Goal: Task Accomplishment & Management: Manage account settings

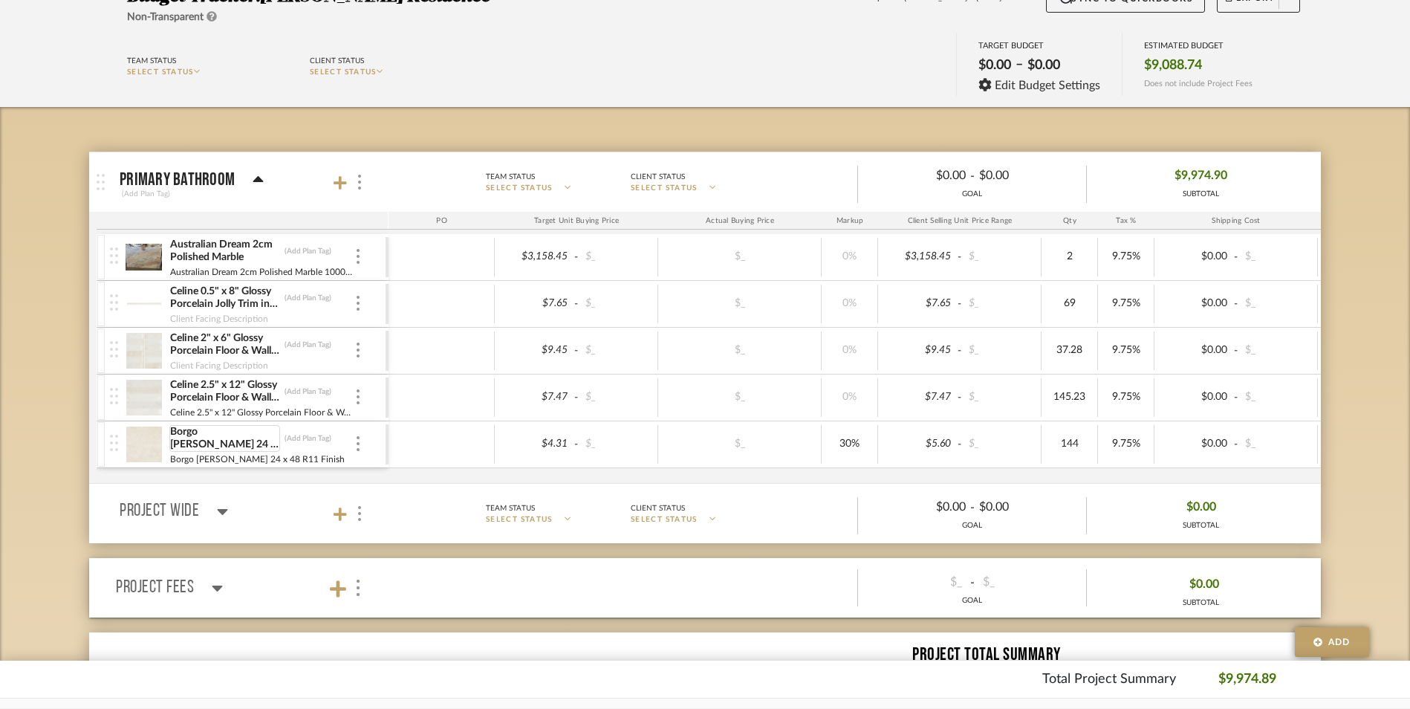
scroll to position [149, 0]
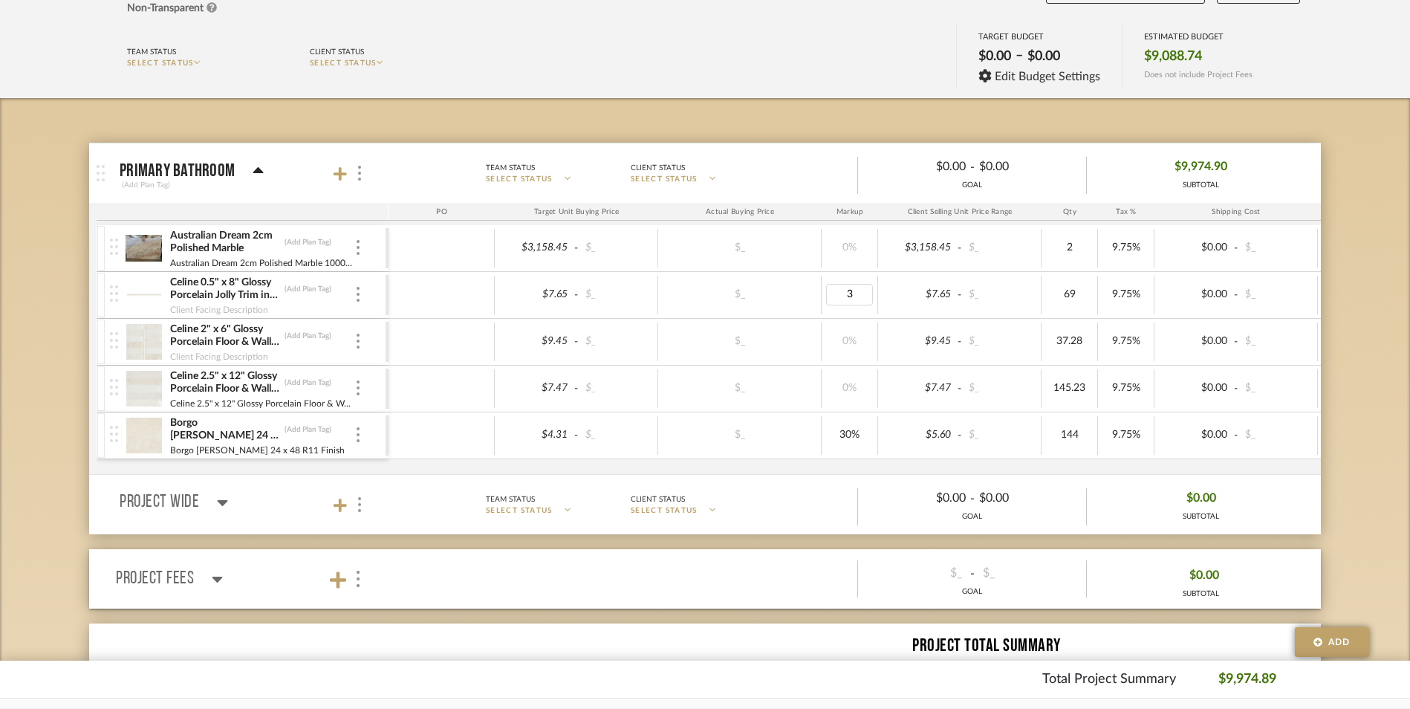
type input "30"
type input "6.29"
type input "7.76"
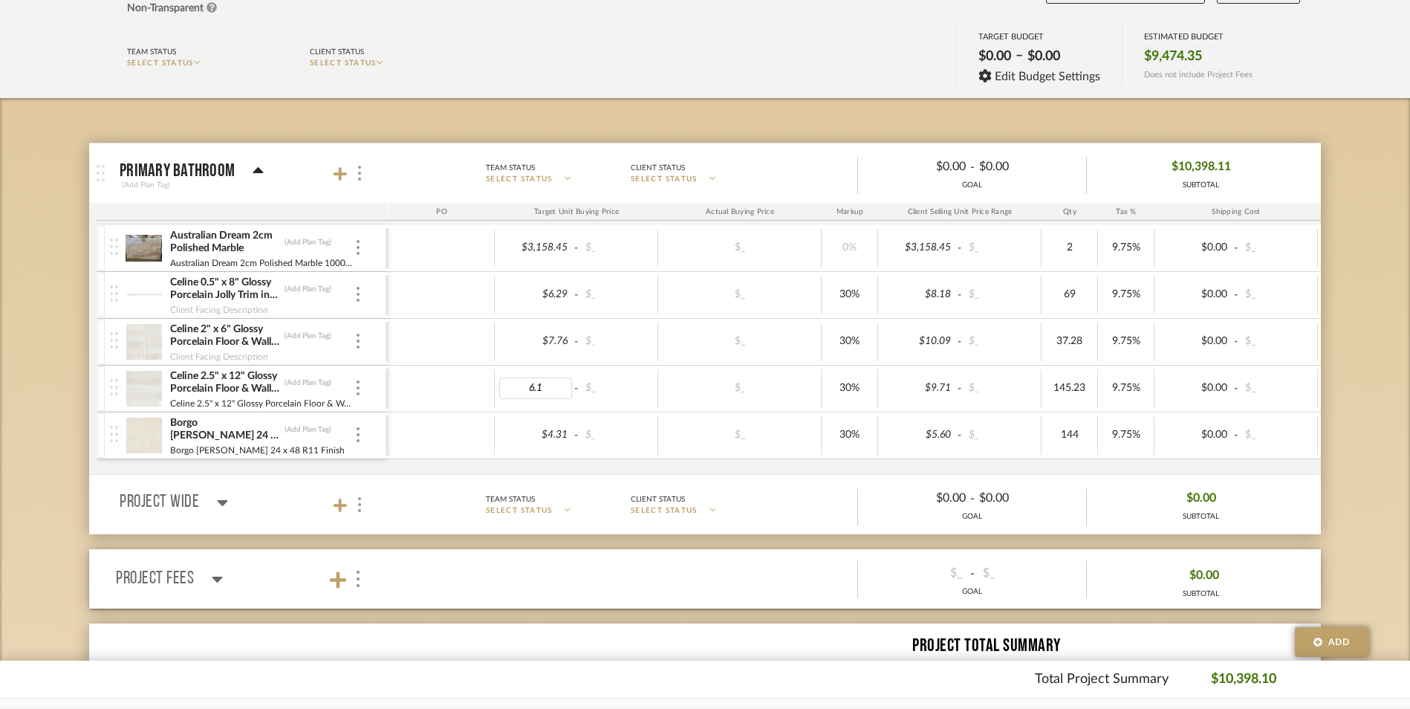
type input "6.15"
click at [506, 359] on div "$7.76 - $_" at bounding box center [576, 341] width 163 height 39
type input "22"
click at [843, 388] on input "30" at bounding box center [849, 388] width 47 height 22
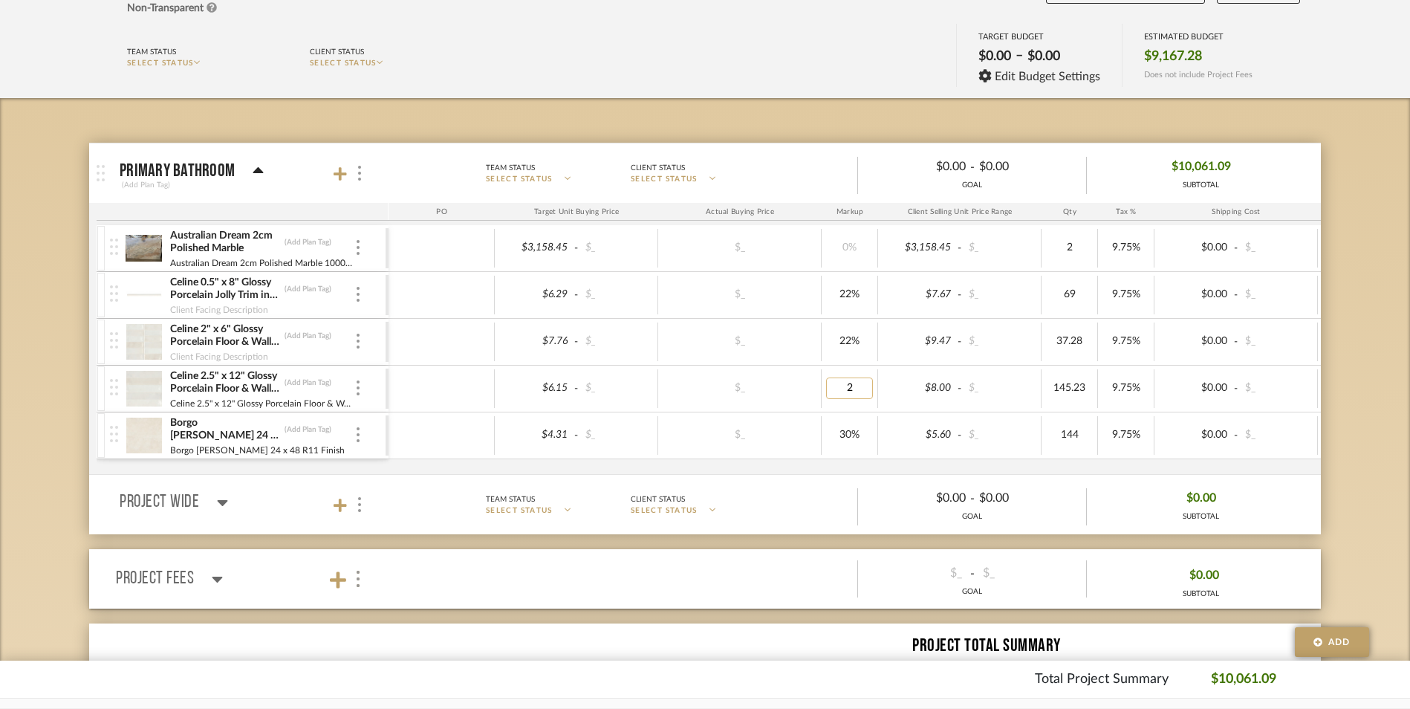
type input "22"
click at [835, 400] on div "22%" at bounding box center [850, 388] width 56 height 39
type input "35"
click at [790, 333] on div "$_" at bounding box center [740, 342] width 154 height 22
click at [782, 299] on div "$_" at bounding box center [740, 295] width 154 height 22
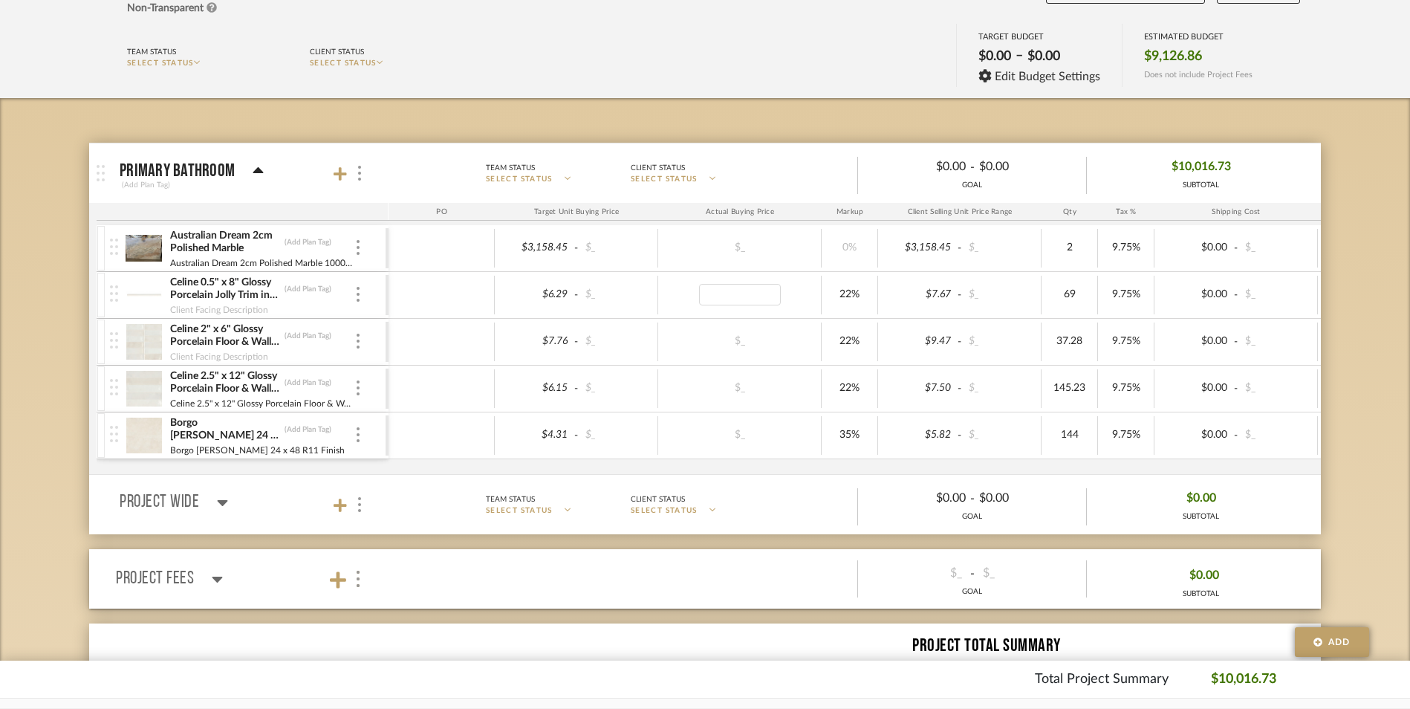
click at [792, 237] on div "$_" at bounding box center [740, 248] width 154 height 22
click at [671, 297] on div "$_" at bounding box center [740, 295] width 154 height 22
type input "23"
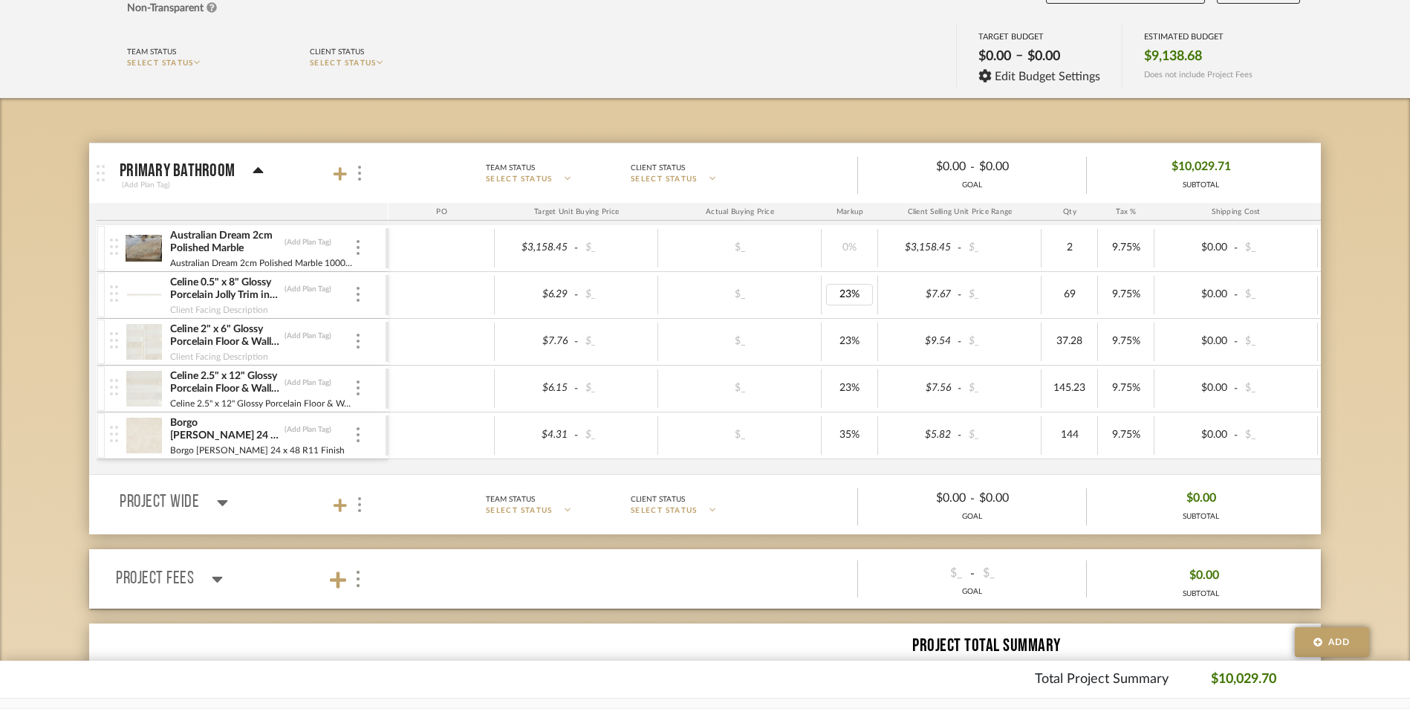
click at [874, 351] on div "23%" at bounding box center [850, 341] width 56 height 39
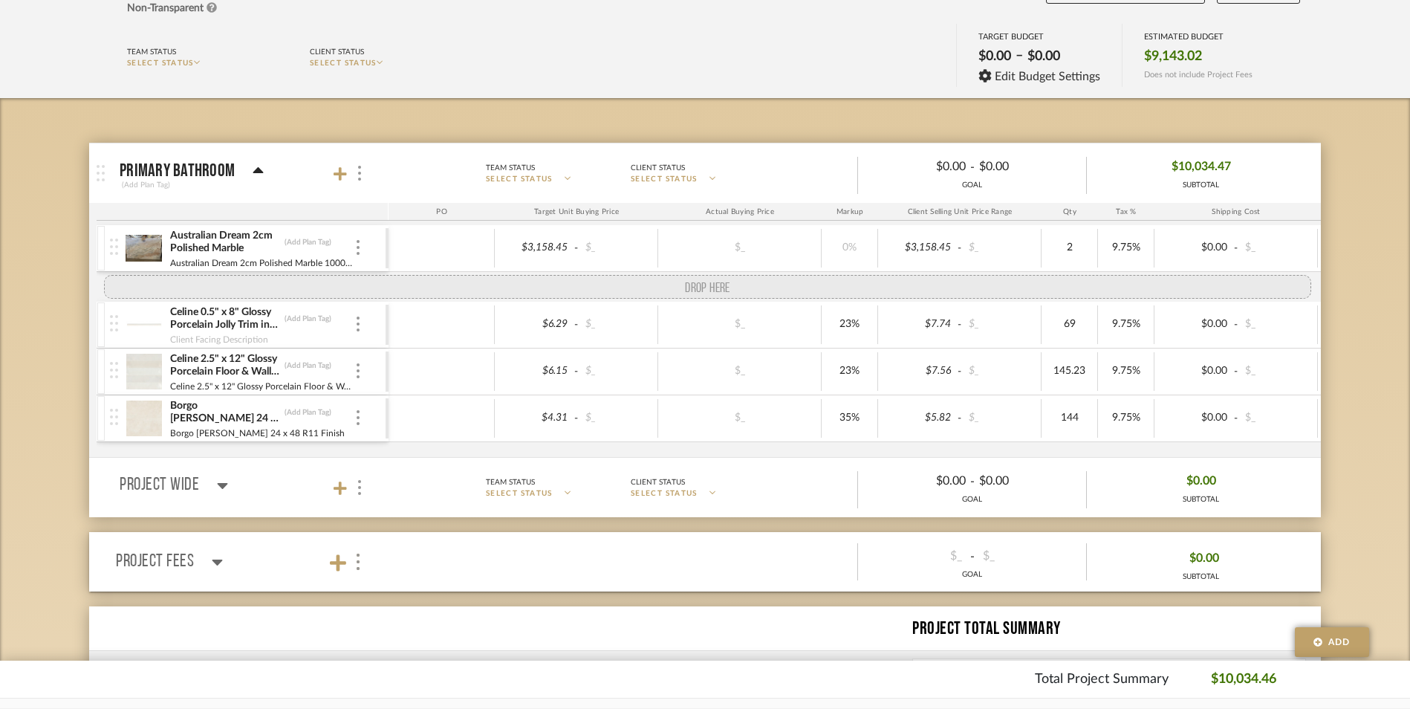
drag, startPoint x: 111, startPoint y: 347, endPoint x: 113, endPoint y: 289, distance: 58.0
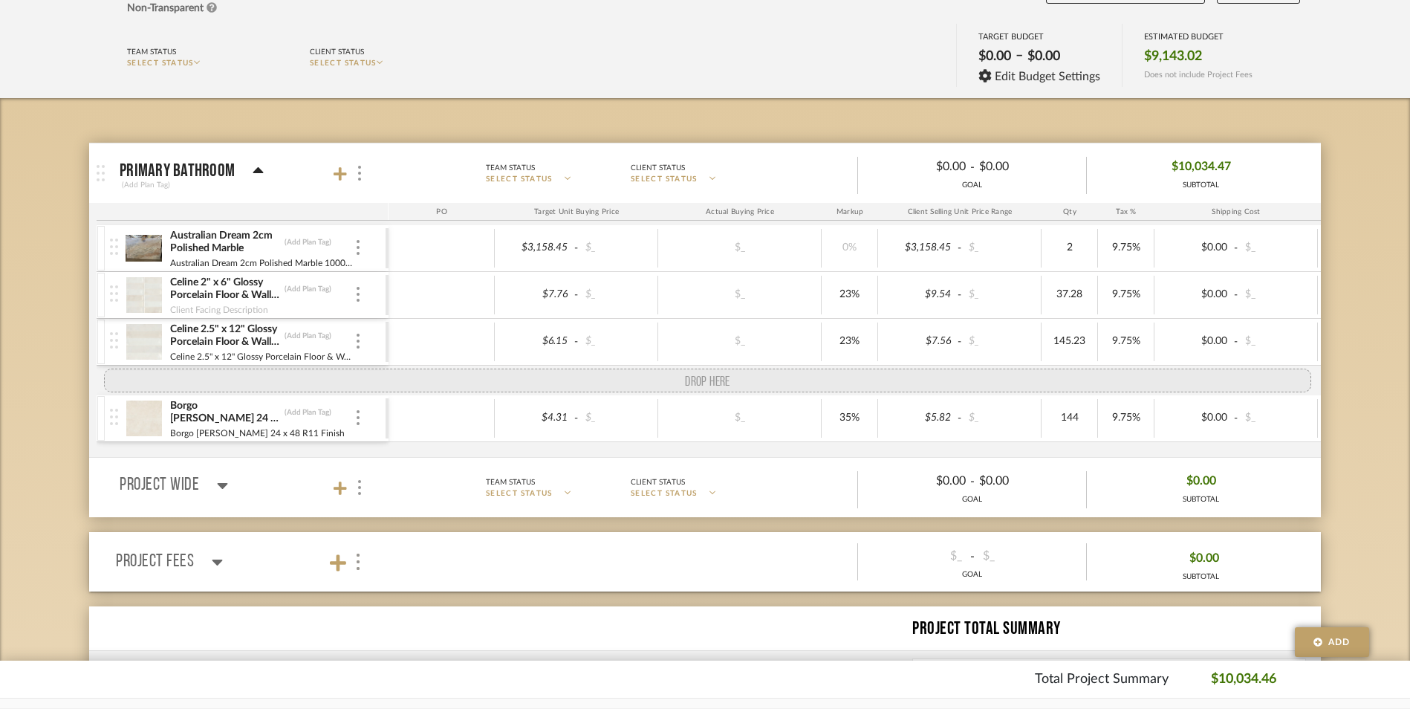
drag, startPoint x: 110, startPoint y: 346, endPoint x: 111, endPoint y: 377, distance: 31.2
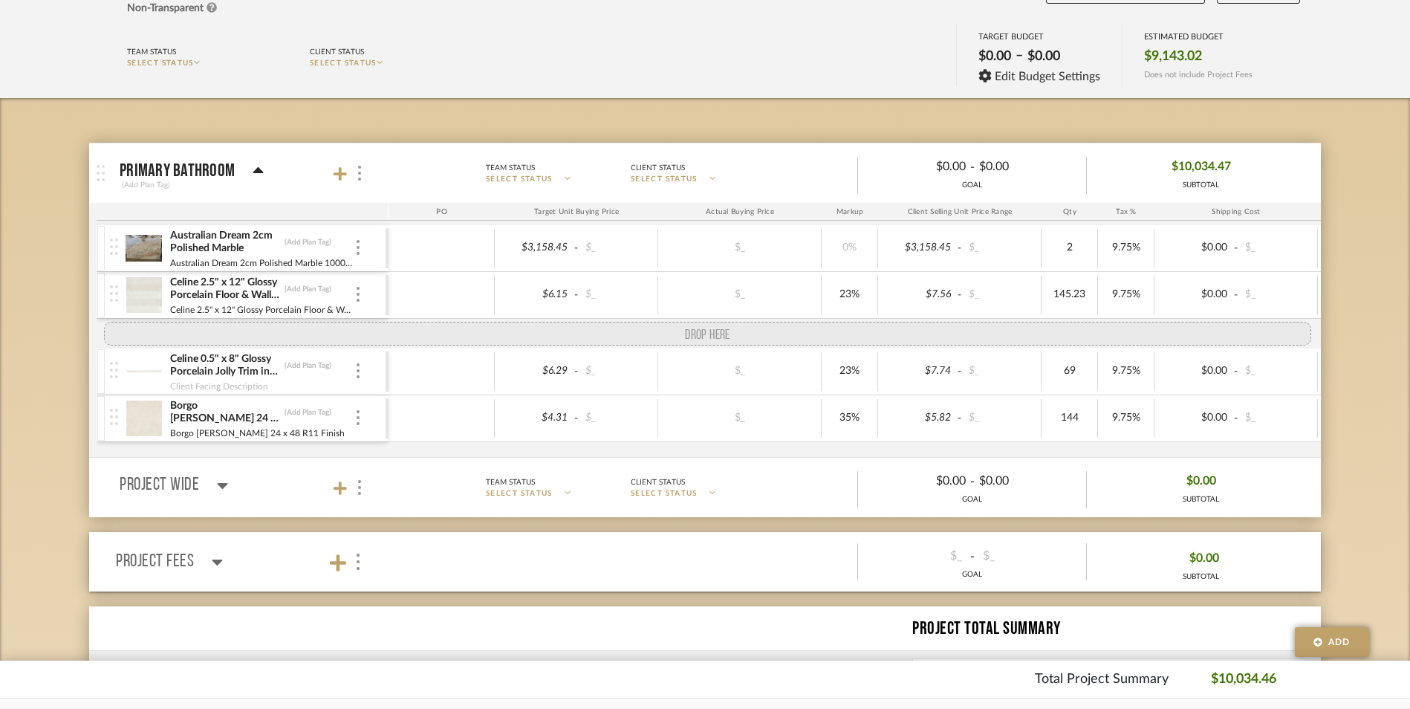
drag, startPoint x: 118, startPoint y: 309, endPoint x: 105, endPoint y: 337, distance: 31.2
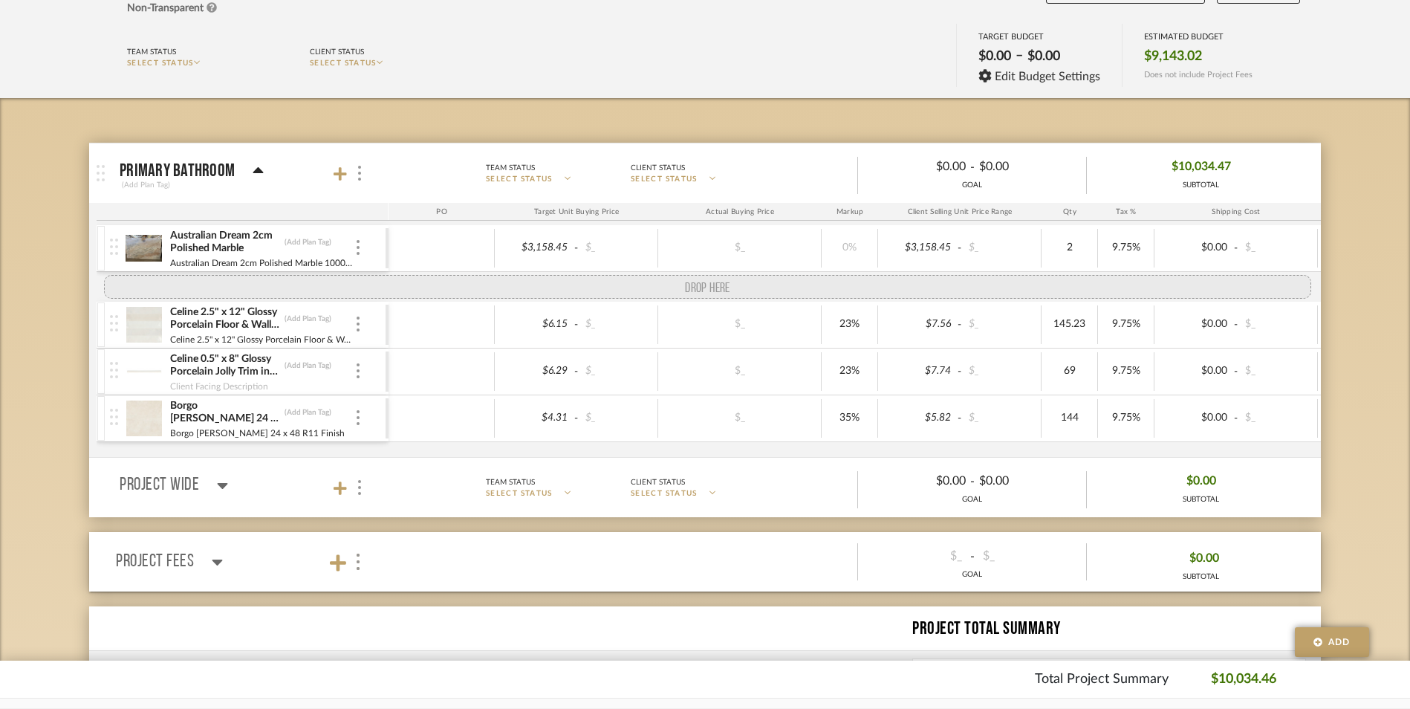
drag, startPoint x: 110, startPoint y: 334, endPoint x: 119, endPoint y: 282, distance: 53.5
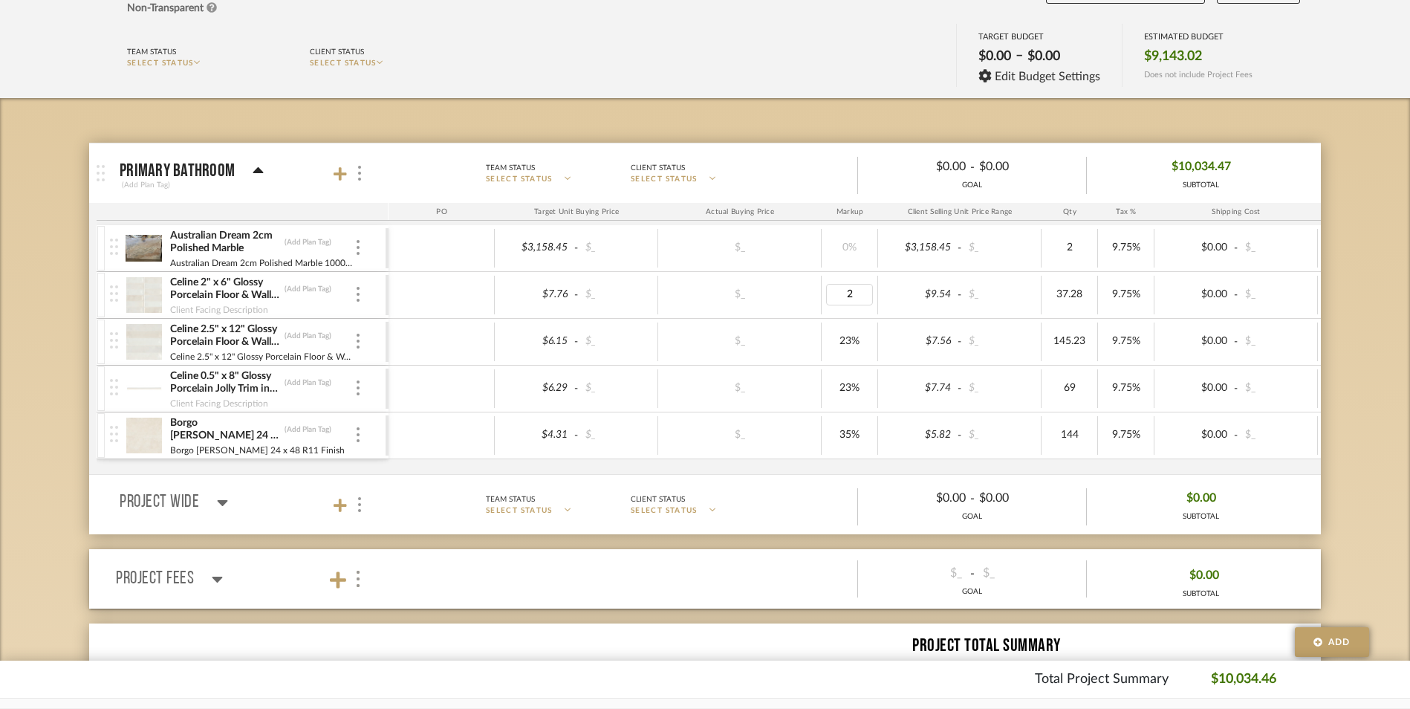
type input "22"
click at [875, 450] on div "35%" at bounding box center [850, 435] width 56 height 39
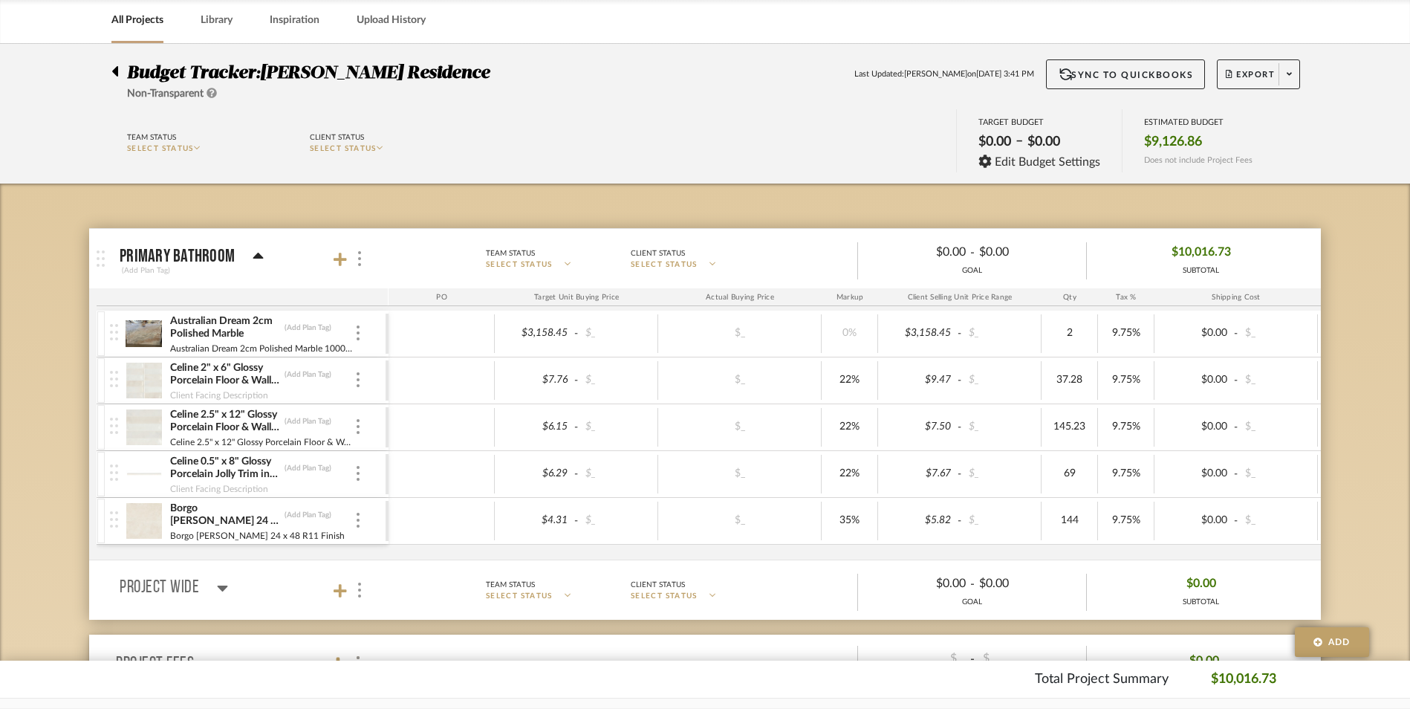
scroll to position [74, 0]
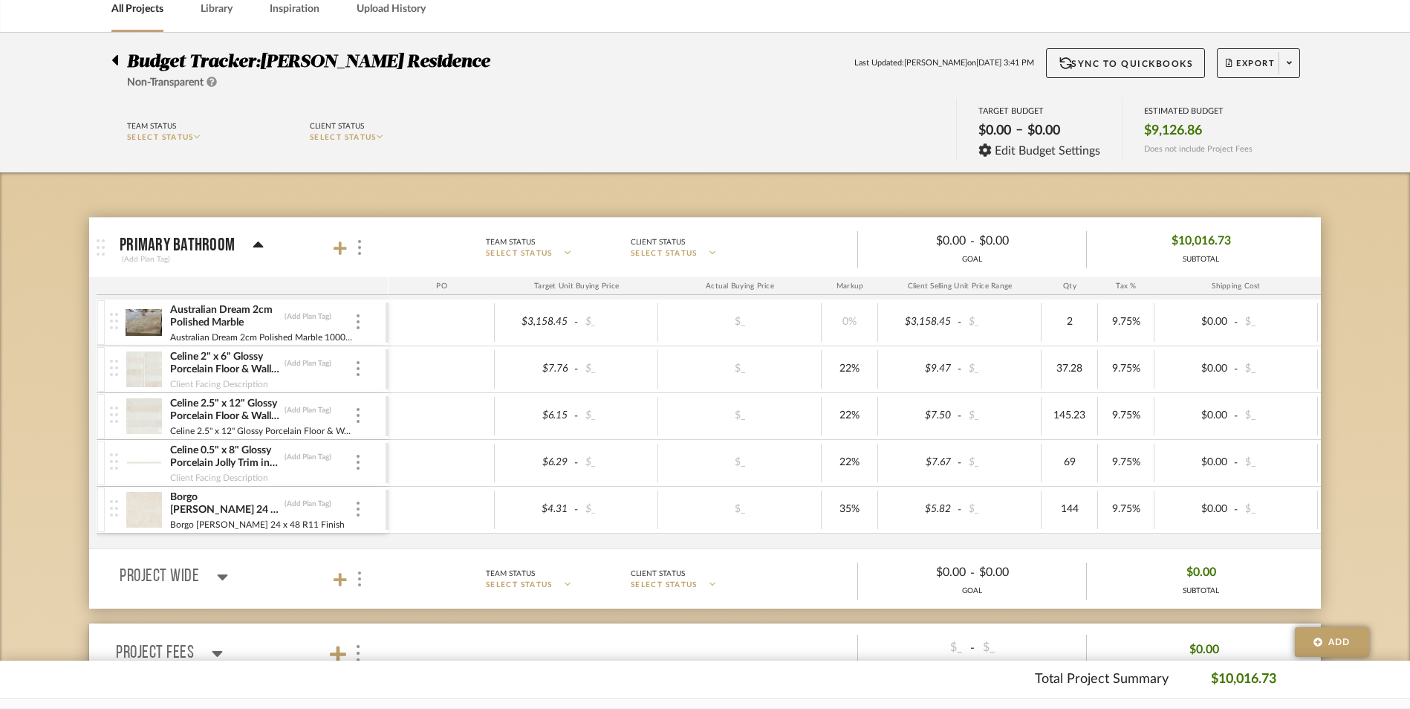
click at [1359, 327] on div "Budget Tracker: [PERSON_NAME] Residence Non-Transparent Last Updated: [PERSON_N…" at bounding box center [705, 489] width 1410 height 912
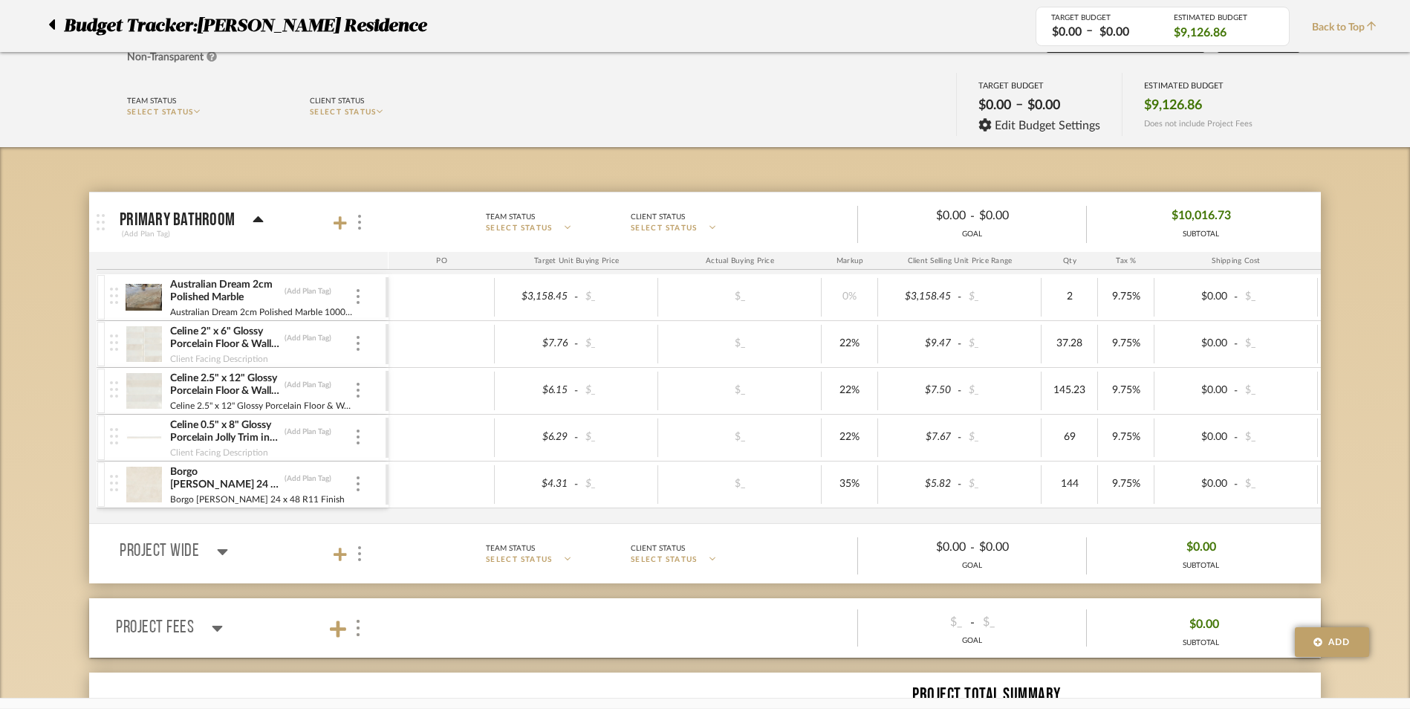
scroll to position [0, 0]
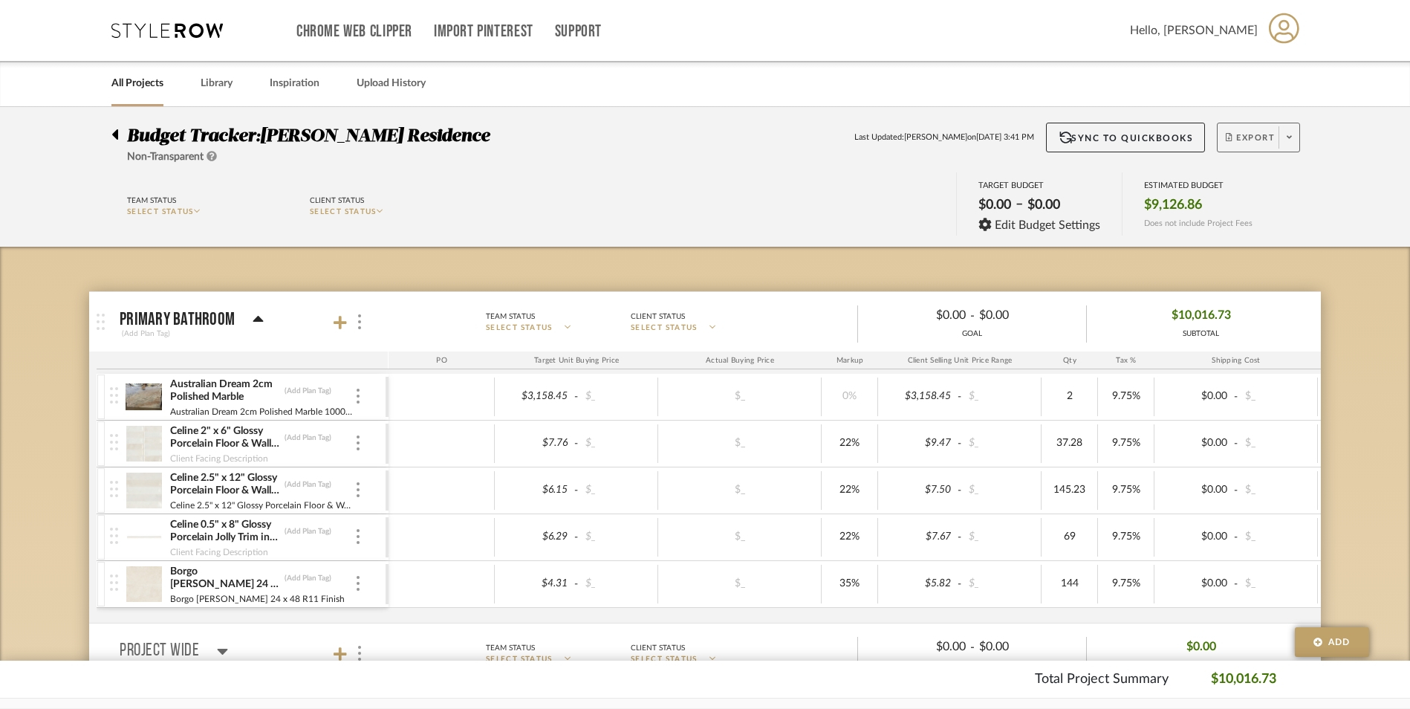
click at [1259, 130] on button "Export" at bounding box center [1258, 138] width 83 height 30
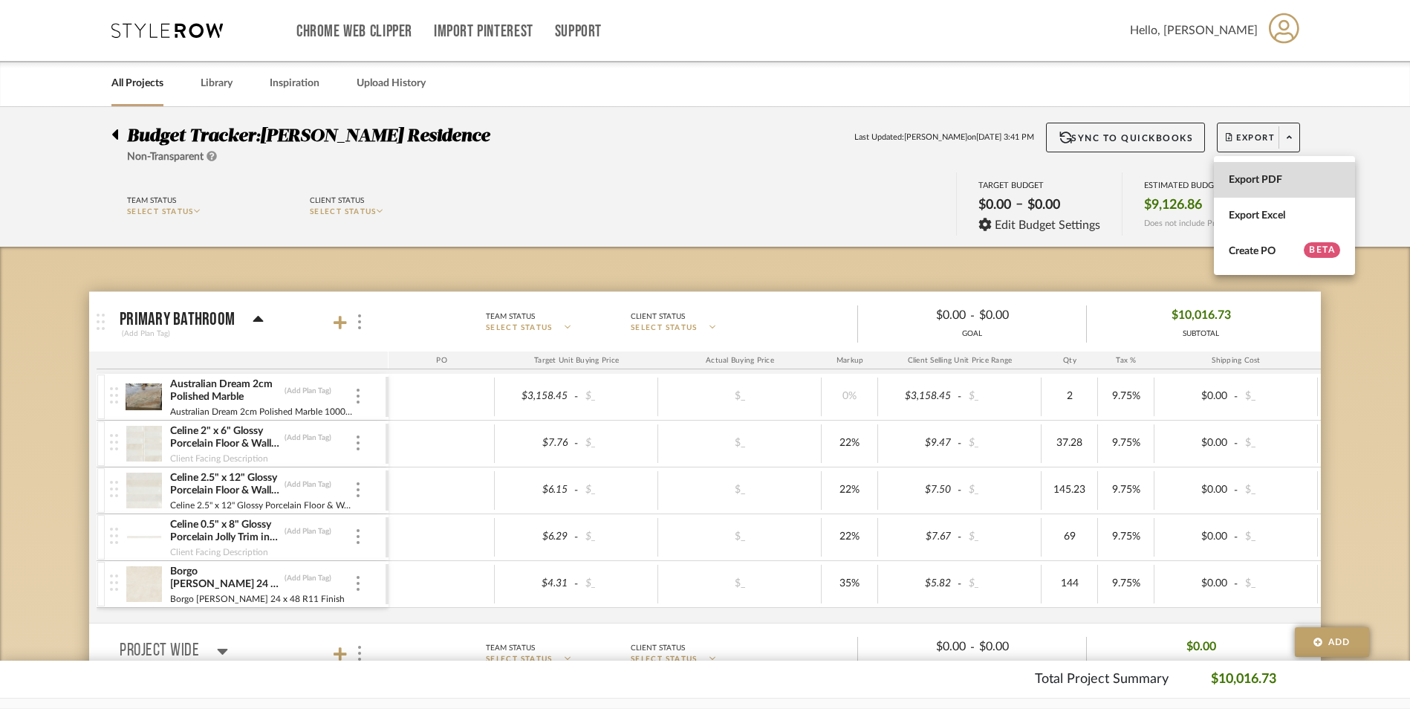
click at [1262, 183] on span "Export PDF" at bounding box center [1284, 180] width 111 height 13
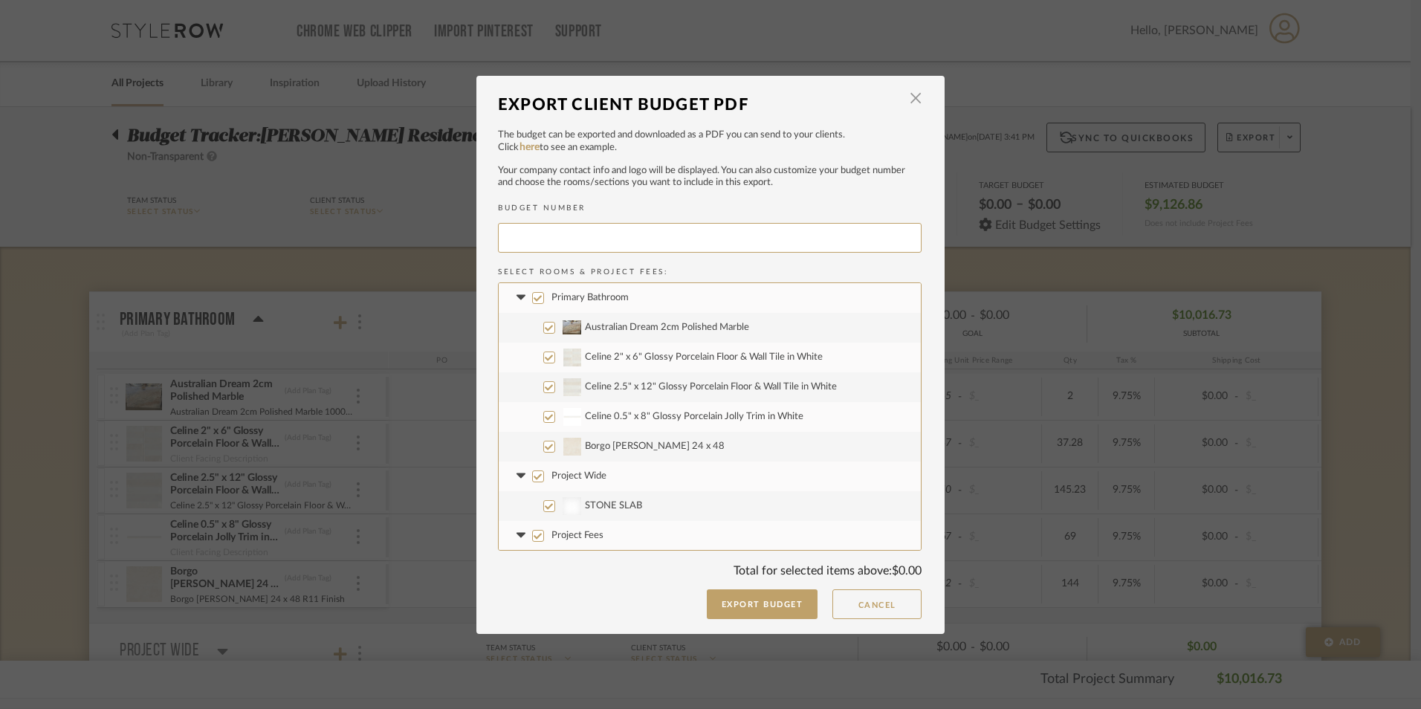
type input "PIERSO-007"
click at [544, 323] on input "Australian Dream 2cm Polished Marble" at bounding box center [549, 328] width 12 height 12
checkbox input "false"
click at [536, 477] on input "Project Wide" at bounding box center [538, 476] width 12 height 12
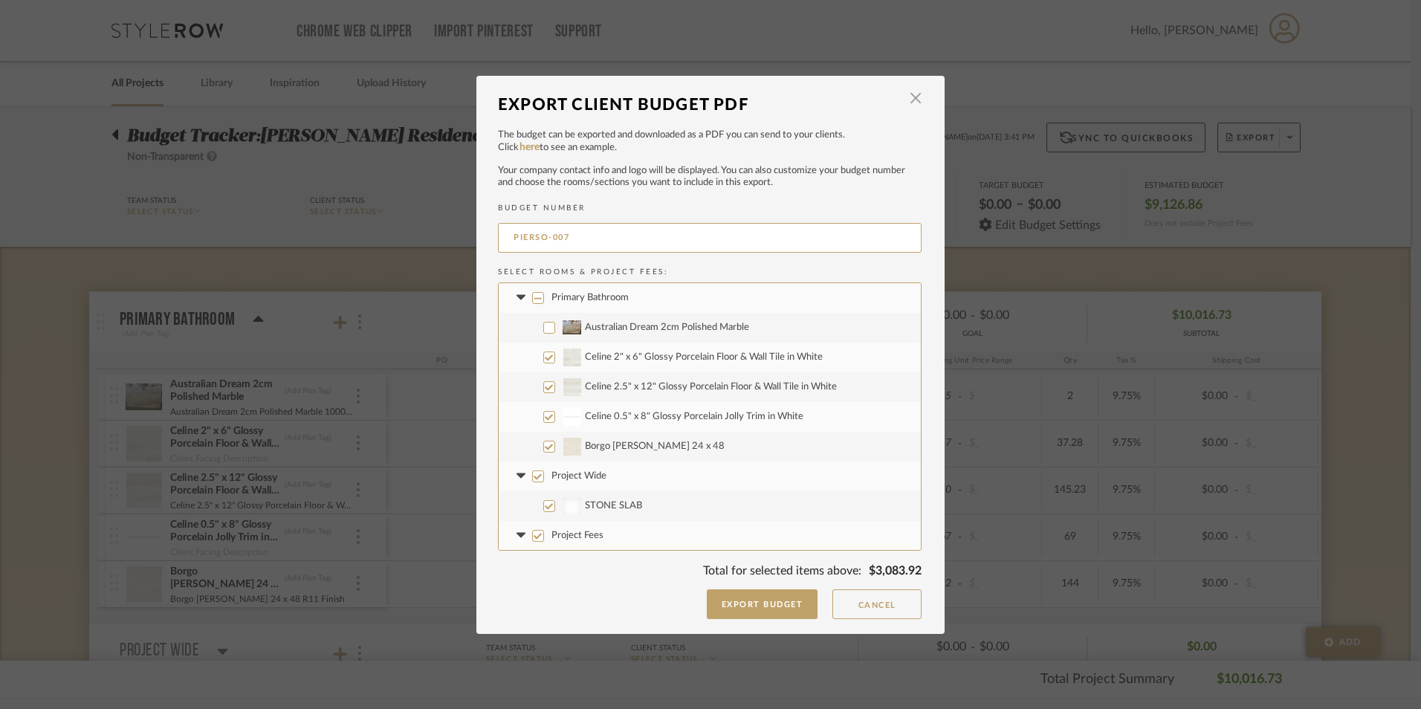
checkbox input "false"
click at [532, 541] on input "Project Fees" at bounding box center [538, 536] width 12 height 12
checkbox input "false"
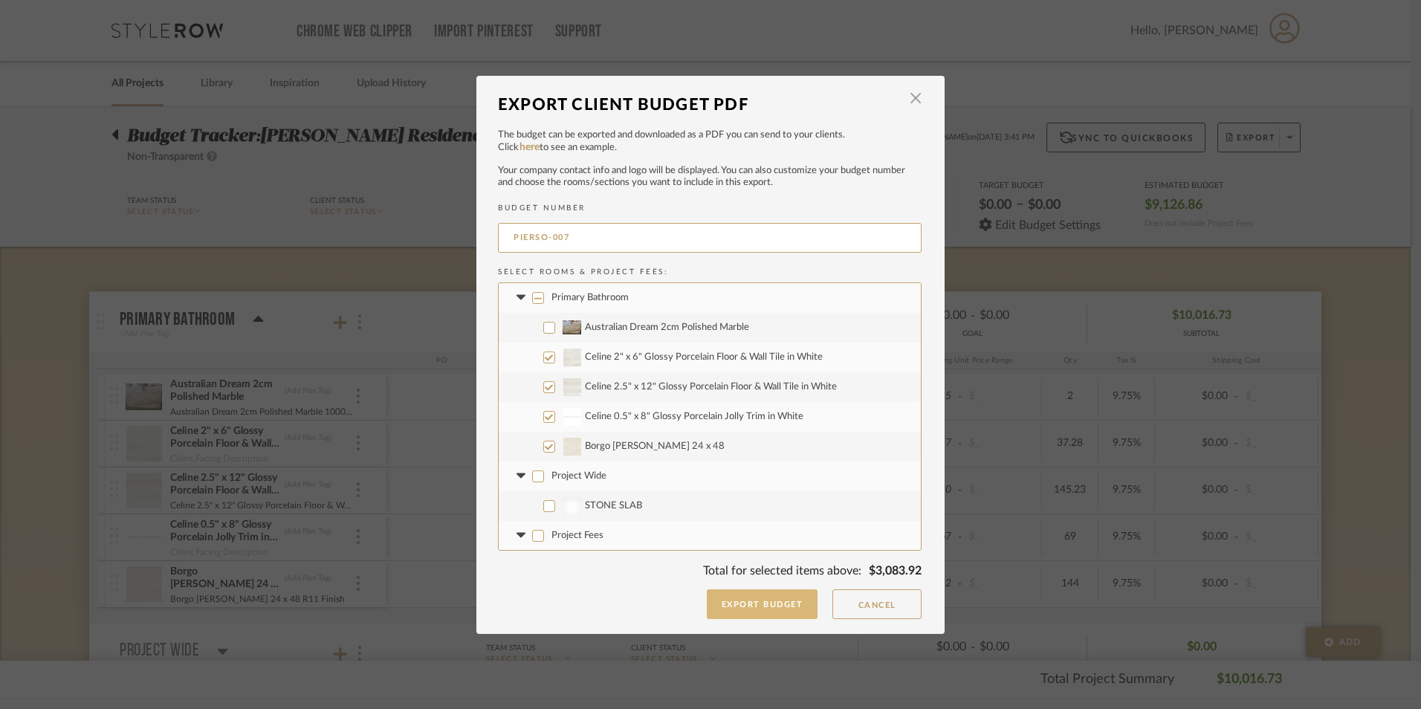
click at [766, 605] on button "Export Budget" at bounding box center [762, 604] width 111 height 30
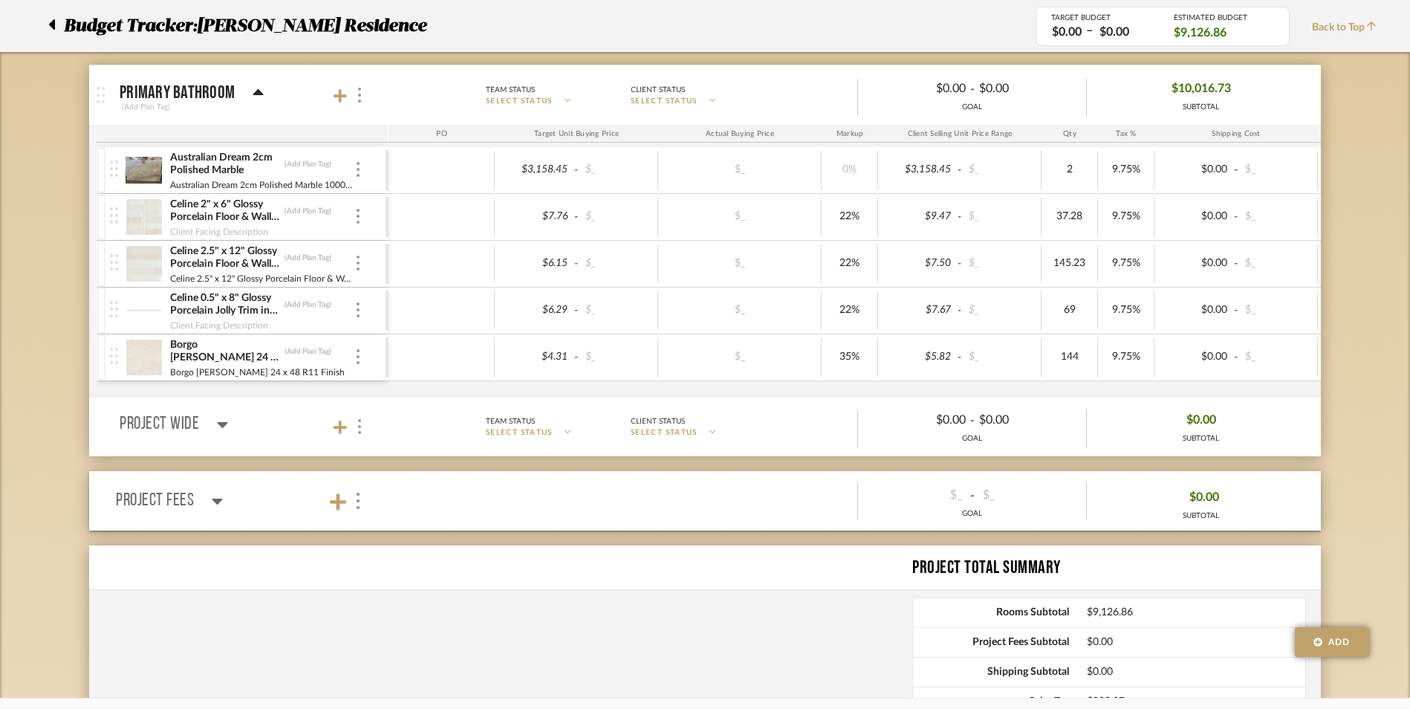
scroll to position [223, 0]
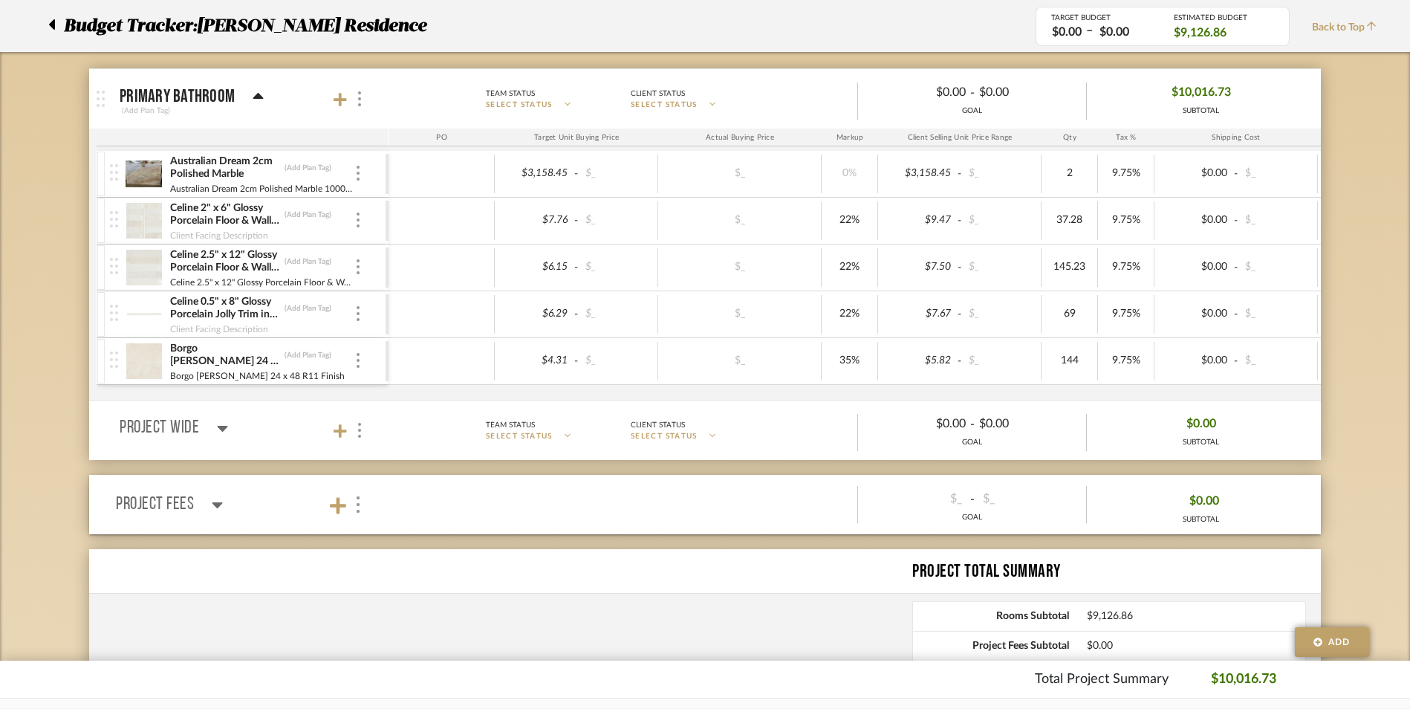
click at [348, 103] on div at bounding box center [350, 99] width 33 height 20
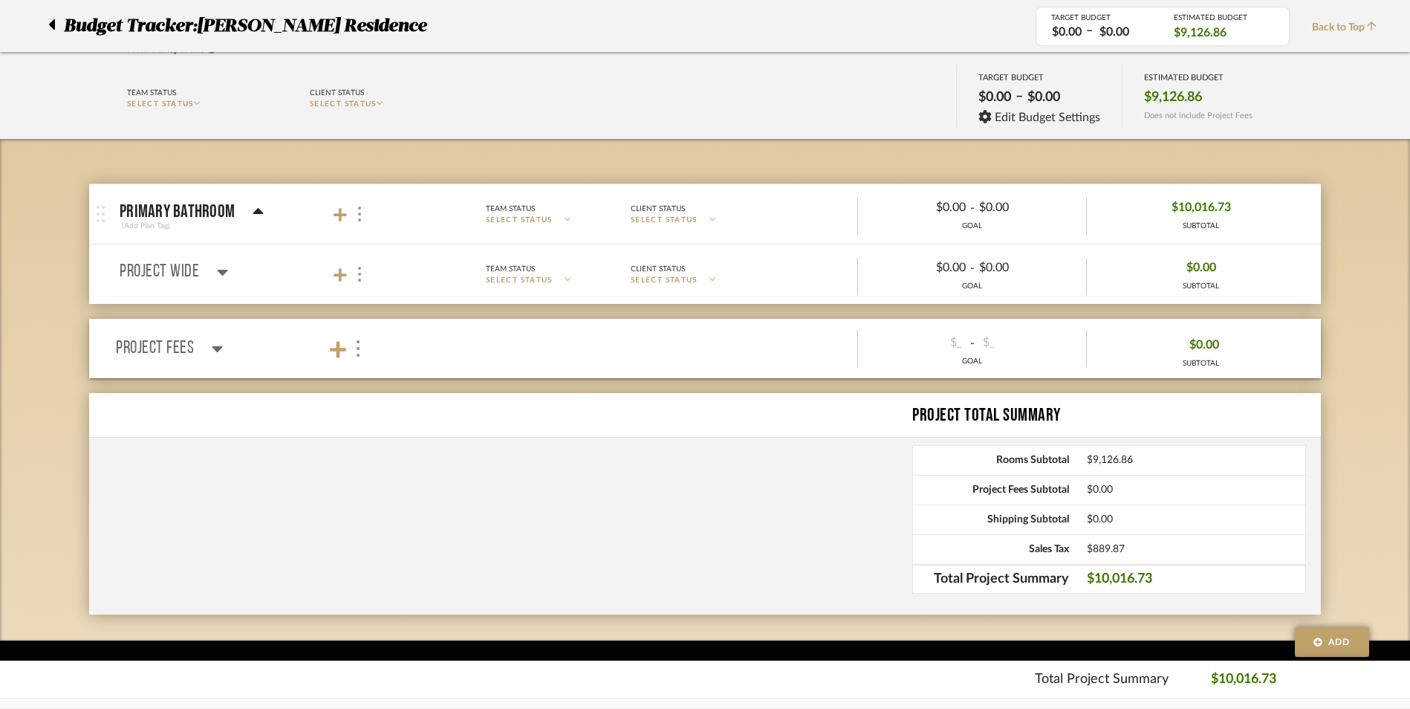
scroll to position [108, 0]
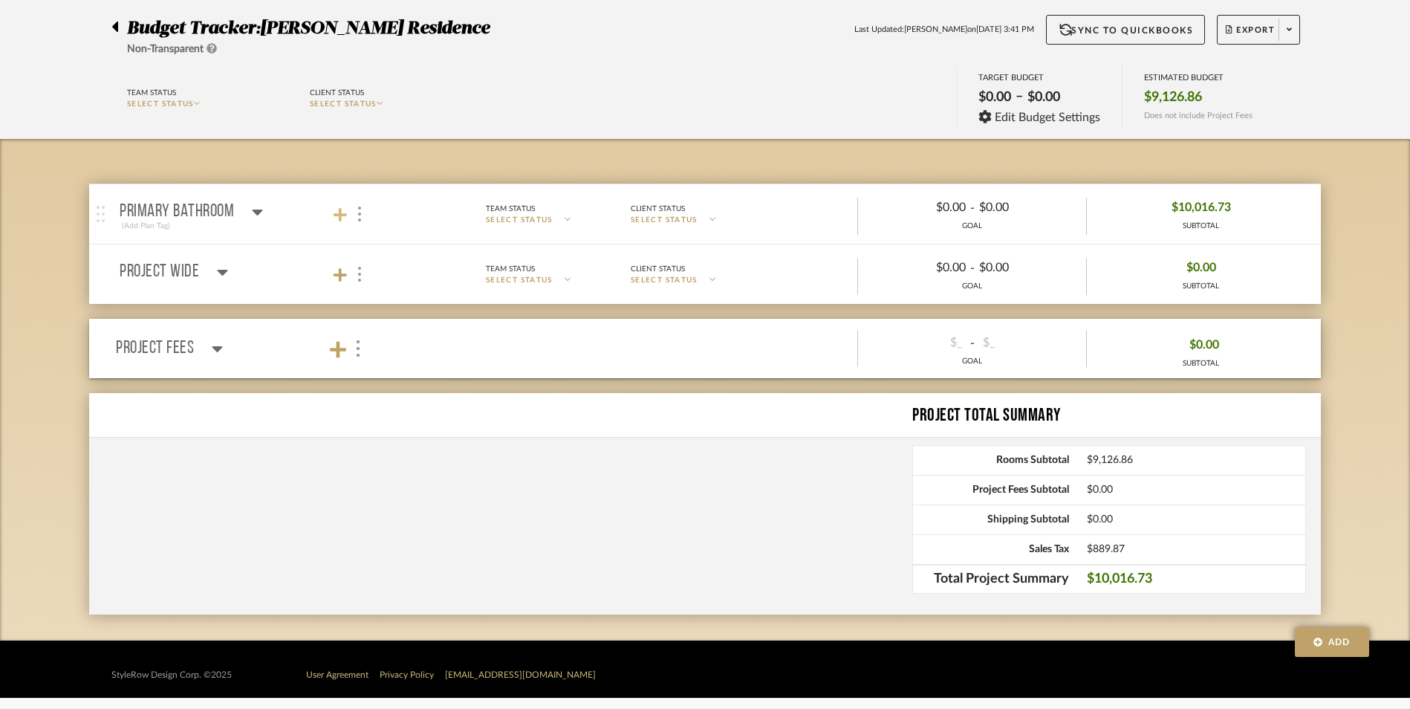
click at [342, 218] on icon at bounding box center [340, 214] width 13 height 15
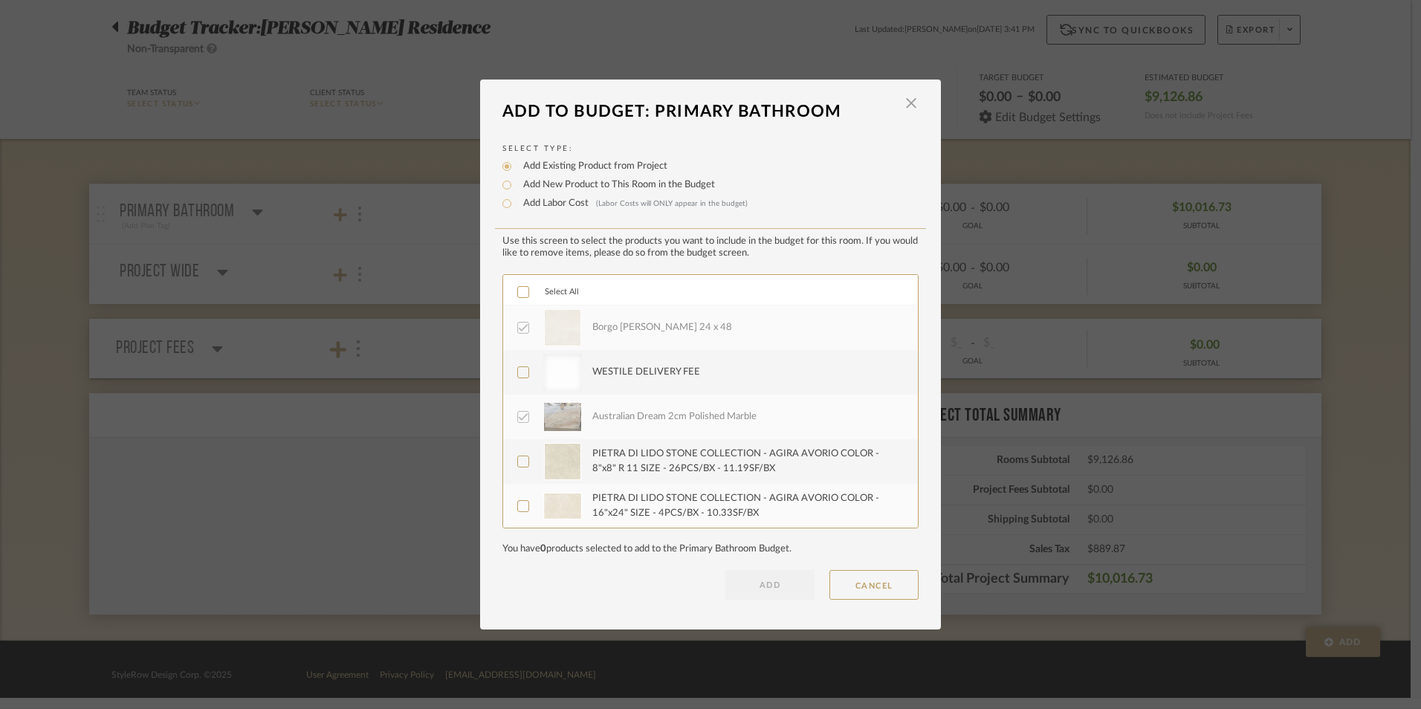
scroll to position [134, 0]
click at [896, 103] on span "button" at bounding box center [911, 103] width 30 height 30
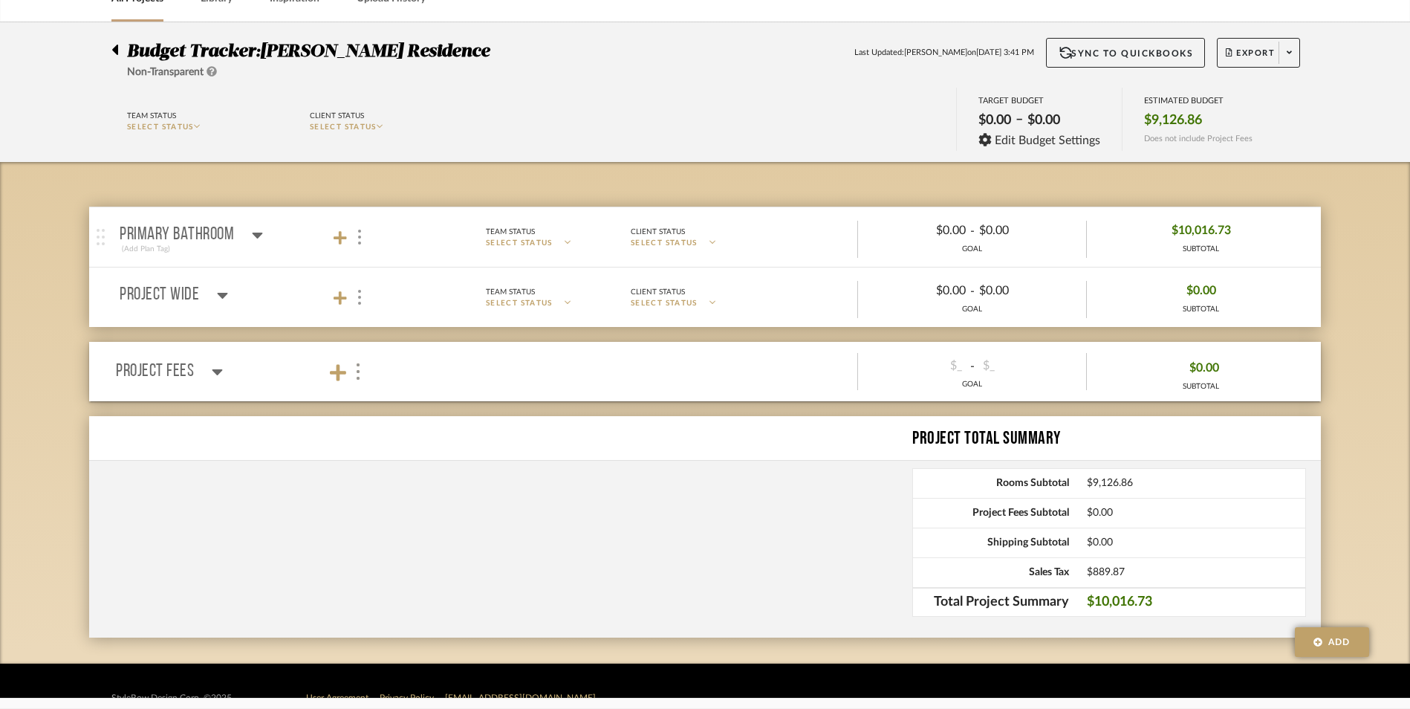
scroll to position [0, 0]
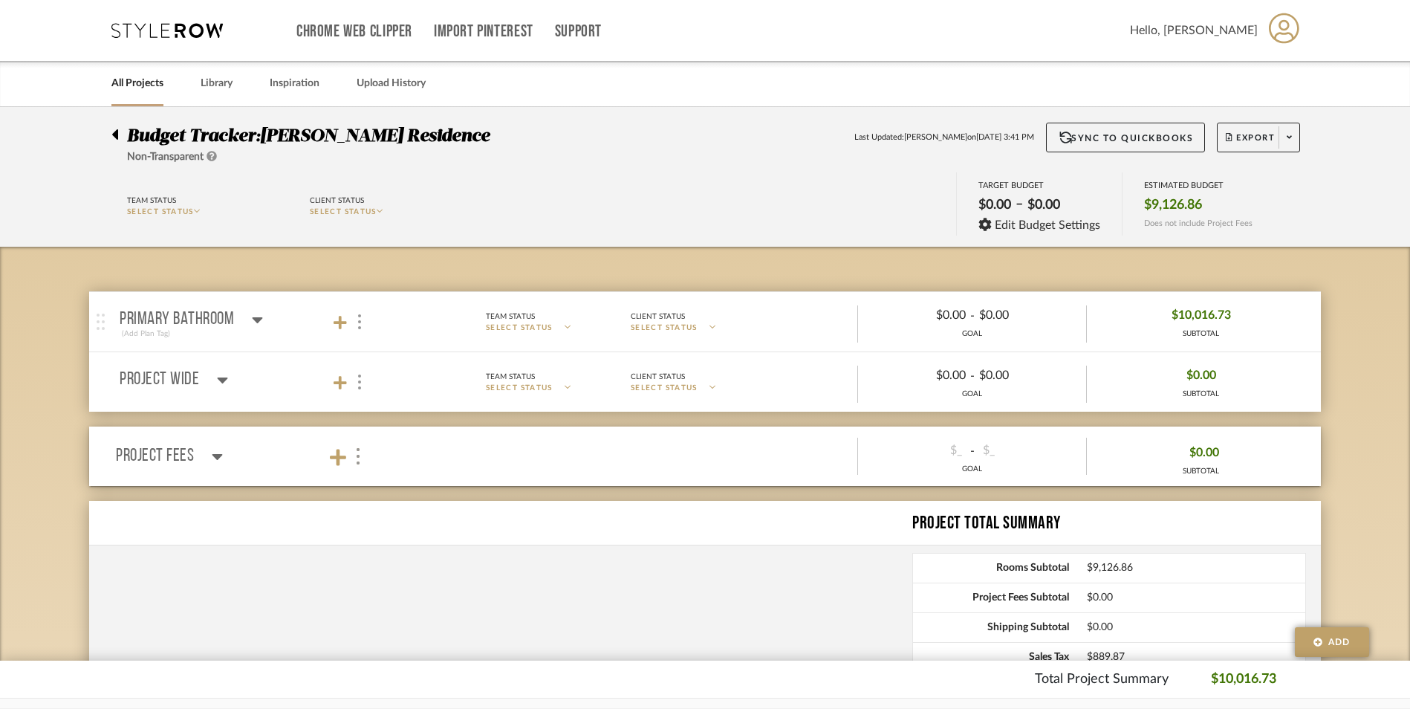
click at [261, 323] on icon at bounding box center [257, 320] width 11 height 18
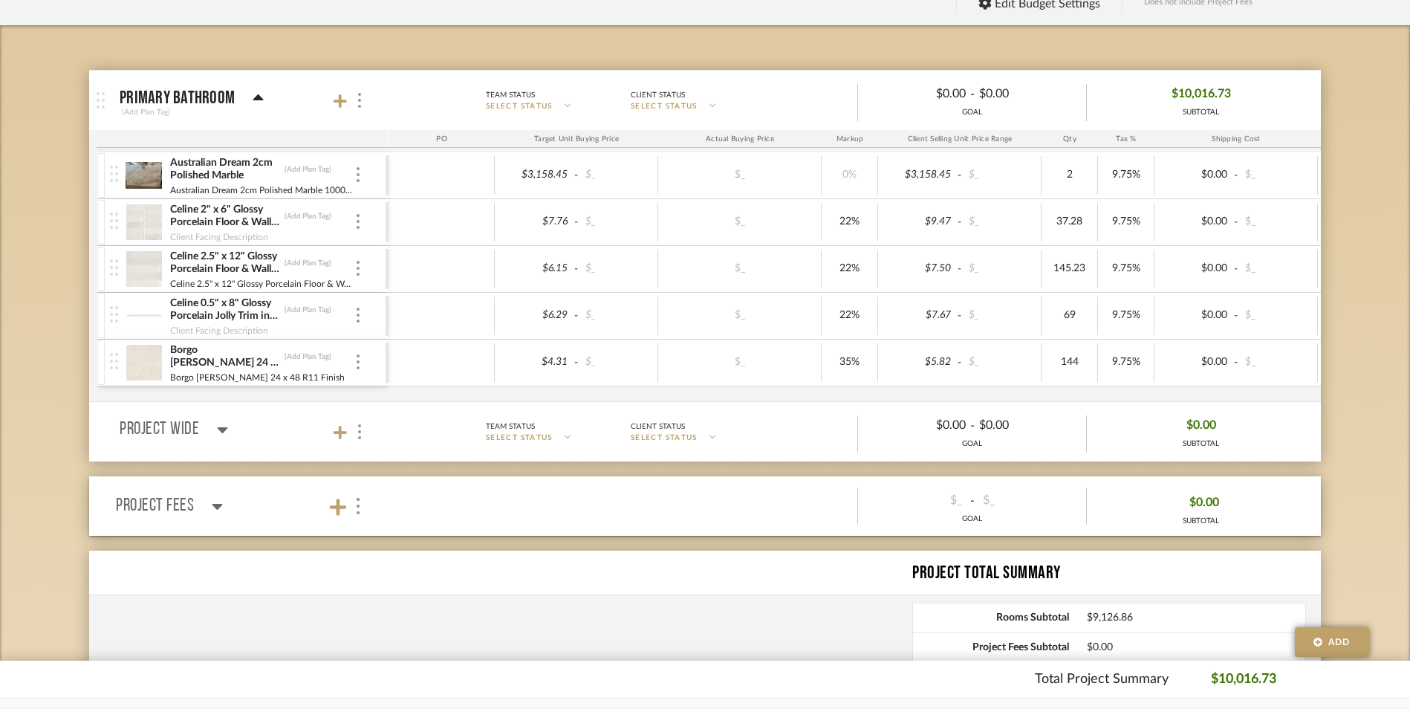
scroll to position [223, 0]
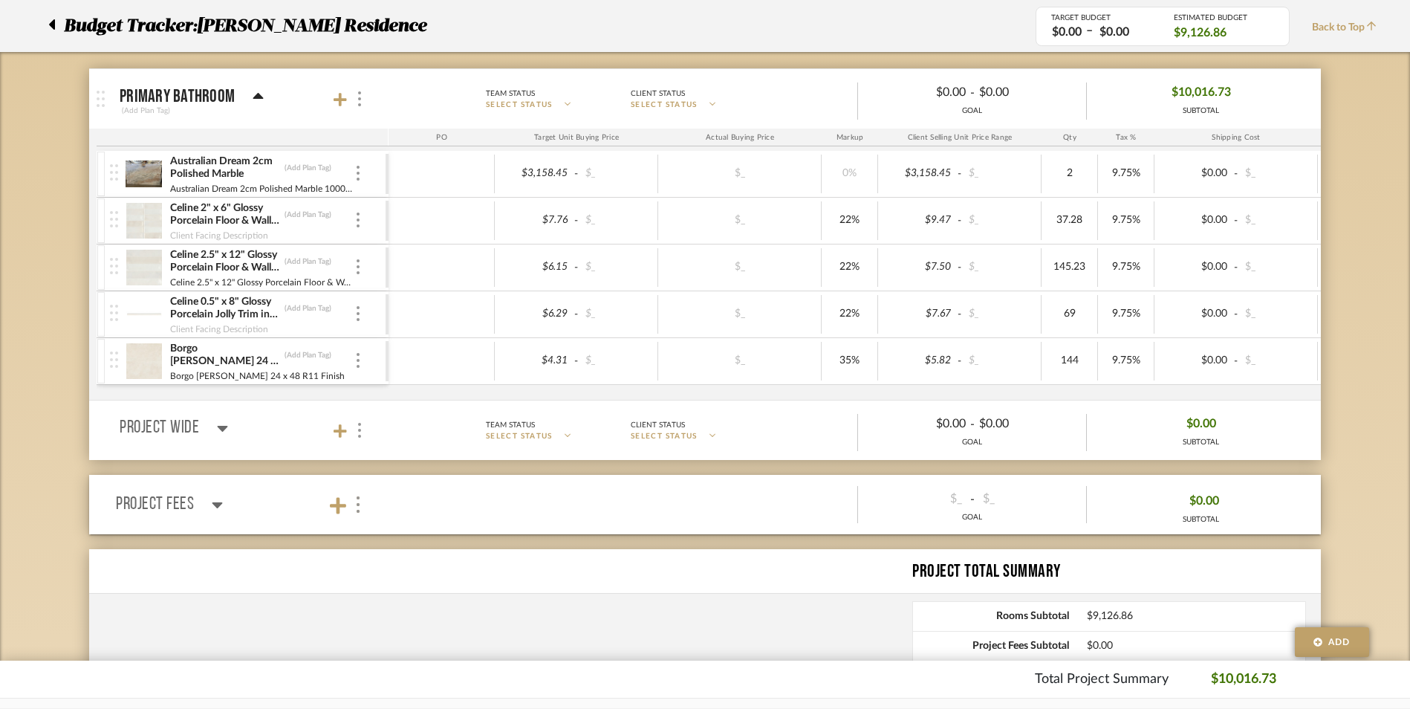
click at [222, 438] on mat-panel-title "Project Wide" at bounding box center [251, 431] width 262 height 20
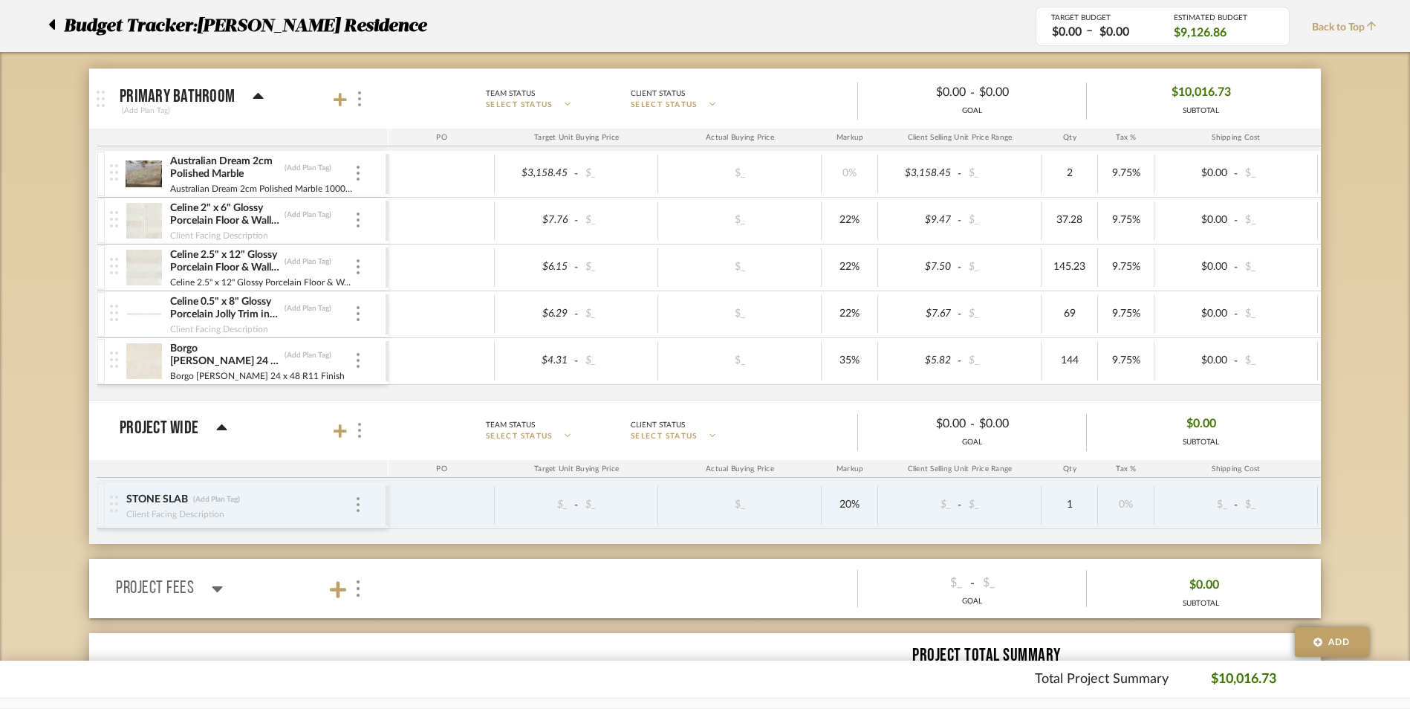
click at [220, 431] on icon at bounding box center [221, 428] width 11 height 18
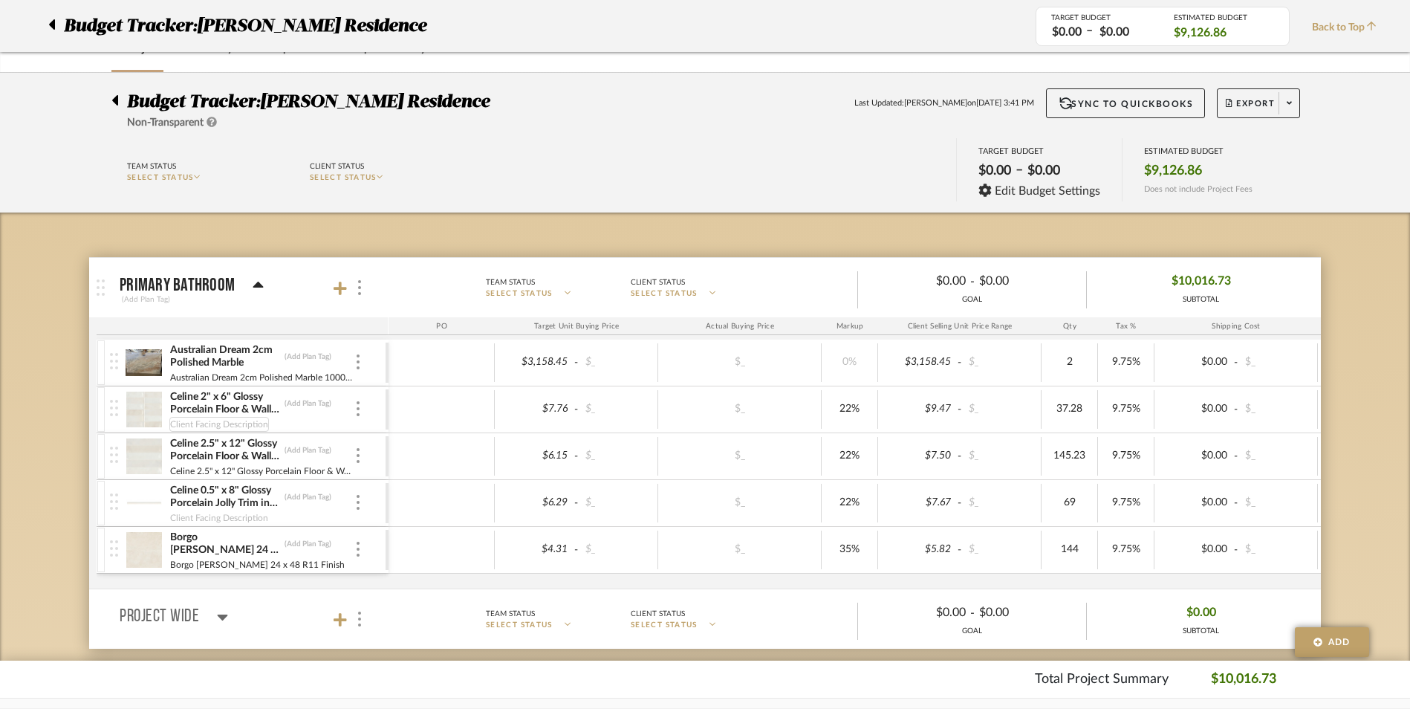
scroll to position [0, 0]
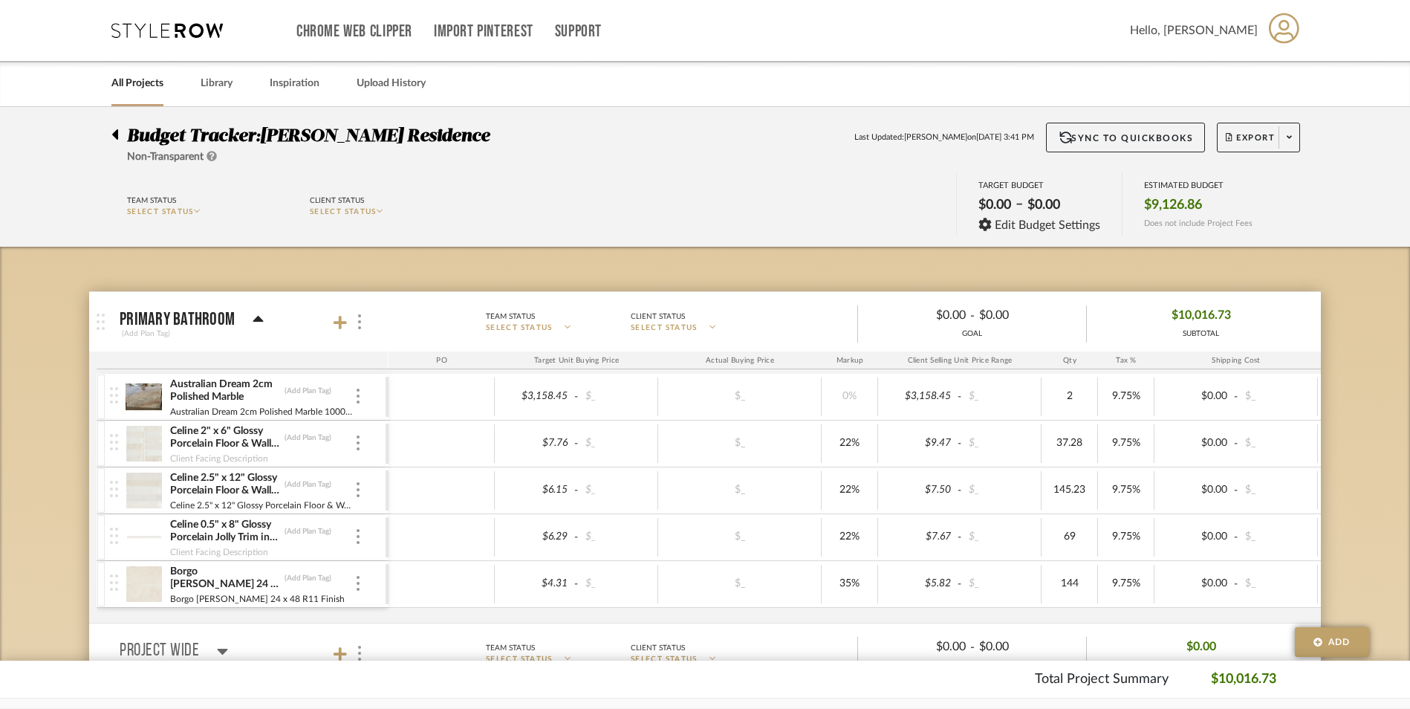
click at [118, 137] on div at bounding box center [119, 132] width 16 height 18
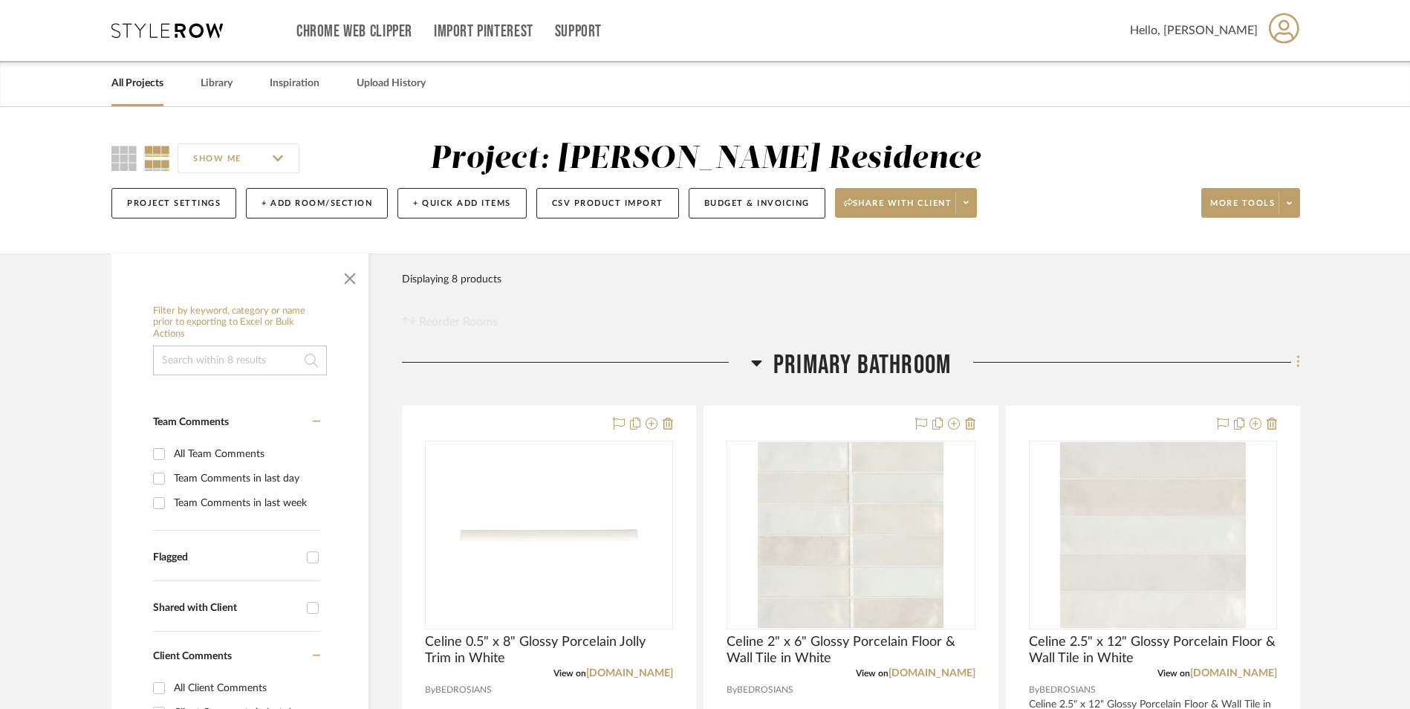
click at [1297, 360] on icon at bounding box center [1299, 362] width 4 height 16
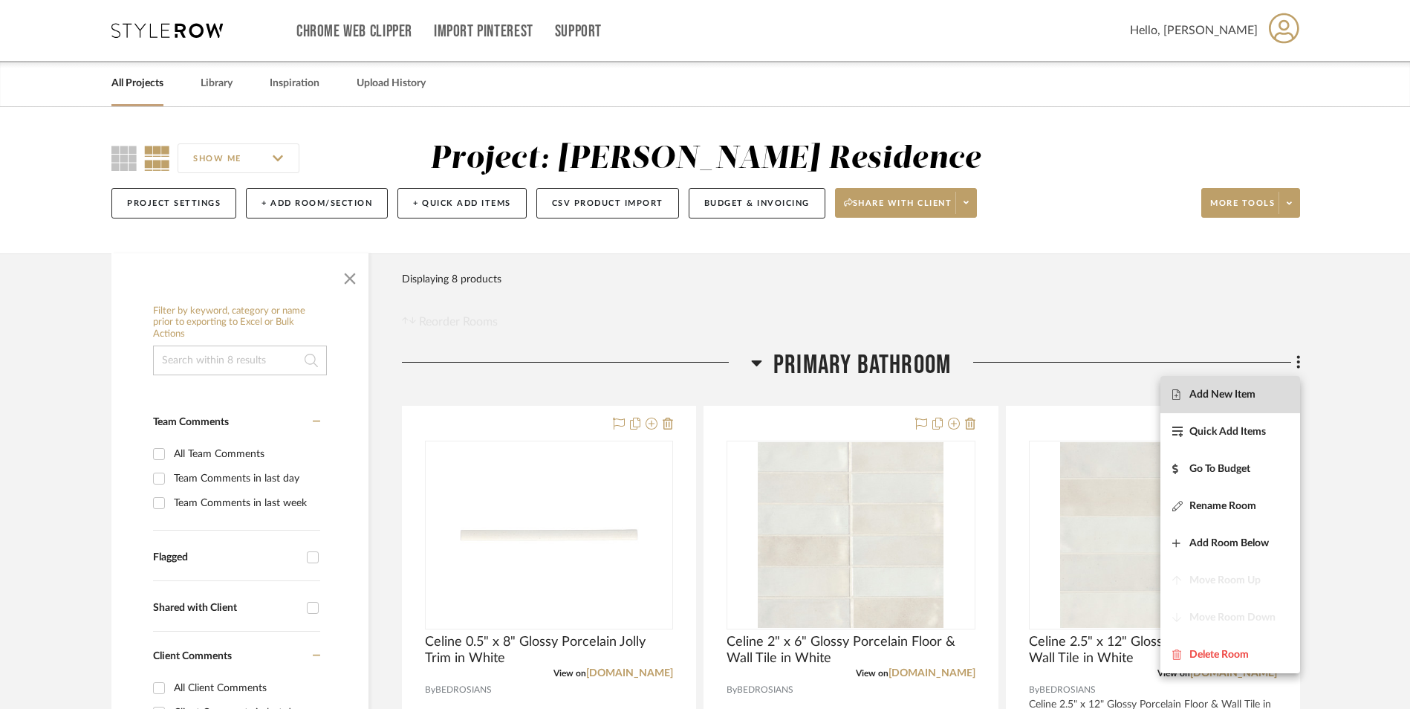
click at [1272, 397] on span "Add New Item" at bounding box center [1231, 394] width 116 height 13
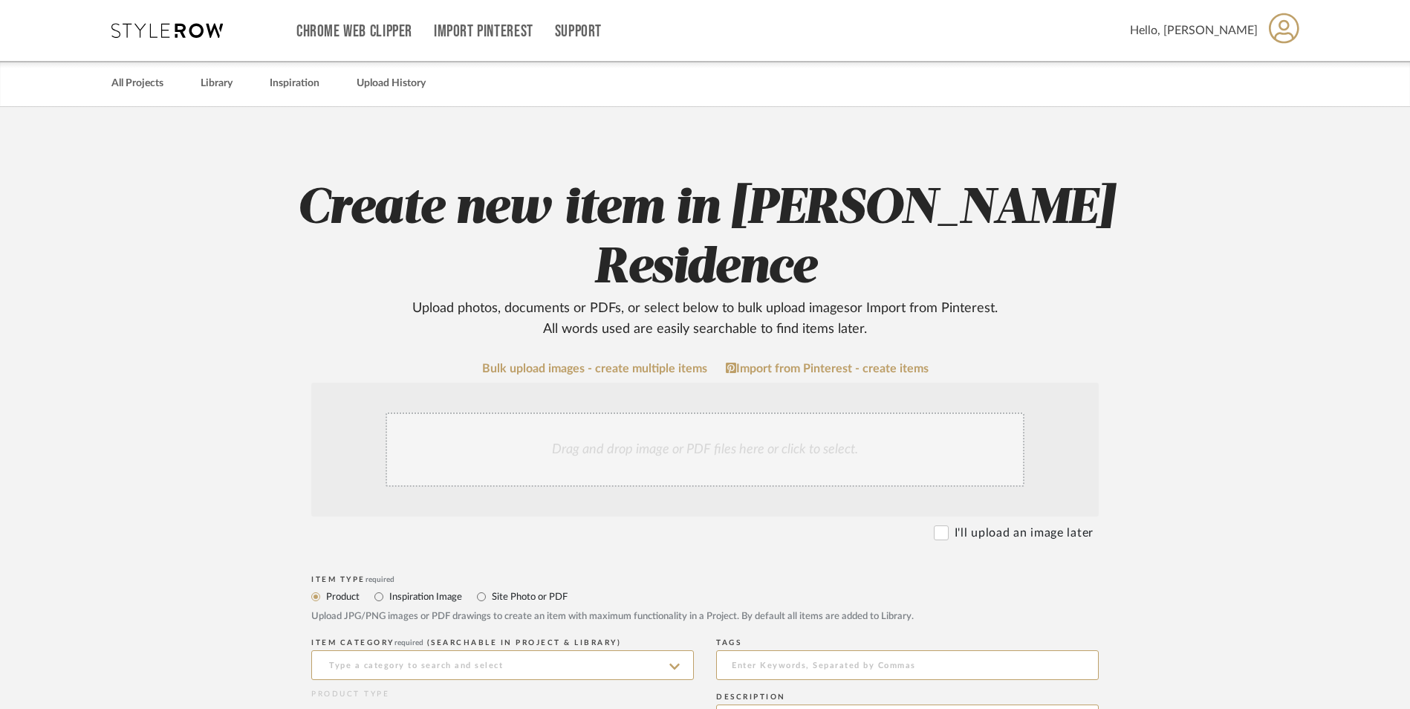
click at [703, 412] on div "Drag and drop image or PDF files here or click to select." at bounding box center [705, 449] width 639 height 74
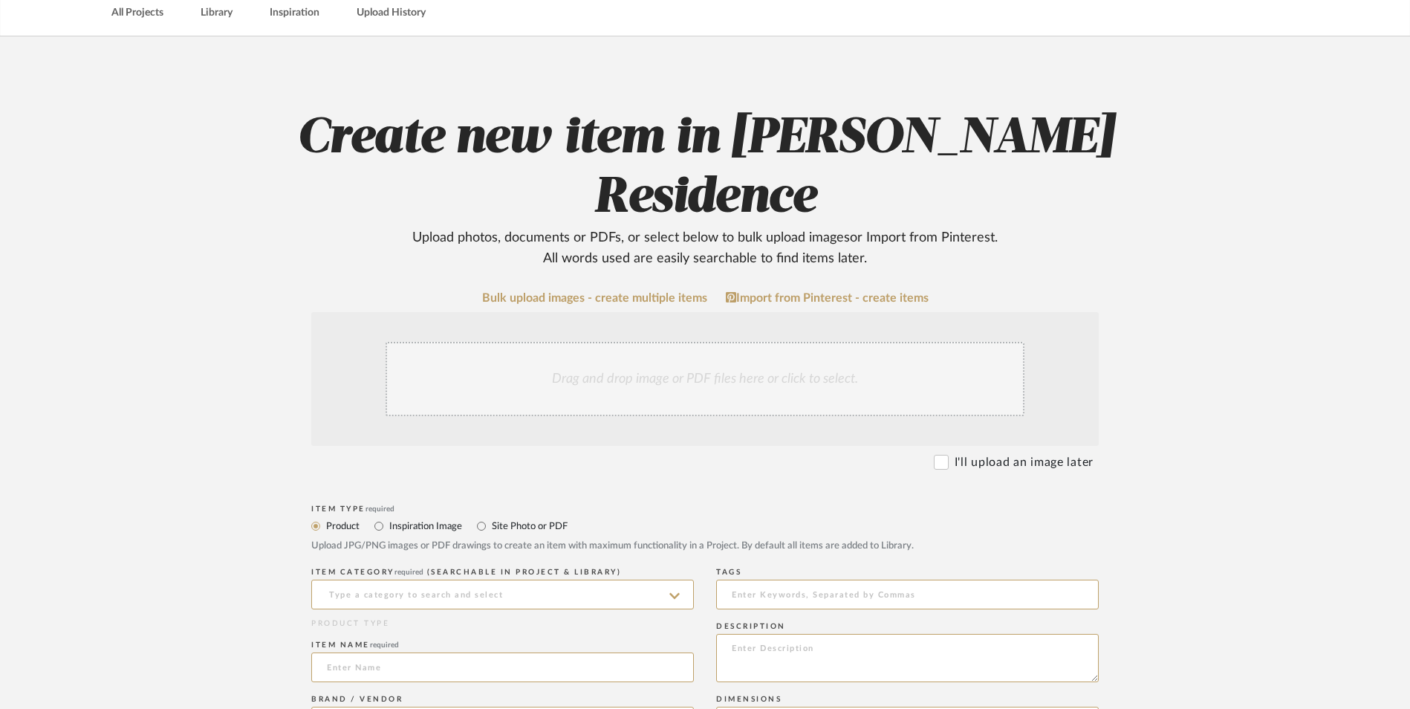
scroll to position [74, 0]
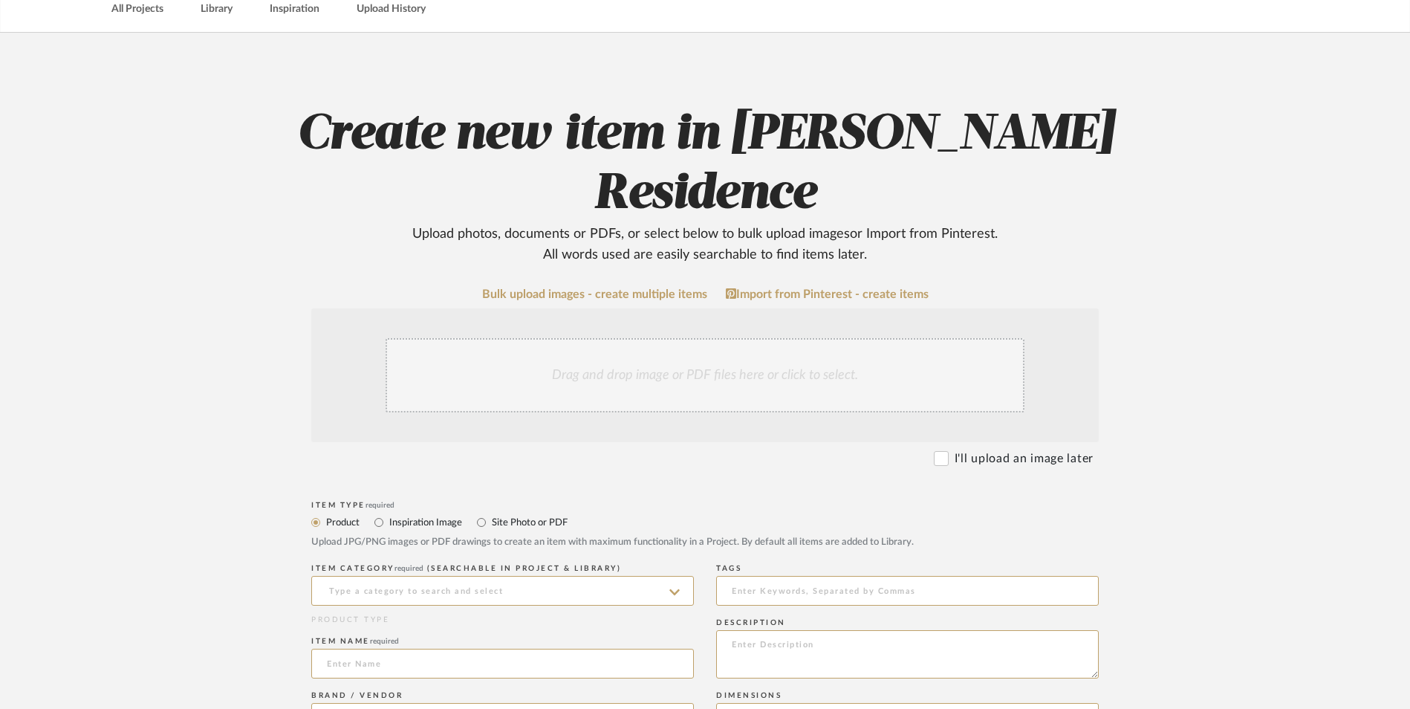
click at [664, 338] on div "Drag and drop image or PDF files here or click to select." at bounding box center [705, 375] width 639 height 74
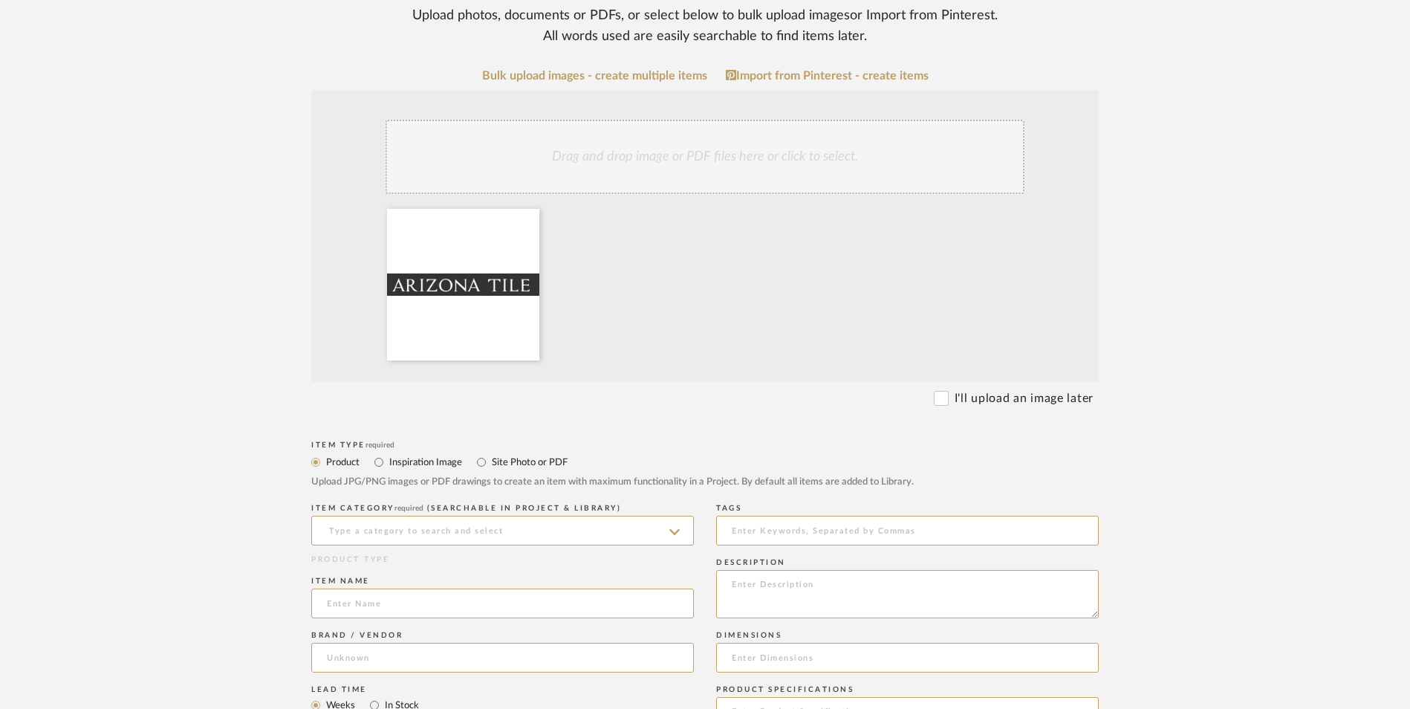
scroll to position [297, 0]
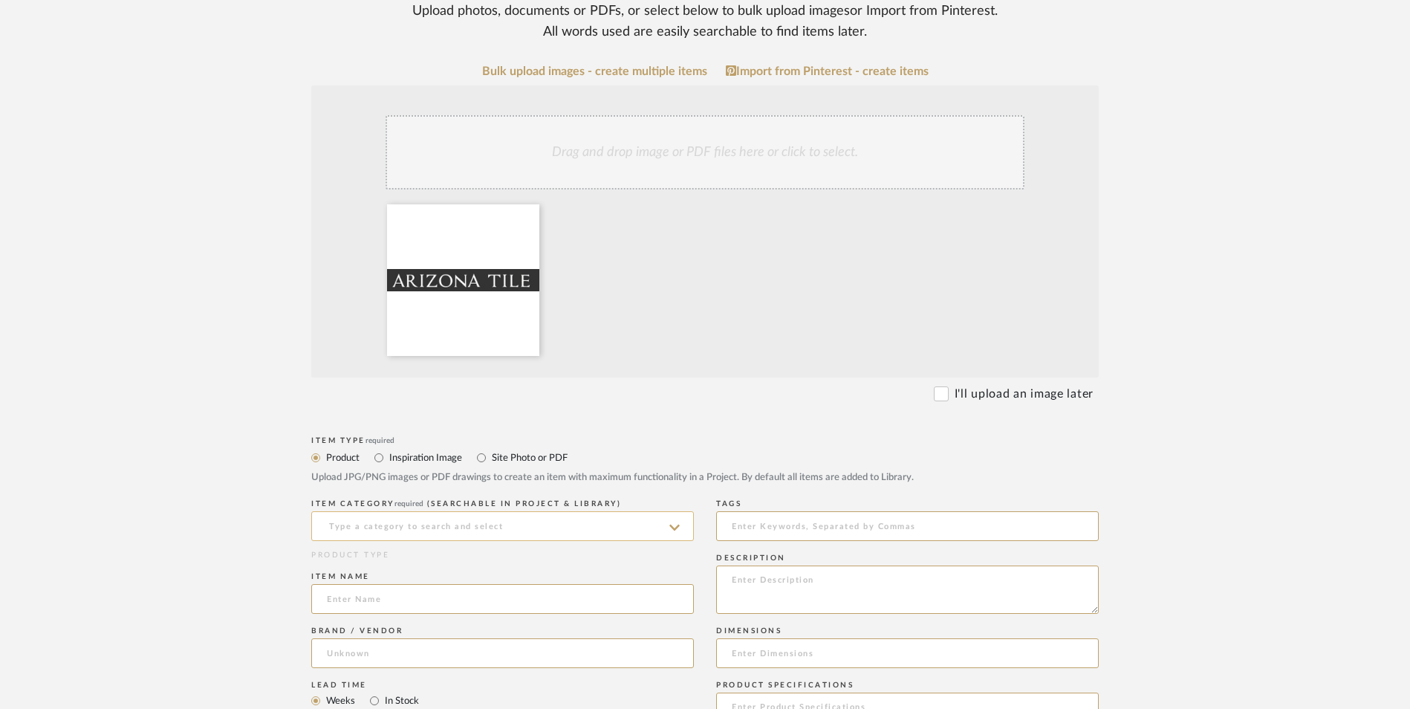
click at [405, 511] on input at bounding box center [502, 526] width 383 height 30
click at [386, 430] on span "Porcelain Tile" at bounding box center [367, 429] width 80 height 10
type input "Porcelain Tile"
click at [395, 584] on input at bounding box center [502, 599] width 383 height 30
type input "Terms & Condition"
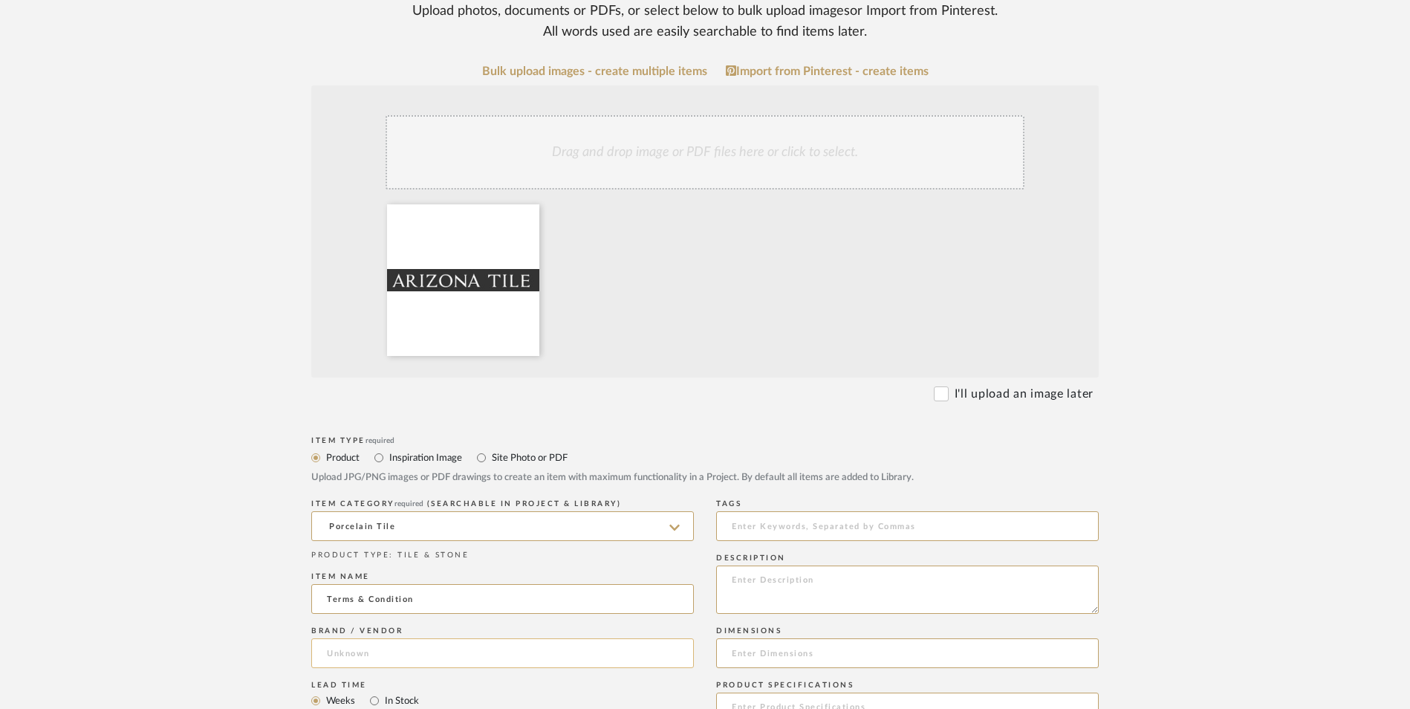
click at [435, 638] on input at bounding box center [502, 653] width 383 height 30
click at [383, 634] on span "[US_STATE] Tile" at bounding box center [379, 632] width 79 height 13
type input "[US_STATE] Tile"
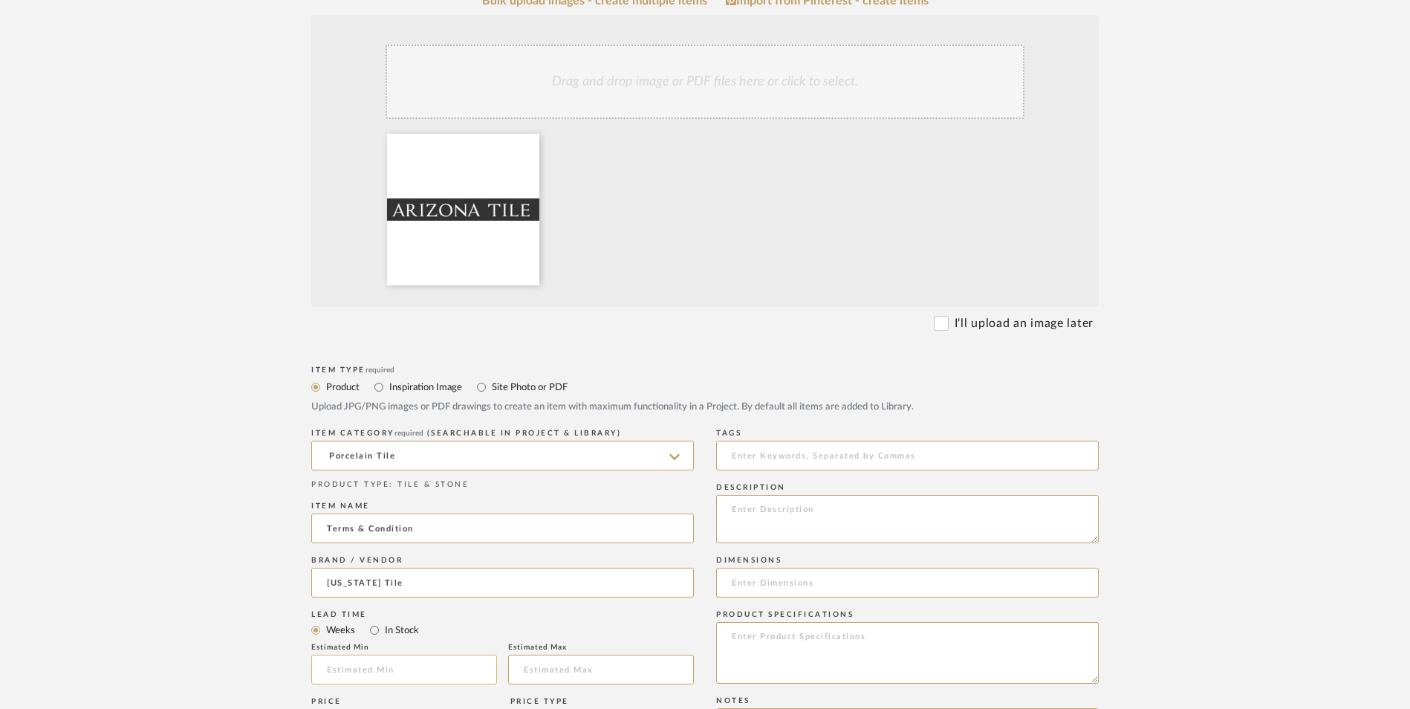
scroll to position [372, 0]
click at [956, 618] on textarea at bounding box center [907, 649] width 383 height 62
click at [777, 491] on textarea at bounding box center [907, 515] width 383 height 48
click at [455, 510] on input "Terms & Condition" at bounding box center [502, 525] width 383 height 30
click at [432, 564] on input "[US_STATE] Tile" at bounding box center [502, 579] width 383 height 30
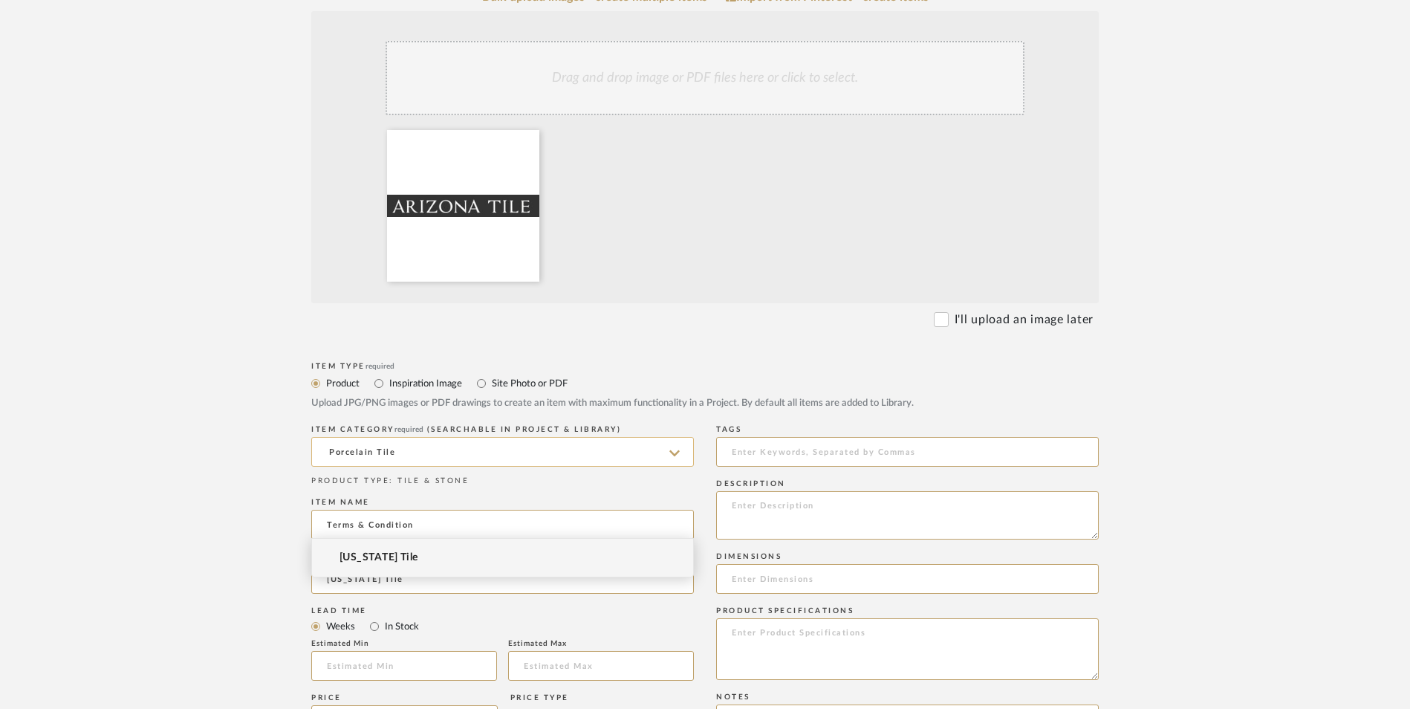
click at [428, 437] on input "Porcelain Tile" at bounding box center [502, 452] width 383 height 30
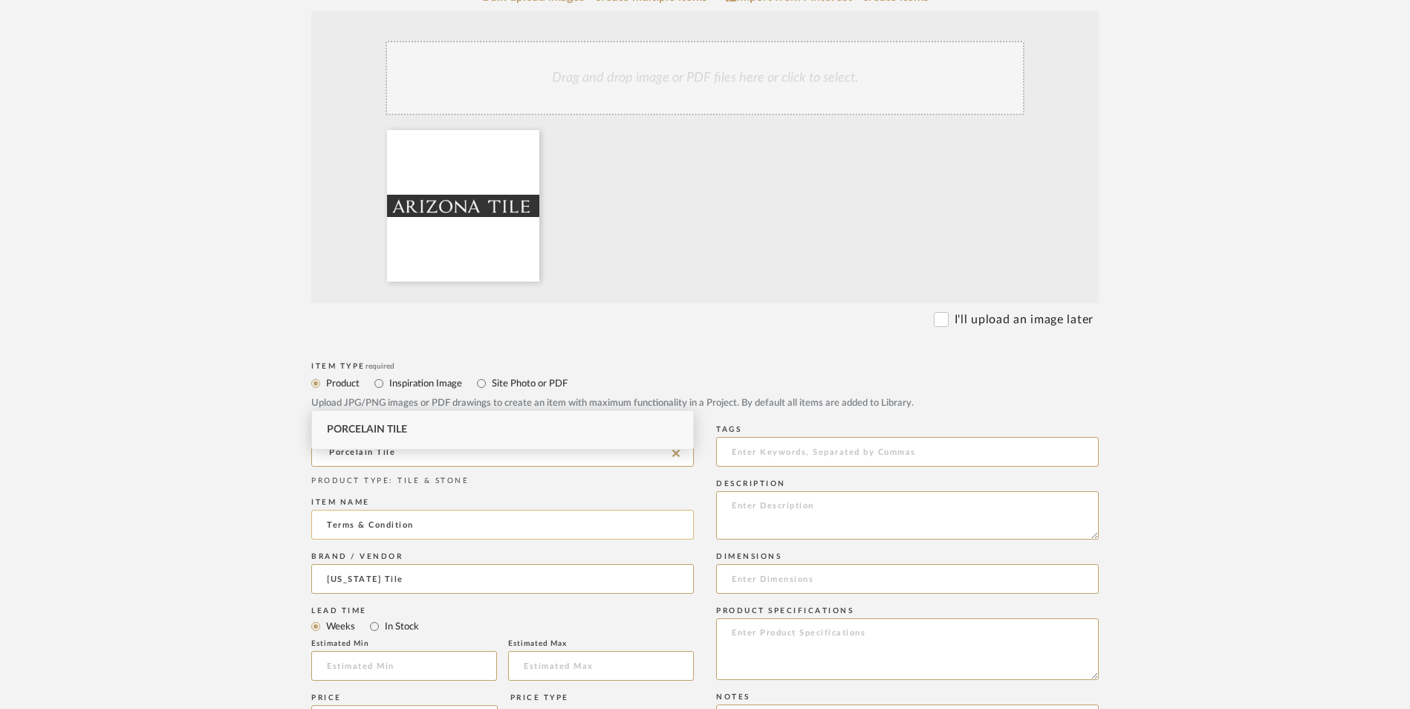
click at [447, 510] on input "Terms & Condition" at bounding box center [502, 525] width 383 height 30
click at [779, 491] on textarea at bounding box center [907, 515] width 383 height 48
click at [930, 491] on textarea at bounding box center [907, 515] width 383 height 48
paste textarea "All tiles, natural and man-made, are subject to shade variation. Shade approval…"
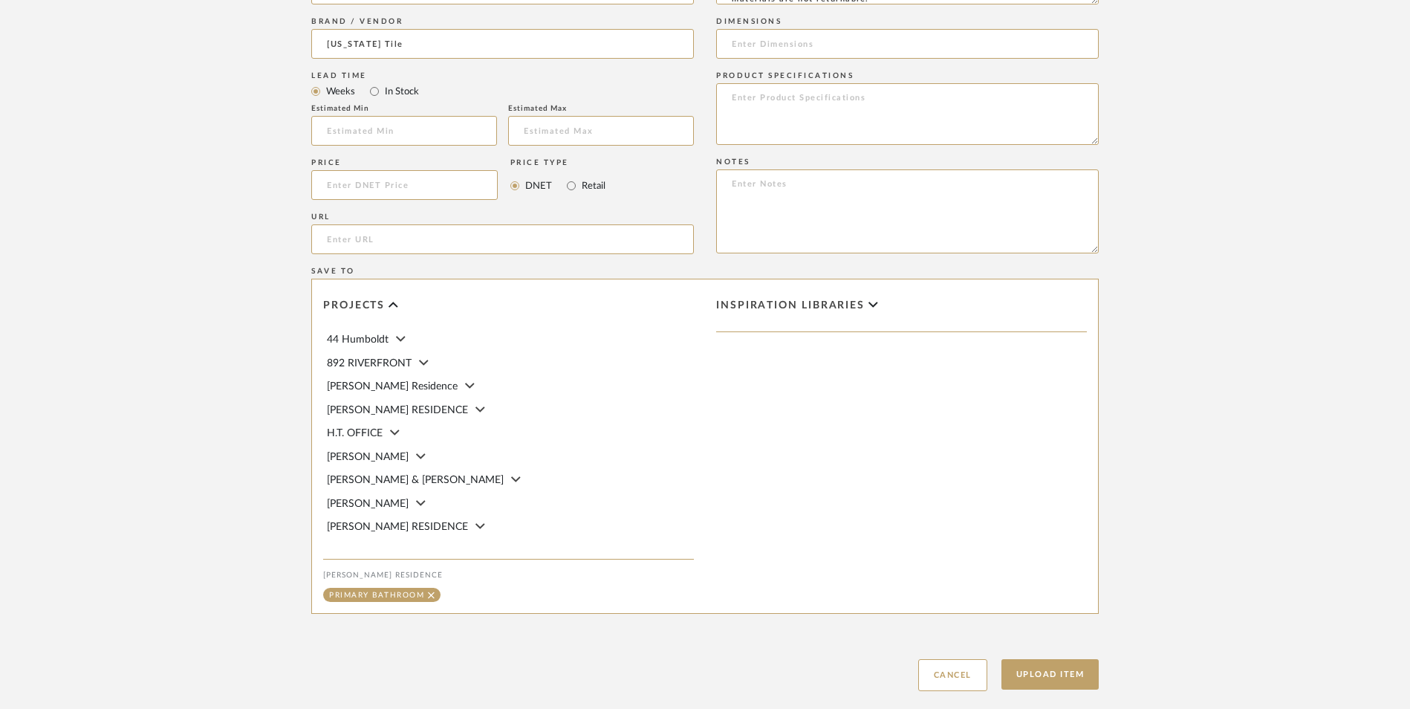
scroll to position [935, 0]
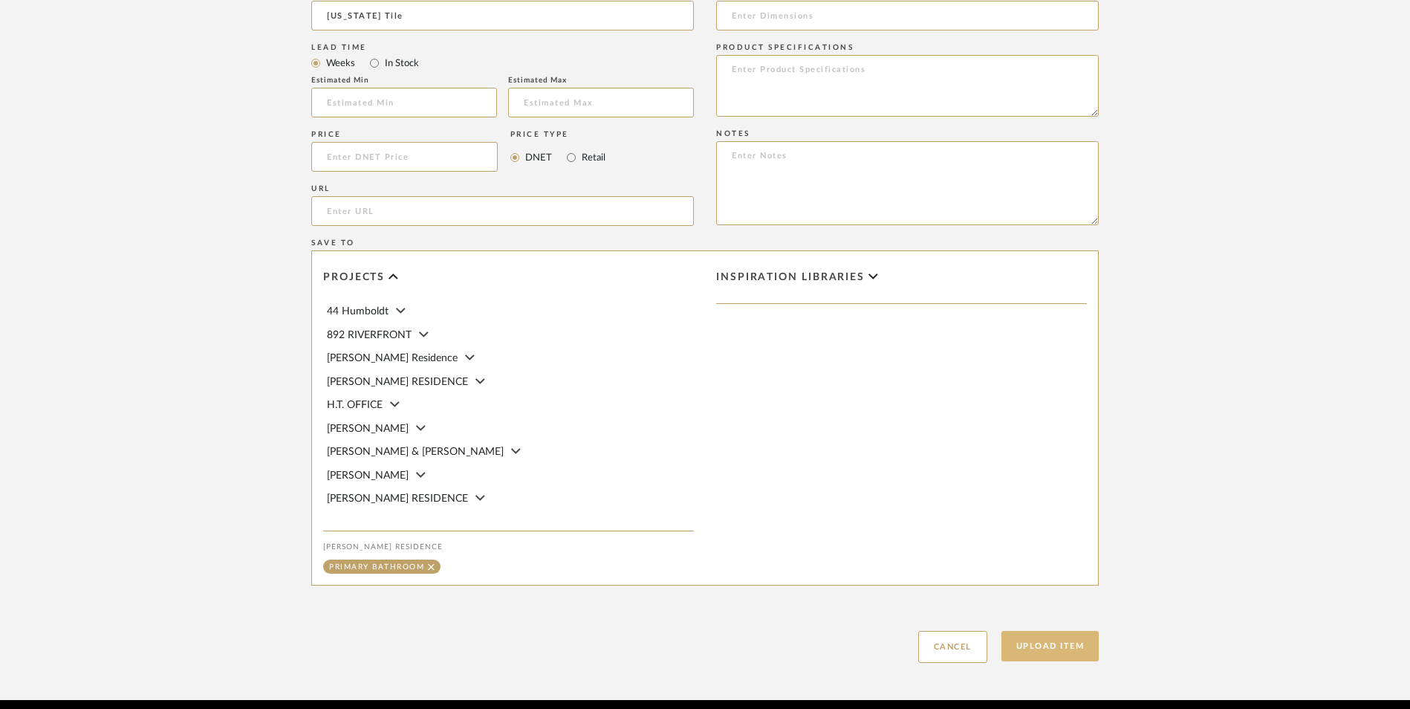
type textarea "All tiles, natural and man-made, are subject to shade variation. Shade approval…"
click at [1070, 631] on button "Upload Item" at bounding box center [1051, 646] width 98 height 30
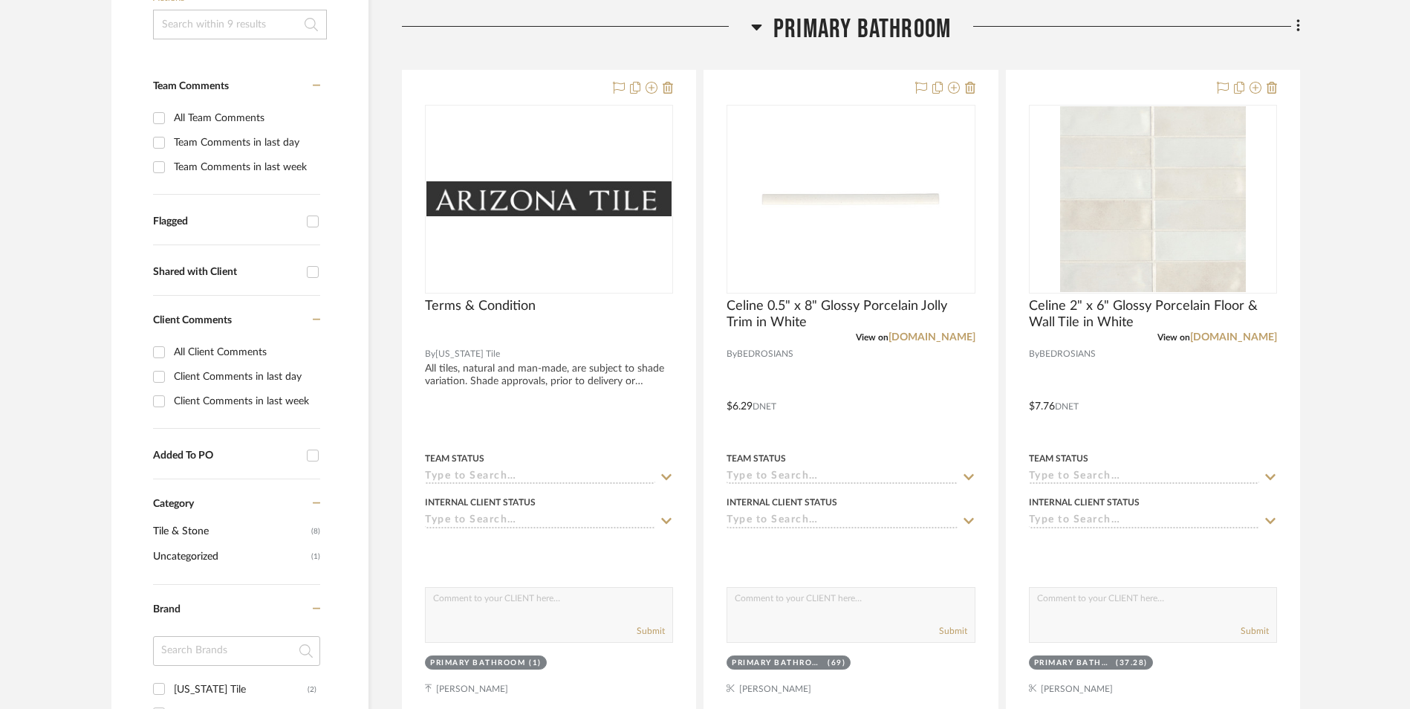
scroll to position [349, 0]
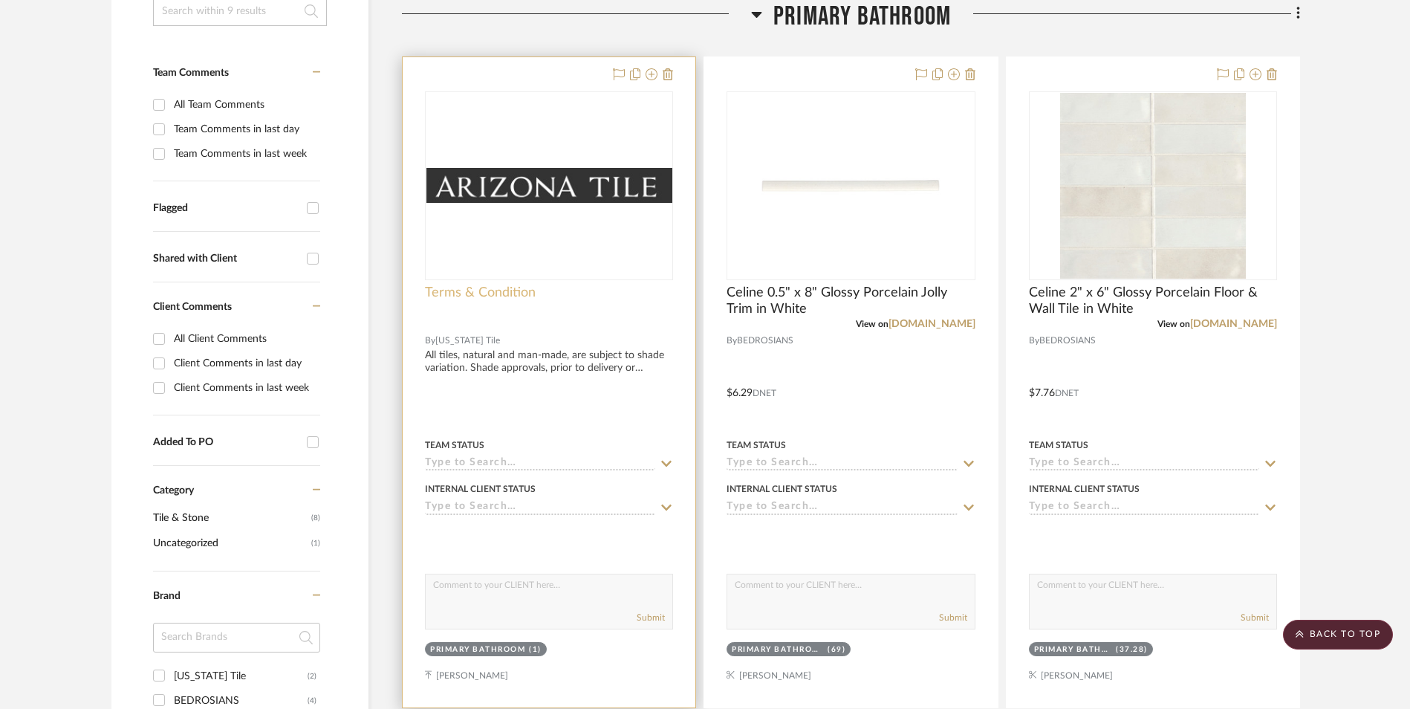
click at [486, 292] on span "Terms & Condition" at bounding box center [480, 293] width 111 height 16
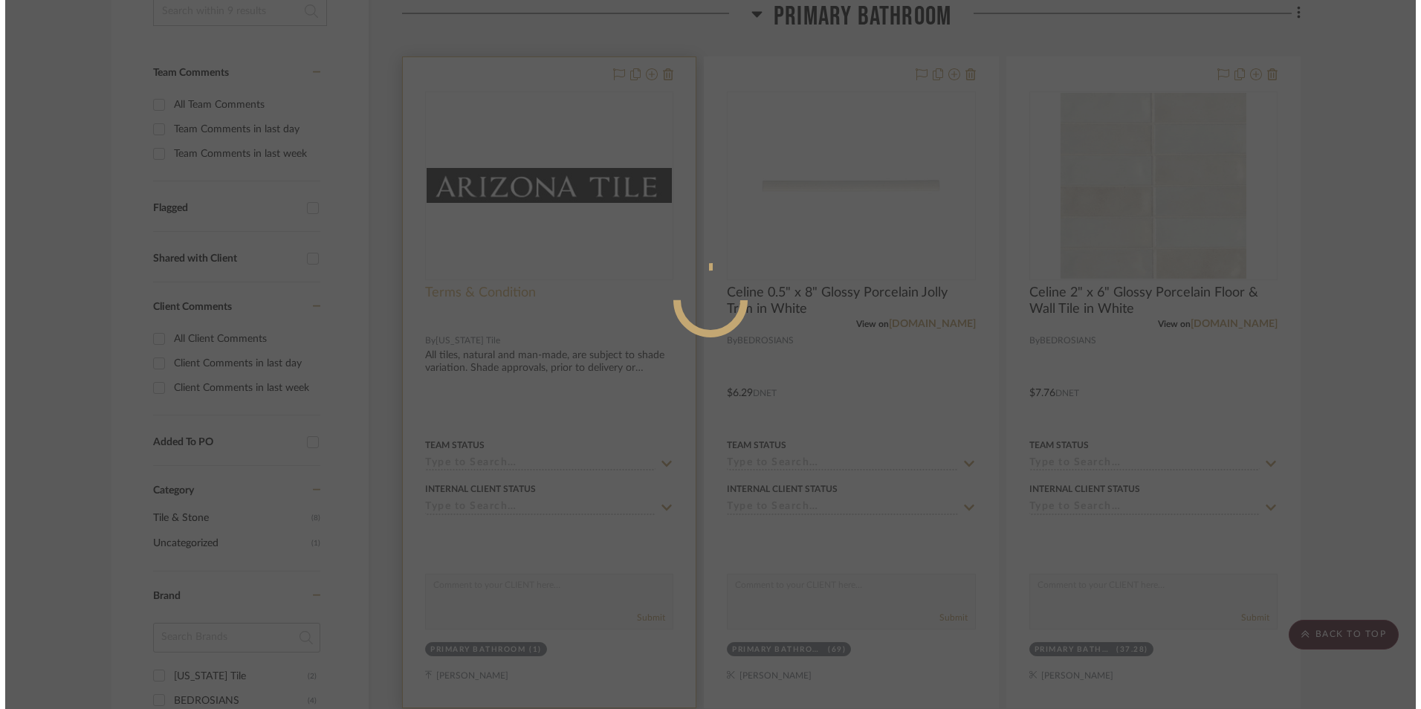
scroll to position [0, 0]
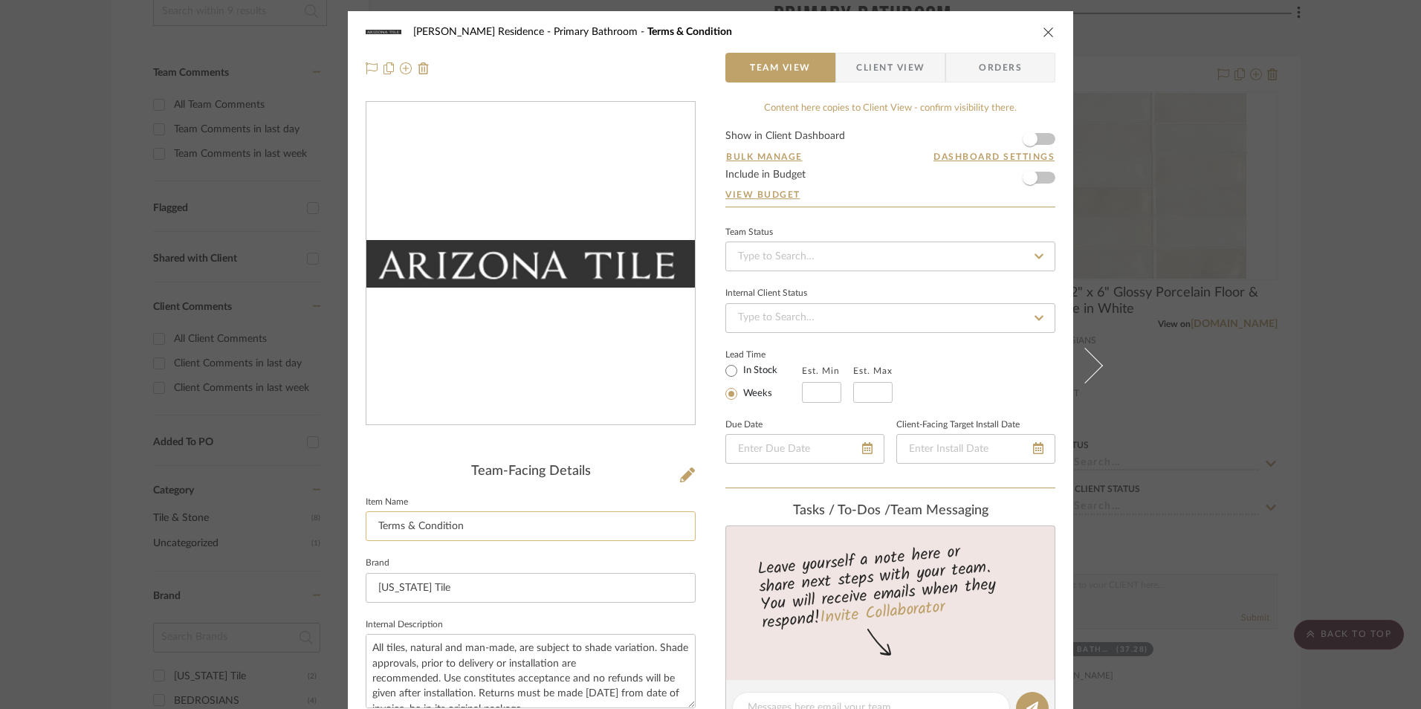
click at [495, 522] on input "Terms & Condition" at bounding box center [531, 526] width 330 height 30
paste input "All tiles, natural and man-made, are subject to shade variation. Shade approval…"
type input "Terms & Condition All tiles, natural and man-made, are subject to shade variati…"
click at [1043, 30] on icon "close" at bounding box center [1049, 32] width 12 height 12
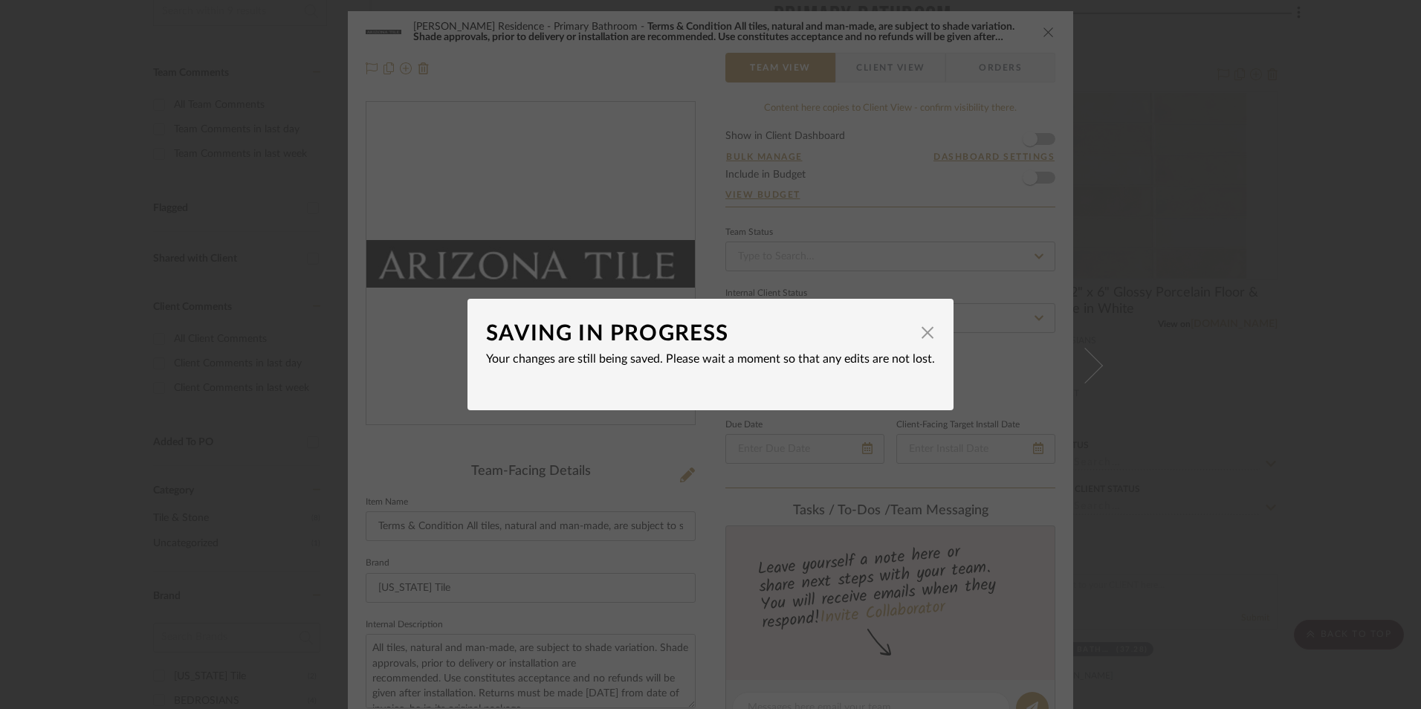
click at [904, 372] on mat-dialog-content "SAVING IN PROGRESS × Your changes are still being saved. Please wait a moment s…" at bounding box center [710, 354] width 449 height 74
click at [915, 330] on span "button" at bounding box center [927, 332] width 30 height 30
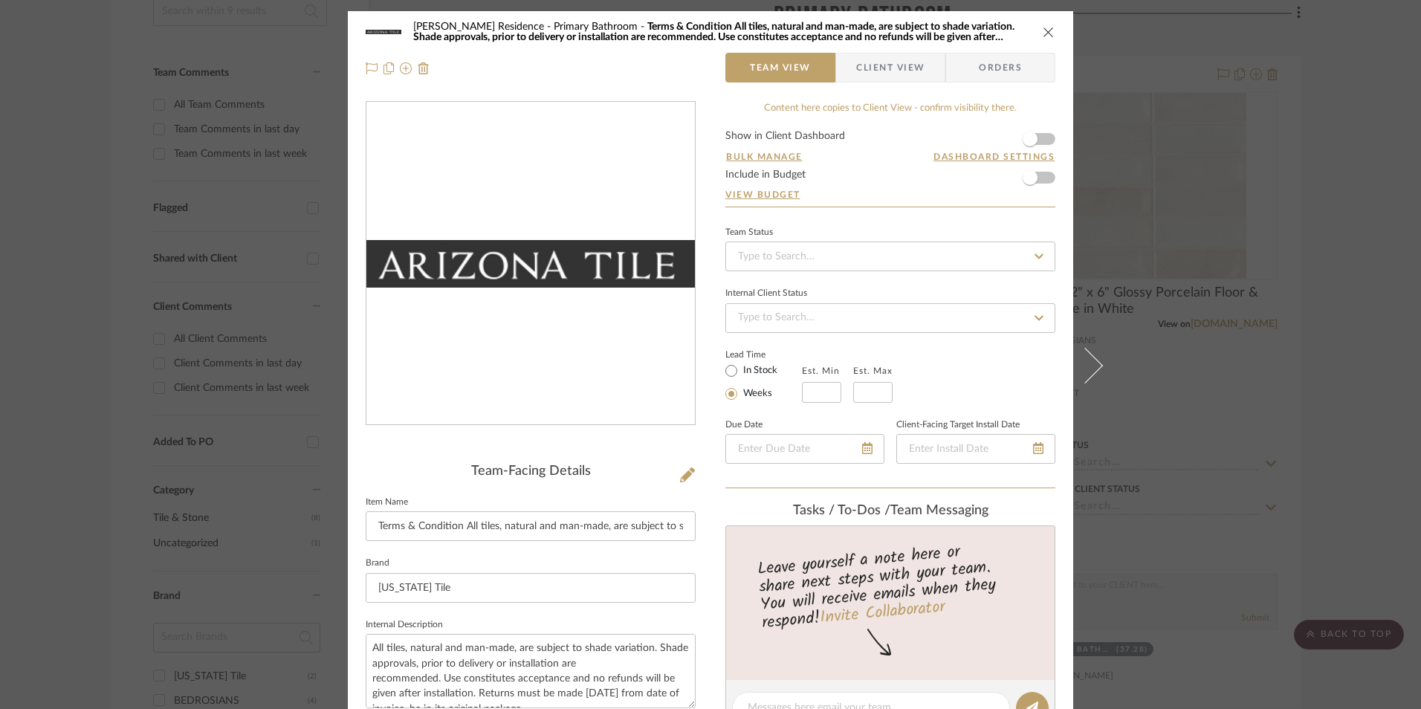
click at [1314, 464] on div "[PERSON_NAME] Residence Primary Bathroom Terms & Condition All tiles, natural a…" at bounding box center [710, 354] width 1421 height 709
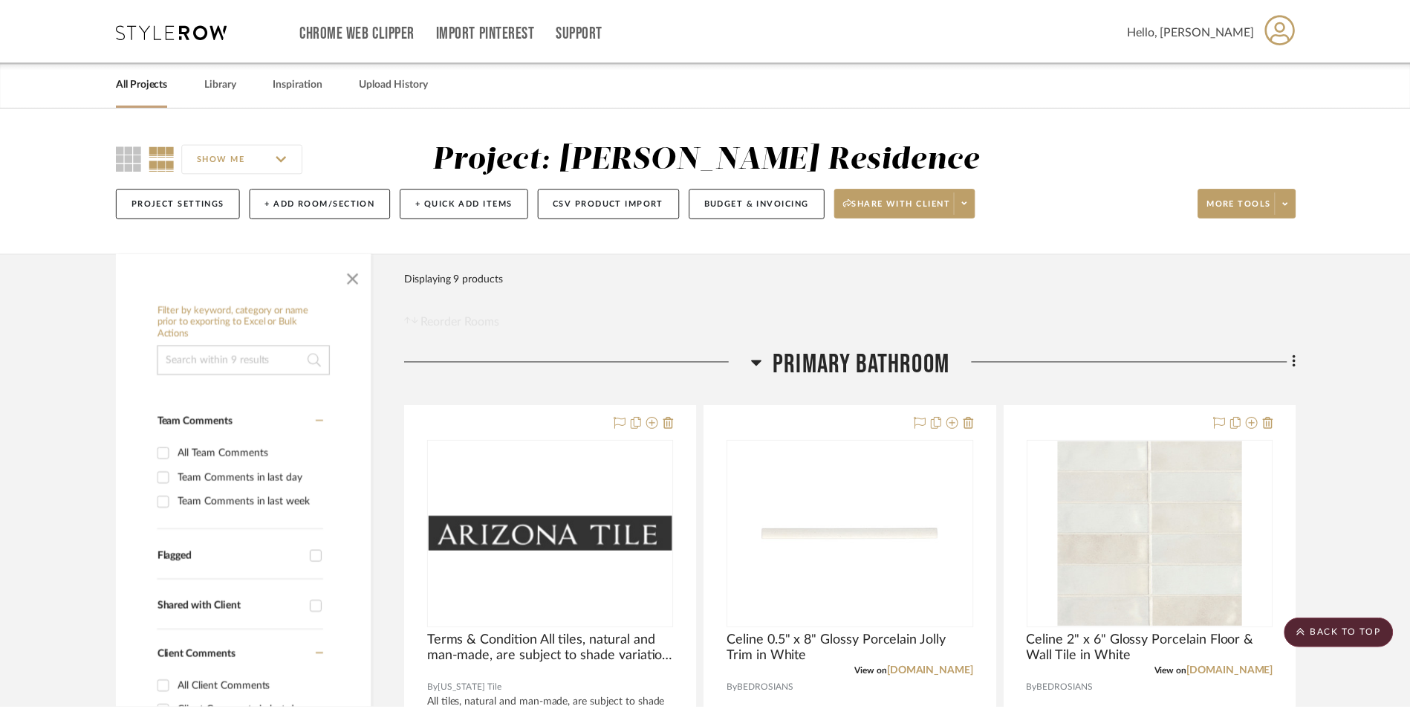
scroll to position [349, 0]
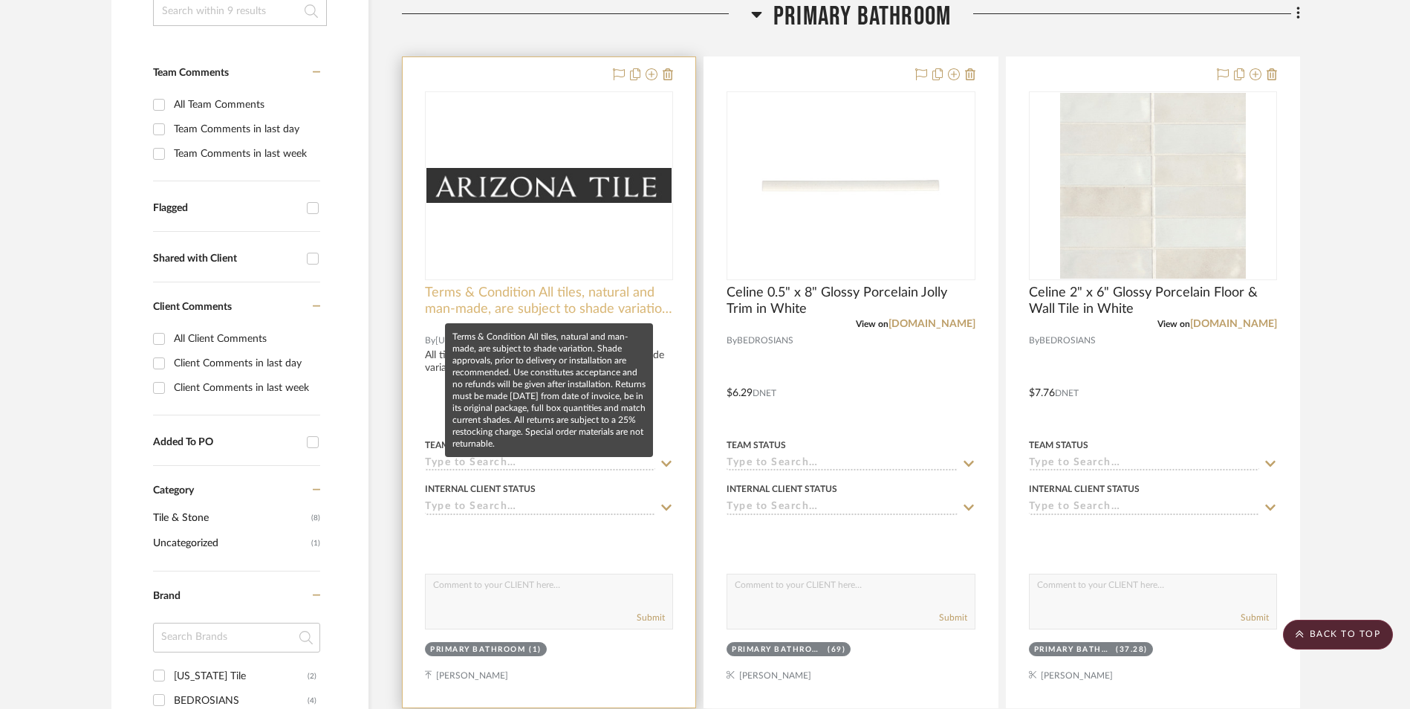
click at [499, 295] on span "Terms & Condition All tiles, natural and man-made, are subject to shade variati…" at bounding box center [549, 301] width 248 height 33
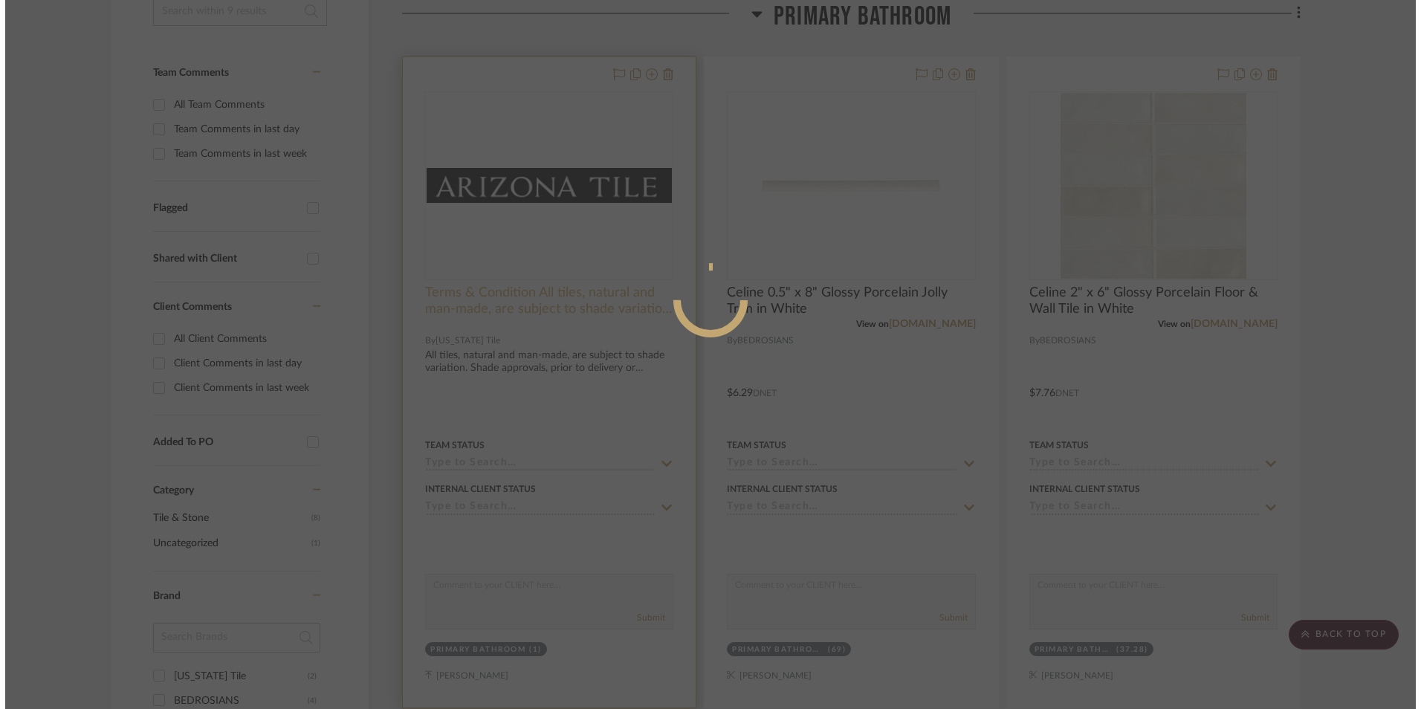
scroll to position [0, 0]
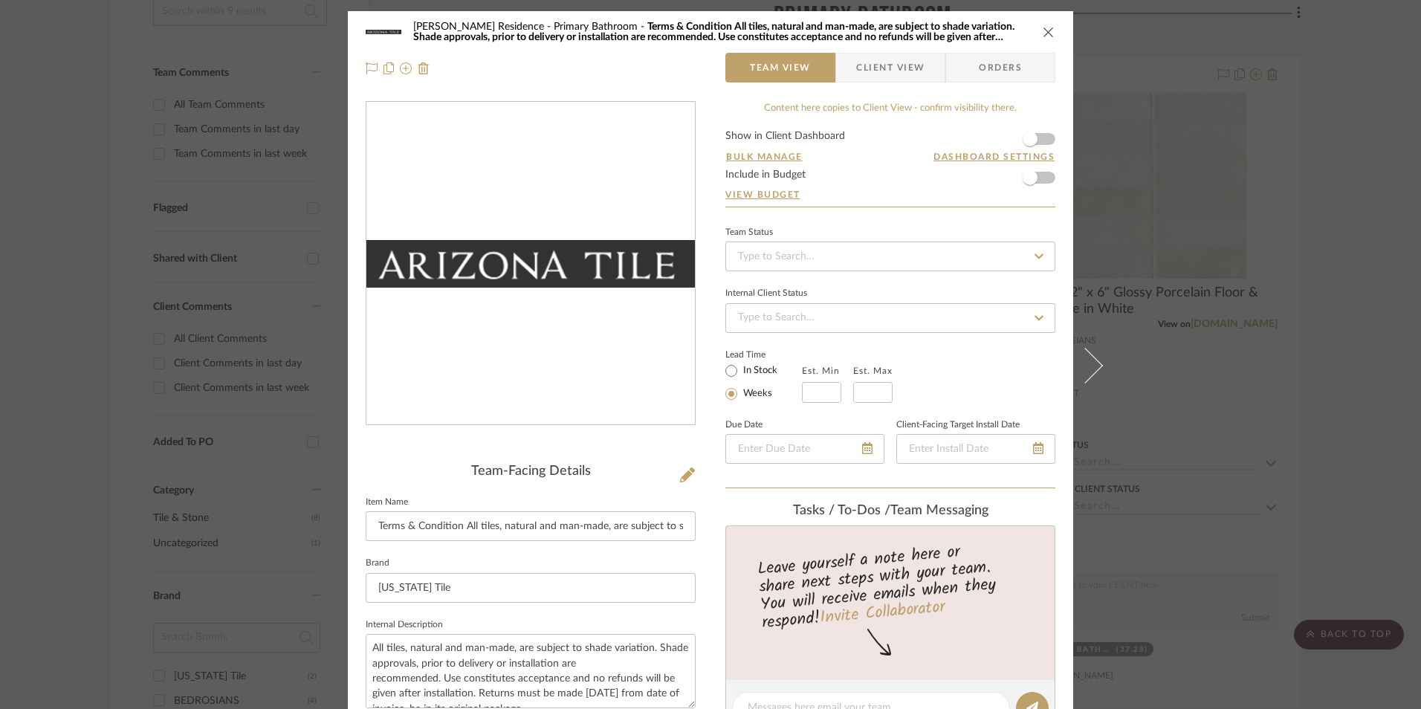
click at [1332, 413] on div "[PERSON_NAME] Residence Primary Bathroom Terms & Condition All tiles, natural a…" at bounding box center [710, 354] width 1421 height 709
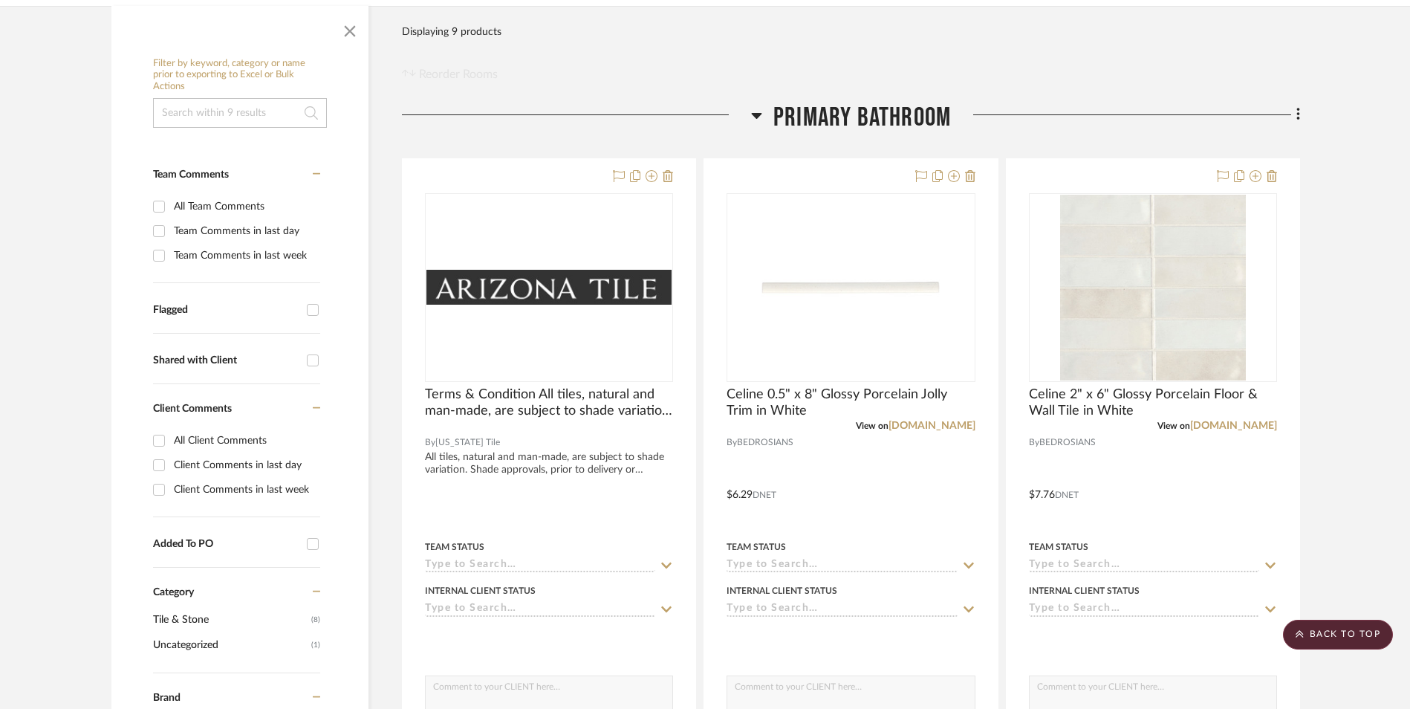
scroll to position [201, 0]
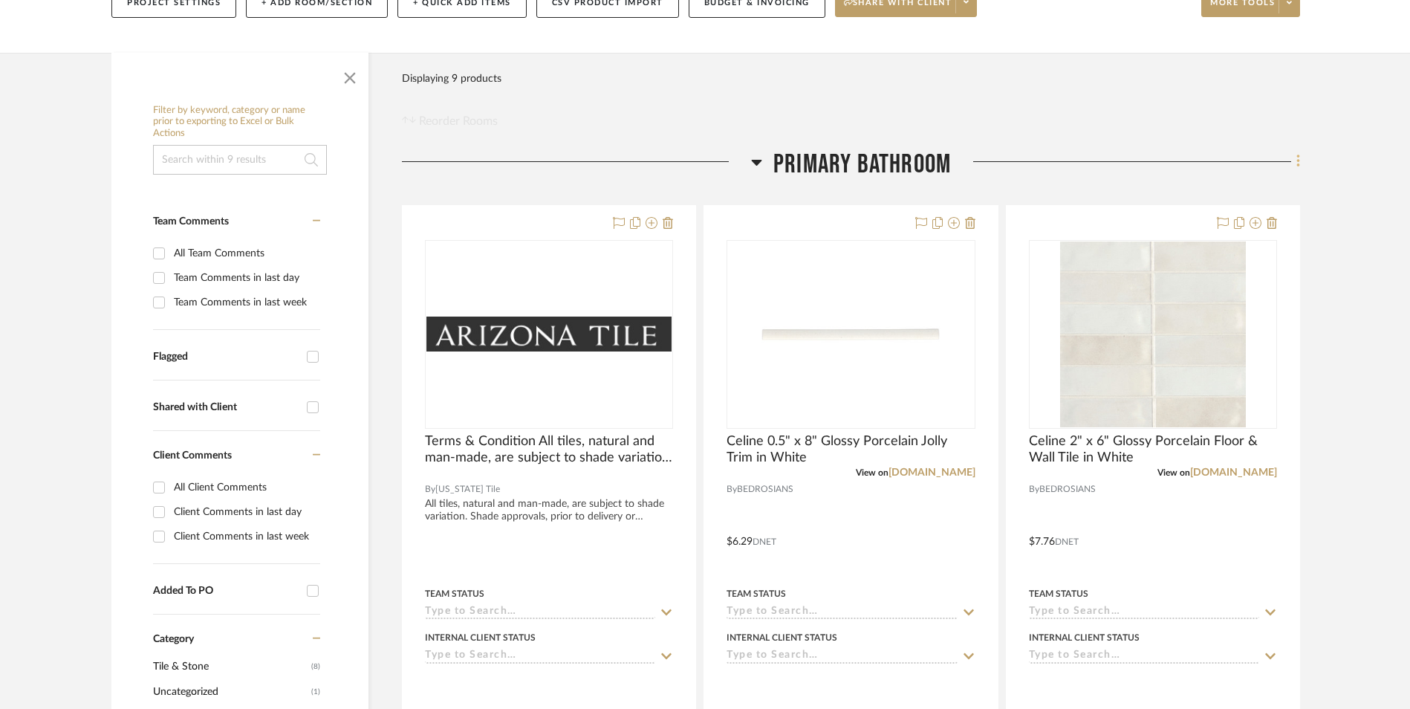
click at [1295, 166] on fa-icon at bounding box center [1296, 163] width 10 height 25
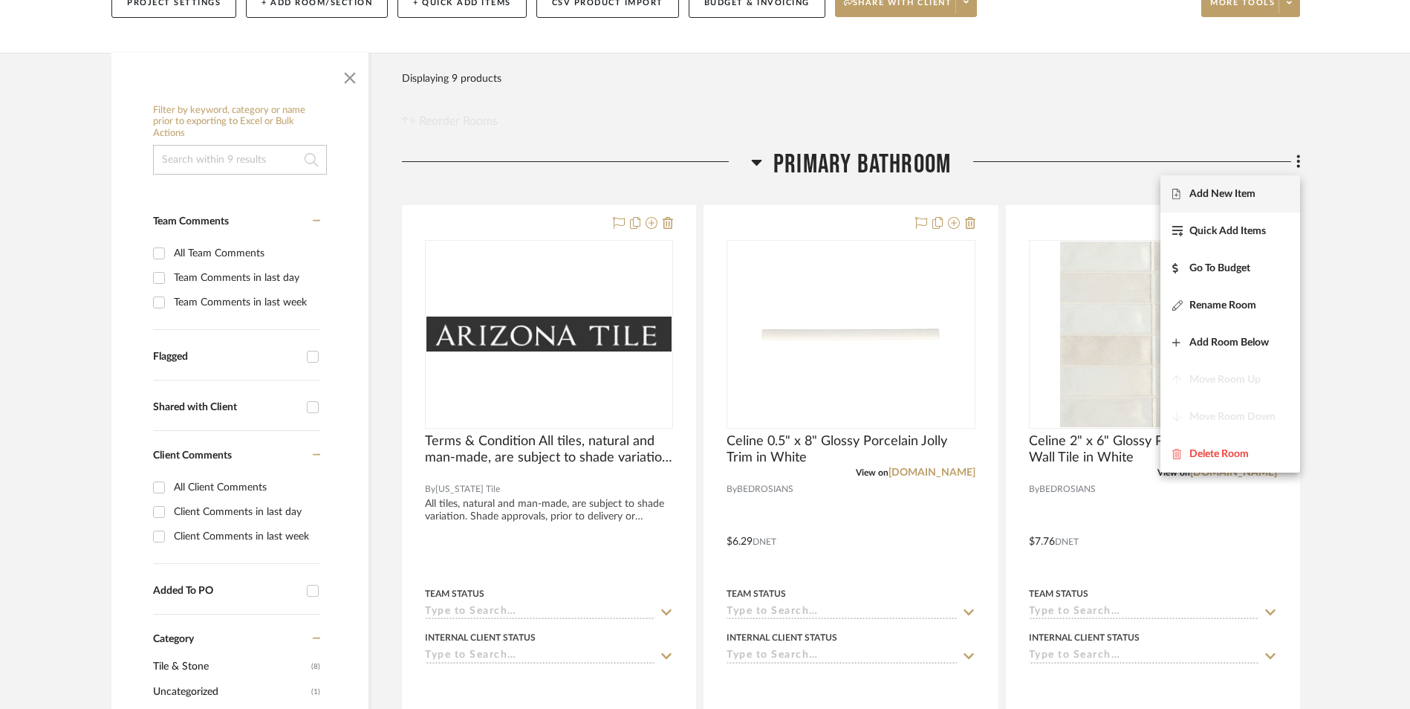
click at [1262, 190] on span "Add New Item" at bounding box center [1231, 193] width 116 height 13
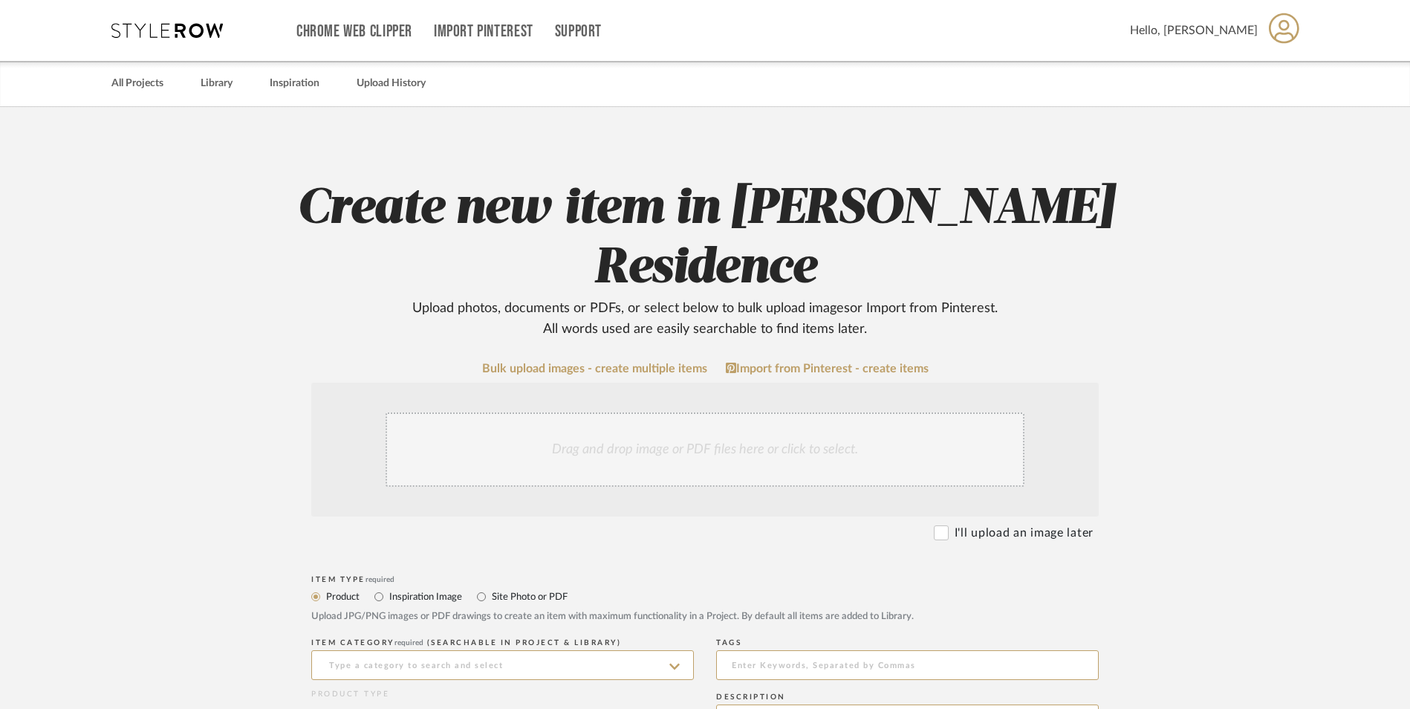
click at [662, 412] on div "Drag and drop image or PDF files here or click to select." at bounding box center [705, 449] width 639 height 74
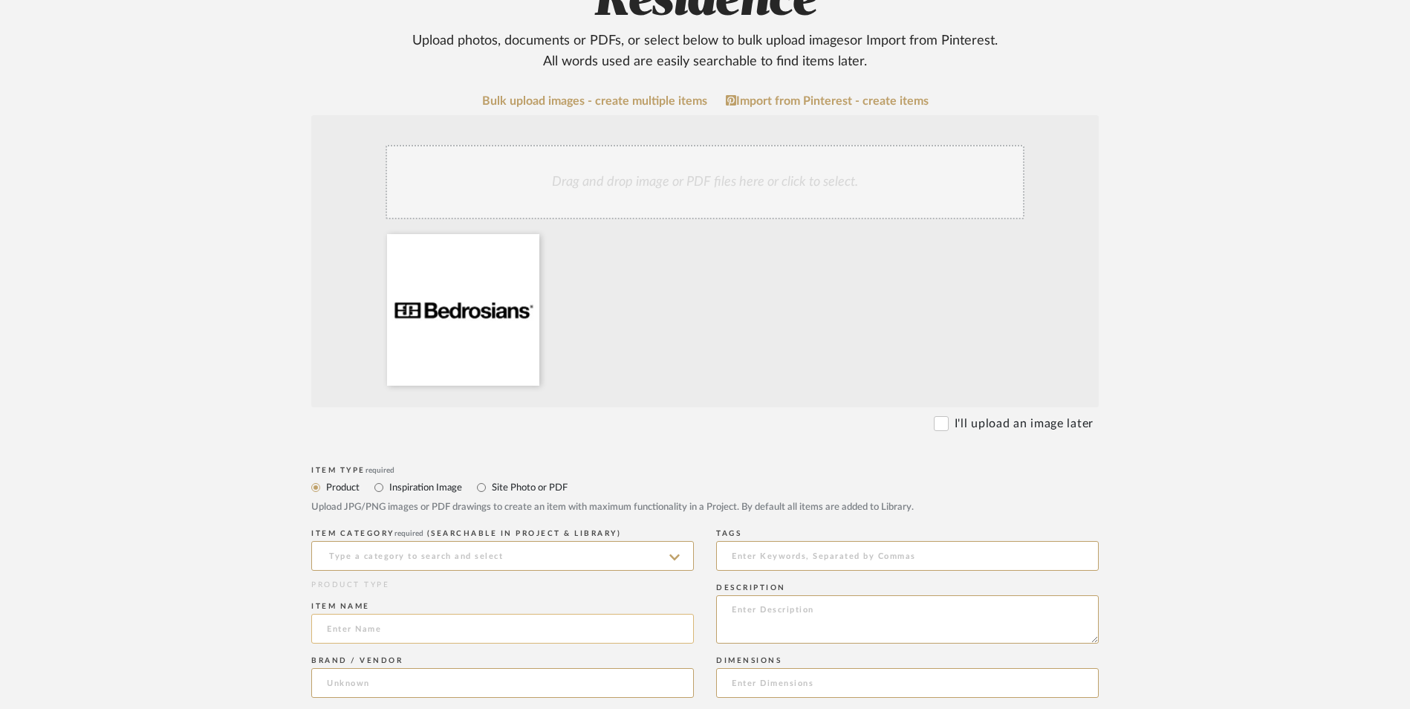
scroll to position [297, 0]
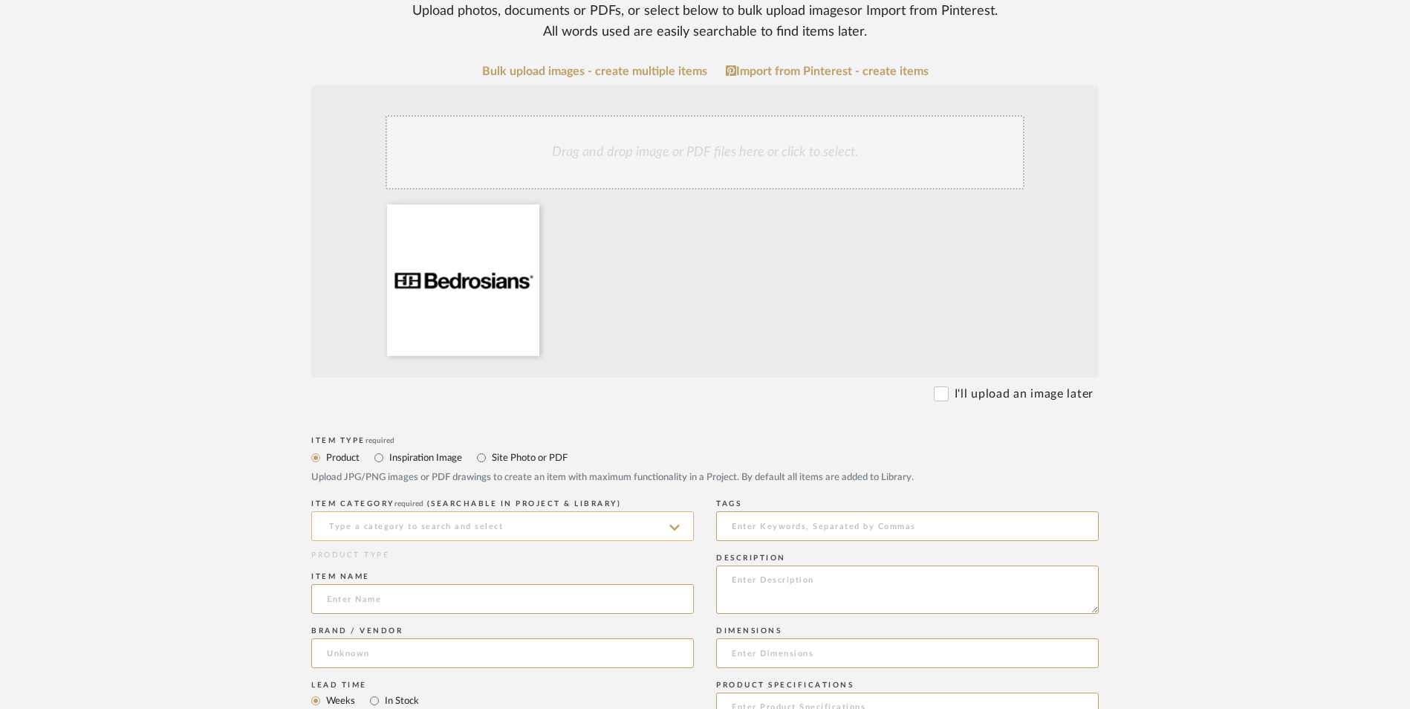
click at [456, 511] on input at bounding box center [502, 526] width 383 height 30
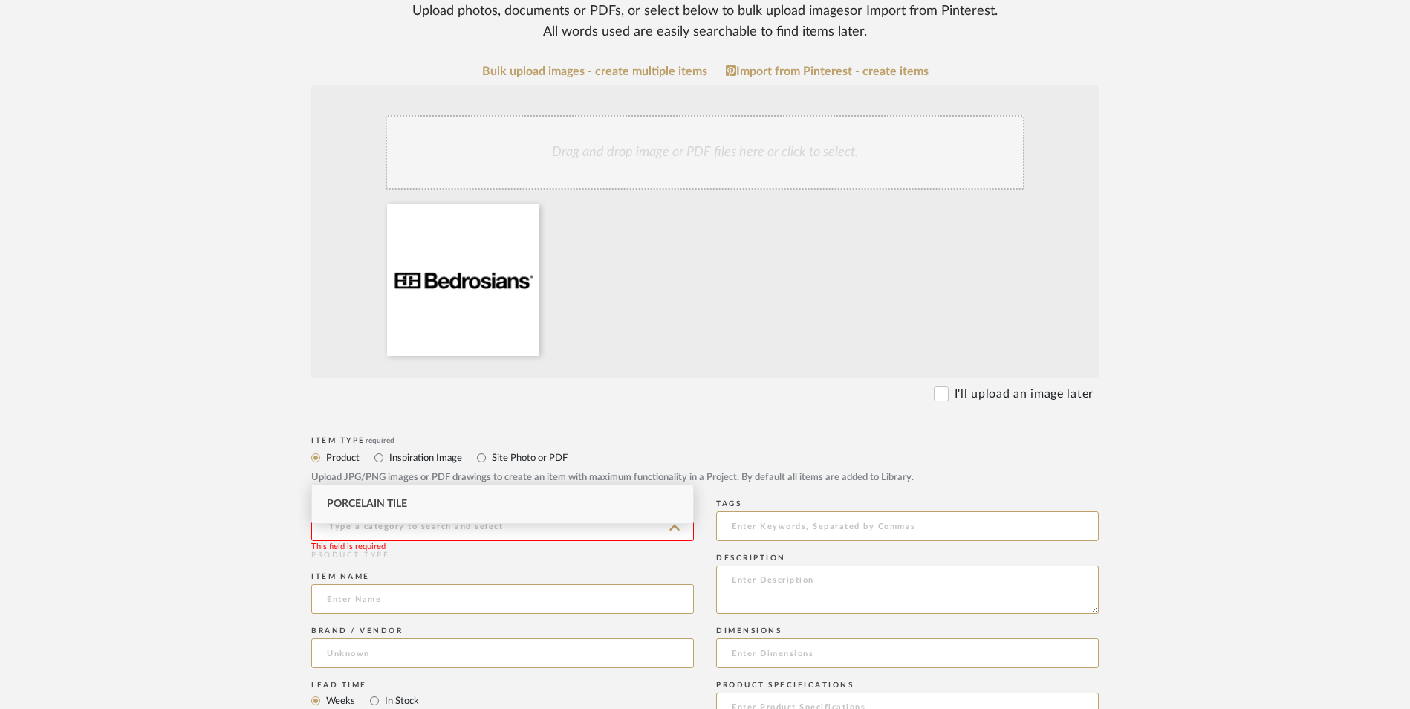
click at [494, 510] on div "Porcelain Tile" at bounding box center [502, 504] width 381 height 38
type input "Porcelain Tile"
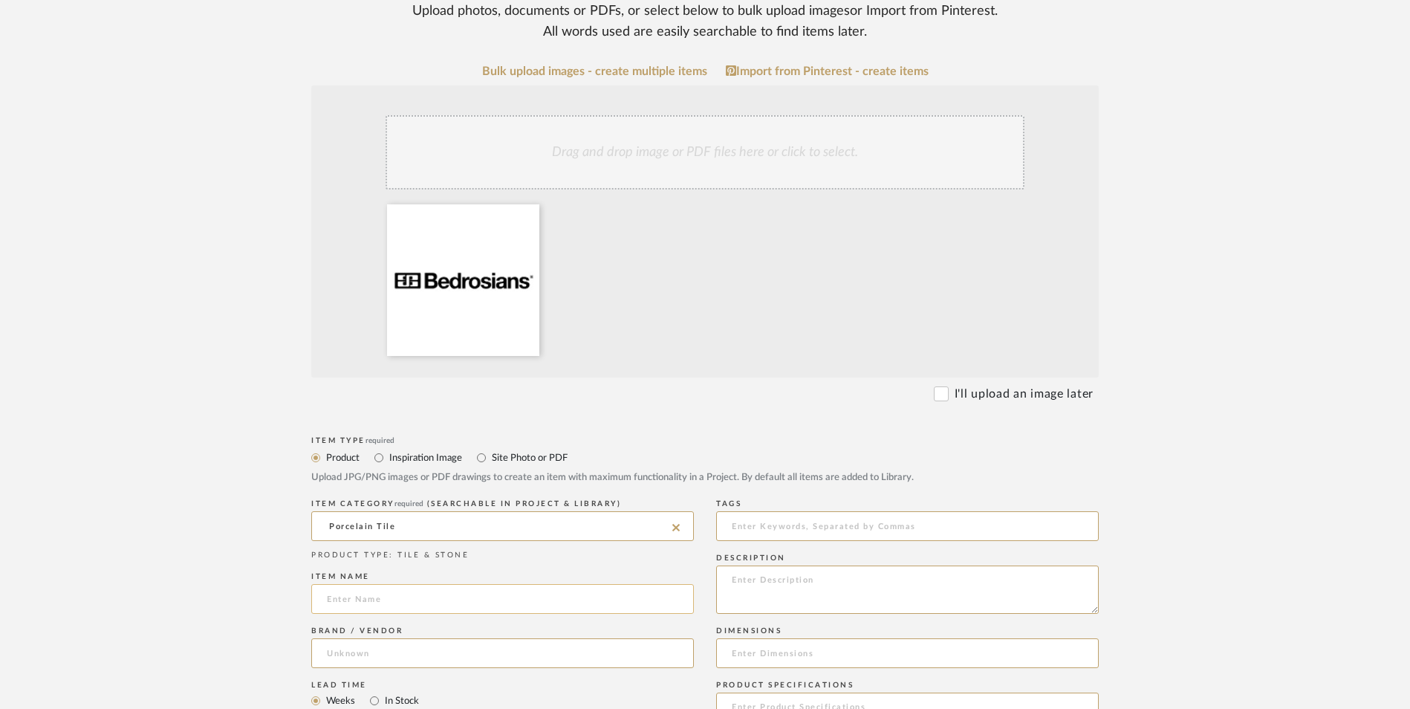
click at [410, 584] on input at bounding box center [502, 599] width 383 height 30
type input "b"
click at [406, 584] on input at bounding box center [502, 599] width 383 height 30
paste input "Terms and Conditions All orders are non-cancelable, non-refundable, and non-ret…"
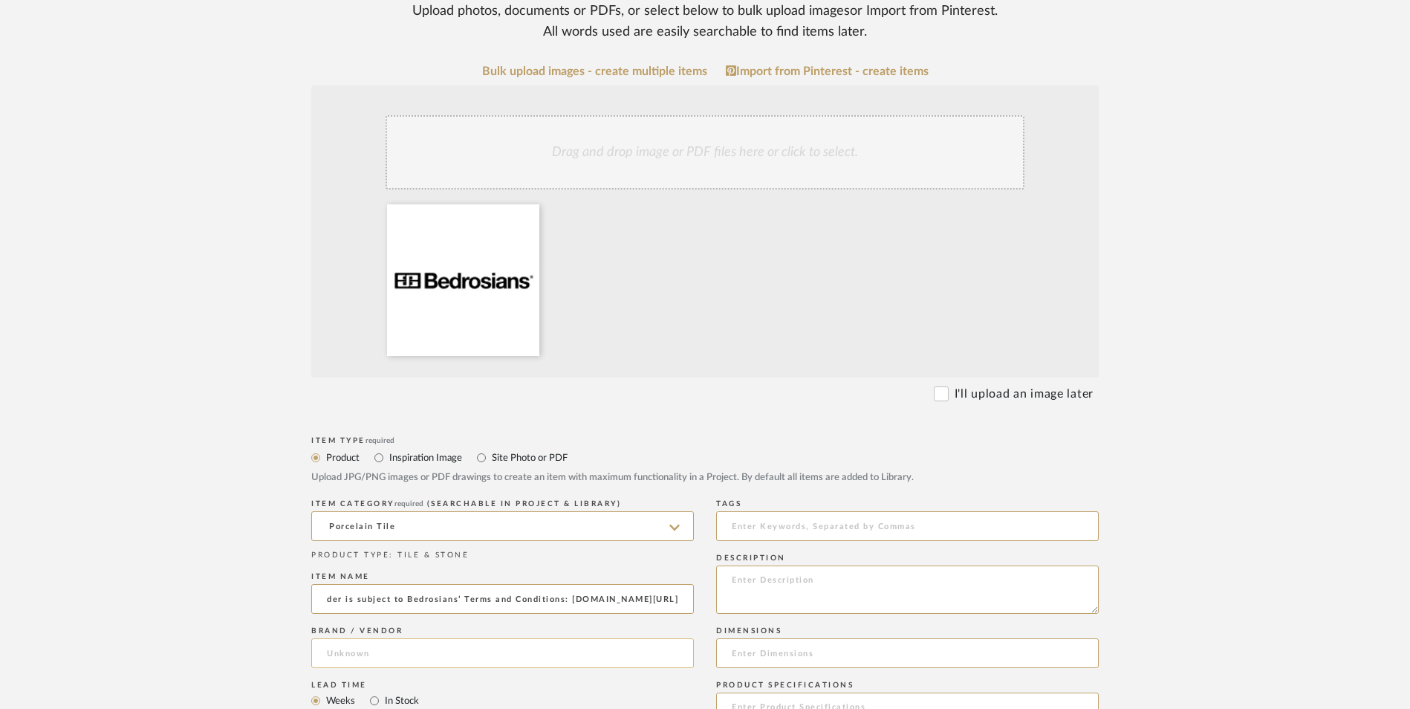
type input "Terms and Conditions All orders are non-cancelable, non-refundable, and non-ret…"
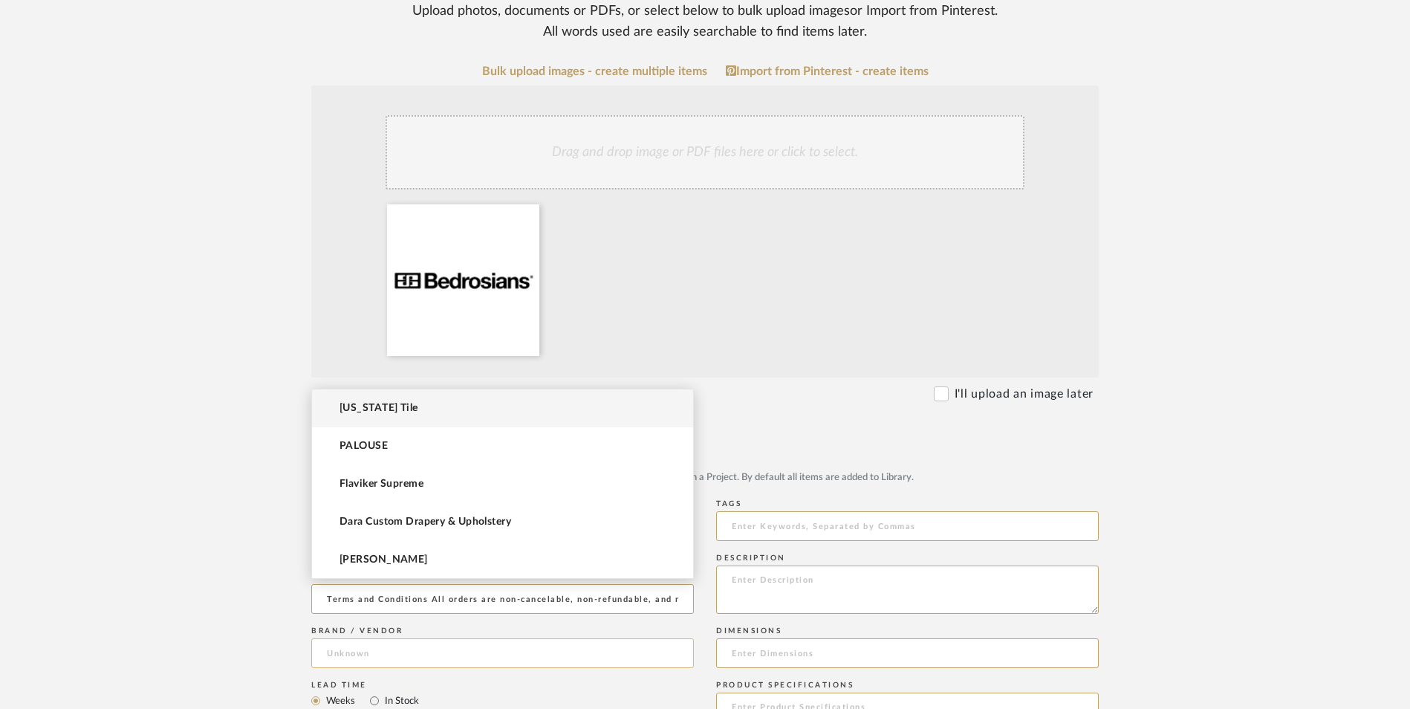
click at [419, 638] on input at bounding box center [502, 653] width 383 height 30
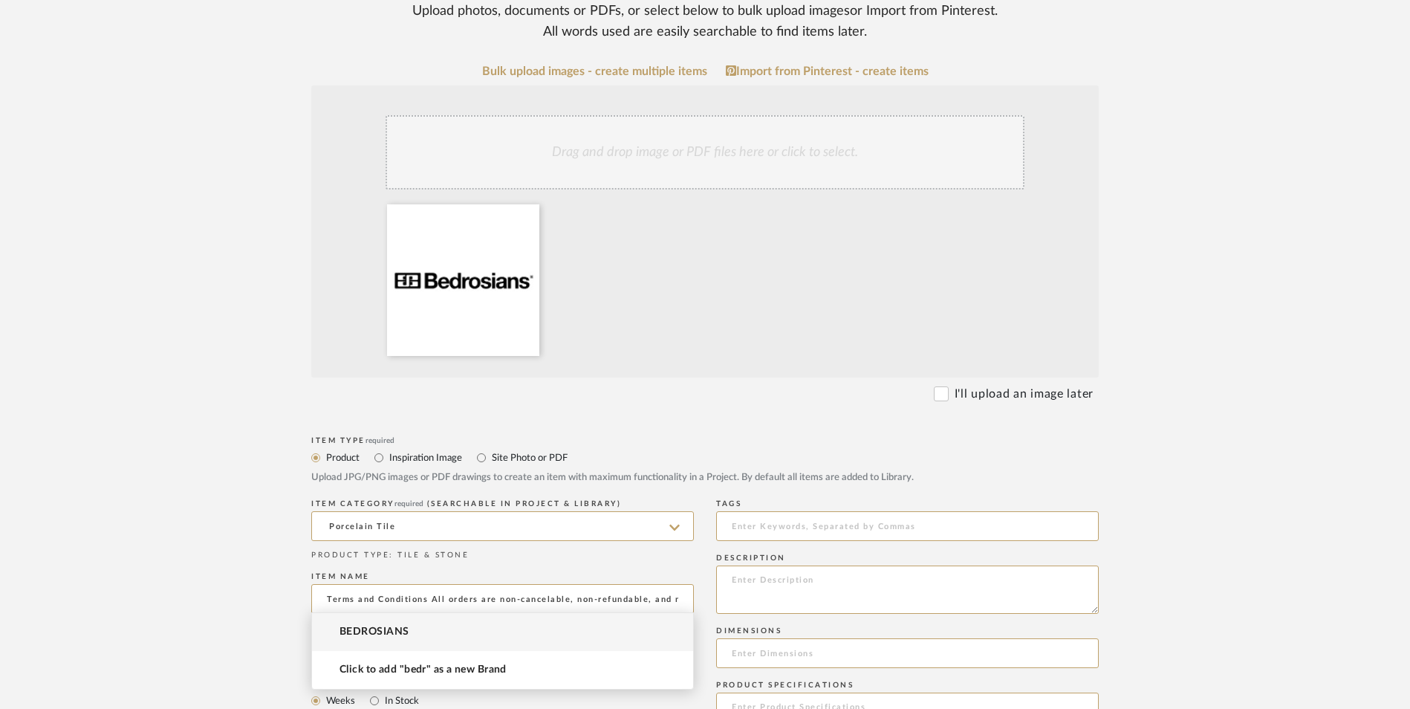
click at [434, 623] on mat-option "BEDROSIANS" at bounding box center [502, 632] width 381 height 38
type input "BEDROSIANS"
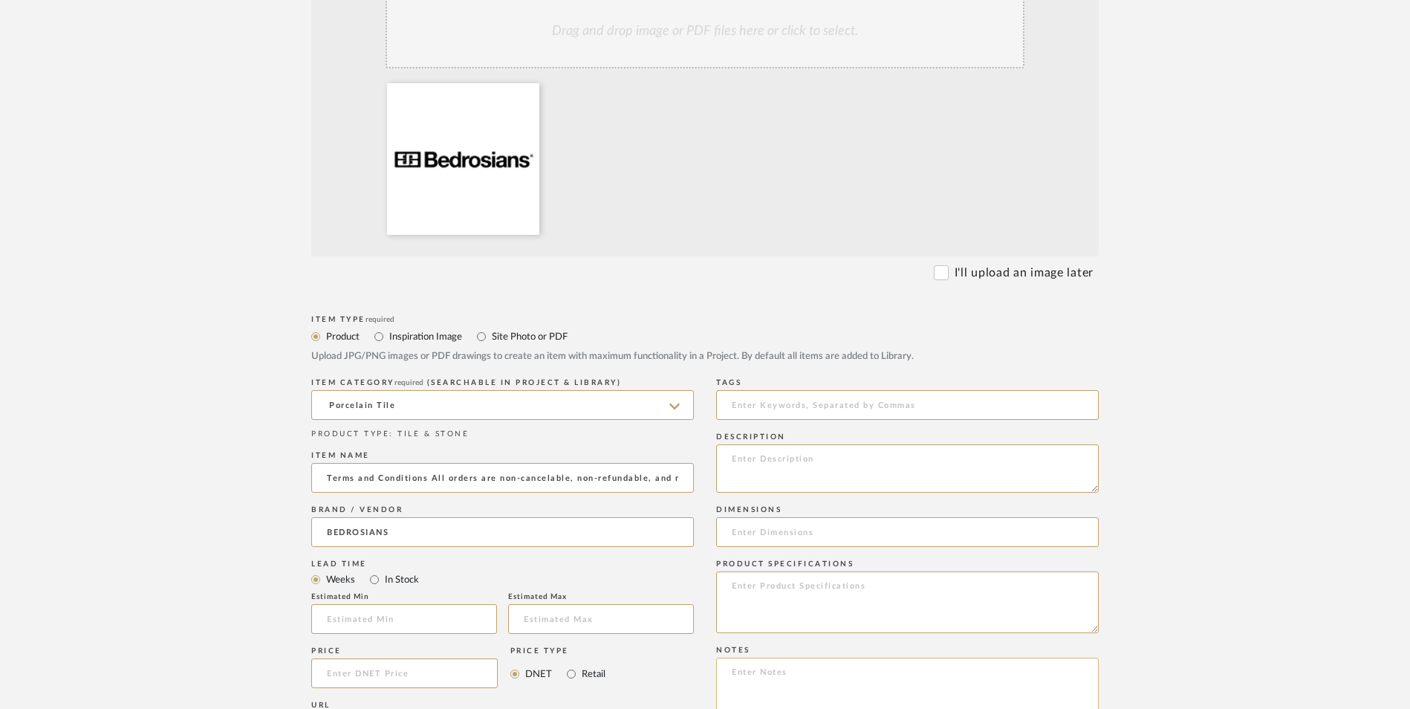
scroll to position [446, 0]
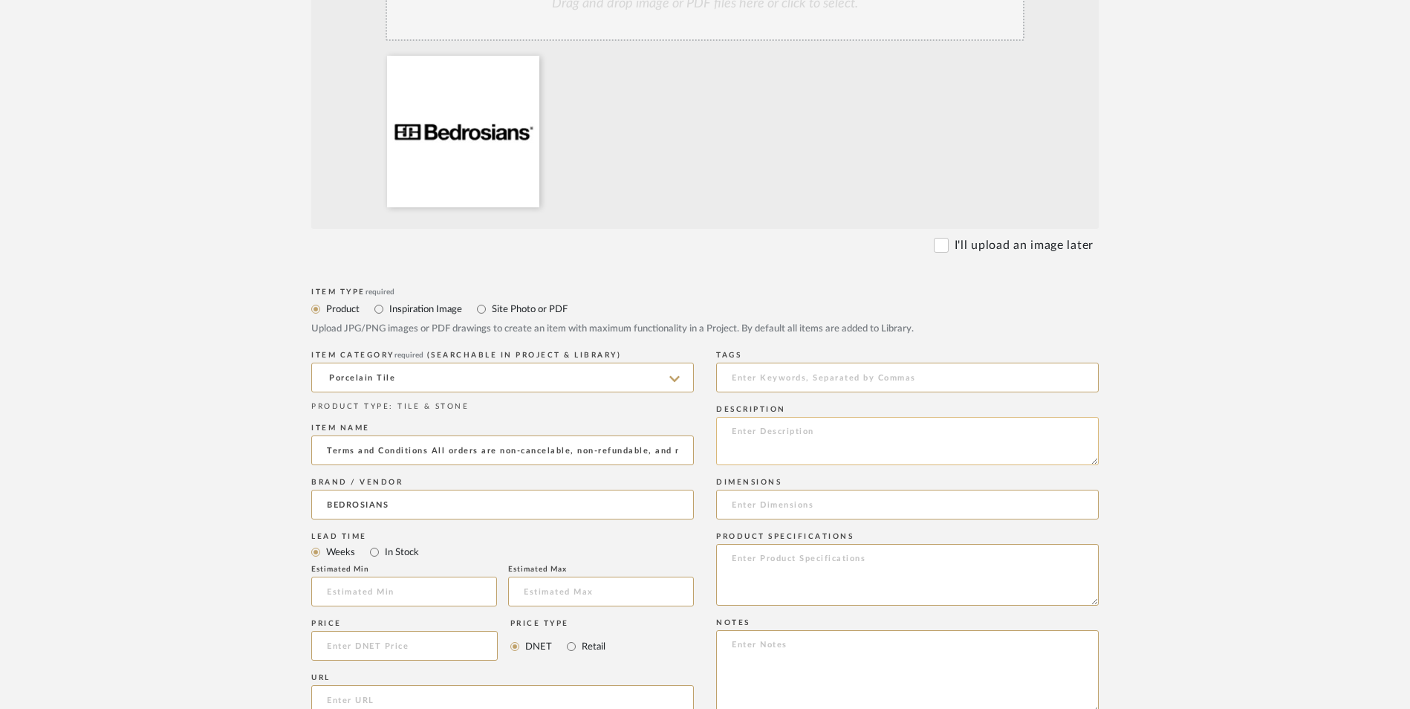
click at [777, 417] on textarea at bounding box center [907, 441] width 383 height 48
paste textarea "Terms and Conditions All orders are non-cancelable, non-refundable, and non-ret…"
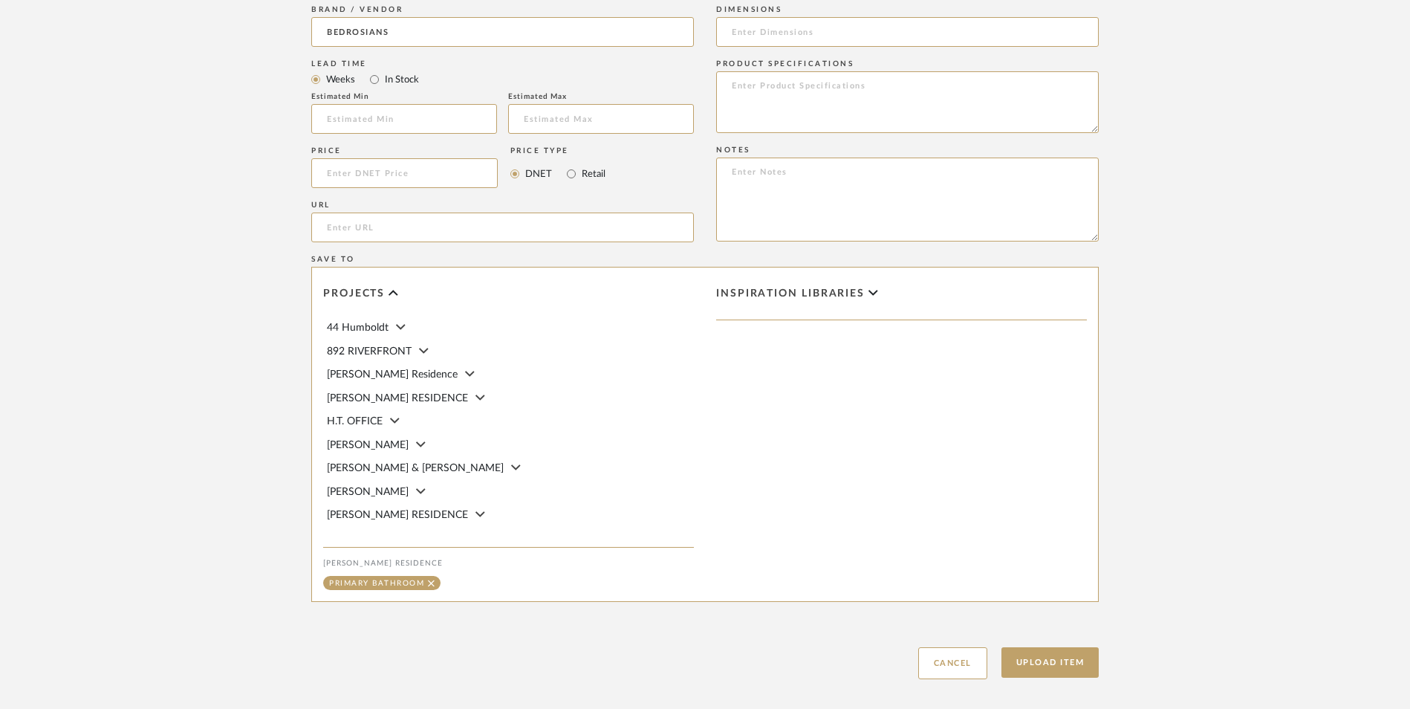
scroll to position [935, 0]
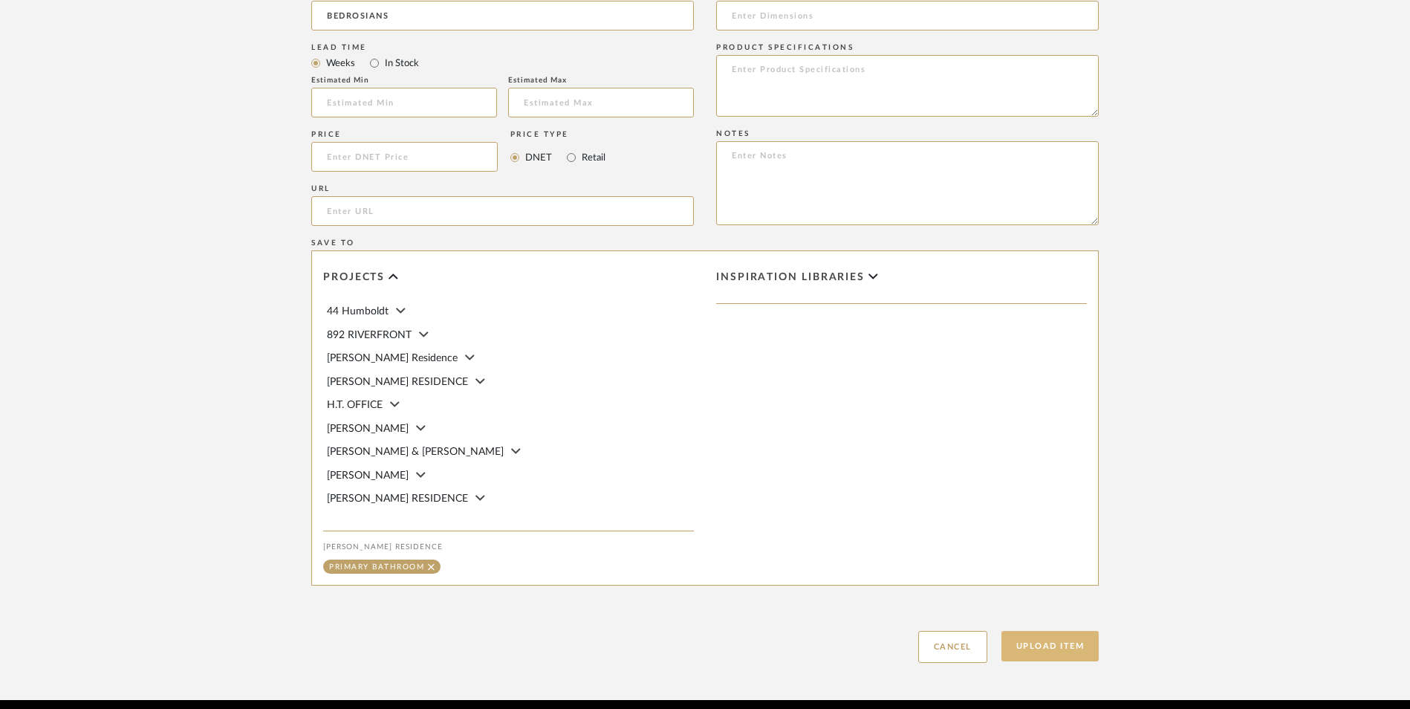
type textarea "Terms and Conditions All orders are non-cancelable, non-refundable, and non-ret…"
click at [1043, 631] on button "Upload Item" at bounding box center [1051, 646] width 98 height 30
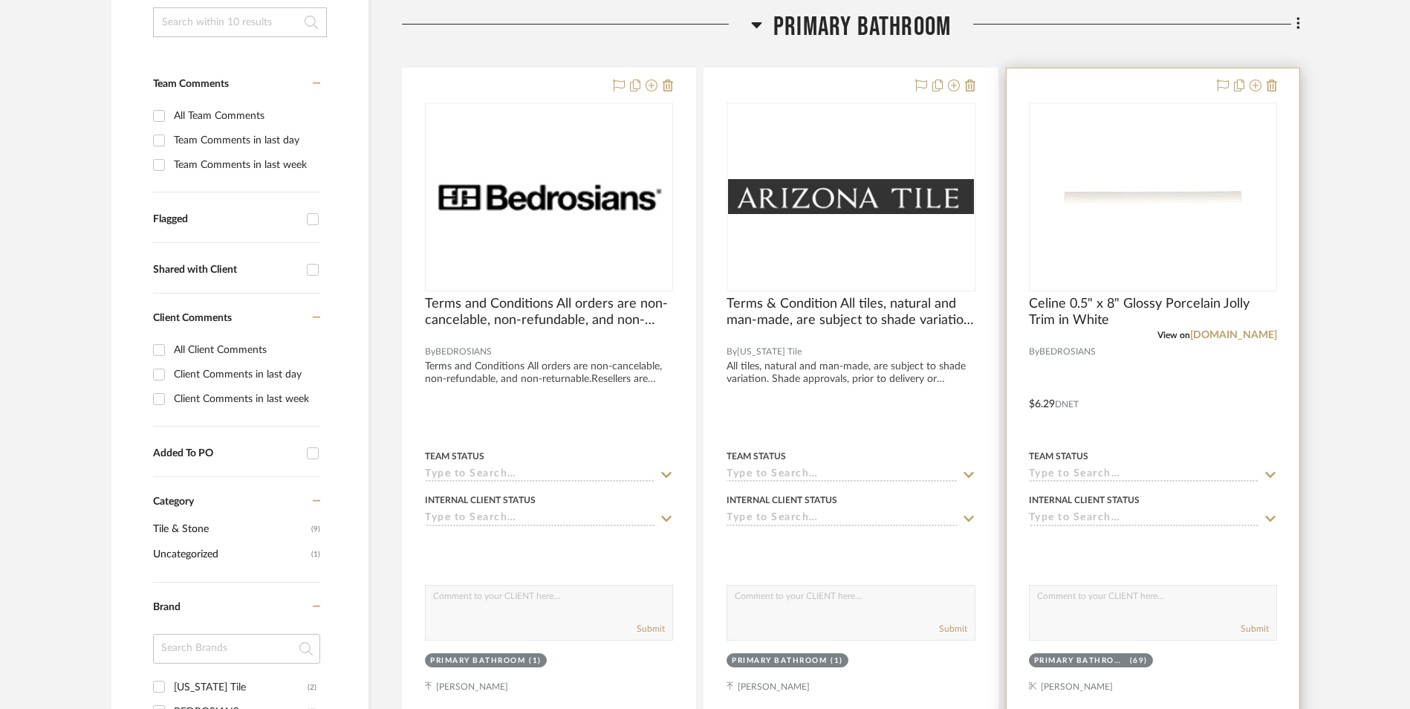
scroll to position [349, 0]
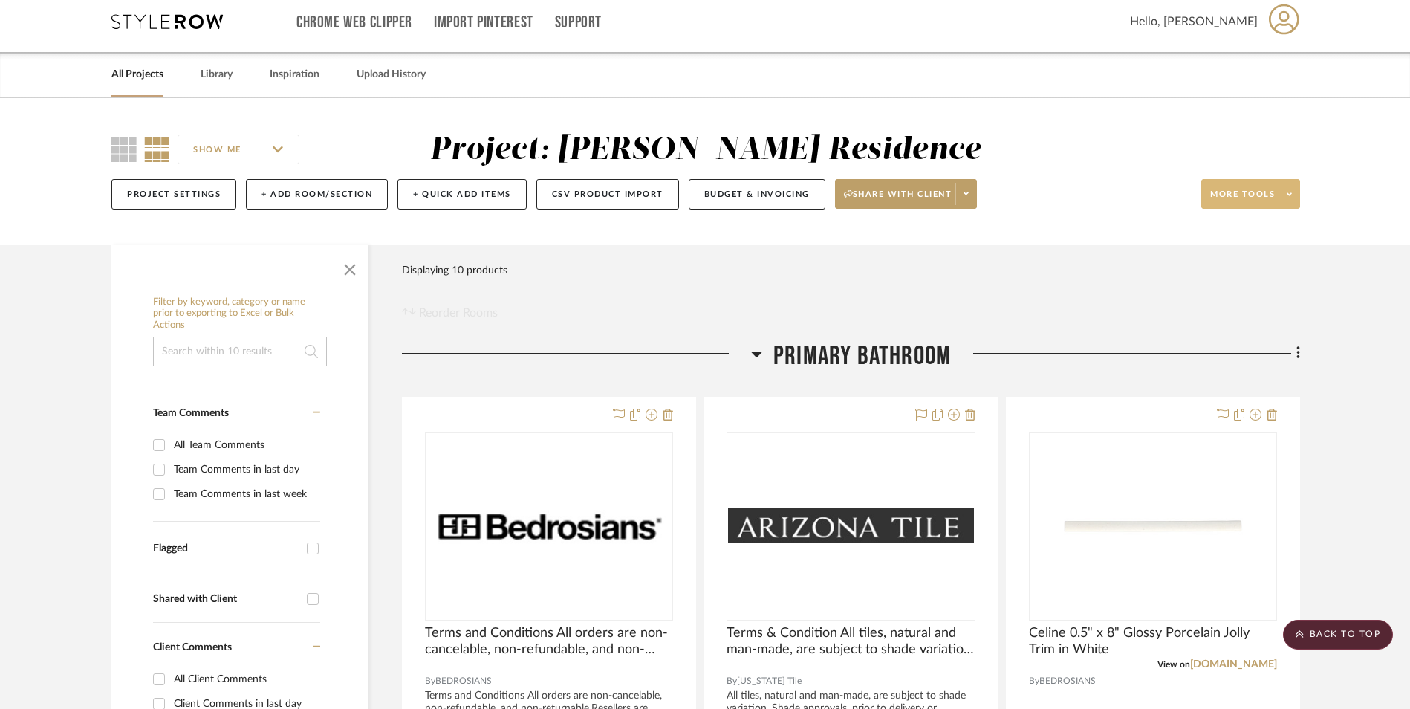
scroll to position [0, 0]
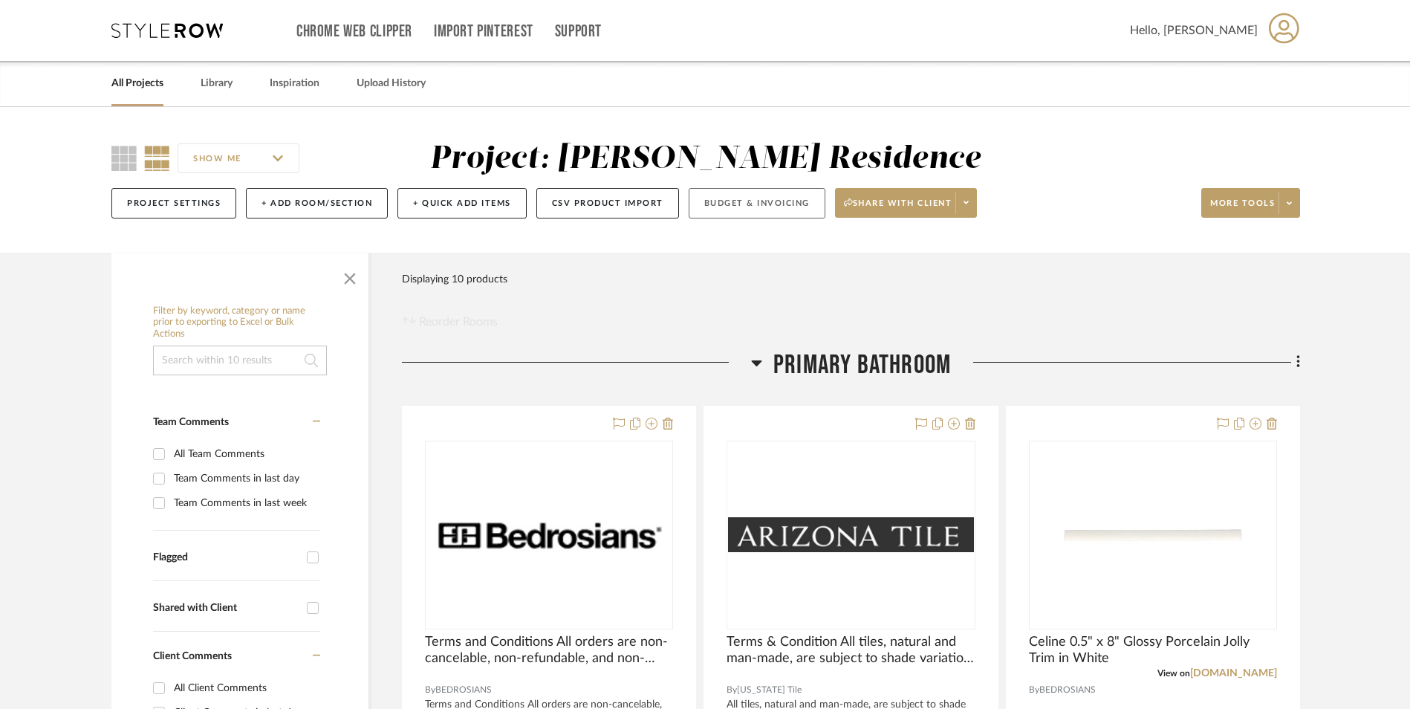
click at [769, 204] on button "Budget & Invoicing" at bounding box center [757, 203] width 137 height 30
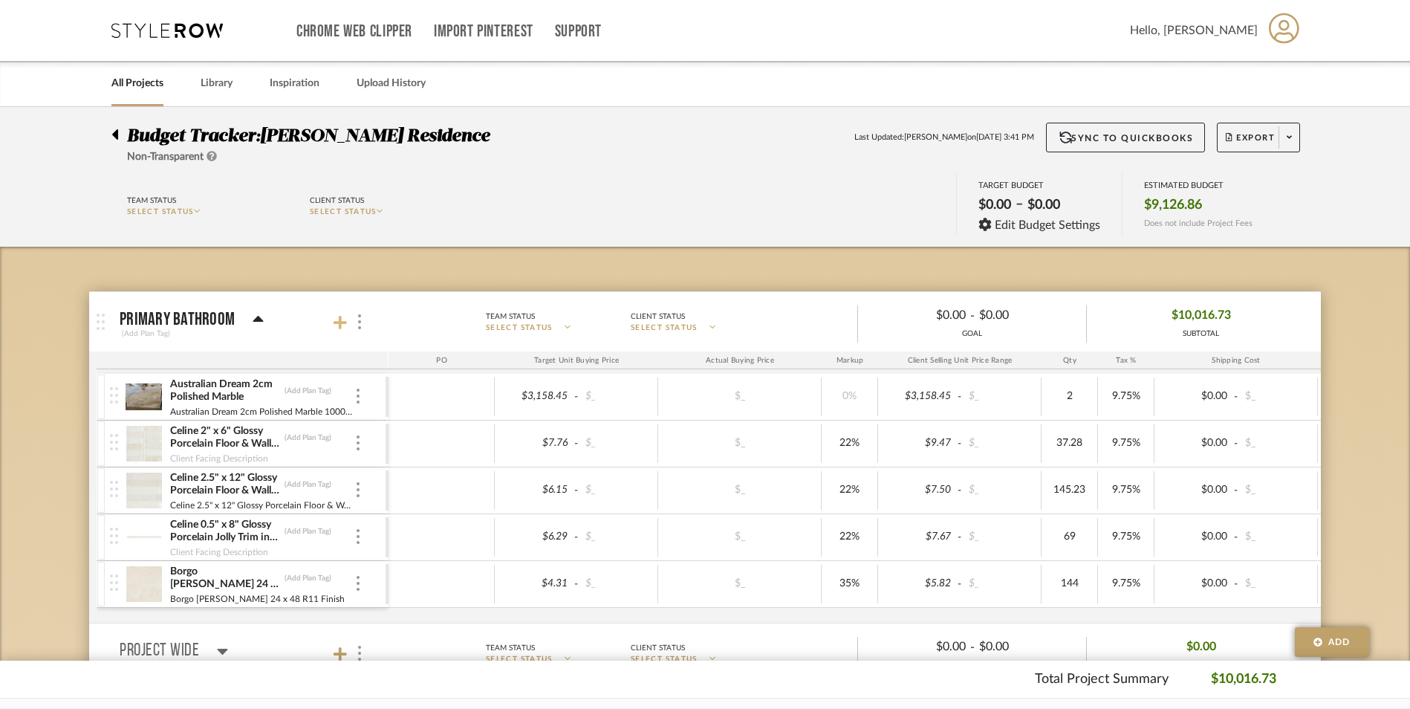
click at [341, 325] on icon at bounding box center [340, 322] width 13 height 13
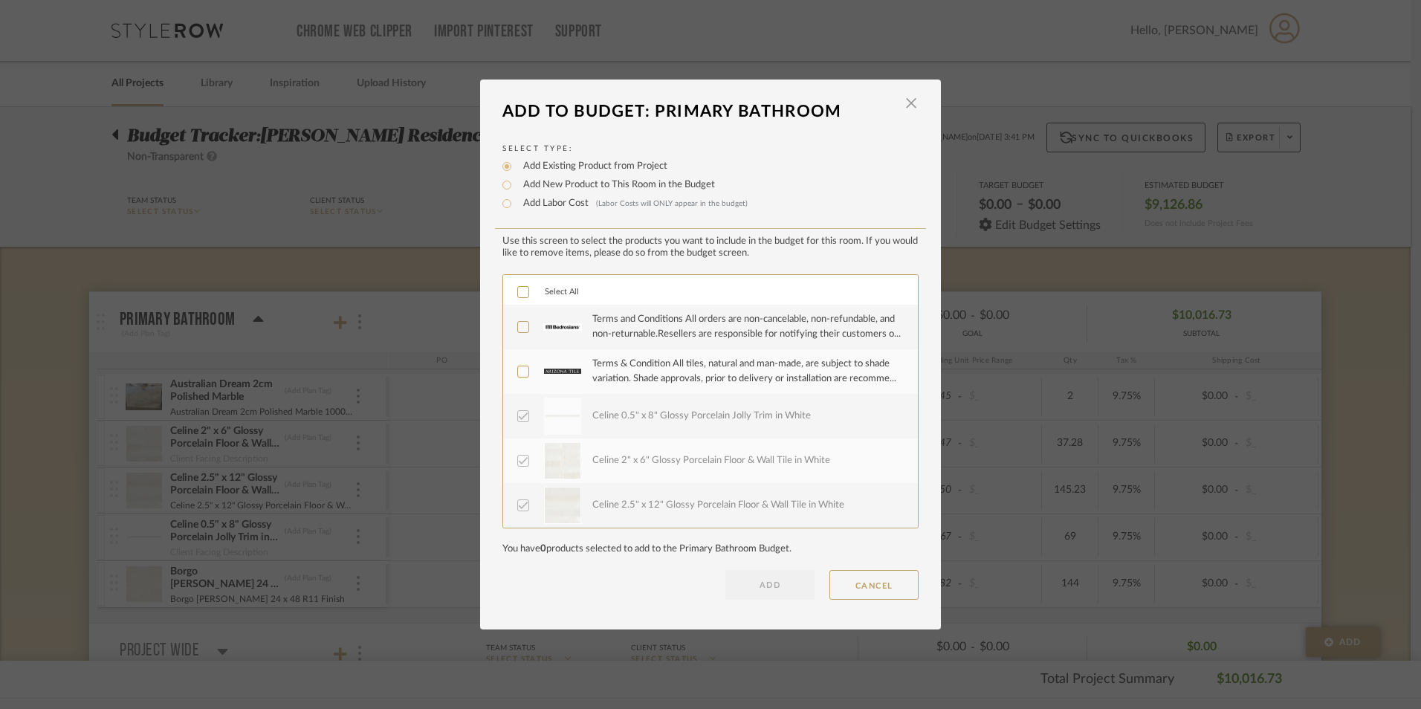
click at [518, 375] on icon at bounding box center [523, 371] width 10 height 10
click at [522, 331] on icon at bounding box center [523, 327] width 10 height 10
click at [756, 583] on button "ADD" at bounding box center [769, 585] width 89 height 30
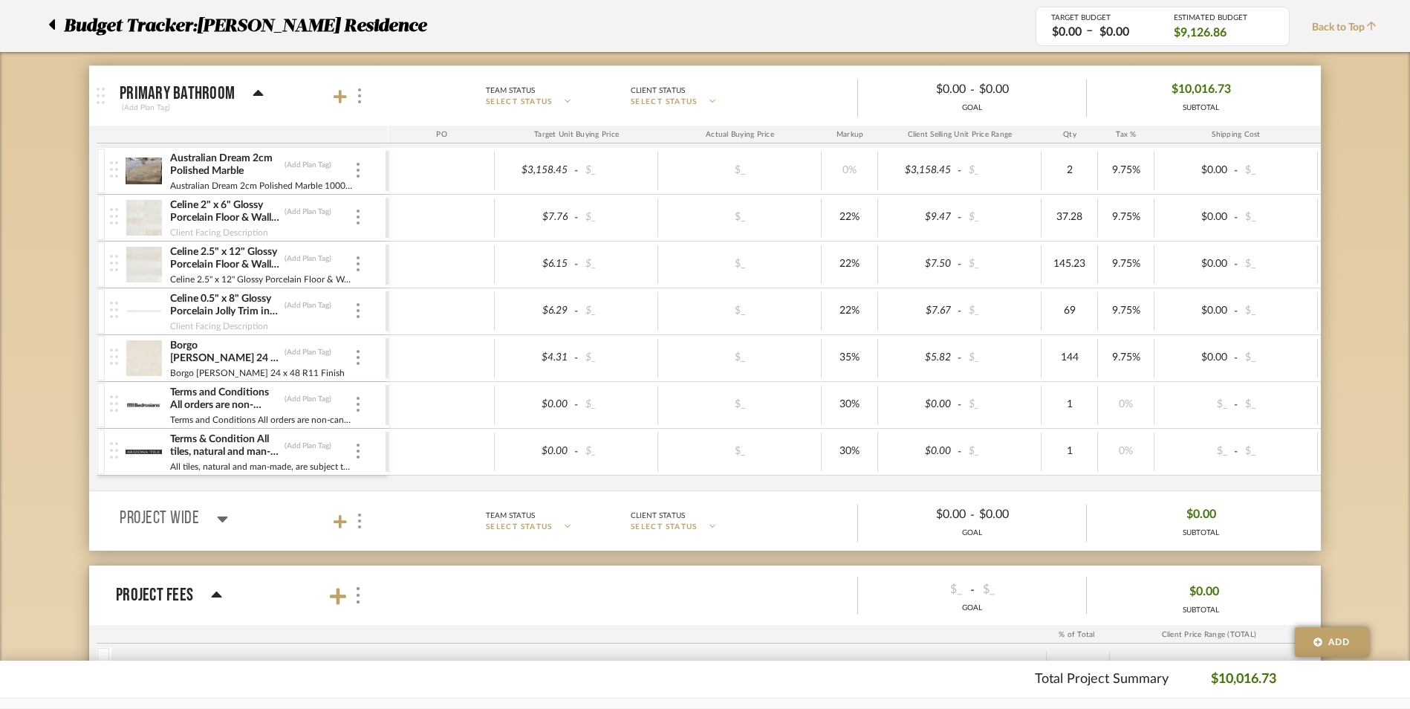
scroll to position [223, 0]
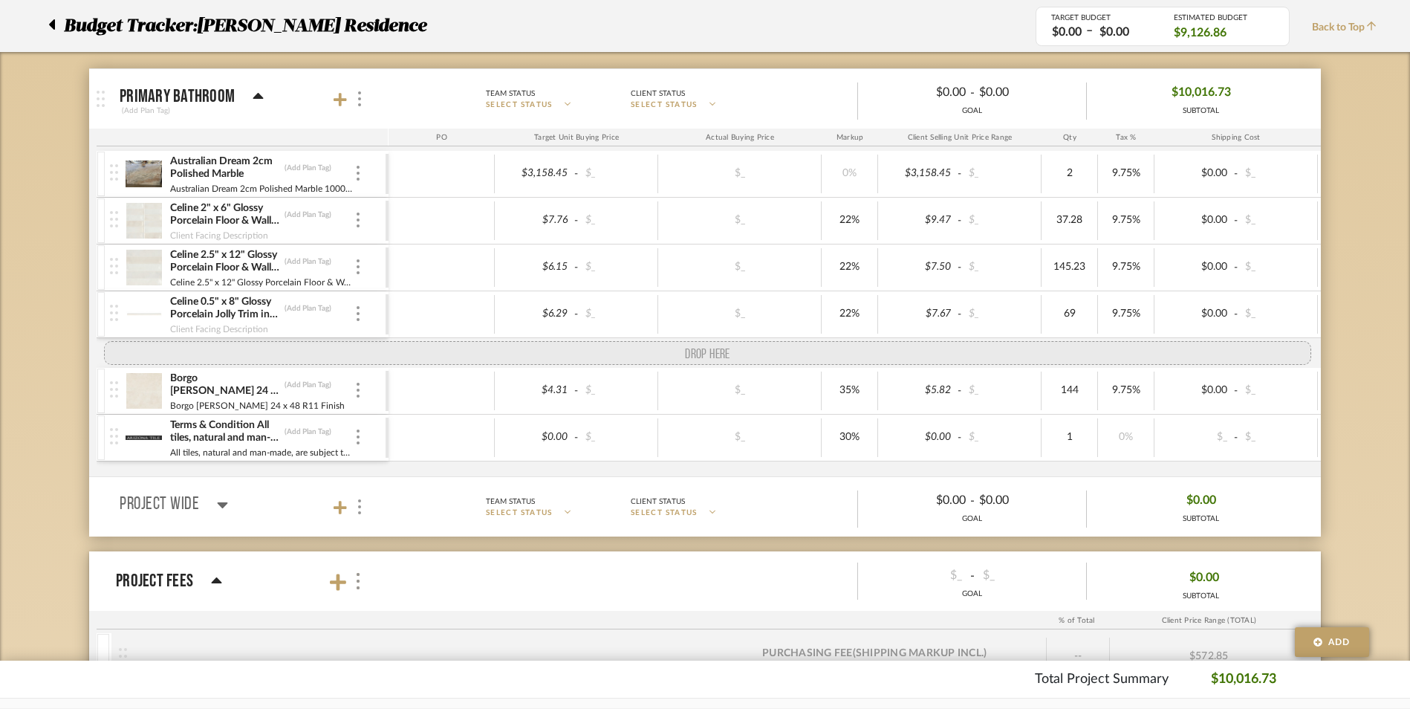
drag, startPoint x: 112, startPoint y: 421, endPoint x: 107, endPoint y: 343, distance: 77.5
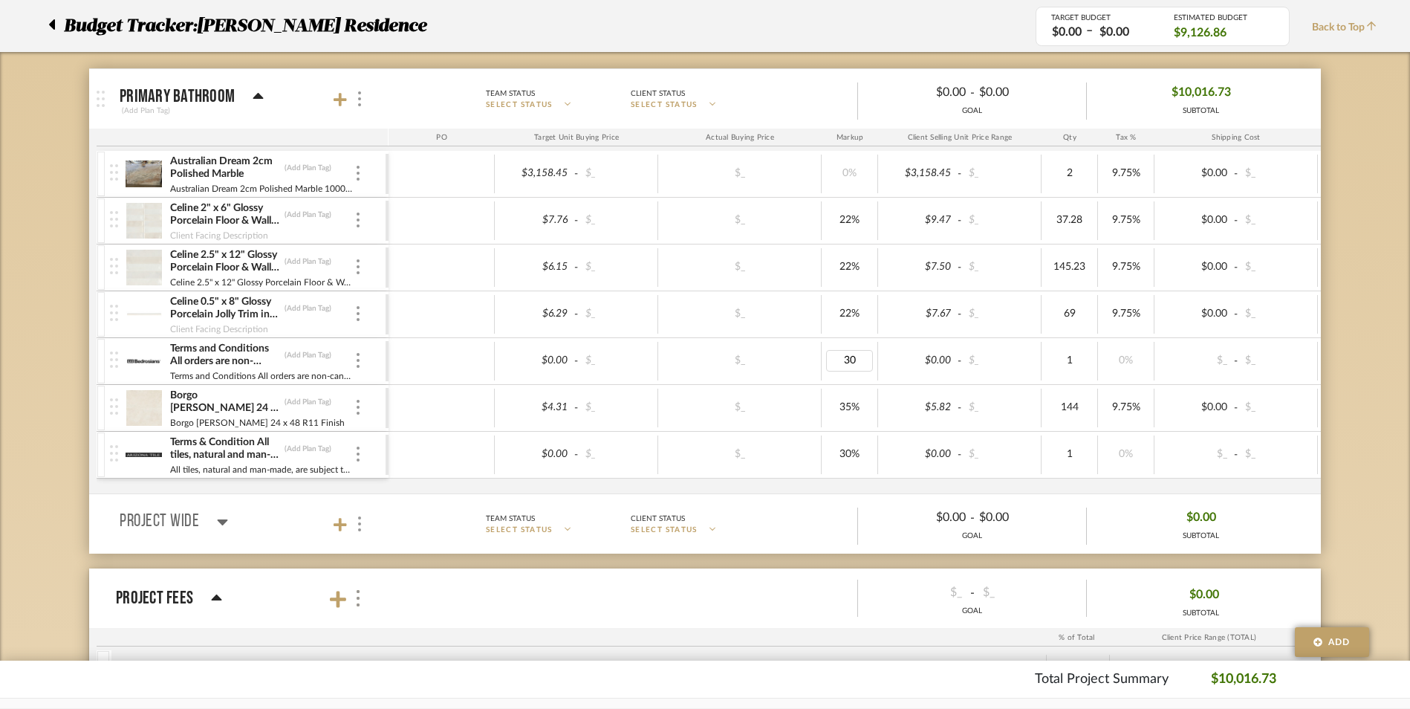
type input "0"
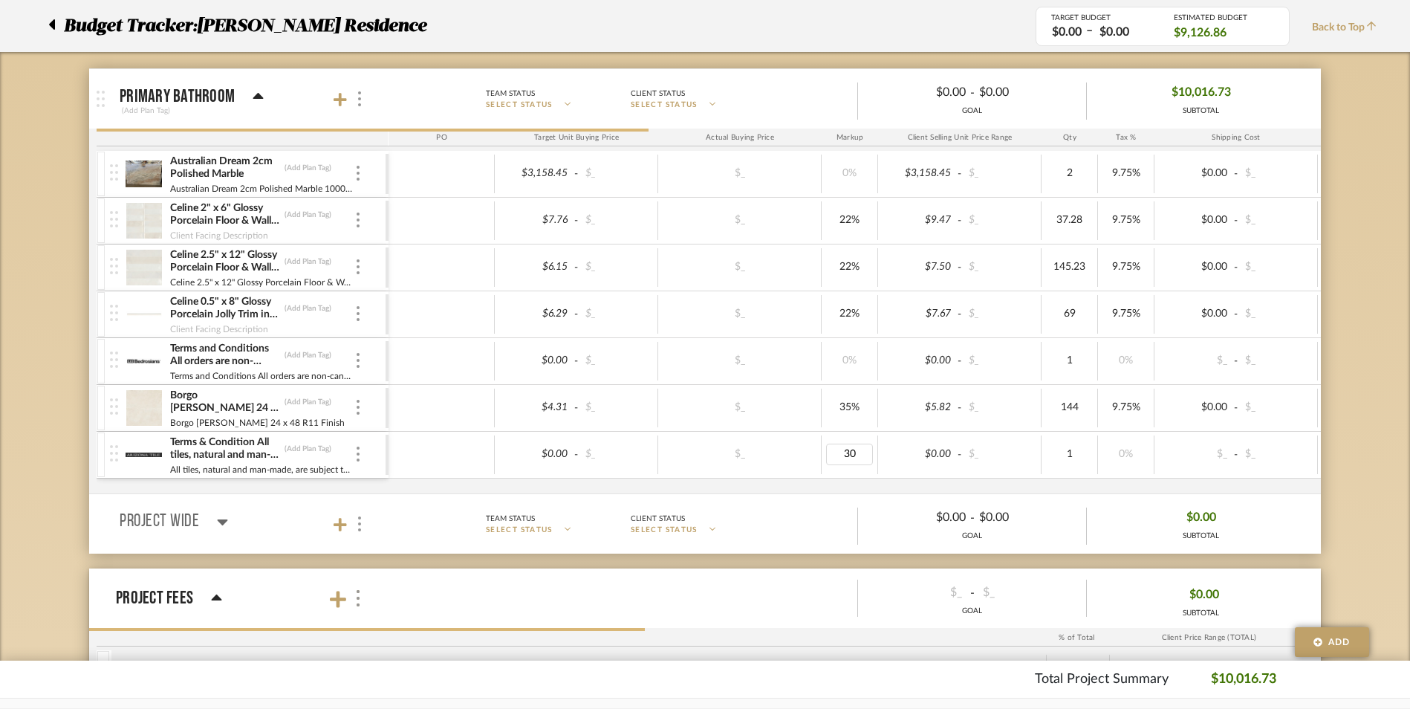
type input "0"
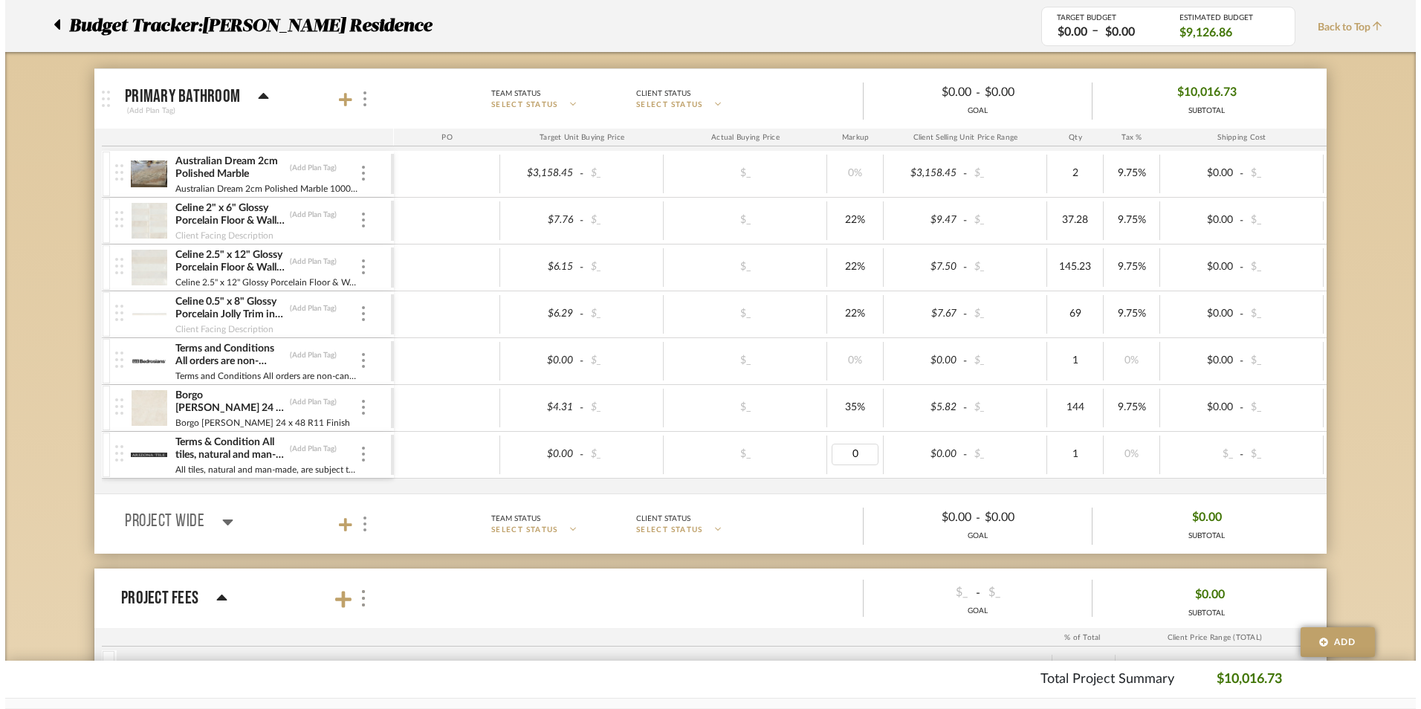
scroll to position [0, 0]
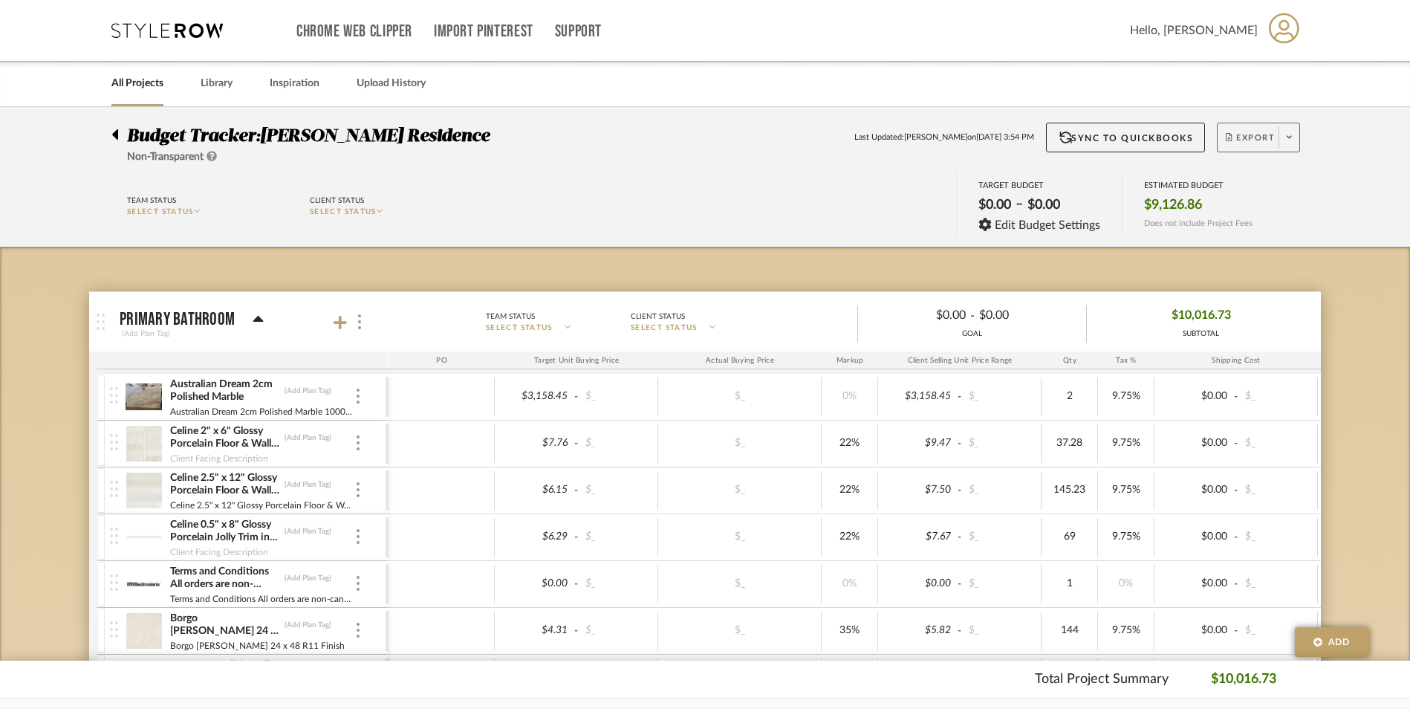
click at [1265, 135] on span "Export" at bounding box center [1250, 143] width 49 height 22
click at [1261, 178] on span "Export PDF" at bounding box center [1284, 180] width 111 height 13
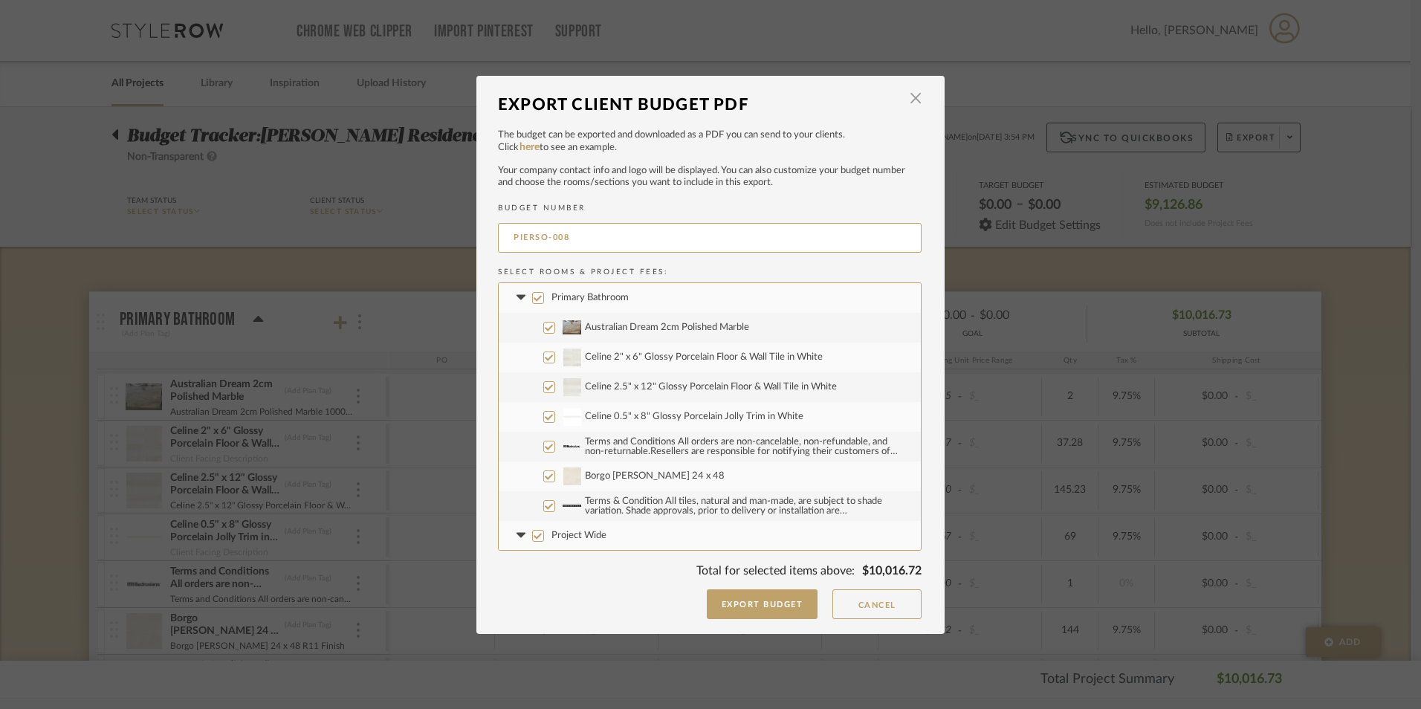
click at [545, 331] on input "Australian Dream 2cm Polished Marble" at bounding box center [549, 328] width 12 height 12
checkbox input "false"
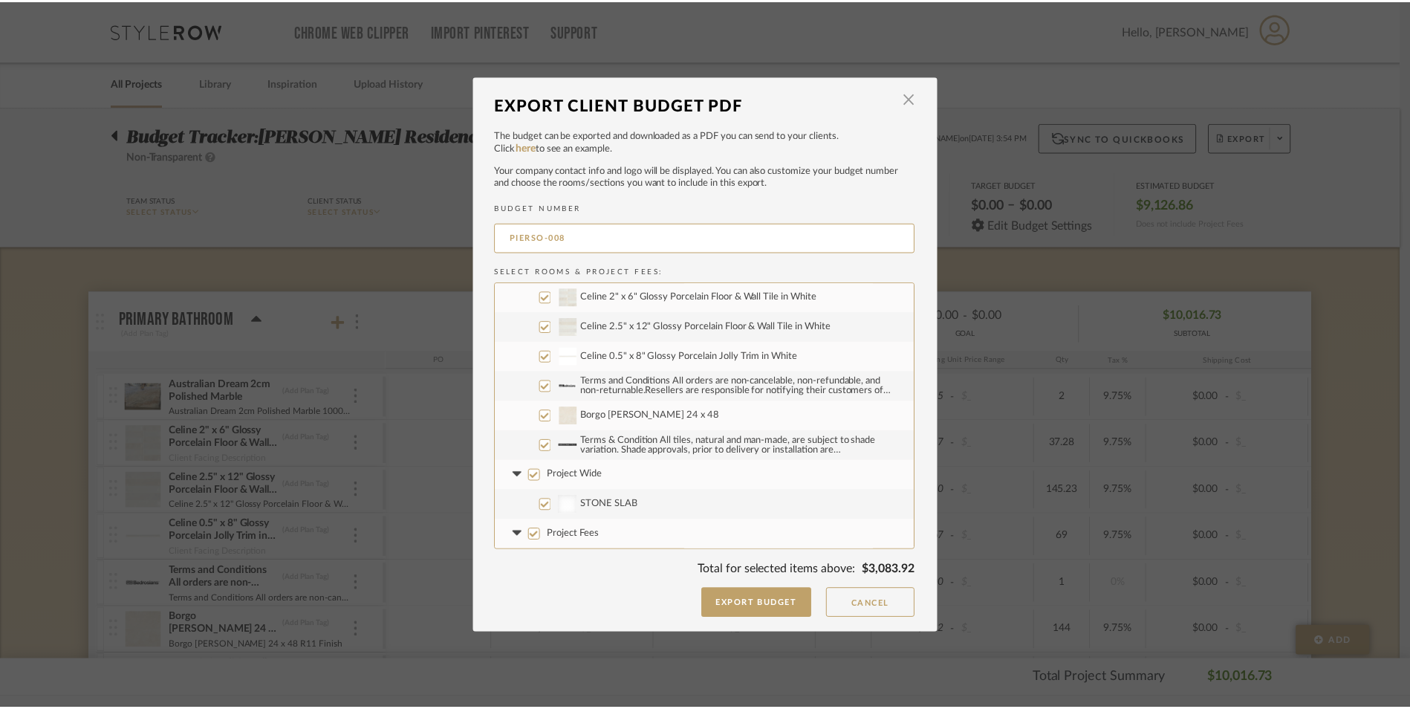
scroll to position [90, 0]
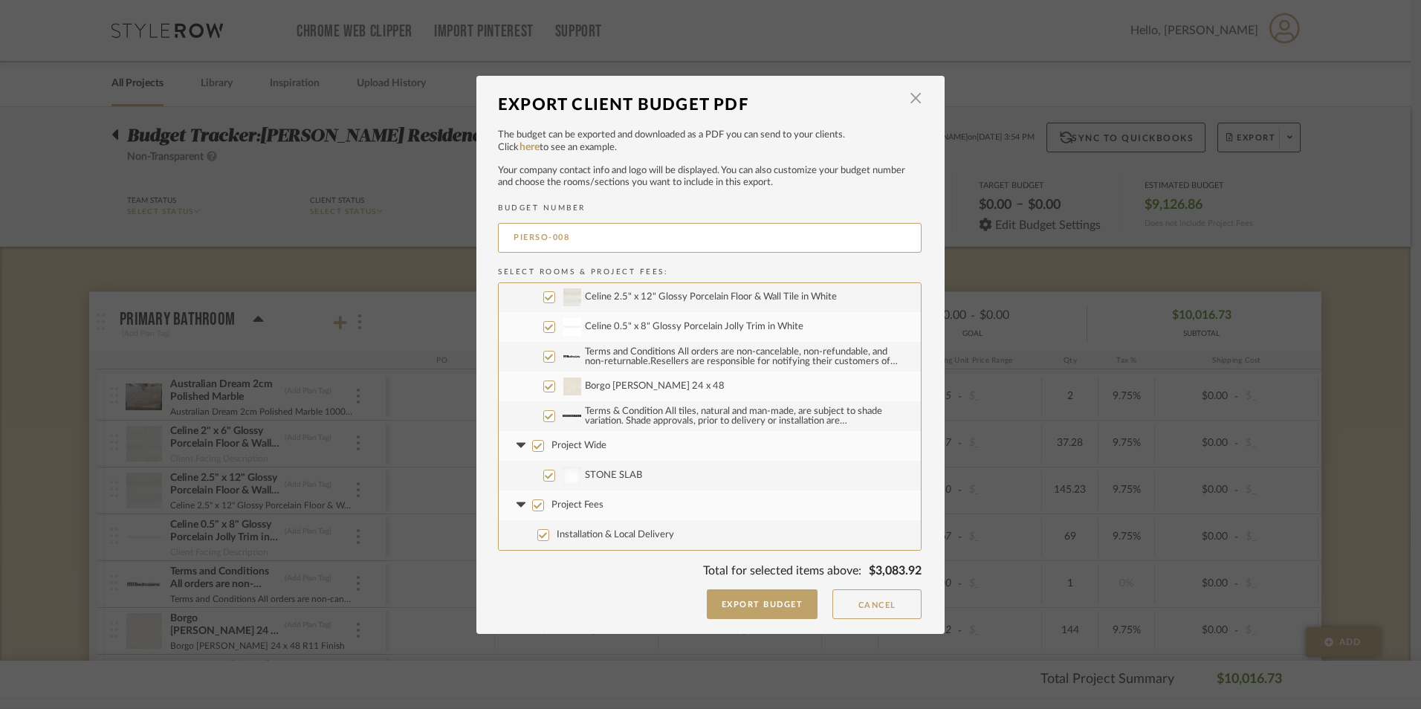
click at [532, 446] on input "Project Wide" at bounding box center [538, 446] width 12 height 12
checkbox input "false"
click at [534, 509] on input "Project Fees" at bounding box center [538, 505] width 12 height 12
checkbox input "false"
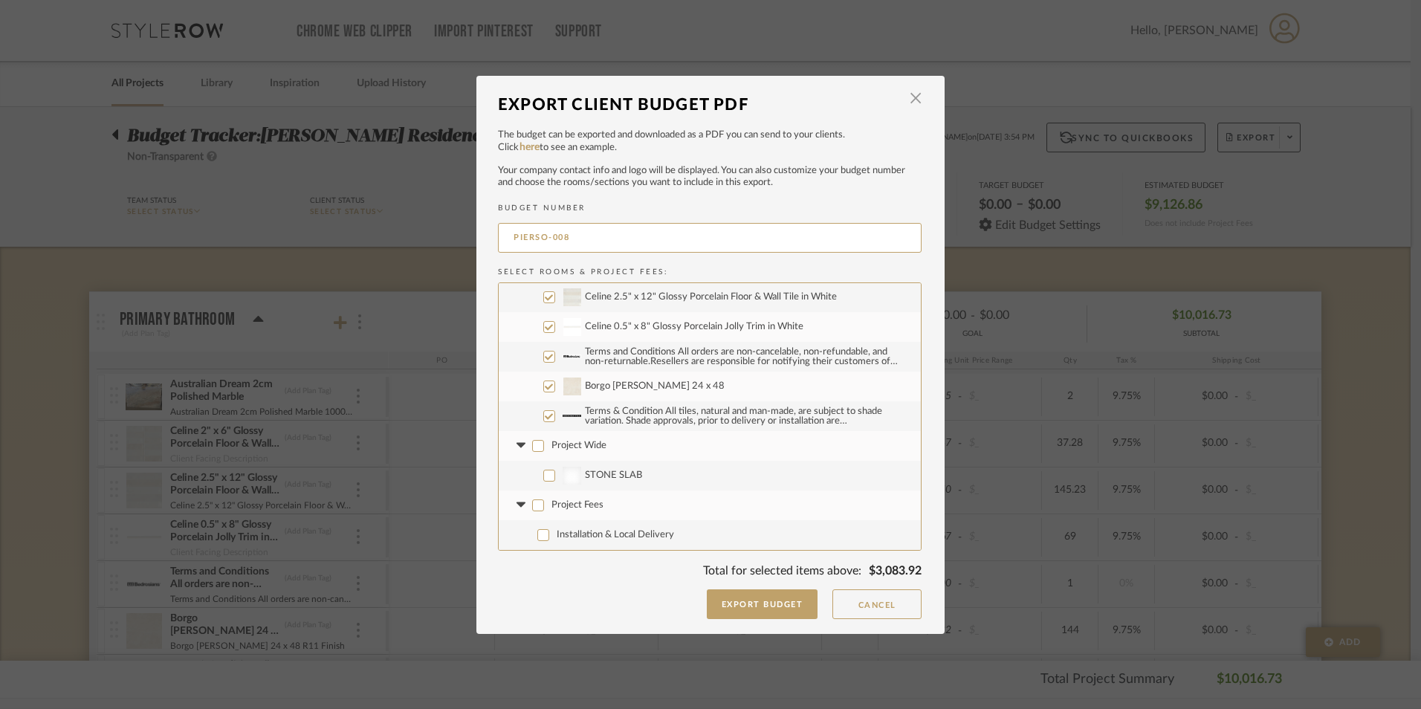
checkbox input "false"
click at [778, 601] on button "Export Budget" at bounding box center [762, 604] width 111 height 30
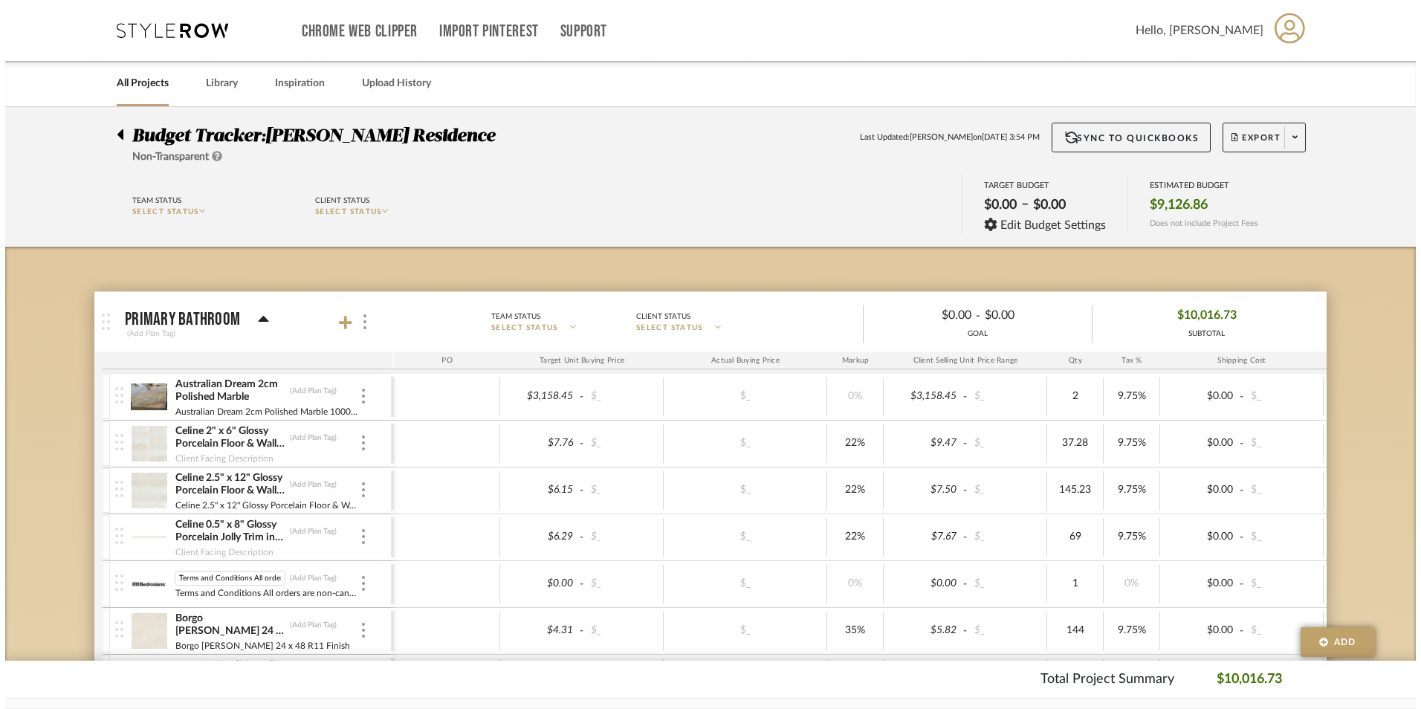
scroll to position [0, 741]
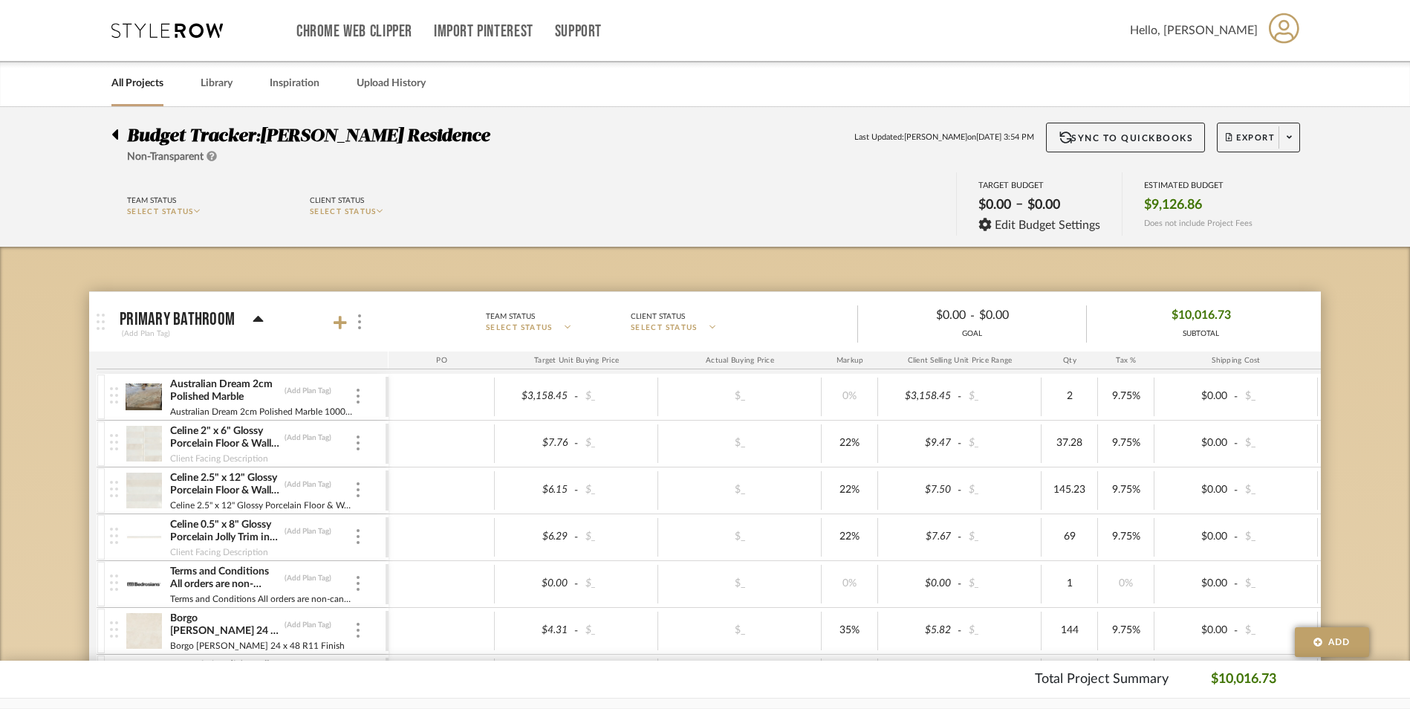
click at [143, 586] on img at bounding box center [144, 584] width 36 height 36
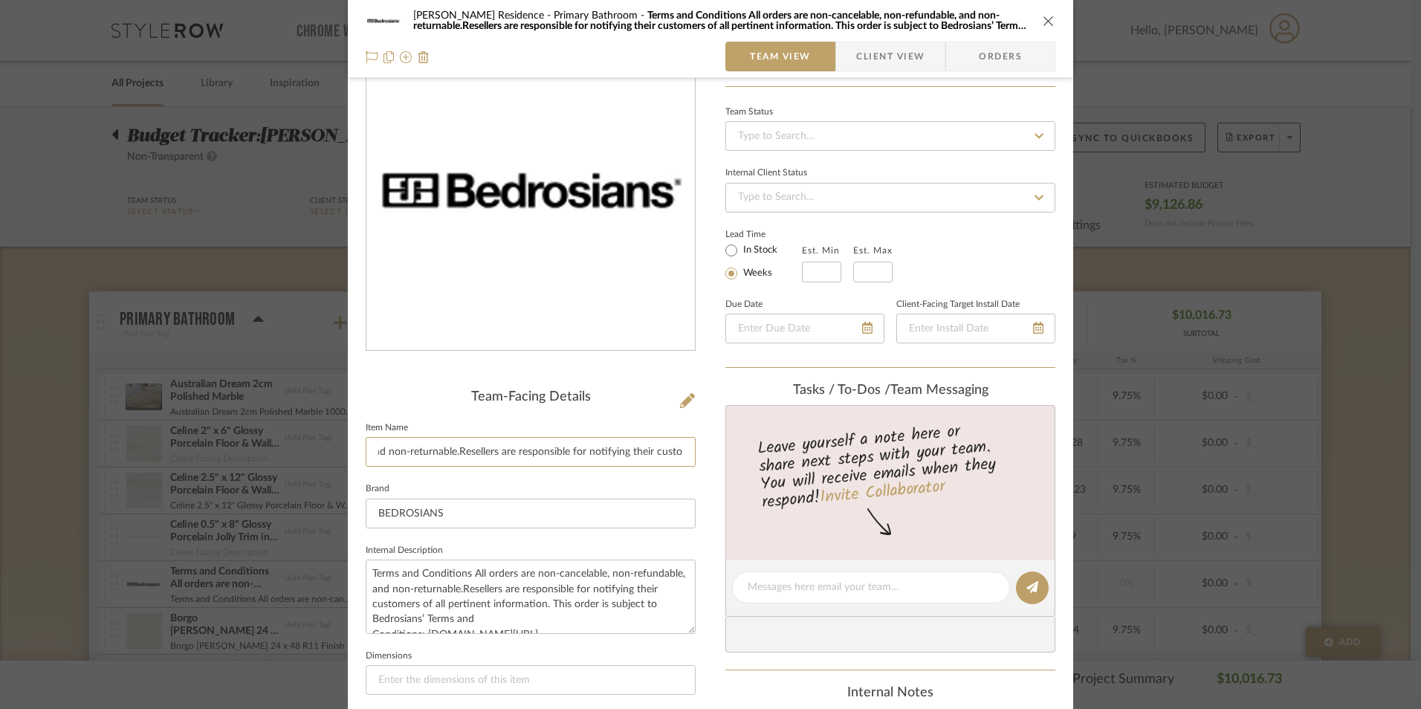
scroll to position [0, 875]
drag, startPoint x: 474, startPoint y: 453, endPoint x: 829, endPoint y: 499, distance: 357.4
click at [824, 499] on div "[PERSON_NAME] Residence Primary Bathroom Terms and Conditions All orders are no…" at bounding box center [710, 621] width 725 height 1369
type input "Terms and Conditions"
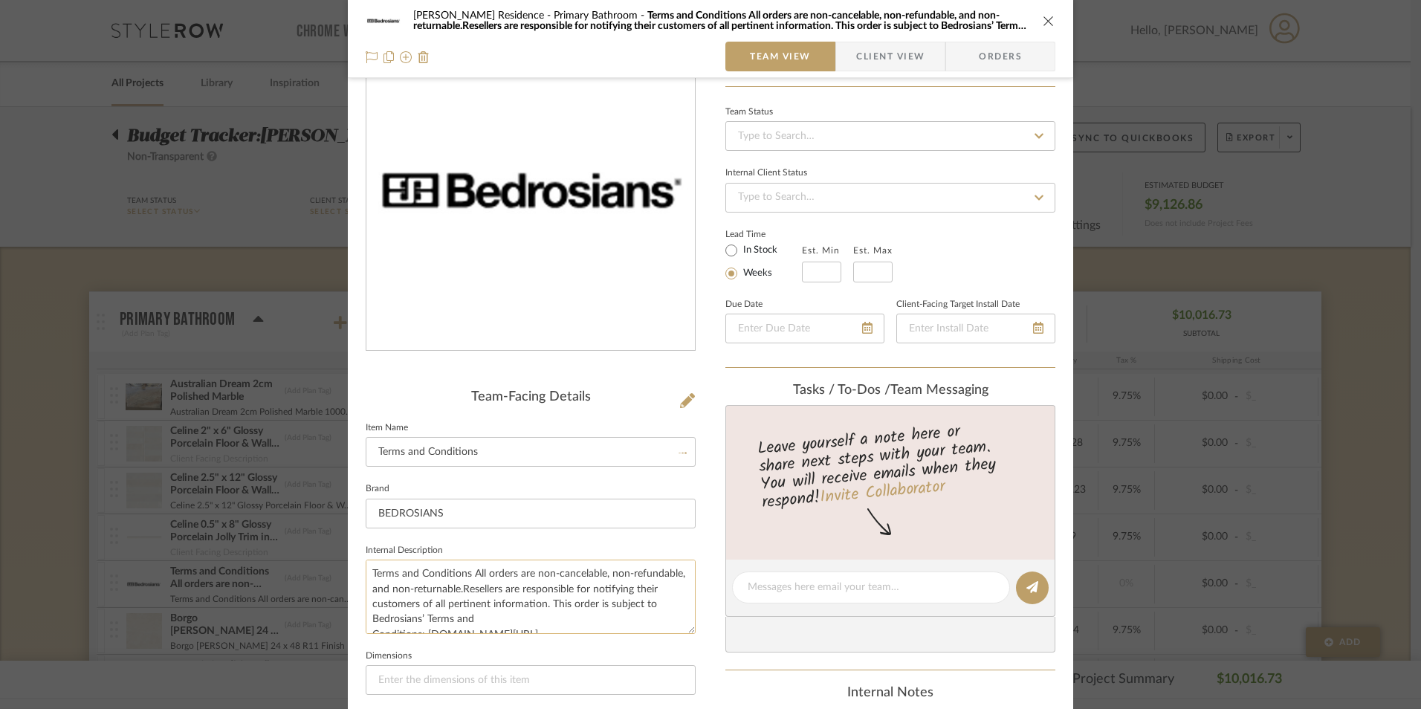
click at [460, 572] on textarea "Terms and Conditions All orders are non-cancelable, non-refundable, and non-ret…" at bounding box center [531, 597] width 330 height 74
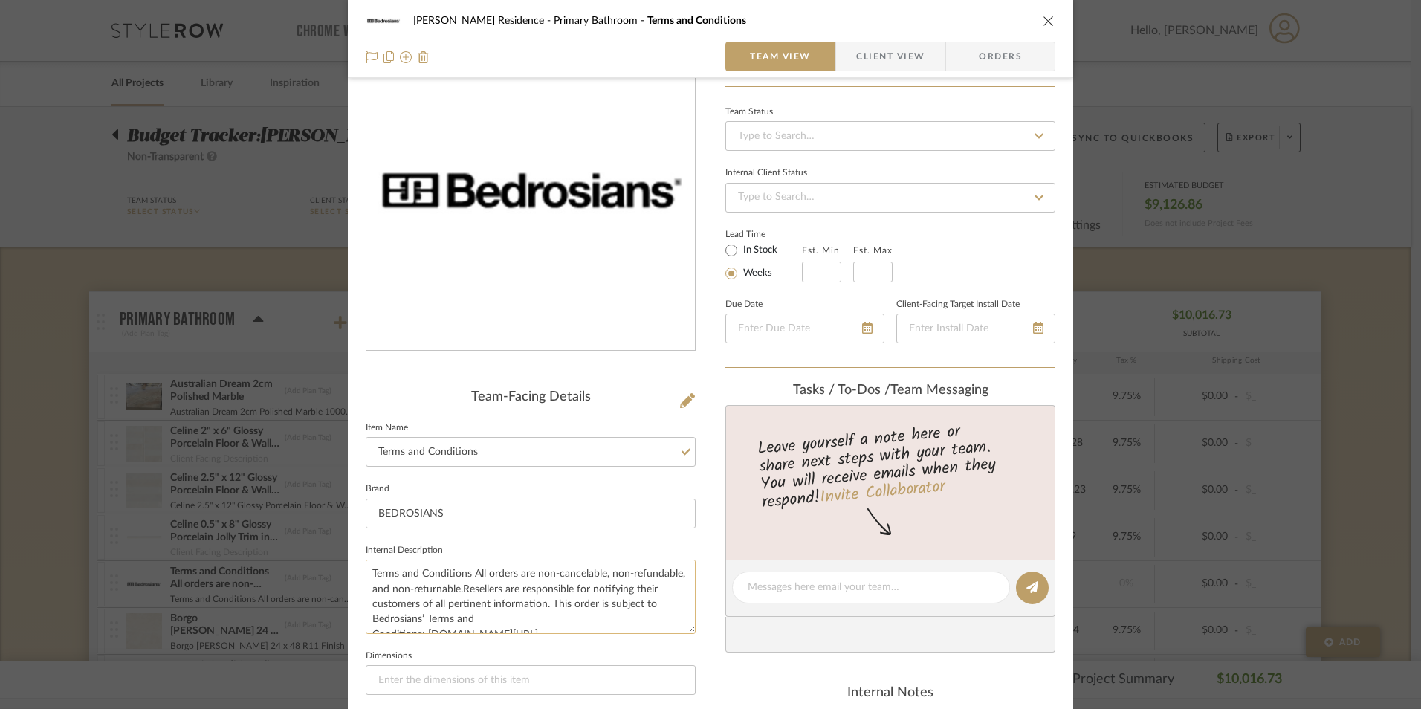
click at [471, 574] on textarea "Terms and Conditions All orders are non-cancelable, non-refundable, and non-ret…" at bounding box center [531, 597] width 330 height 74
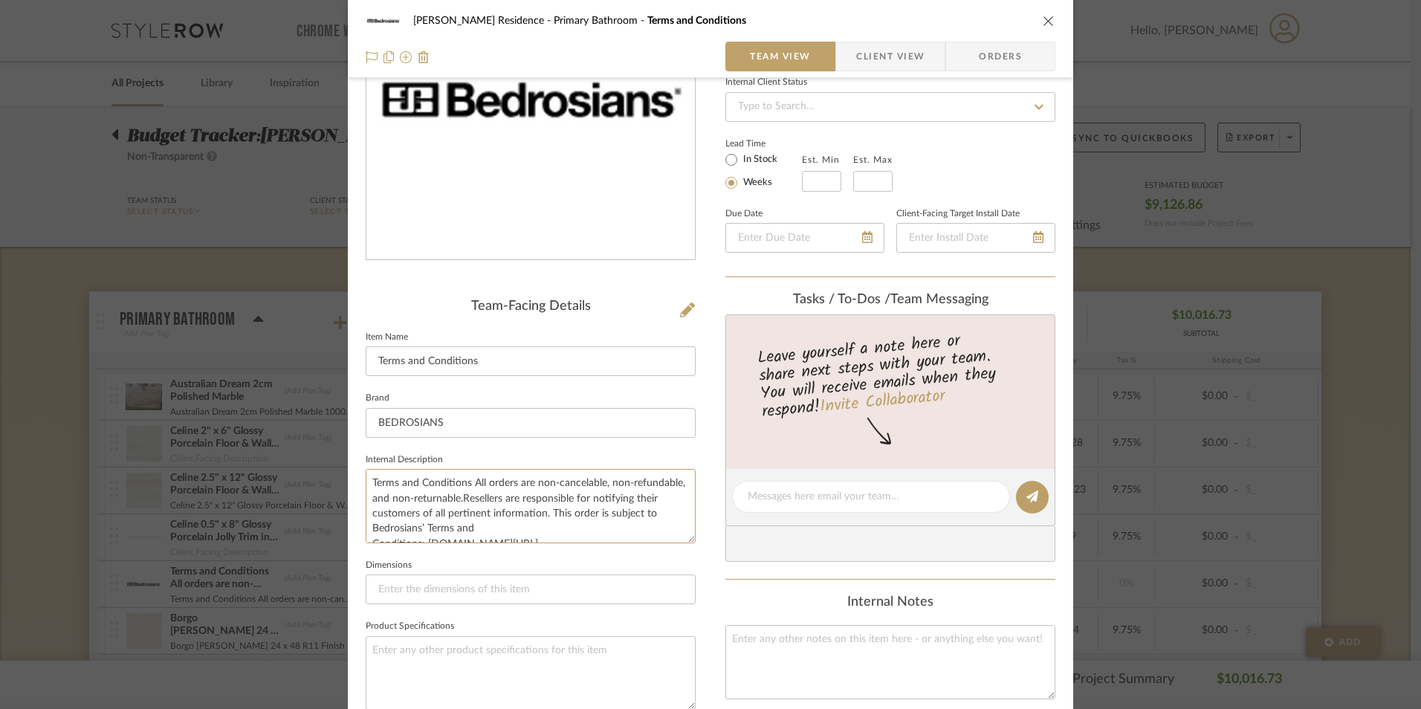
scroll to position [149, 0]
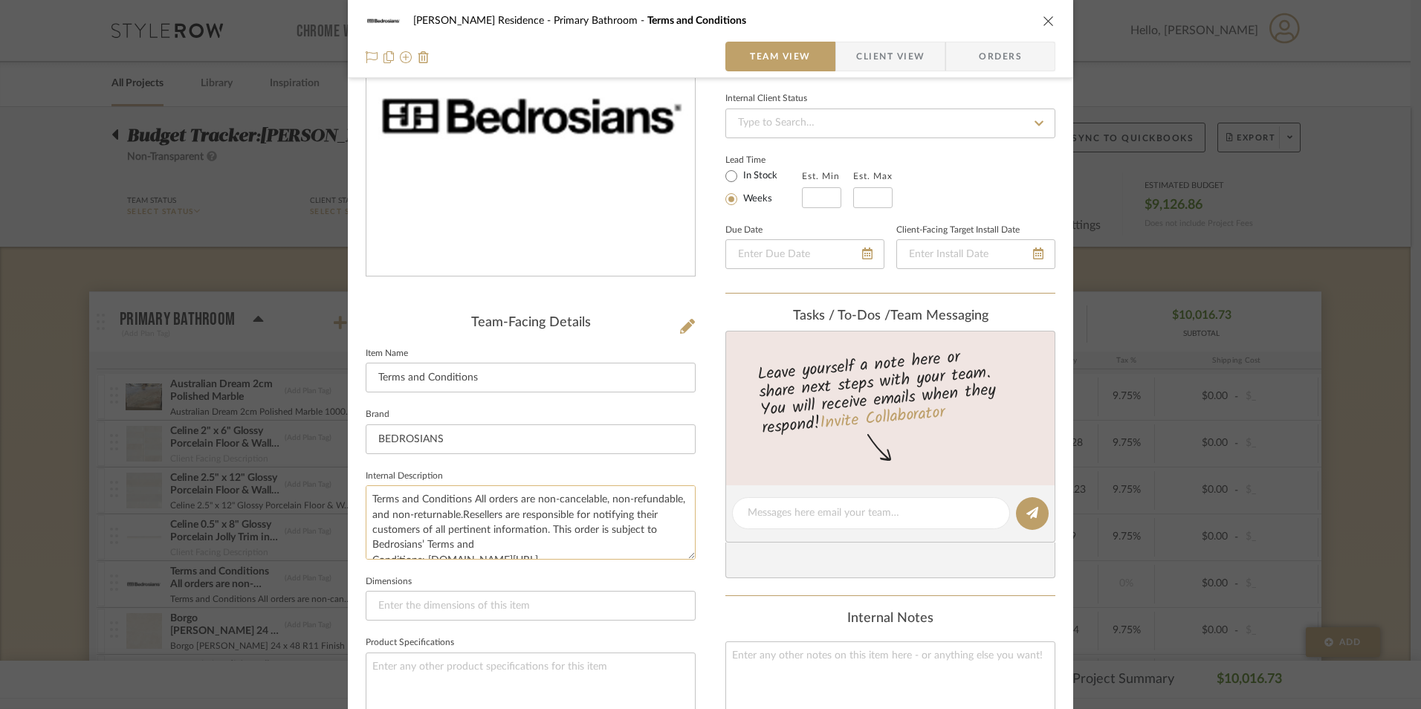
click at [469, 493] on textarea "Terms and Conditions All orders are non-cancelable, non-refundable, and non-ret…" at bounding box center [531, 522] width 330 height 74
click at [468, 499] on textarea "Terms and Conditions All orders are non-cancelable, non-refundable, and non-ret…" at bounding box center [531, 522] width 330 height 74
click at [467, 498] on textarea "Terms and Conditions All orders are non-cancelable, non-refundable, and non-ret…" at bounding box center [531, 522] width 330 height 74
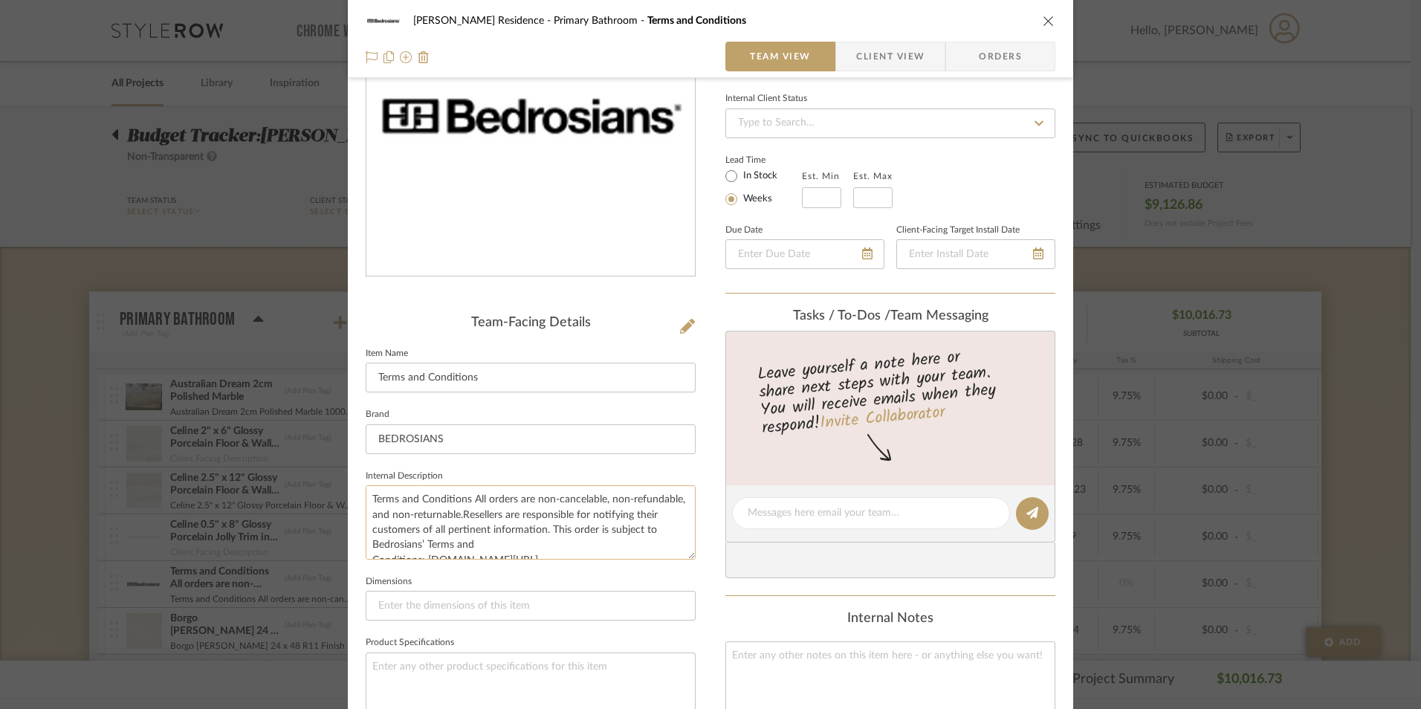
click at [462, 497] on textarea "Terms and Conditions All orders are non-cancelable, non-refundable, and non-ret…" at bounding box center [531, 522] width 330 height 74
drag, startPoint x: 569, startPoint y: 546, endPoint x: 355, endPoint y: 467, distance: 228.0
click at [348, 477] on div "[PERSON_NAME] Residence Primary Bathroom Terms and Conditions Team View Client …" at bounding box center [710, 547] width 725 height 1369
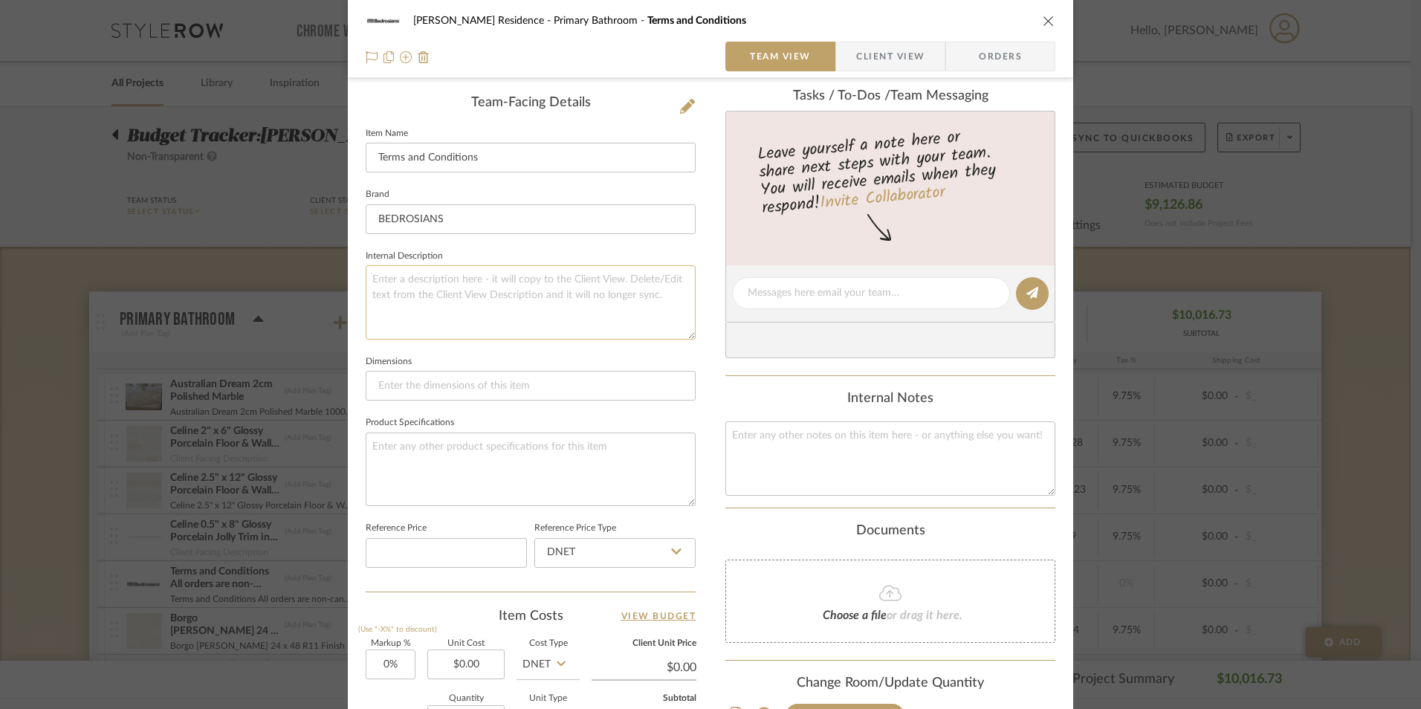
scroll to position [372, 0]
click at [431, 443] on textarea at bounding box center [531, 466] width 330 height 74
click at [427, 383] on input at bounding box center [531, 383] width 330 height 30
click at [409, 440] on textarea at bounding box center [531, 466] width 330 height 74
paste textarea "Terms and Conditions All orders are non-cancelable, non-refundable, and non-ret…"
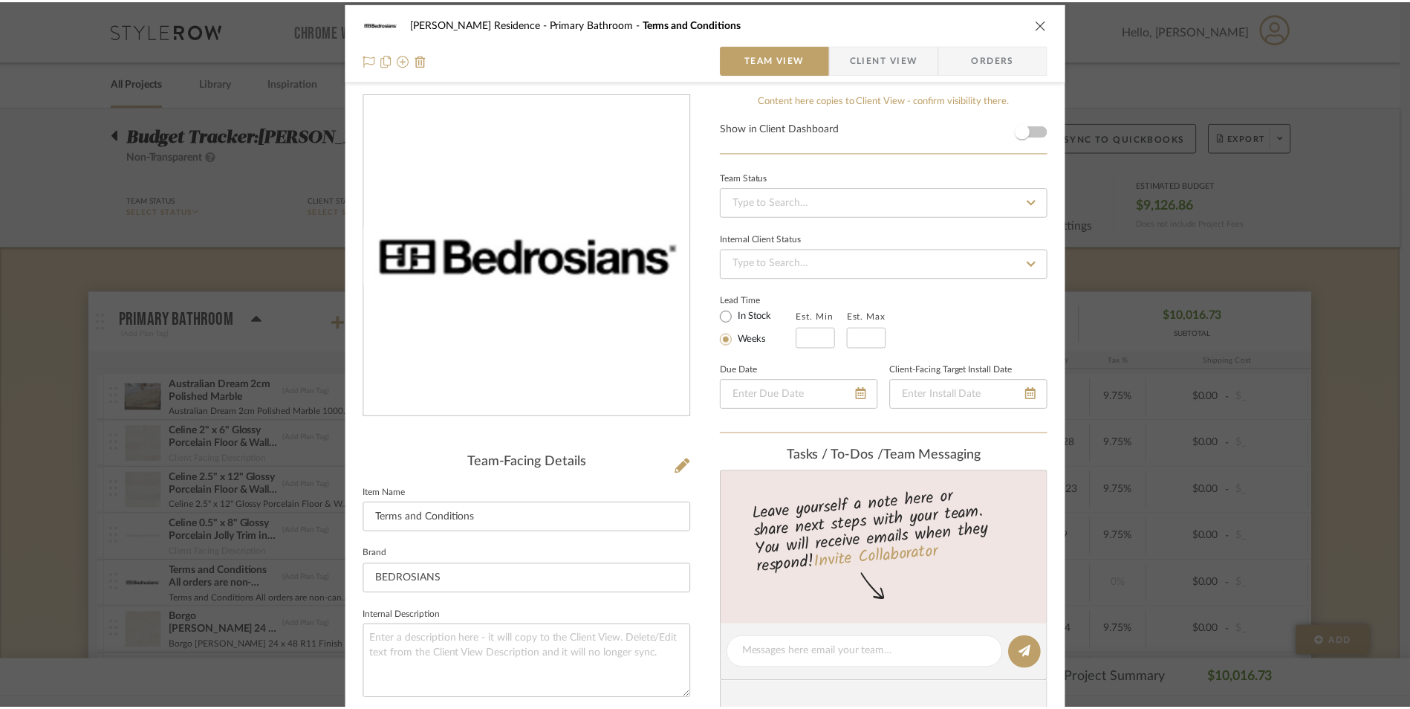
scroll to position [0, 0]
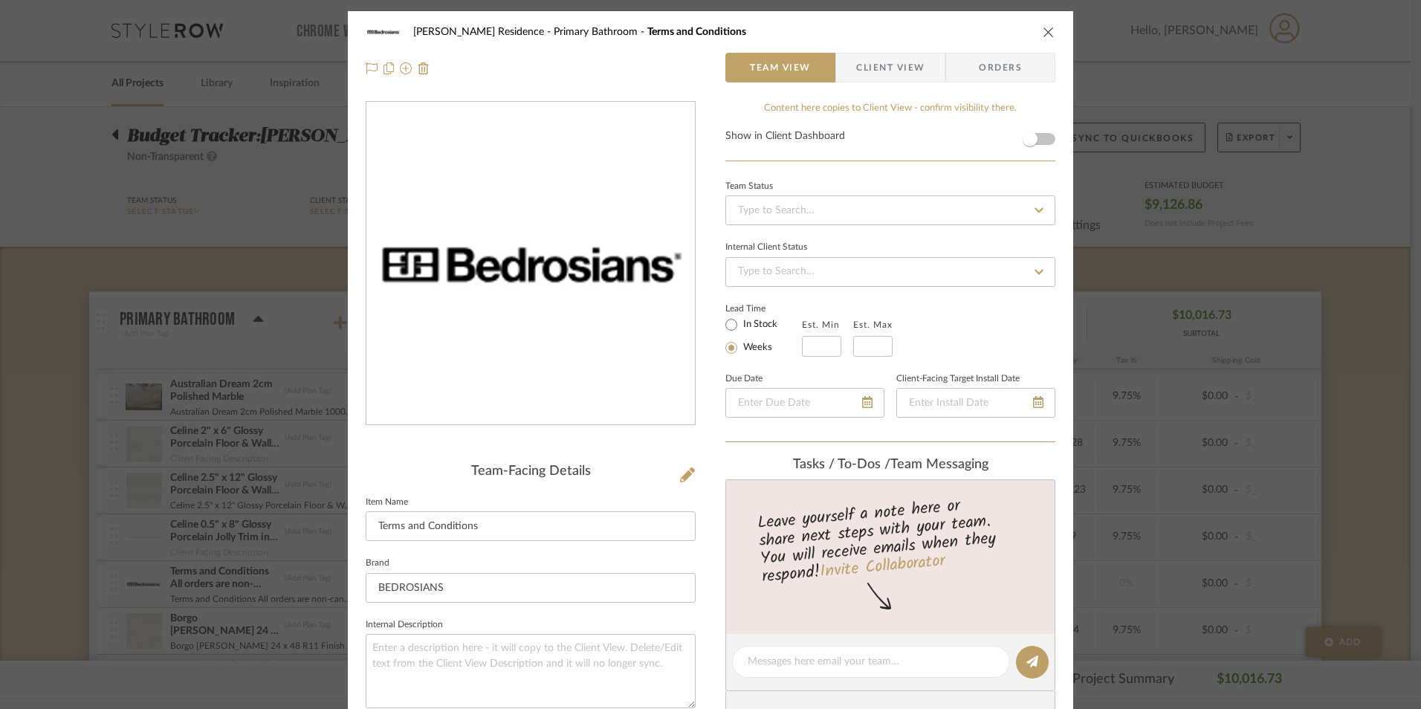
type textarea "Terms and Conditions All orders are non-cancelable, non-refundable, and non-ret…"
click at [1042, 38] on button "close" at bounding box center [1048, 31] width 13 height 13
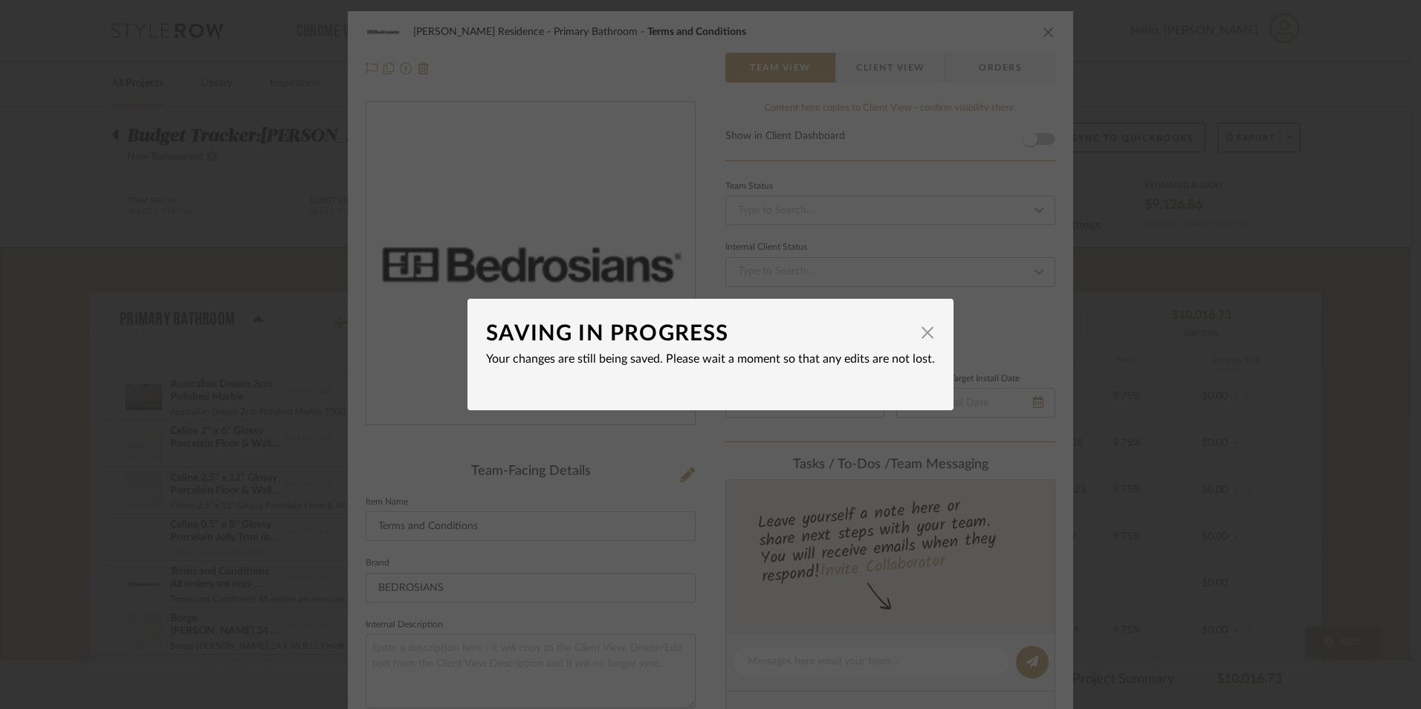
click at [1153, 255] on div "SAVING IN PROGRESS × Your changes are still being saved. Please wait a moment s…" at bounding box center [710, 354] width 1421 height 709
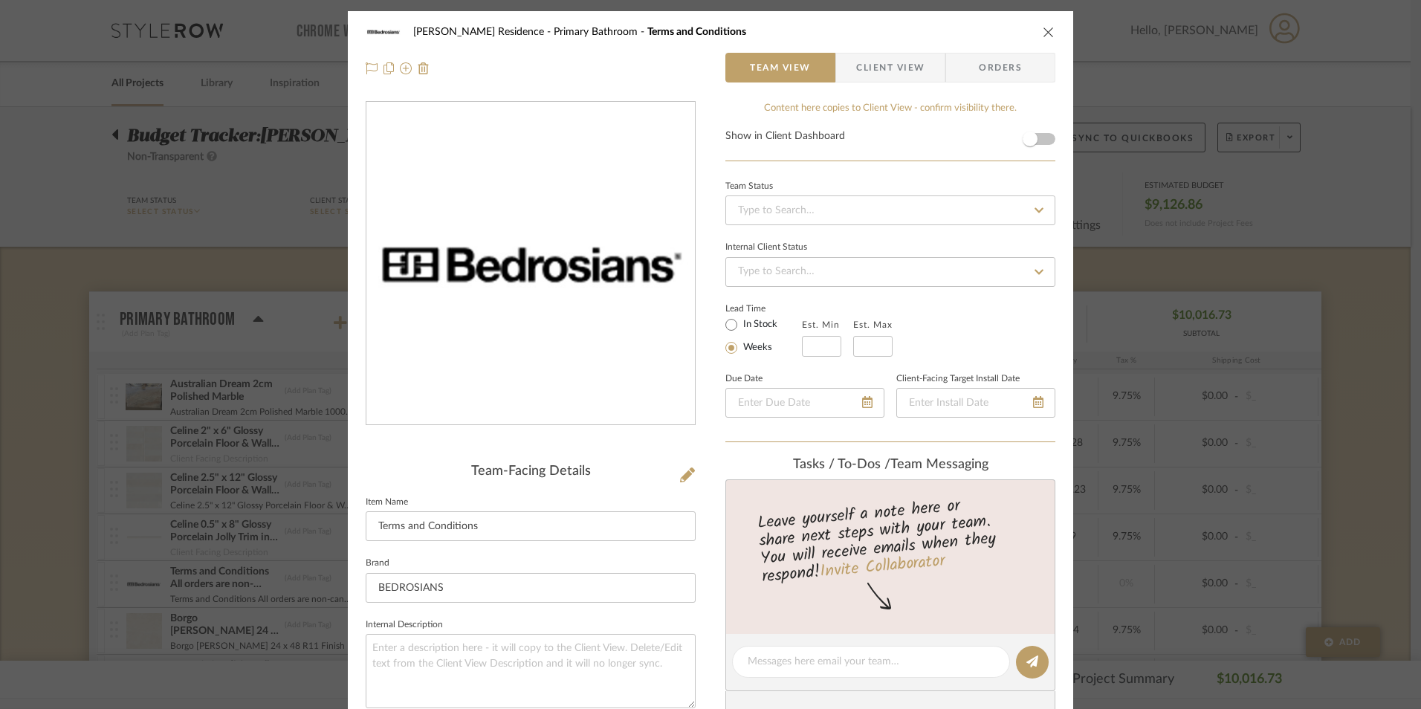
click at [1032, 40] on div "[PERSON_NAME] Residence Primary Bathroom Terms and Conditions" at bounding box center [711, 32] width 690 height 30
click at [1043, 29] on icon "close" at bounding box center [1049, 32] width 12 height 12
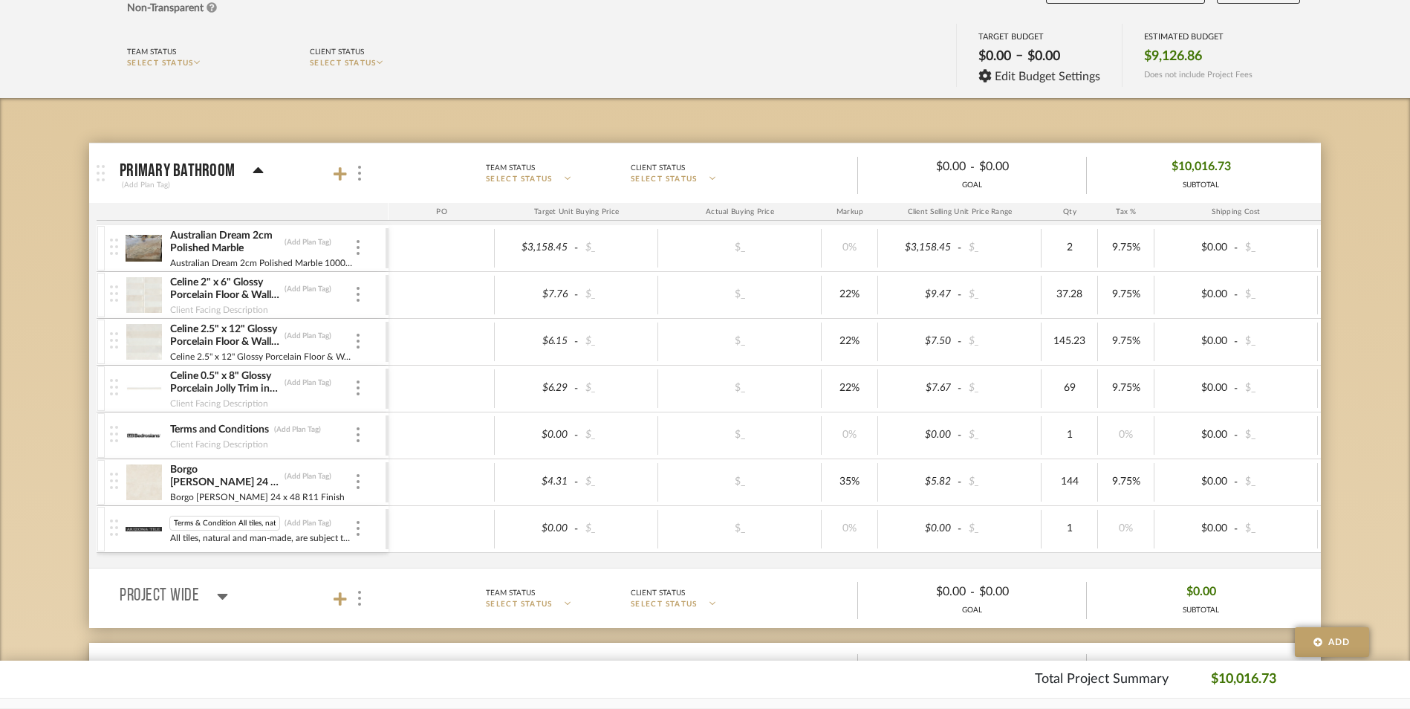
scroll to position [0, 1348]
click at [126, 529] on img at bounding box center [144, 529] width 36 height 36
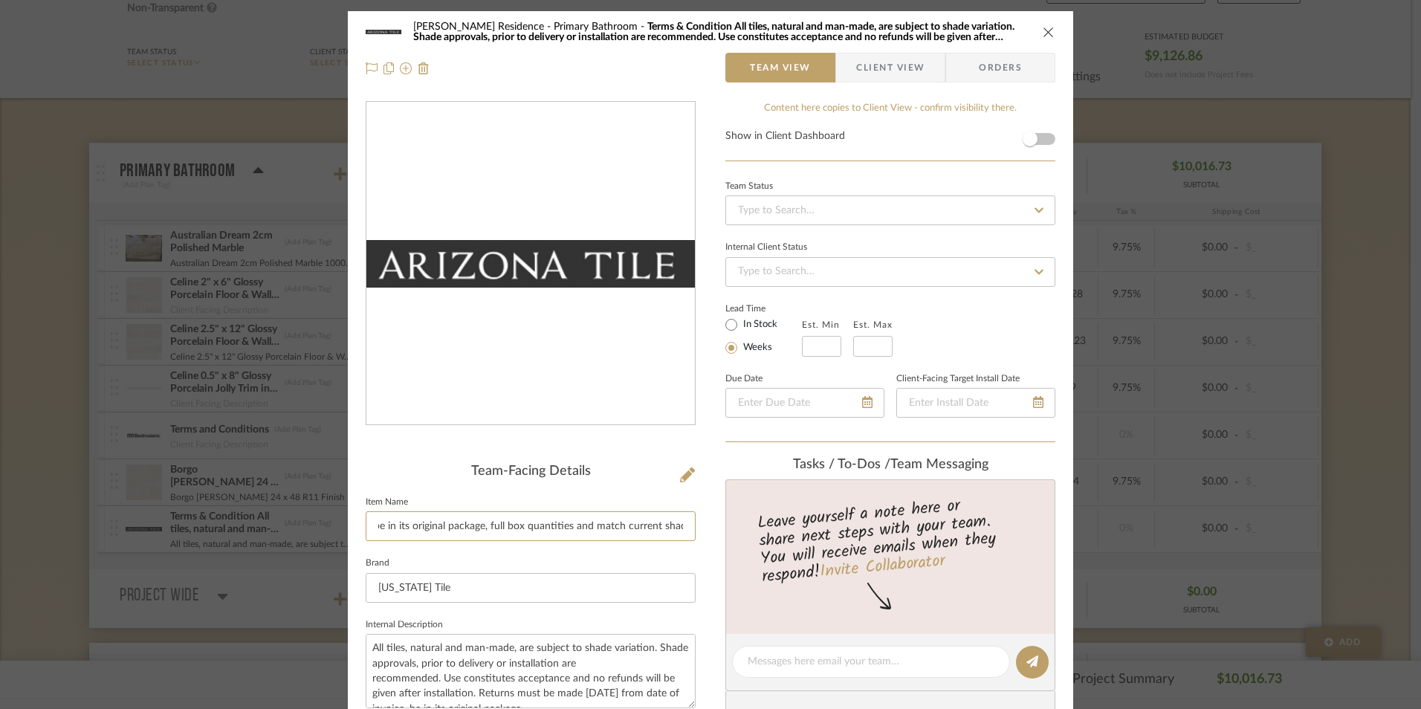
scroll to position [0, 1725]
drag, startPoint x: 461, startPoint y: 524, endPoint x: 756, endPoint y: 550, distance: 295.4
click at [755, 550] on div "[PERSON_NAME] Residence Primary Bathroom Terms & Condition All tiles, natural a…" at bounding box center [710, 695] width 725 height 1369
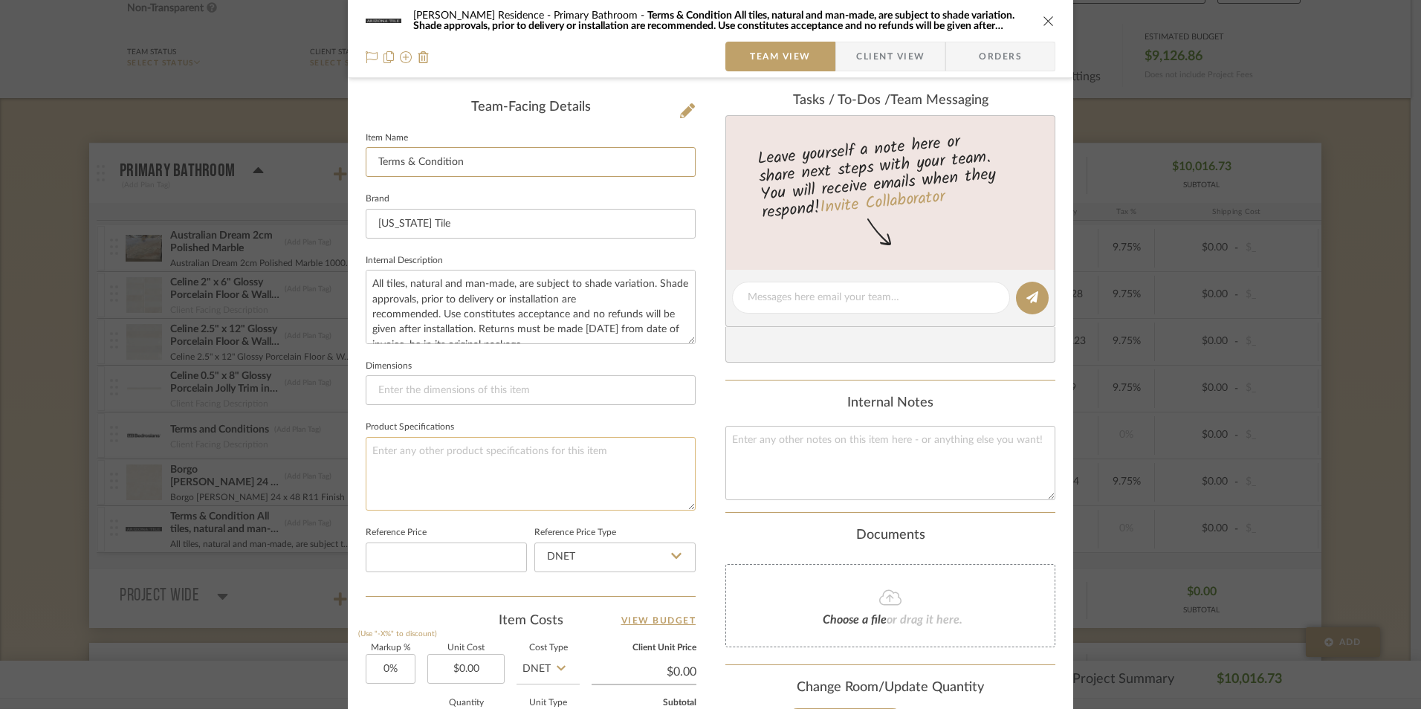
scroll to position [446, 0]
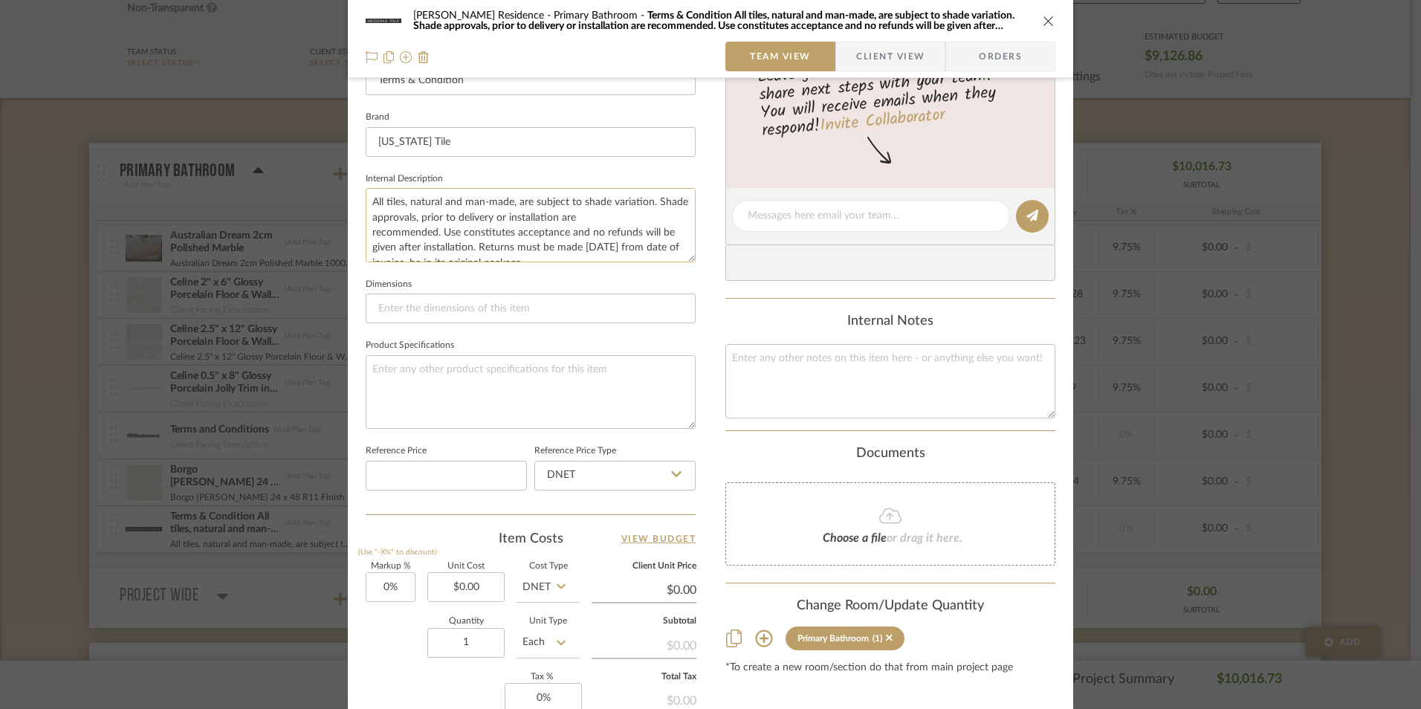
type input "Terms & Condition"
click at [479, 231] on textarea "All tiles, natural and man-made, are subject to shade variation. Shade approval…" at bounding box center [531, 225] width 330 height 74
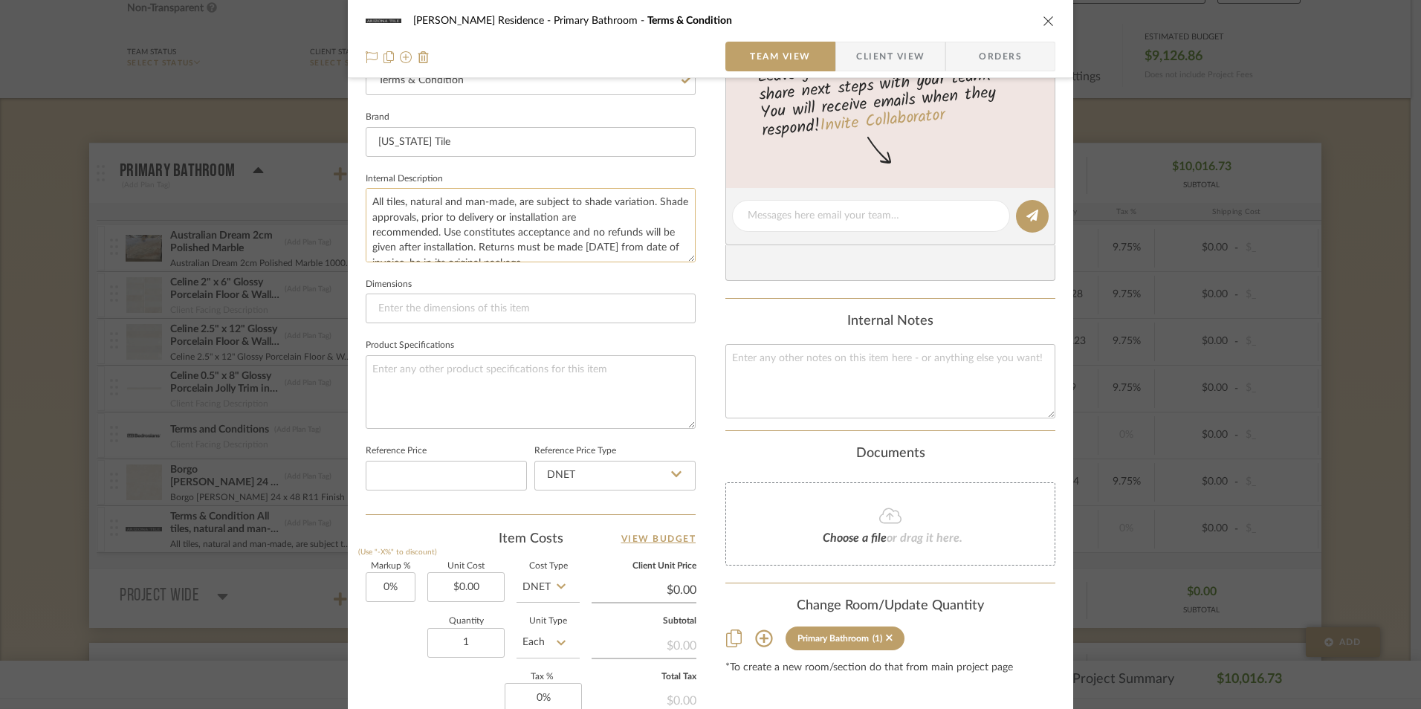
click at [479, 231] on textarea "All tiles, natural and man-made, are subject to shade variation. Shade approval…" at bounding box center [531, 225] width 330 height 74
click at [368, 195] on textarea "All tiles, natural and man-made, are subject to shade variation. Shade approval…" at bounding box center [531, 225] width 330 height 74
drag, startPoint x: 368, startPoint y: 195, endPoint x: 664, endPoint y: 316, distance: 320.0
click at [664, 316] on div "Team-Facing Details Item Name Terms & Condition Brand [US_STATE] Tile Internal …" at bounding box center [531, 266] width 330 height 496
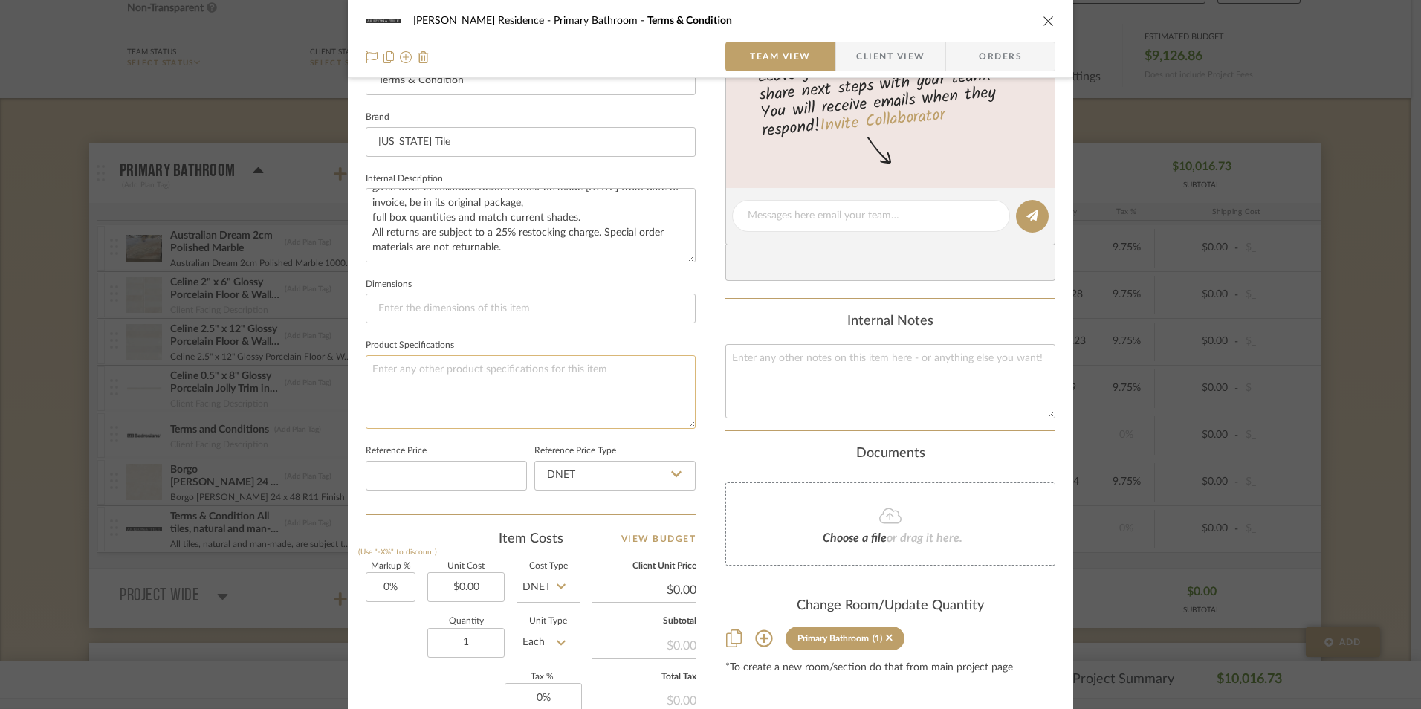
click at [476, 375] on textarea at bounding box center [531, 392] width 330 height 74
paste textarea "All tiles, natural and man-made, are subject to shade variation. Shade approval…"
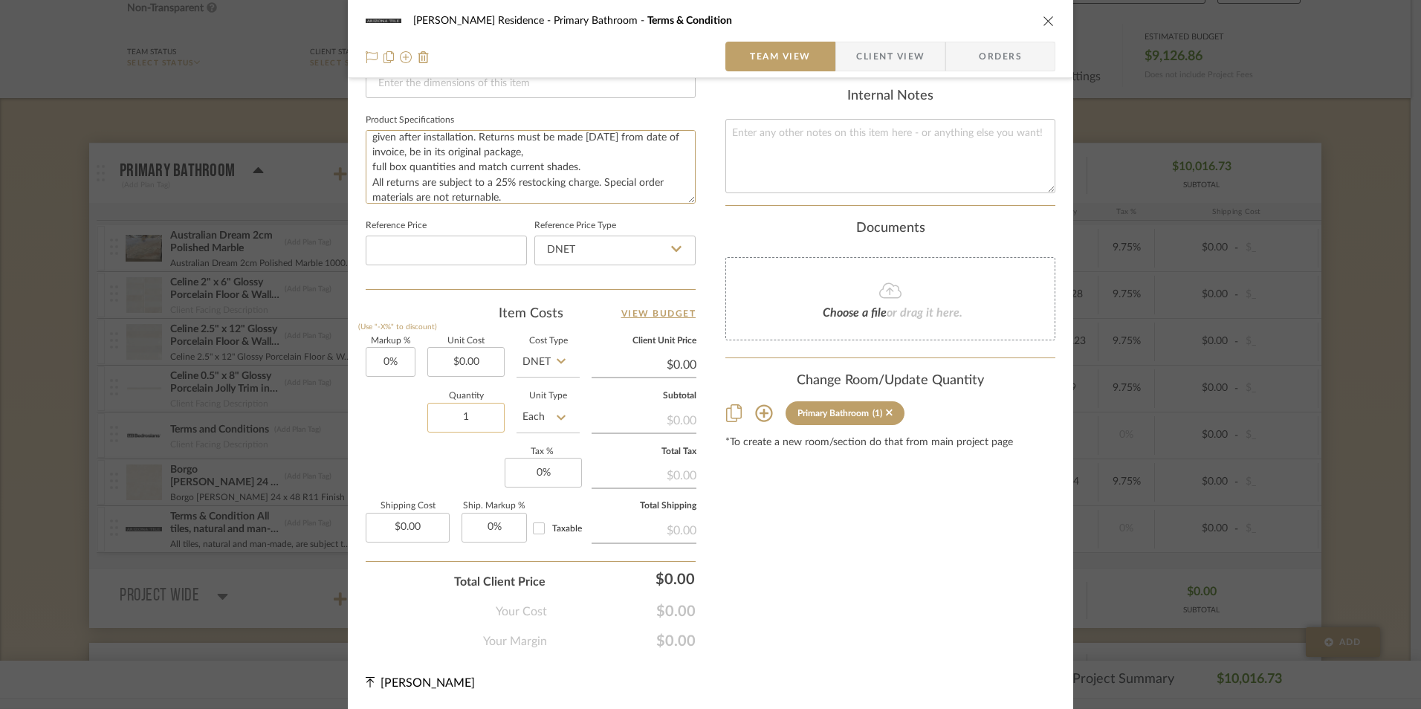
scroll to position [672, 0]
type textarea "All tiles, natural and man-made, are subject to shade variation. Shade approval…"
click at [1049, 15] on button "close" at bounding box center [1048, 20] width 13 height 13
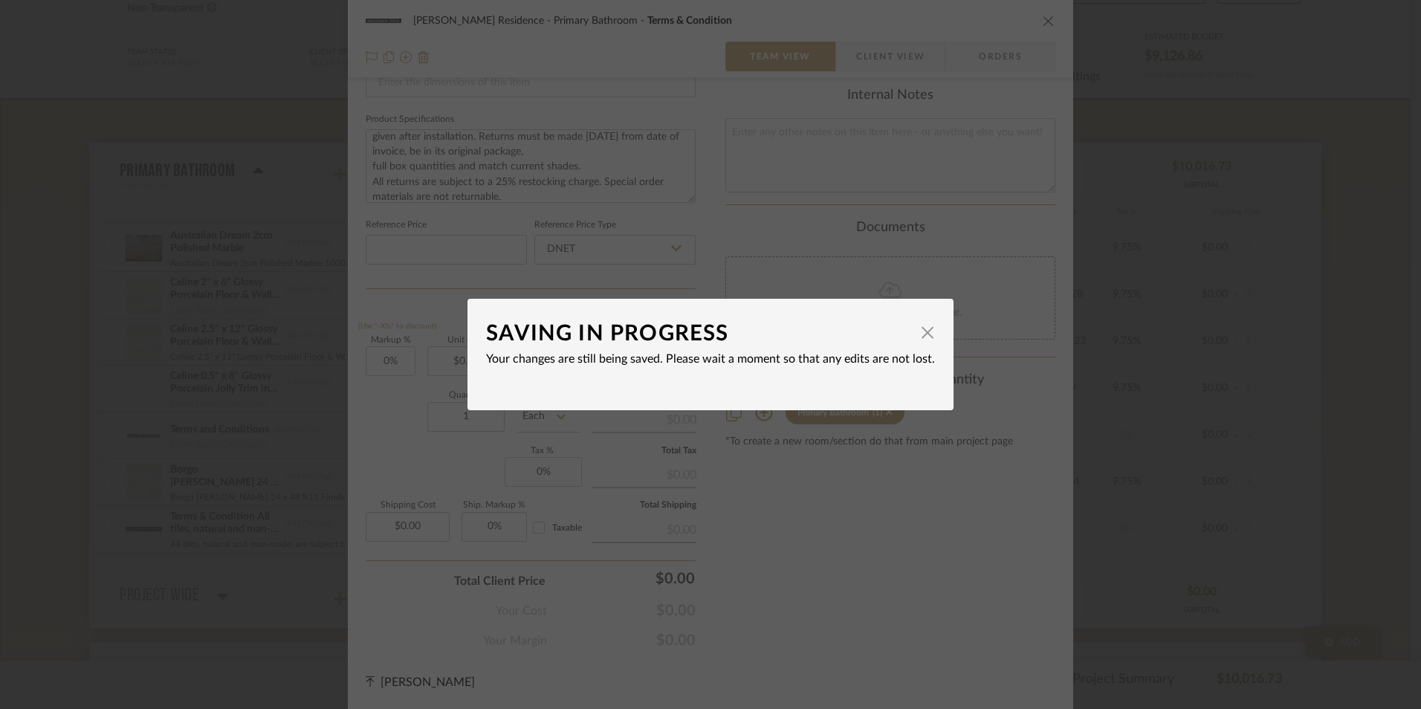
click at [1176, 359] on div "SAVING IN PROGRESS × Your changes are still being saved. Please wait a moment s…" at bounding box center [710, 354] width 1421 height 709
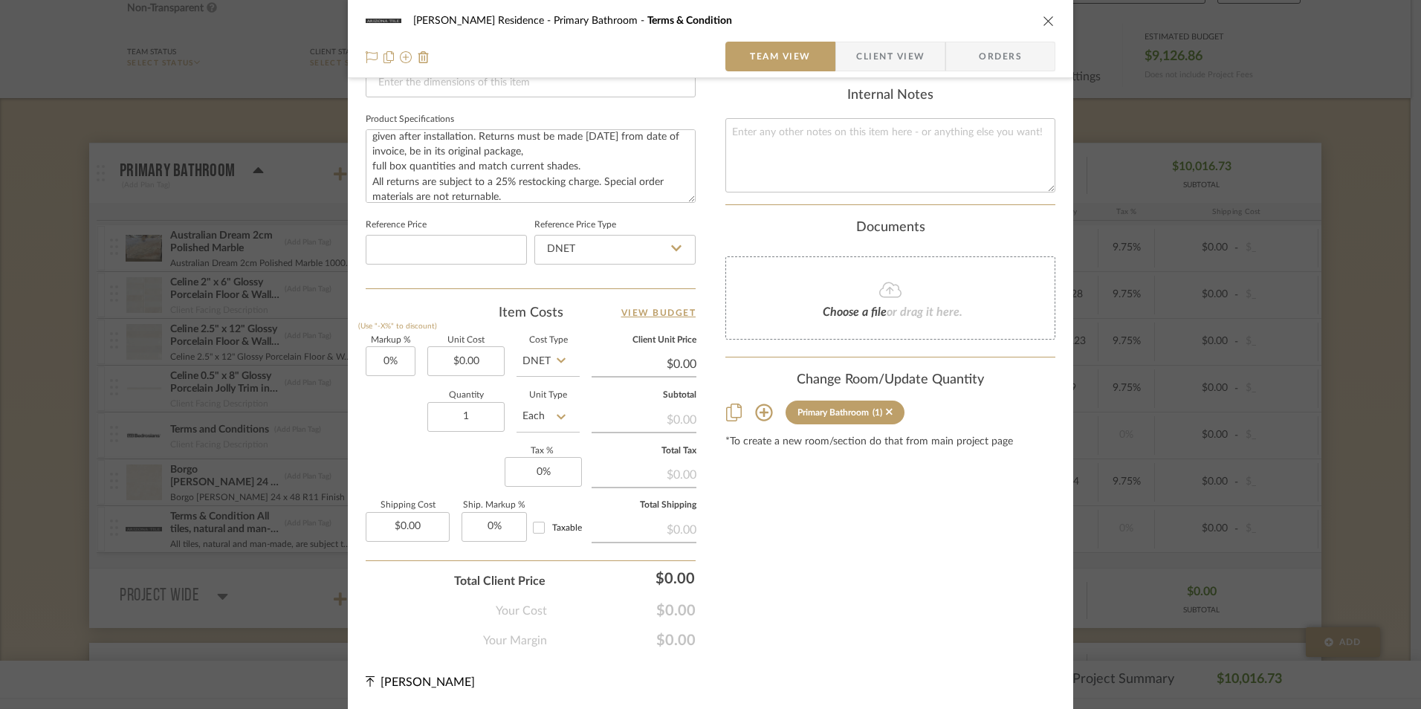
click at [1237, 119] on div "[PERSON_NAME] Residence Primary Bathroom Terms & Condition Team View Client Vie…" at bounding box center [710, 354] width 1421 height 709
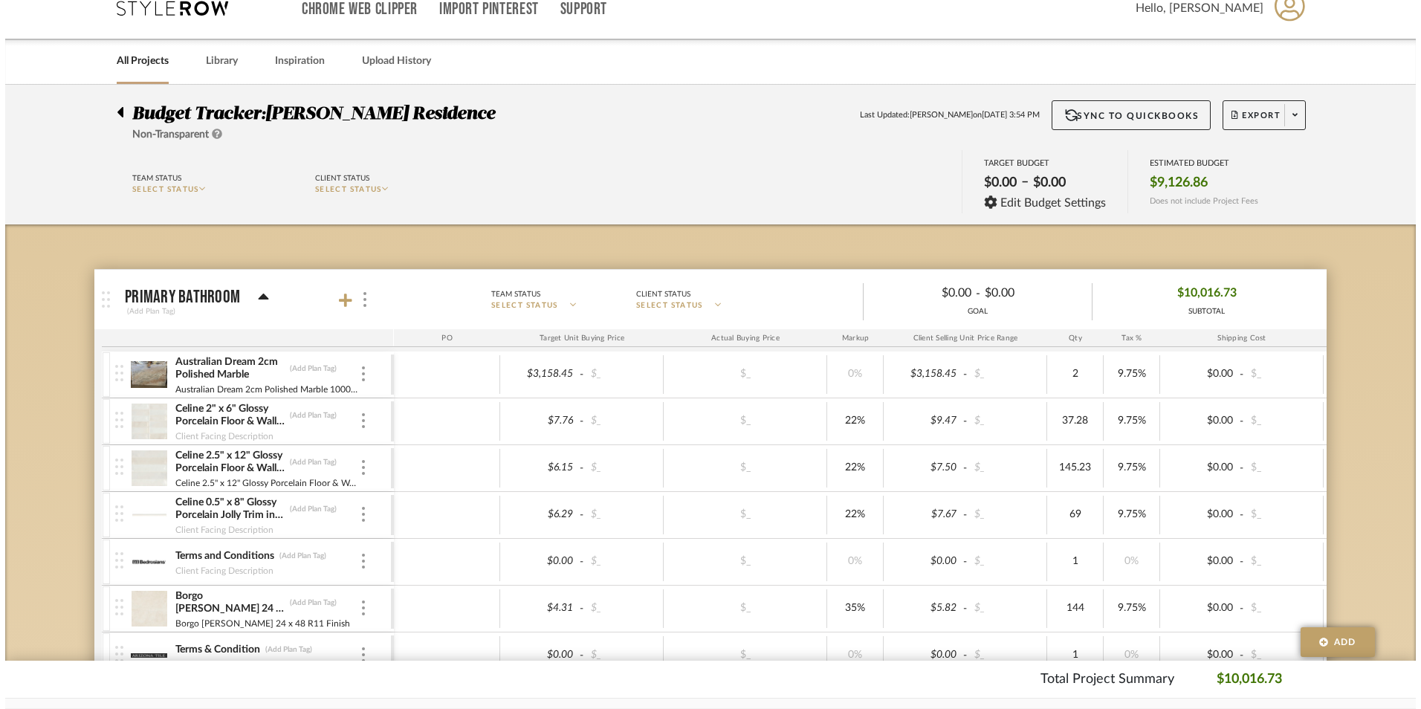
scroll to position [0, 0]
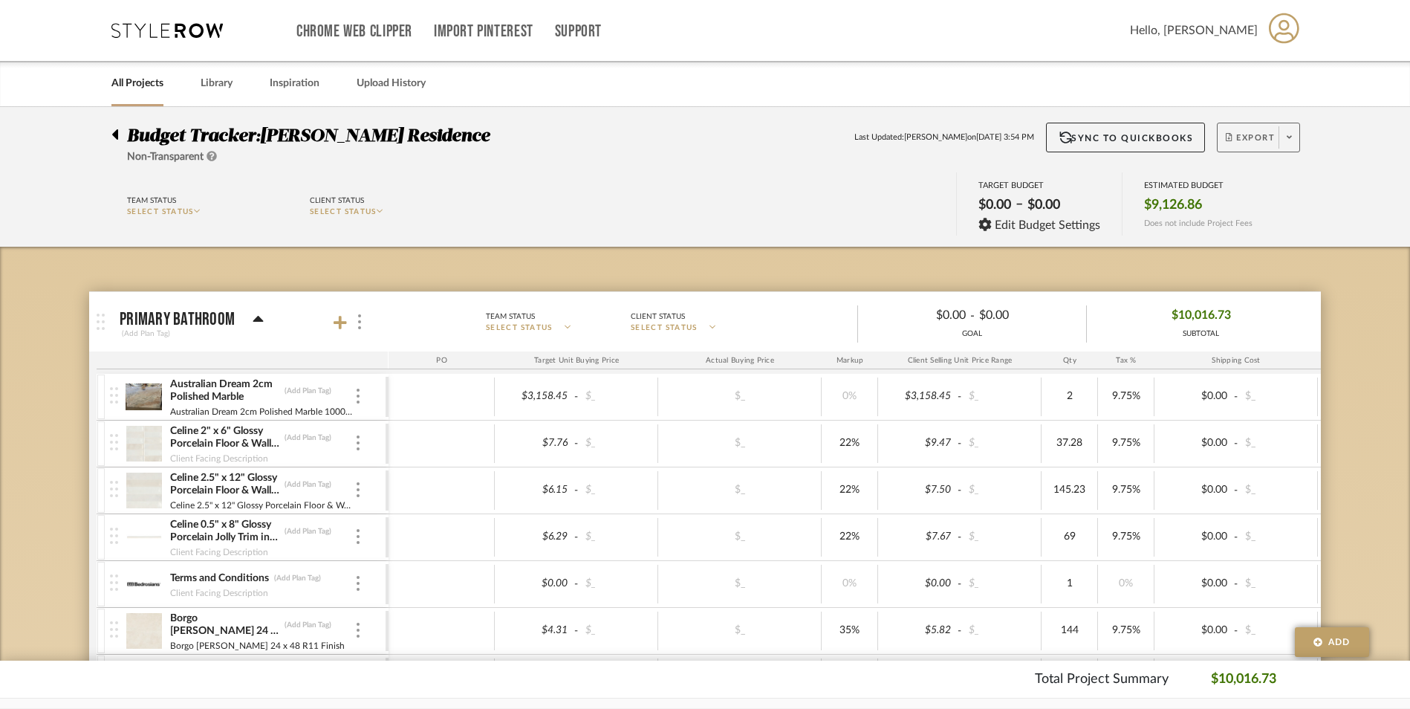
click at [1227, 142] on span "Export" at bounding box center [1250, 143] width 49 height 22
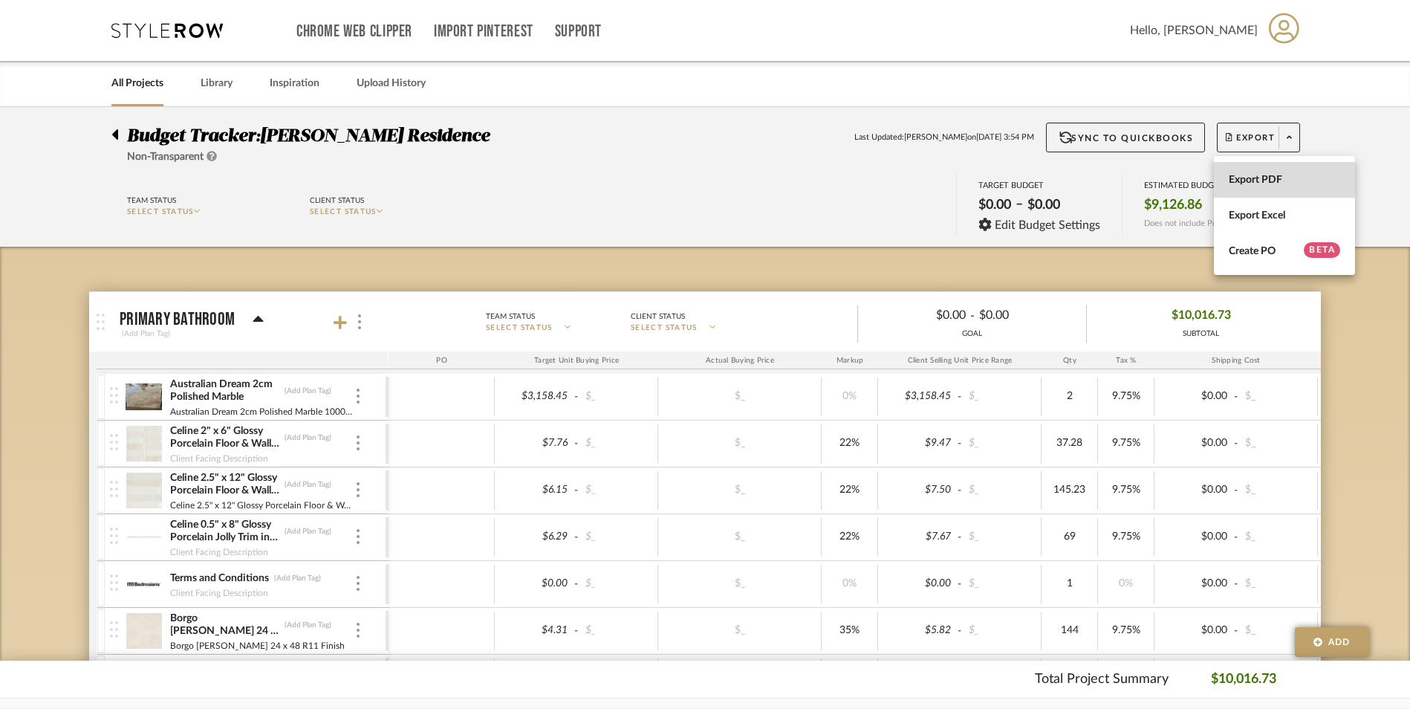
click at [1243, 170] on button "Export PDF" at bounding box center [1284, 180] width 141 height 36
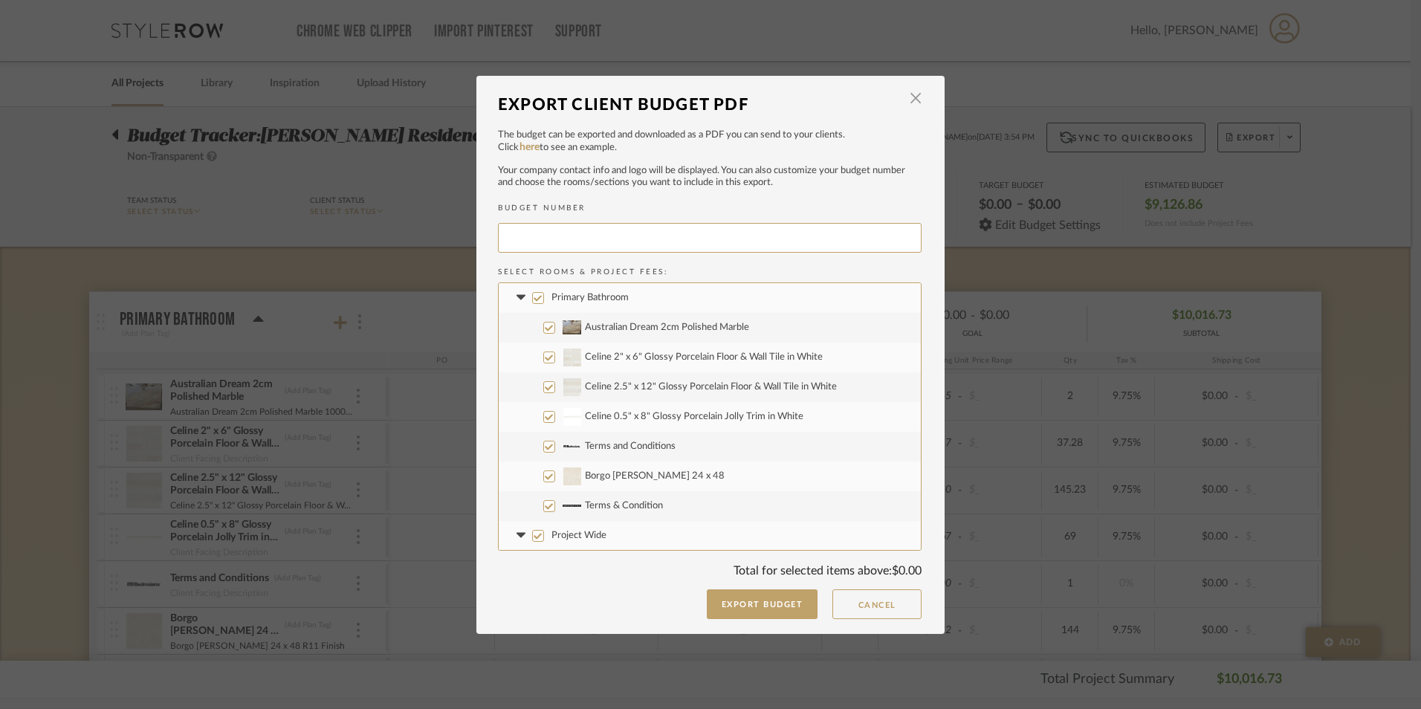
type input "PIERSO-009"
click at [543, 326] on input "Australian Dream 2cm Polished Marble" at bounding box center [549, 328] width 12 height 12
checkbox input "false"
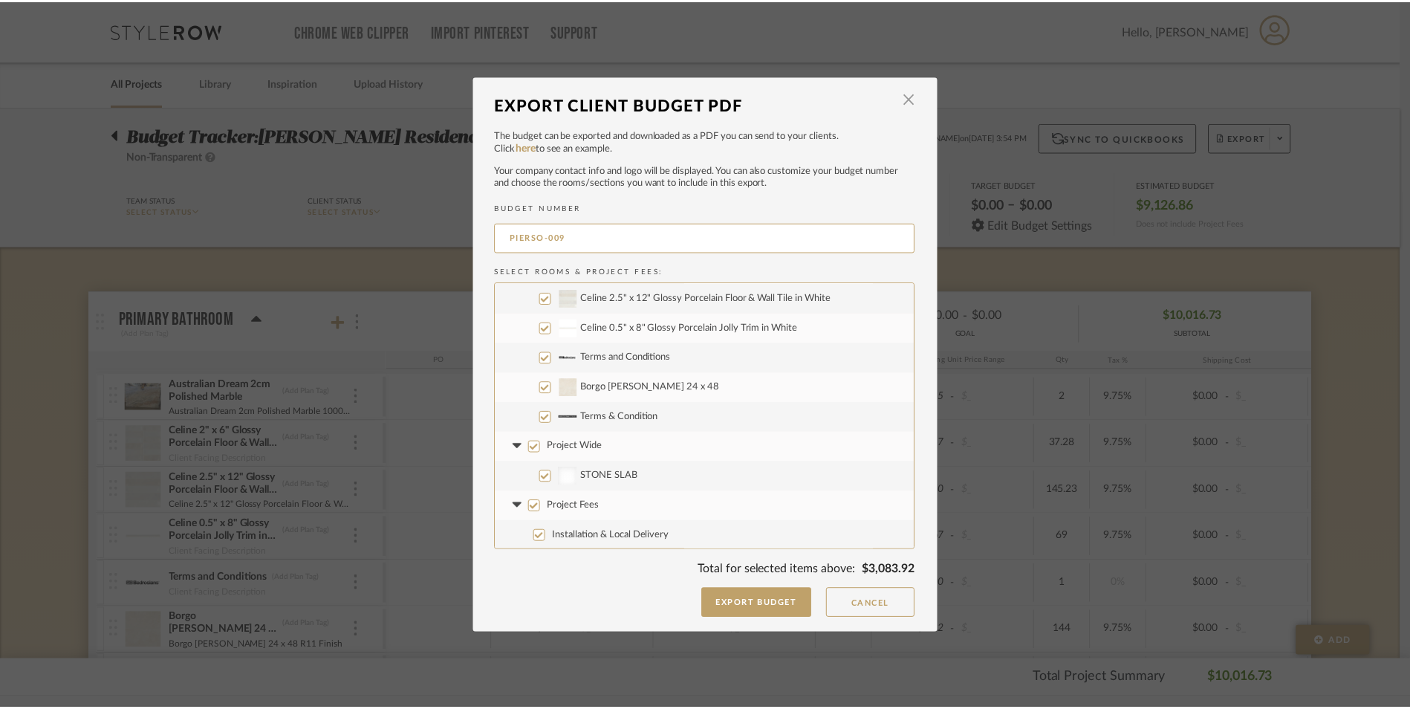
scroll to position [90, 0]
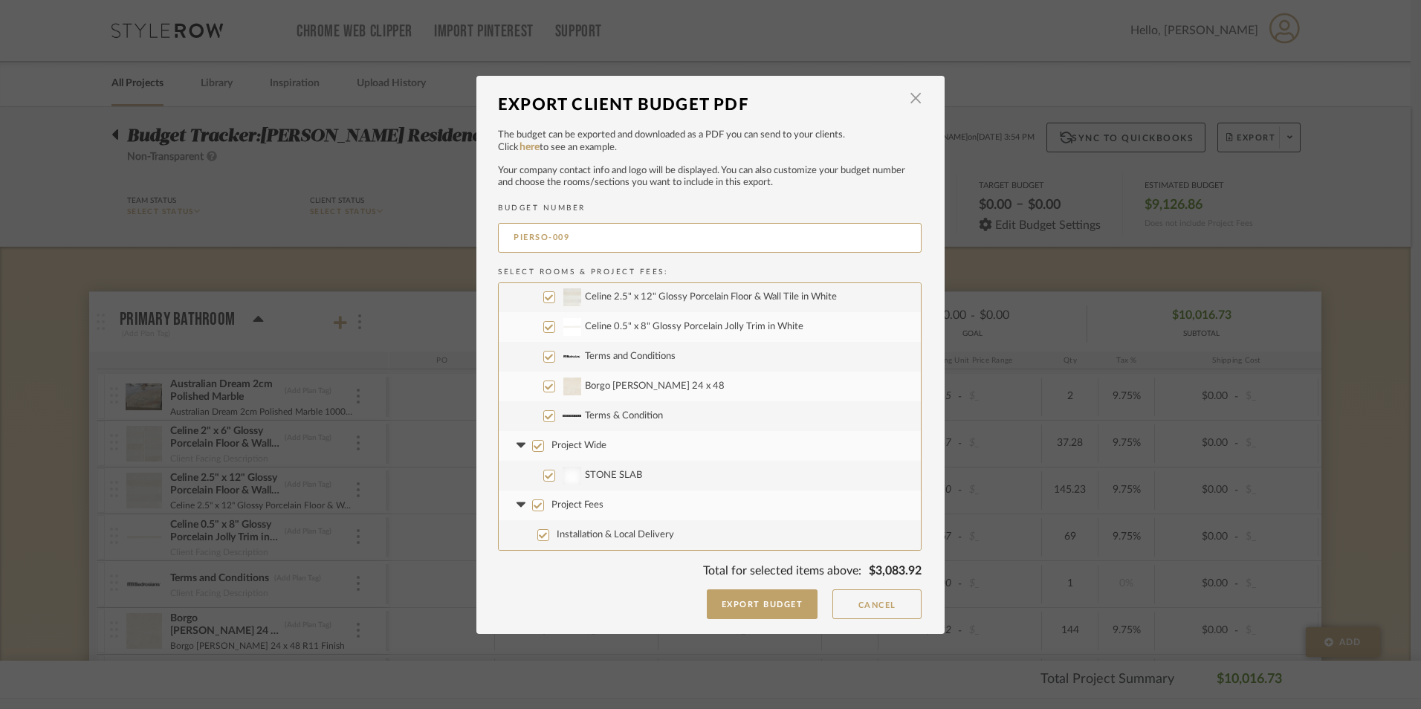
click at [532, 448] on input "Project Wide" at bounding box center [538, 446] width 12 height 12
checkbox input "false"
click at [522, 496] on label "Project Fees" at bounding box center [710, 505] width 422 height 30
click at [532, 499] on input "Project Fees" at bounding box center [538, 505] width 12 height 12
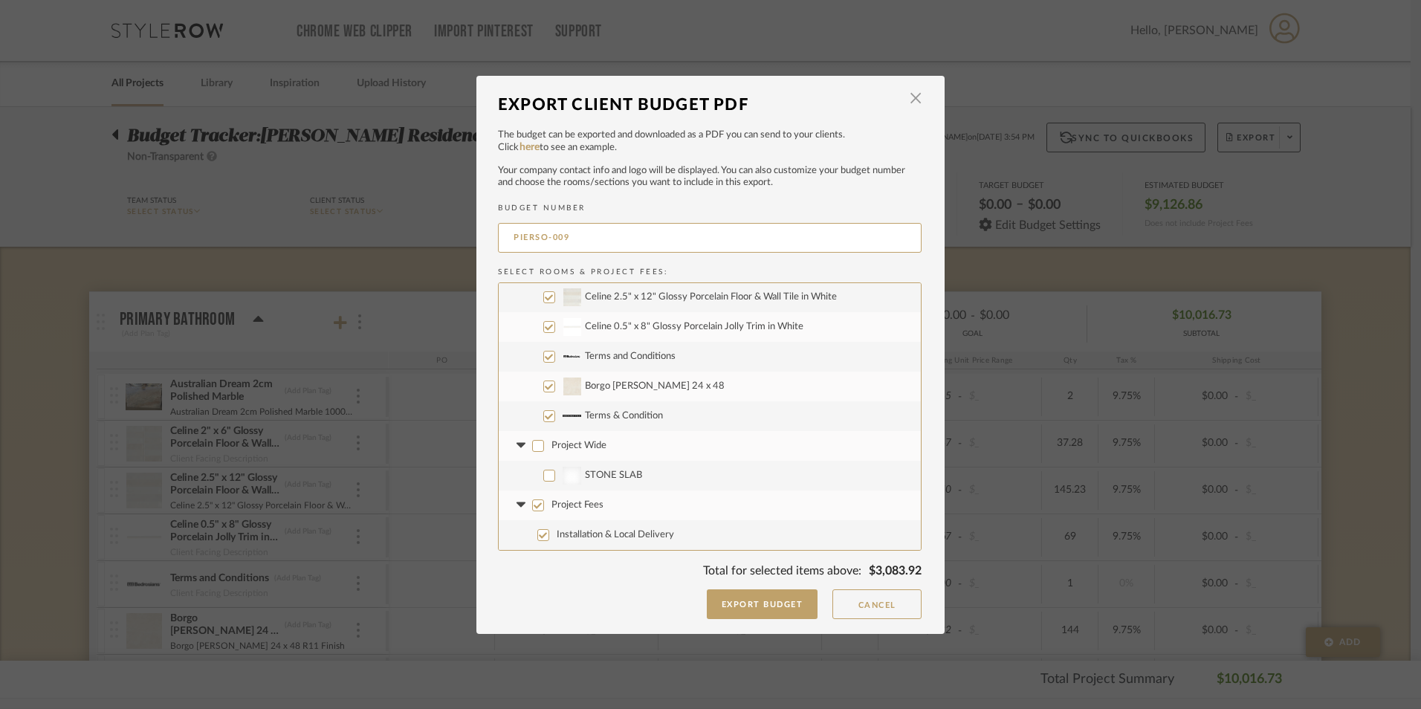
checkbox input "false"
click at [779, 607] on button "Export Budget" at bounding box center [762, 604] width 111 height 30
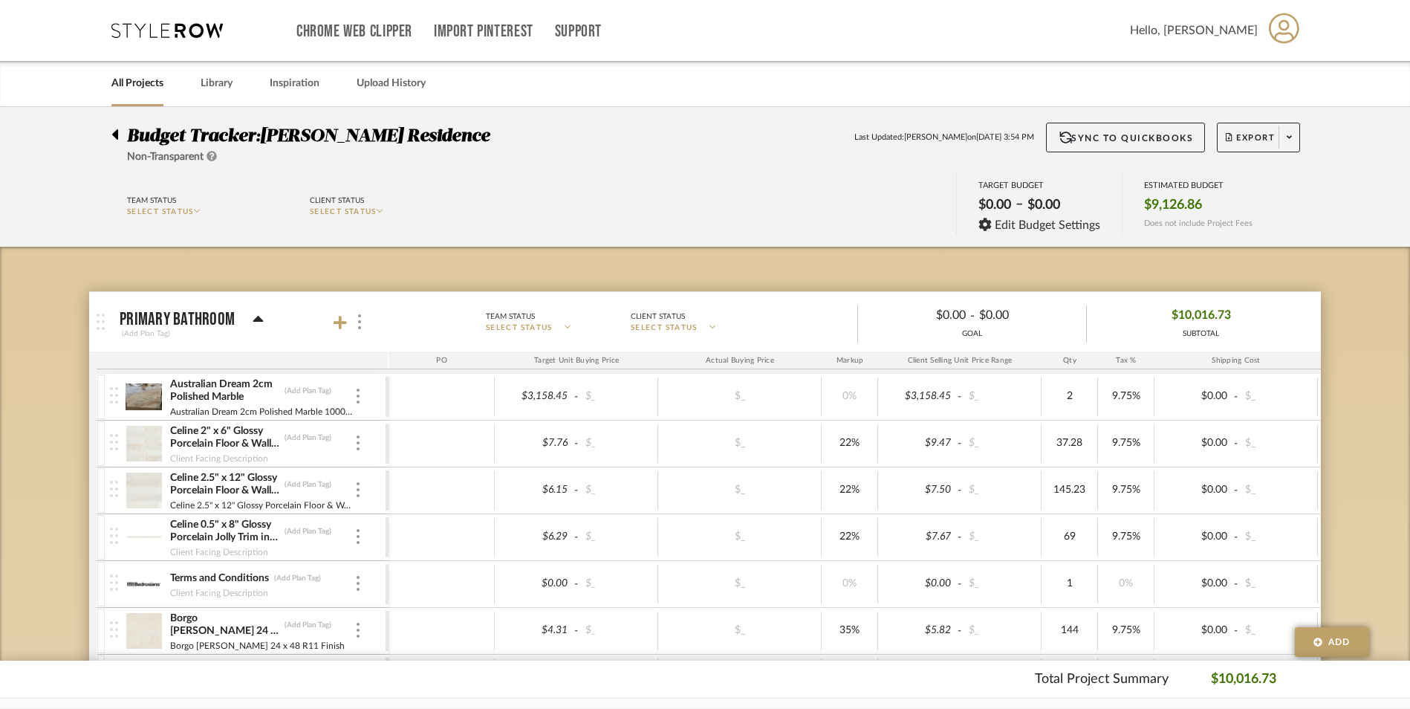
click at [1355, 359] on div "Budget Tracker: [PERSON_NAME] Residence Non-Transparent Last Updated: [PERSON_N…" at bounding box center [705, 674] width 1410 height 1134
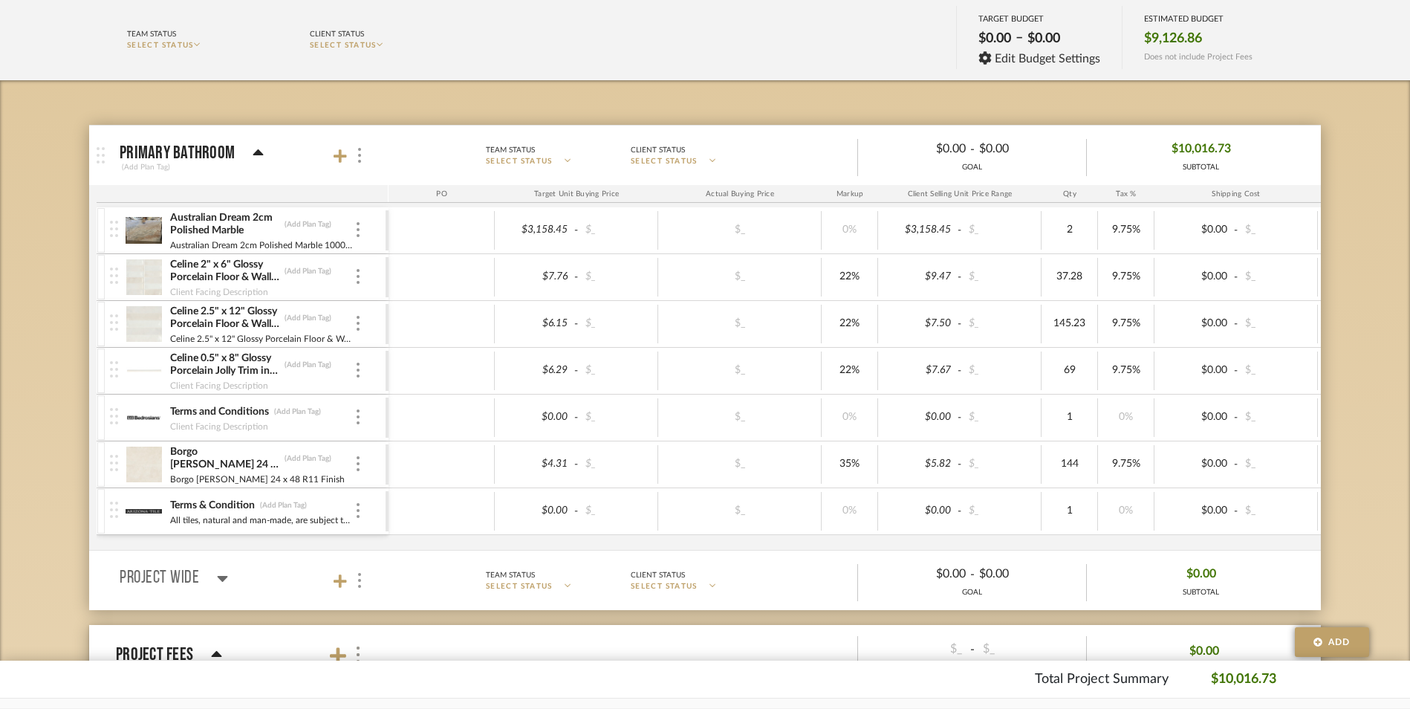
scroll to position [223, 0]
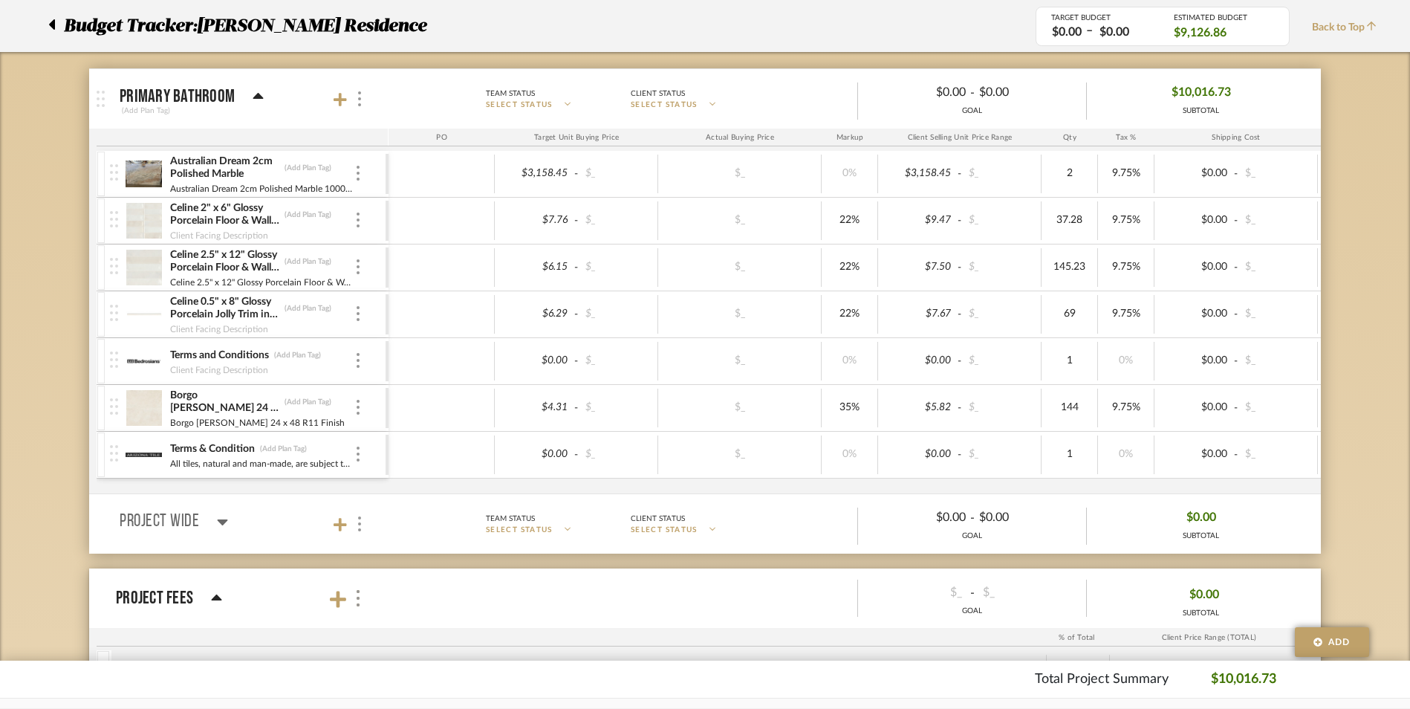
click at [137, 363] on img at bounding box center [144, 361] width 36 height 36
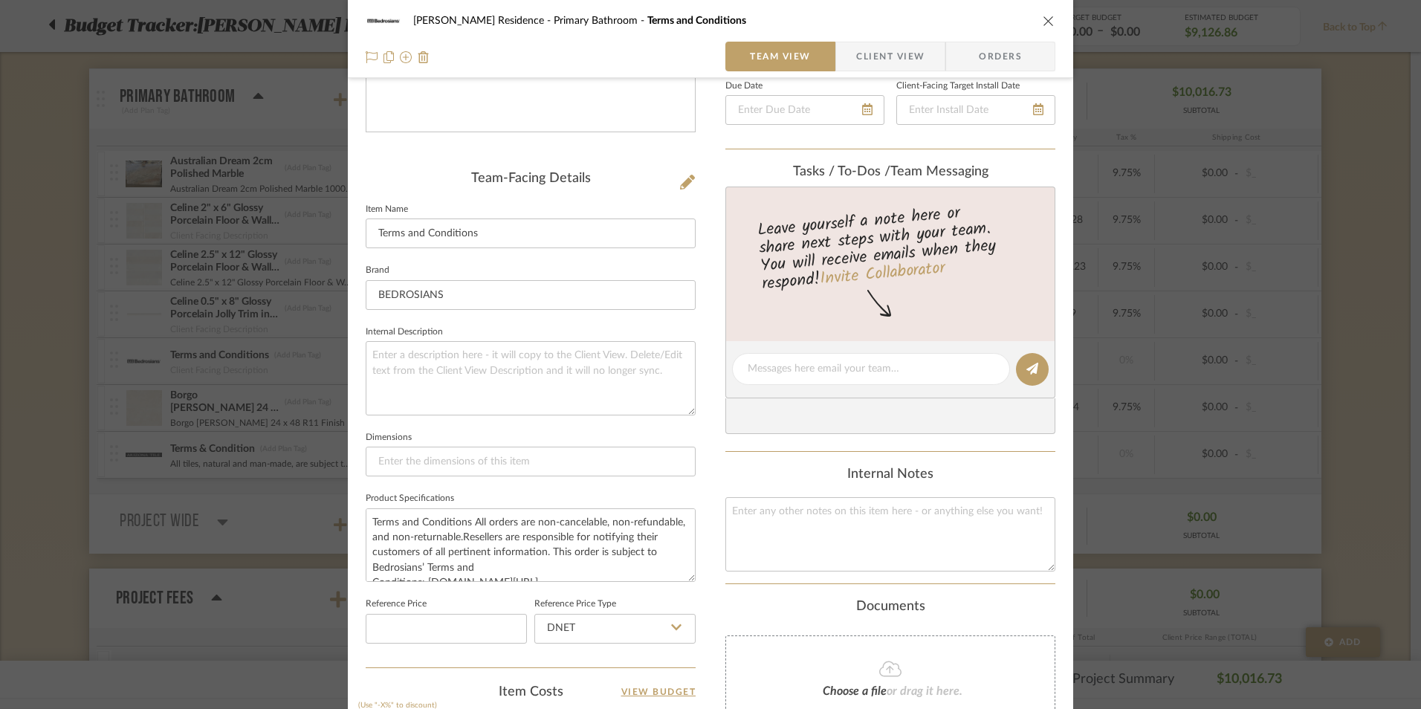
scroll to position [297, 0]
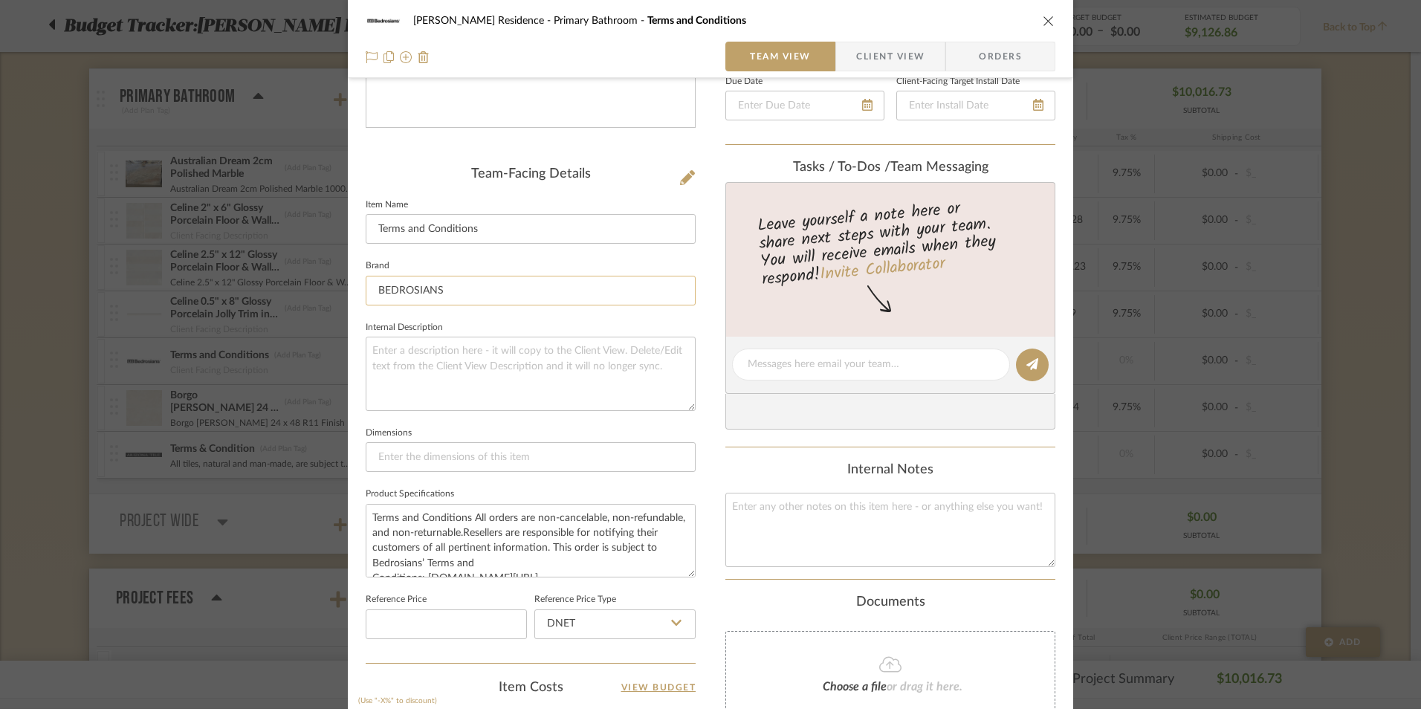
click at [520, 294] on input "BEDROSIANS" at bounding box center [531, 291] width 330 height 30
click at [512, 353] on textarea at bounding box center [531, 374] width 330 height 74
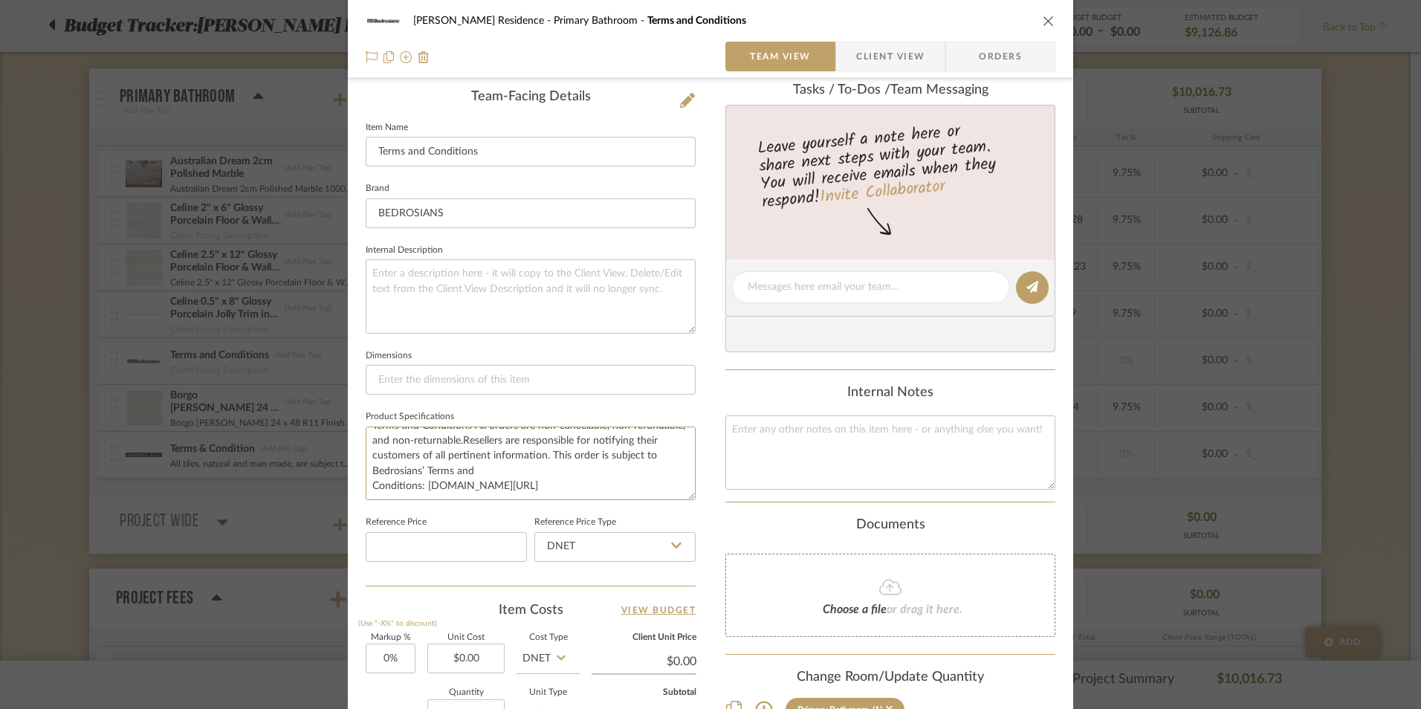
scroll to position [0, 0]
drag, startPoint x: 576, startPoint y: 488, endPoint x: 282, endPoint y: 383, distance: 312.4
click at [282, 383] on div "[PERSON_NAME] Residence Primary Bathroom Terms and Conditions Team View Client …" at bounding box center [710, 354] width 1421 height 709
click at [568, 291] on textarea at bounding box center [531, 296] width 330 height 74
paste textarea "Terms and Conditions All orders are non-cancelable, non-refundable, and non-ret…"
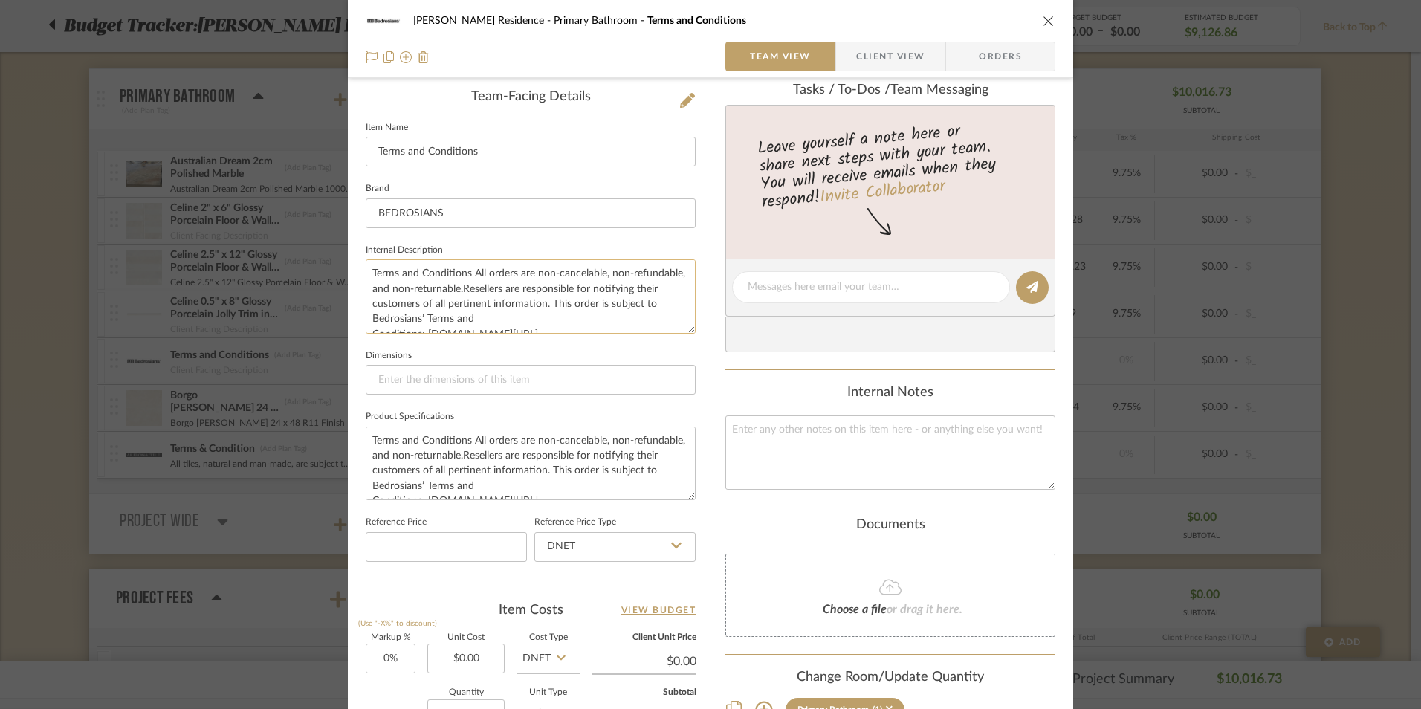
scroll to position [7, 0]
type textarea "Terms and Conditions All orders are non-cancelable, non-refundable, and non-ret…"
click at [1199, 615] on div "[PERSON_NAME] Residence Primary Bathroom Terms and Conditions Team View Client …" at bounding box center [710, 354] width 1421 height 709
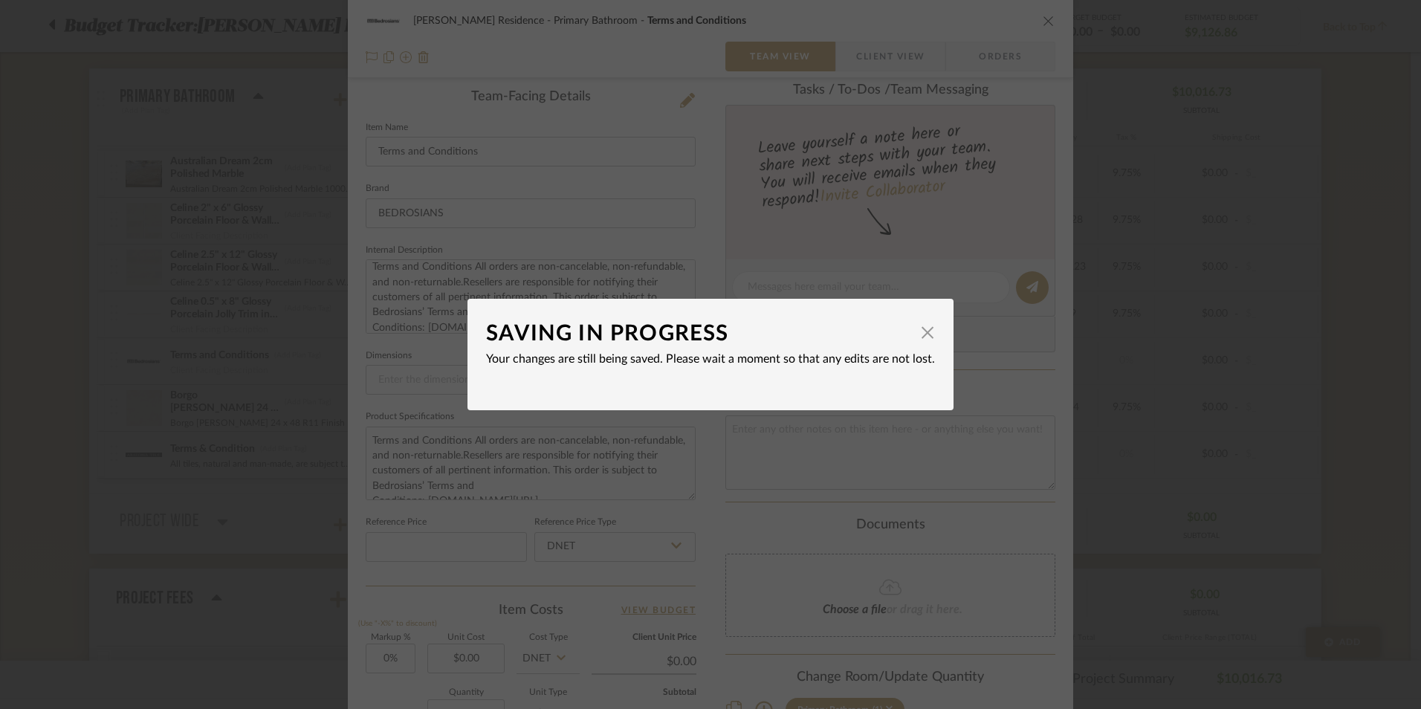
click at [615, 154] on div "SAVING IN PROGRESS × Your changes are still being saved. Please wait a moment s…" at bounding box center [710, 354] width 1421 height 709
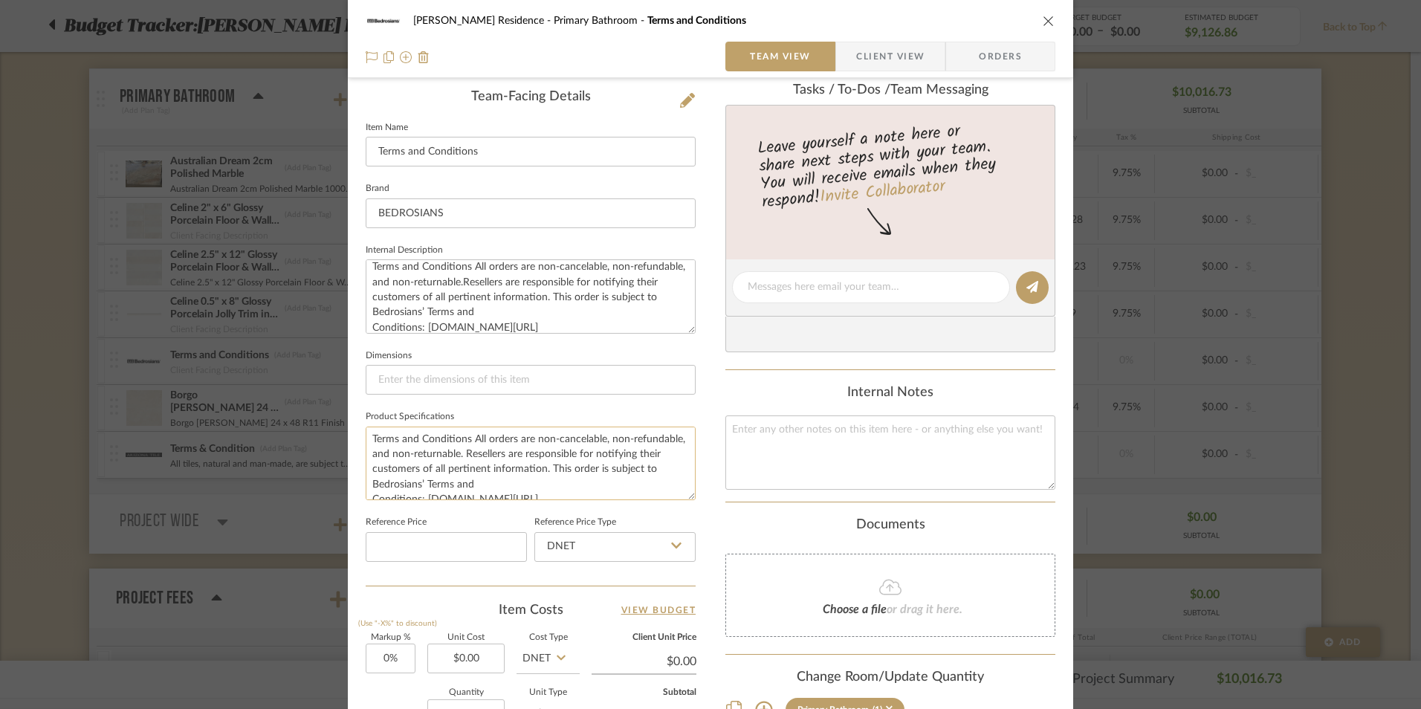
scroll to position [0, 0]
drag, startPoint x: 513, startPoint y: 453, endPoint x: 614, endPoint y: 475, distance: 102.8
click at [614, 475] on textarea "Terms and Conditions All orders are non-cancelable, non-refundable, and non-ret…" at bounding box center [531, 464] width 330 height 74
click at [463, 446] on textarea "Terms and Conditions All orders are non-cancelable, non-refundable, and non-ret…" at bounding box center [531, 464] width 330 height 74
click at [472, 438] on textarea "Terms and Conditions All orders are non-cancelable, non-refundable, and non-ret…" at bounding box center [531, 464] width 330 height 74
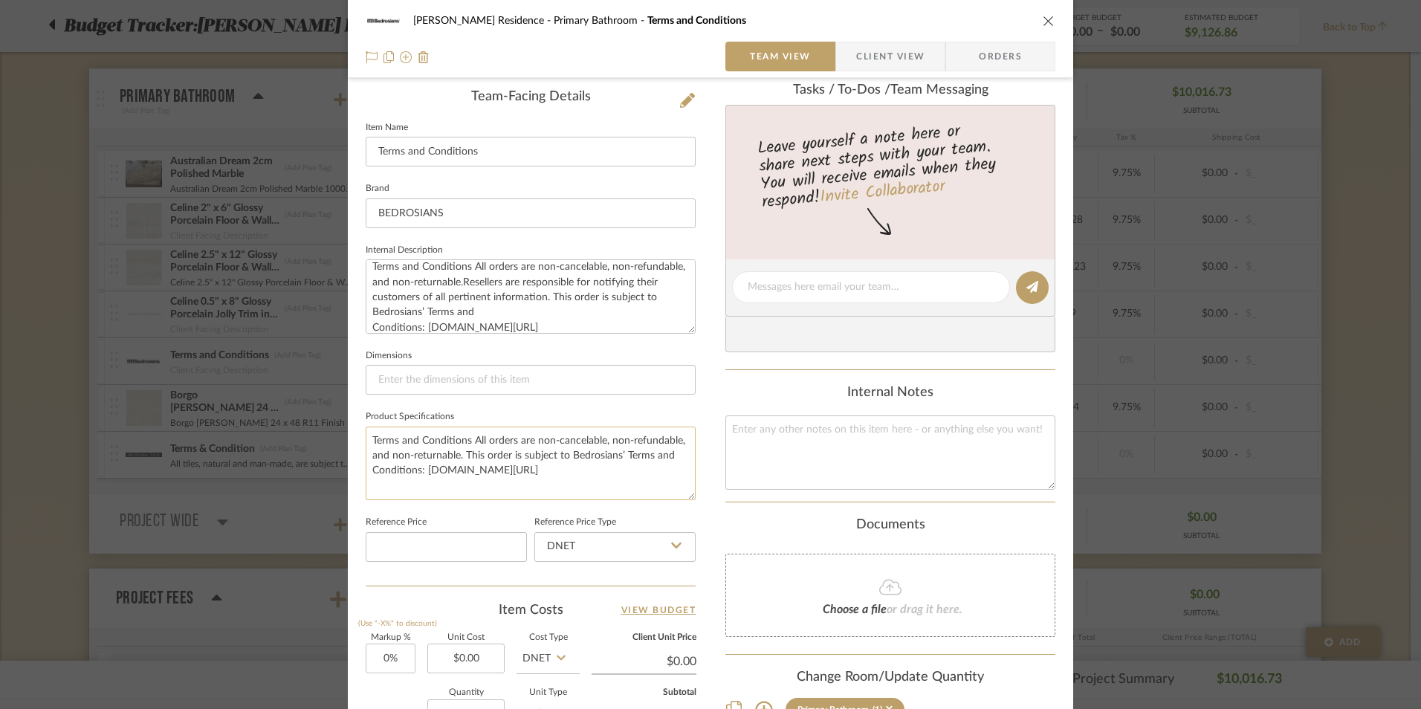
click at [470, 441] on textarea "Terms and Conditions All orders are non-cancelable, non-refundable, and non-ret…" at bounding box center [531, 464] width 330 height 74
drag, startPoint x: 470, startPoint y: 441, endPoint x: 340, endPoint y: 442, distance: 130.0
click at [340, 442] on mat-dialog-content "[PERSON_NAME] Residence Primary Bathroom Terms and Conditions Team View Client …" at bounding box center [710, 321] width 808 height 1369
type textarea "All orders are non-cancelable, non-refundable, and non-returnable. This order i…"
click at [558, 329] on textarea "Terms and Conditions All orders are non-cancelable, non-refundable, and non-ret…" at bounding box center [531, 296] width 330 height 74
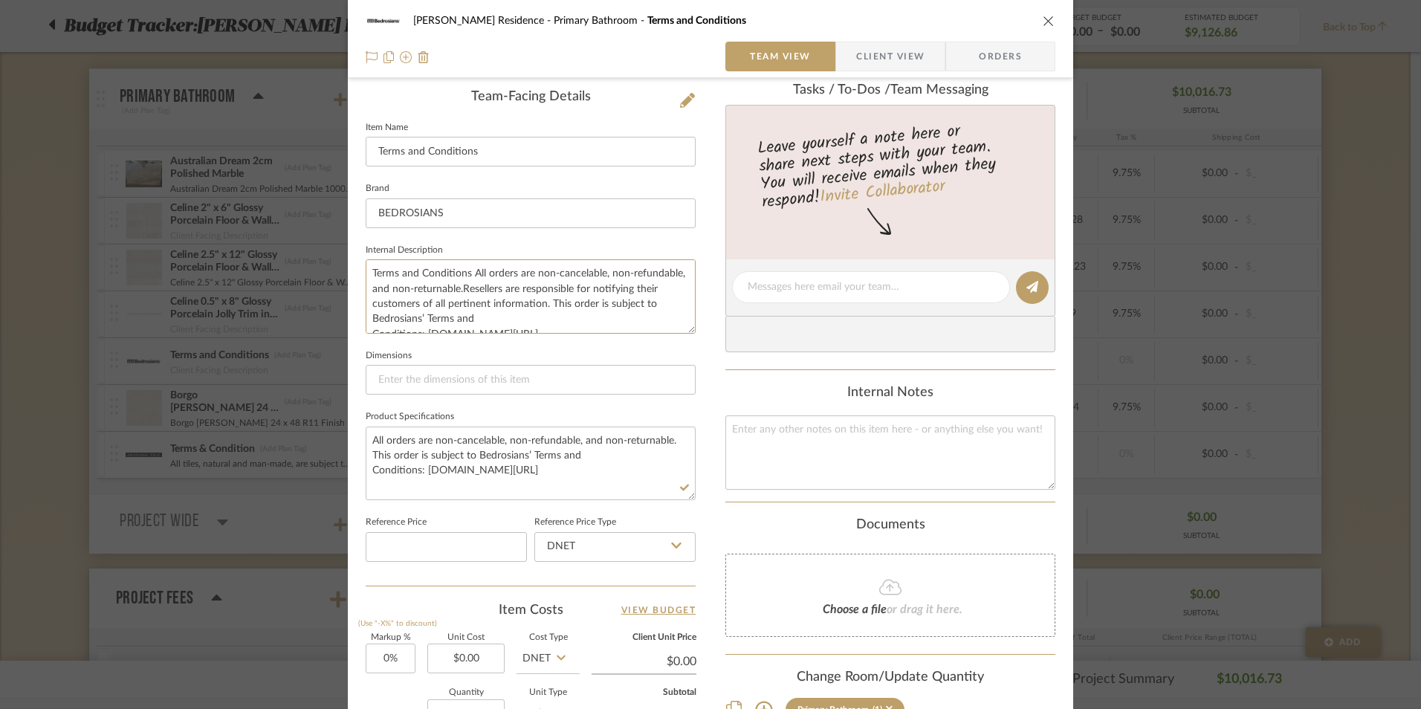
drag, startPoint x: 564, startPoint y: 329, endPoint x: 322, endPoint y: 231, distance: 261.3
click at [322, 231] on mat-dialog-content "[PERSON_NAME] Residence Primary Bathroom Terms and Conditions Team View Client …" at bounding box center [710, 321] width 808 height 1369
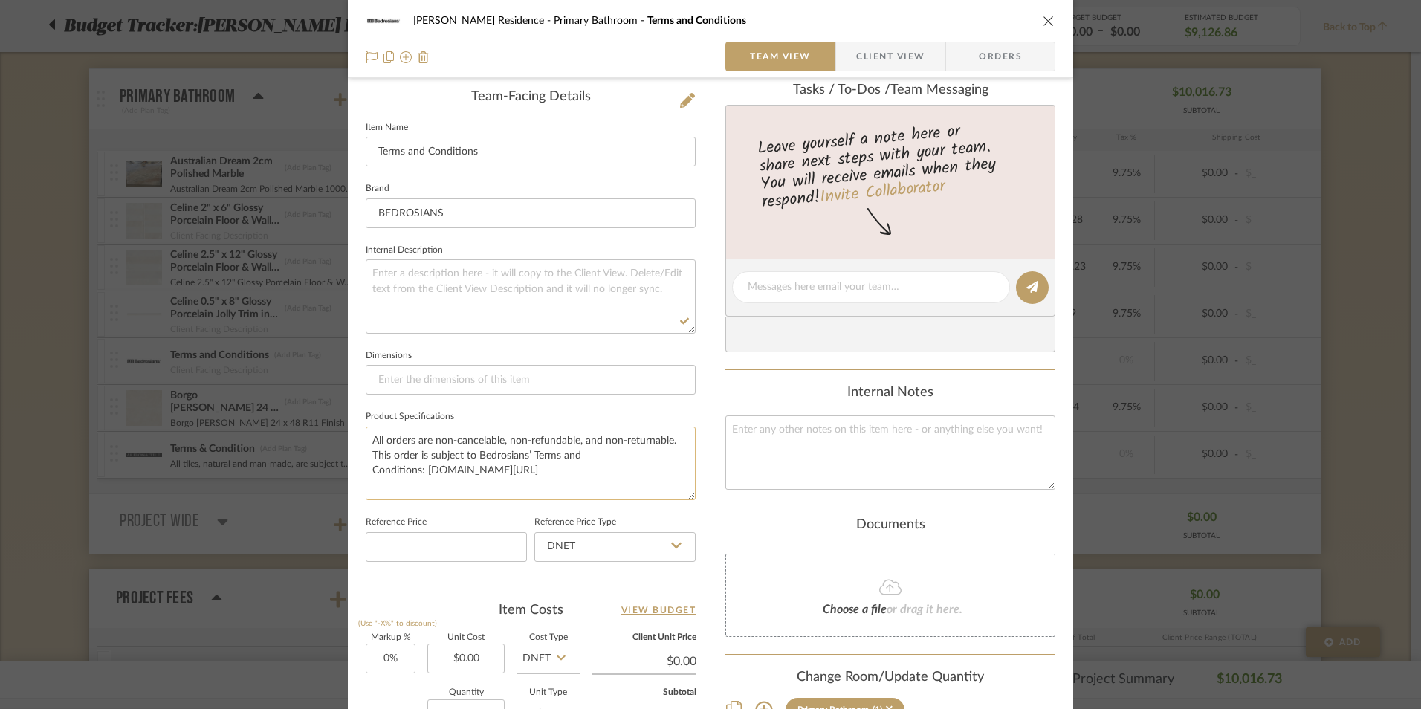
drag, startPoint x: 367, startPoint y: 441, endPoint x: 615, endPoint y: 474, distance: 250.4
click at [615, 476] on textarea "All orders are non-cancelable, non-refundable, and non-returnable. This order i…" at bounding box center [531, 464] width 330 height 74
click at [457, 279] on textarea at bounding box center [531, 296] width 330 height 74
paste textarea "All orders are non-cancelable, non-refundable, and non-returnable. This order i…"
type textarea "All orders are non-cancelable, non-refundable, and non-returnable. This order i…"
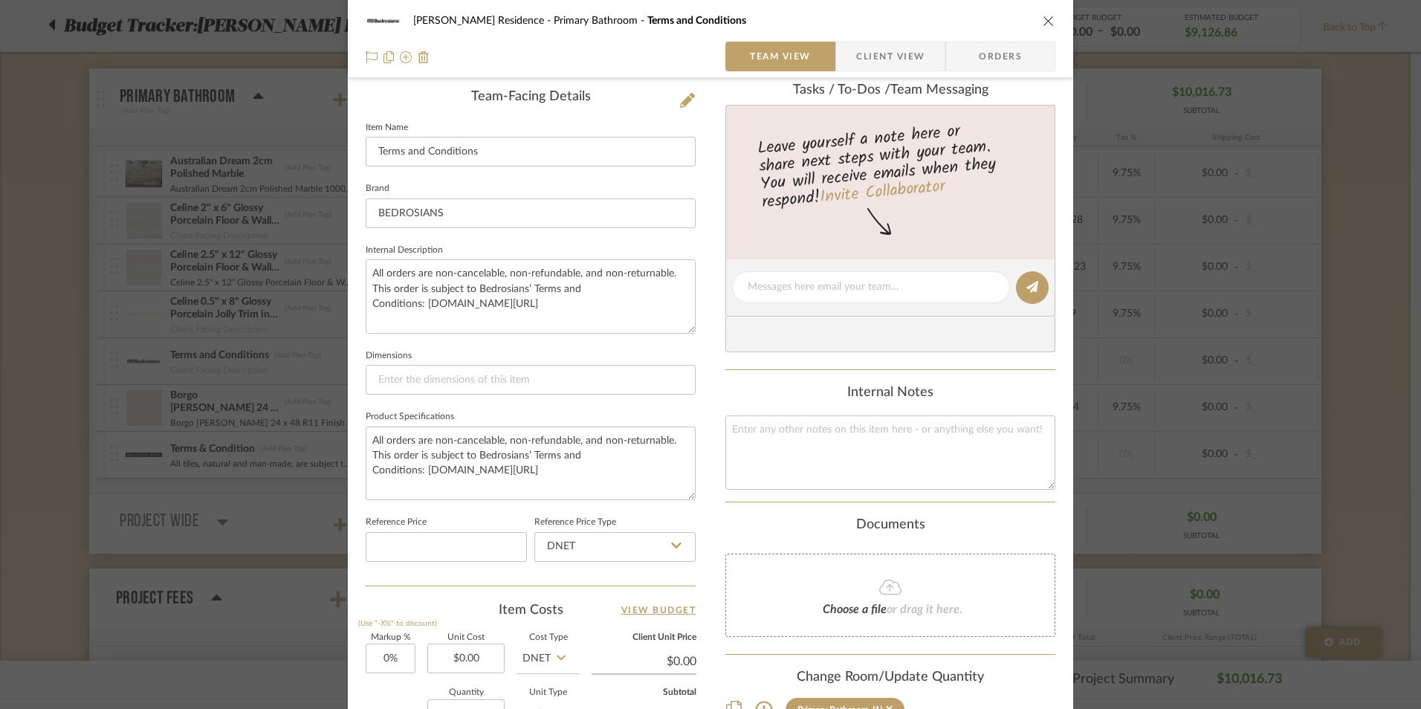
click at [1016, 527] on div "Documents" at bounding box center [890, 525] width 330 height 16
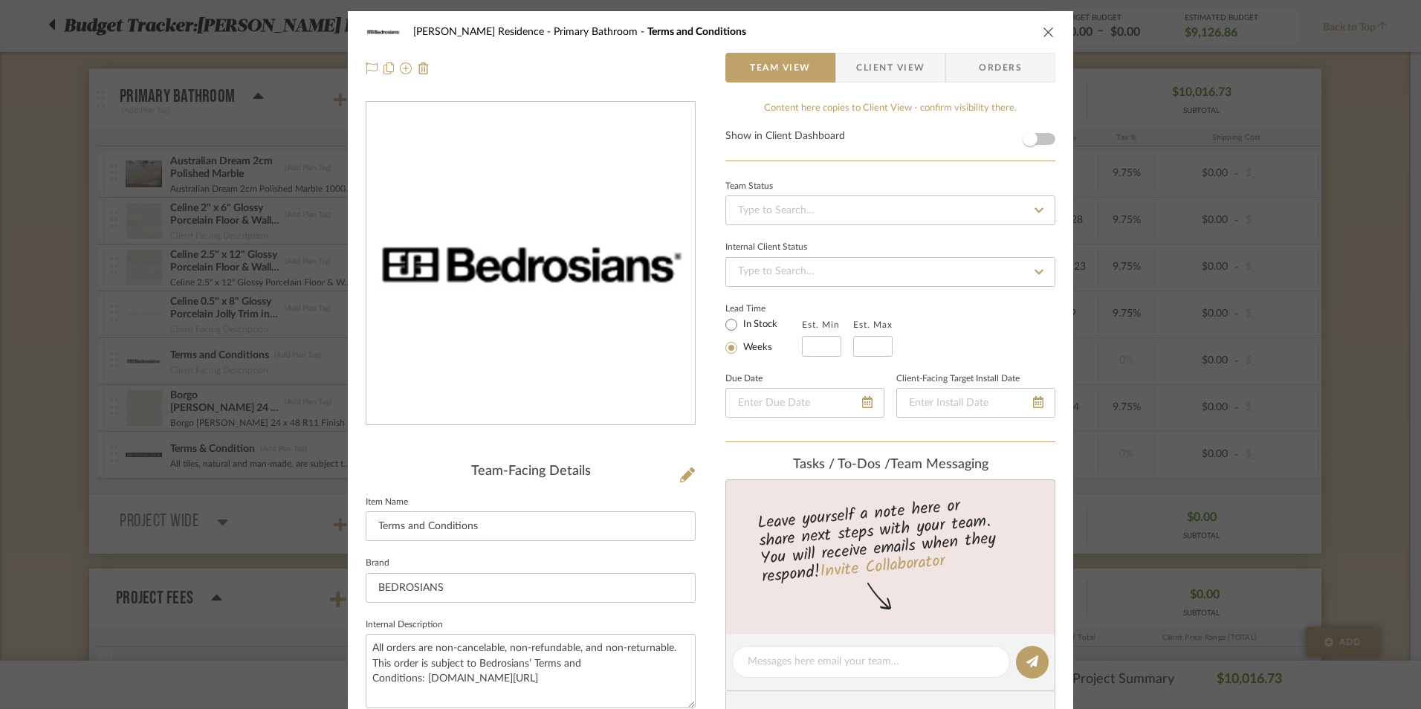
click at [895, 73] on span "Client View" at bounding box center [890, 68] width 68 height 30
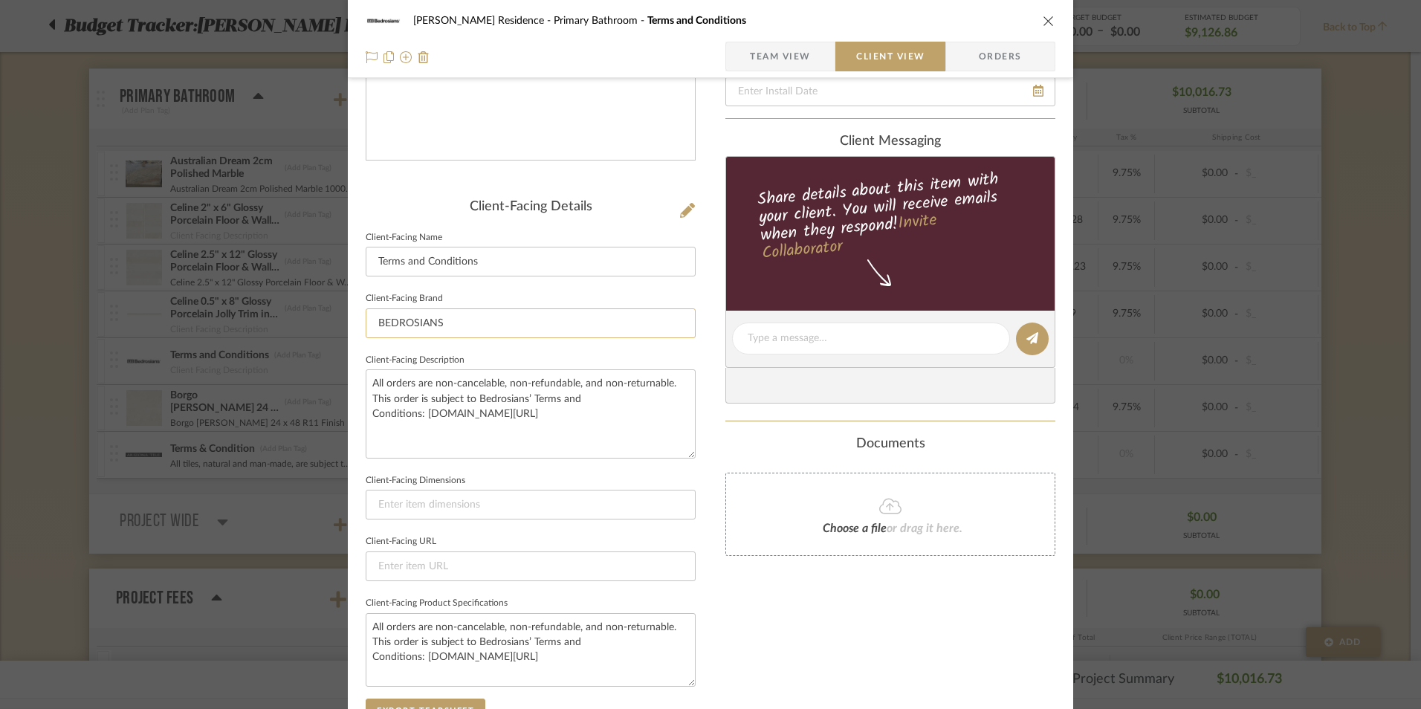
scroll to position [297, 0]
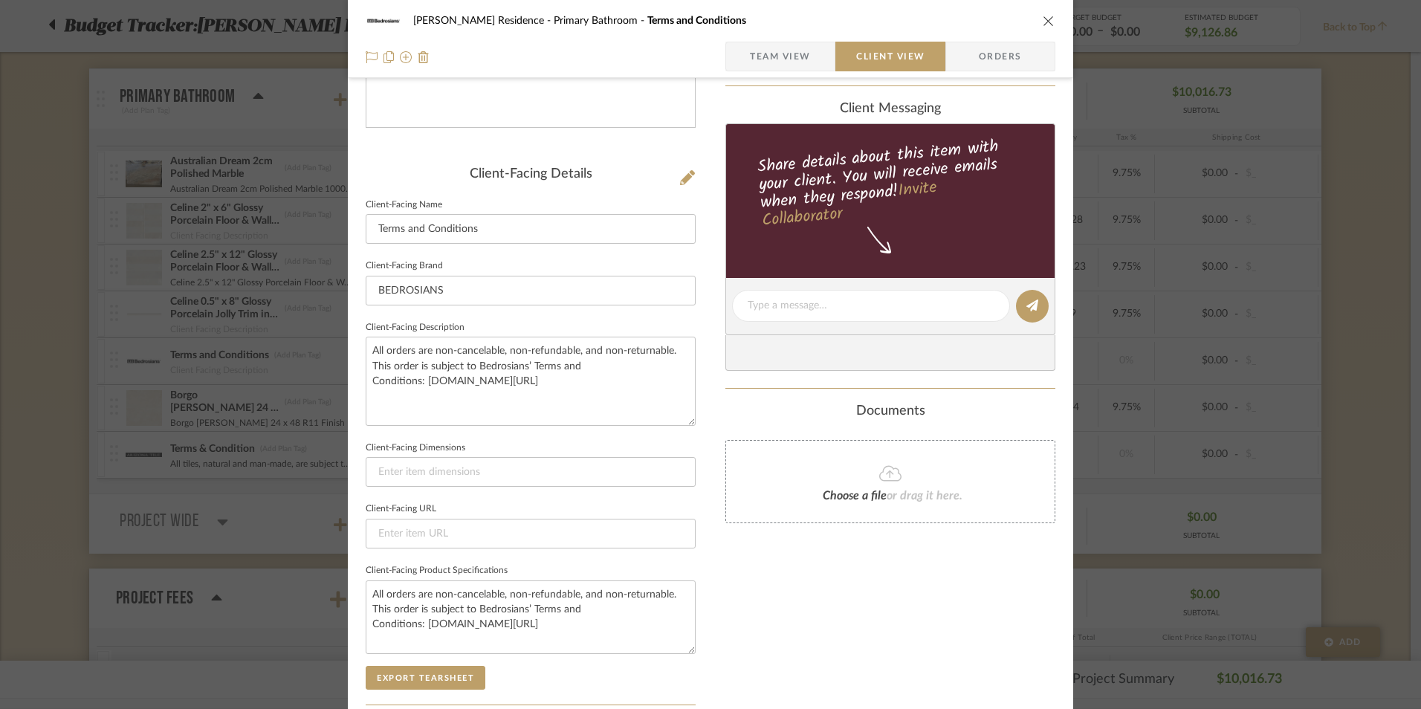
click at [1045, 19] on icon "close" at bounding box center [1049, 21] width 12 height 12
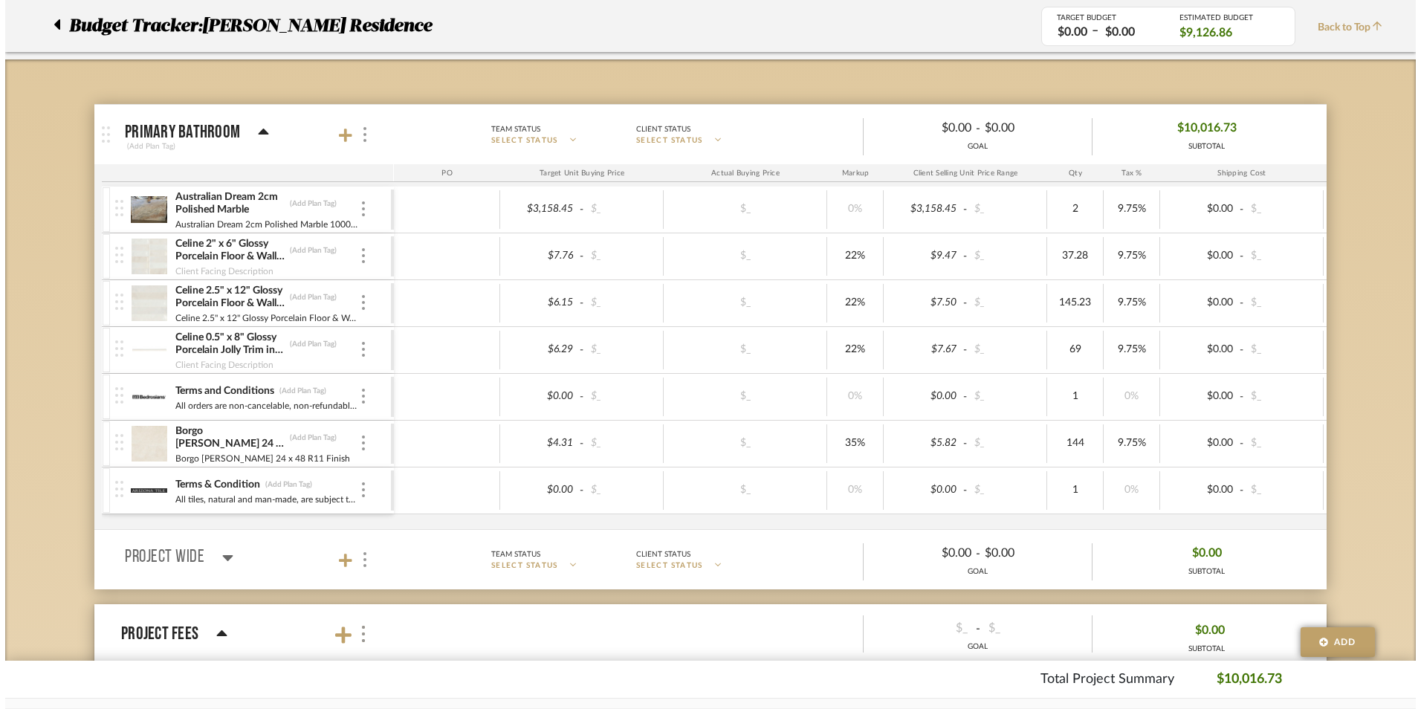
scroll to position [0, 0]
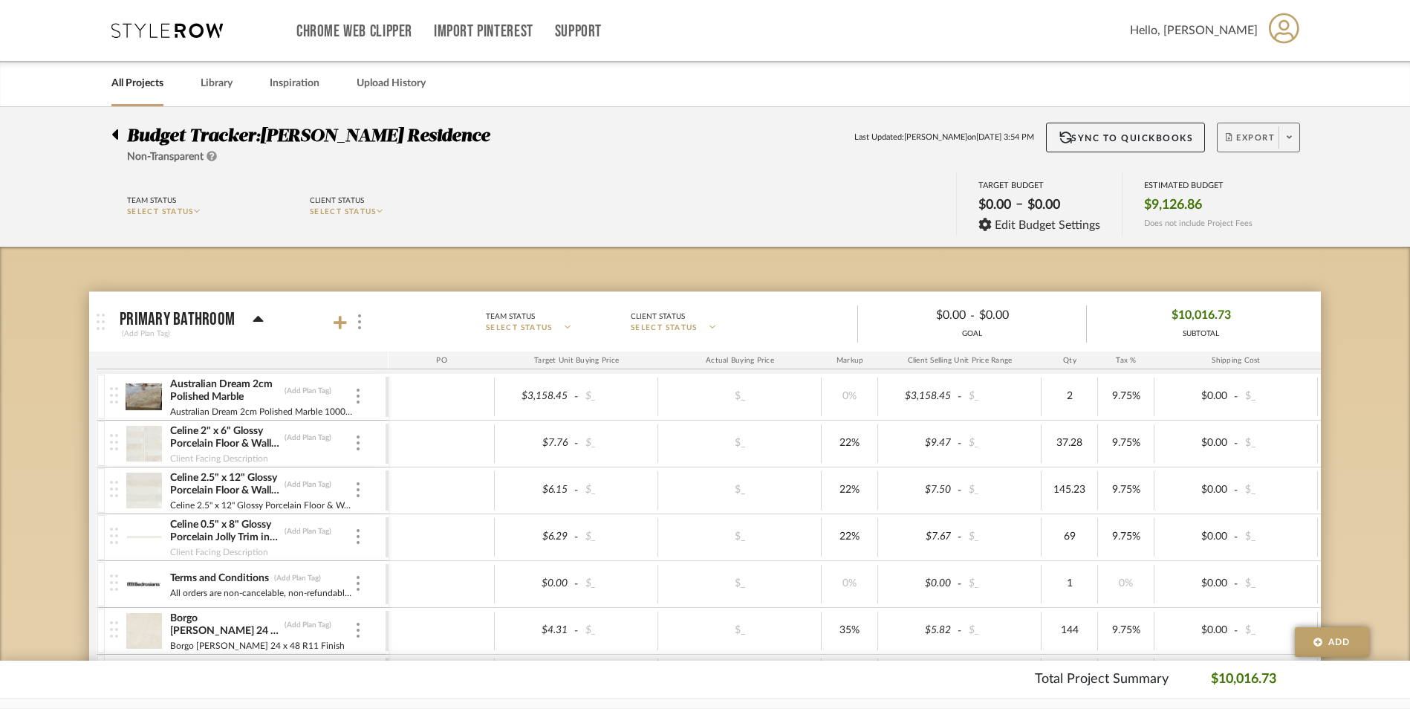
click at [1264, 129] on button "Export" at bounding box center [1258, 138] width 83 height 30
click at [1248, 171] on button "Export PDF" at bounding box center [1284, 180] width 141 height 36
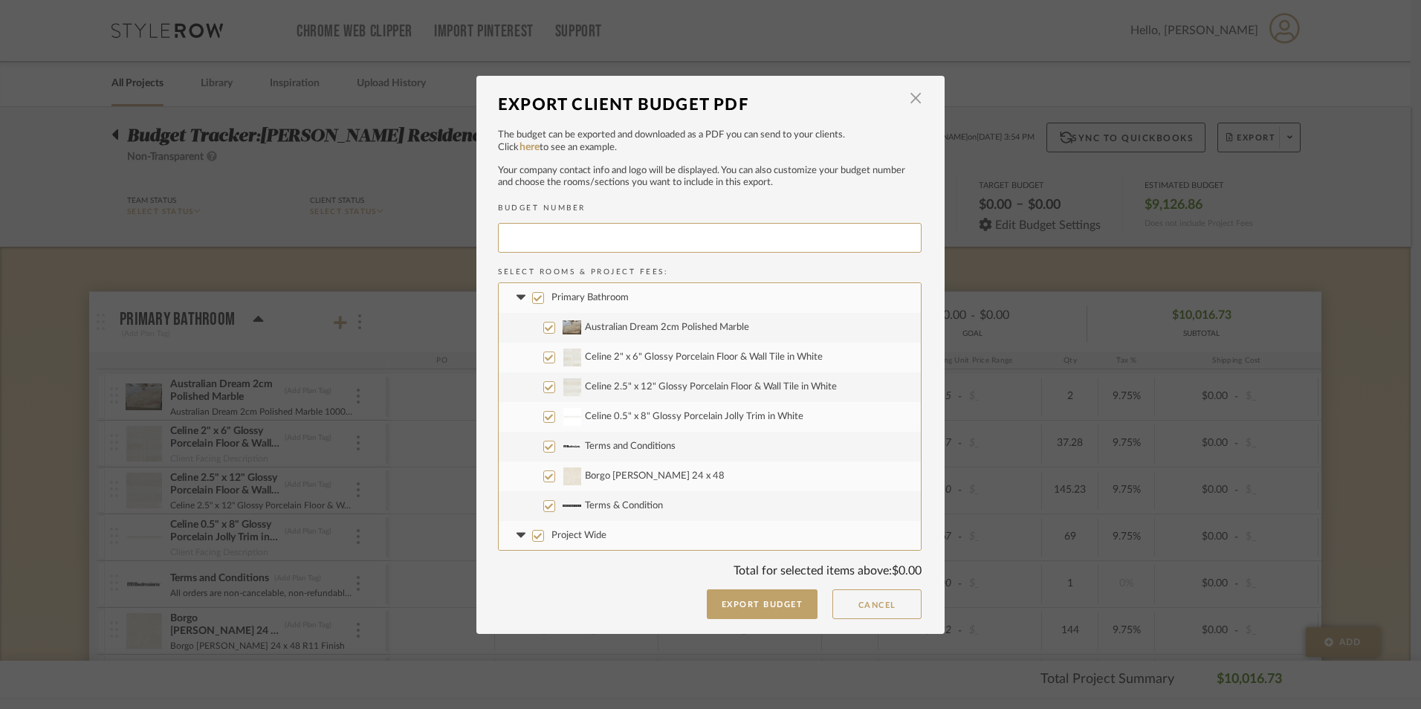
type input "PIERSO-010"
click at [543, 327] on input "Australian Dream 2cm Polished Marble" at bounding box center [549, 328] width 12 height 12
checkbox input "false"
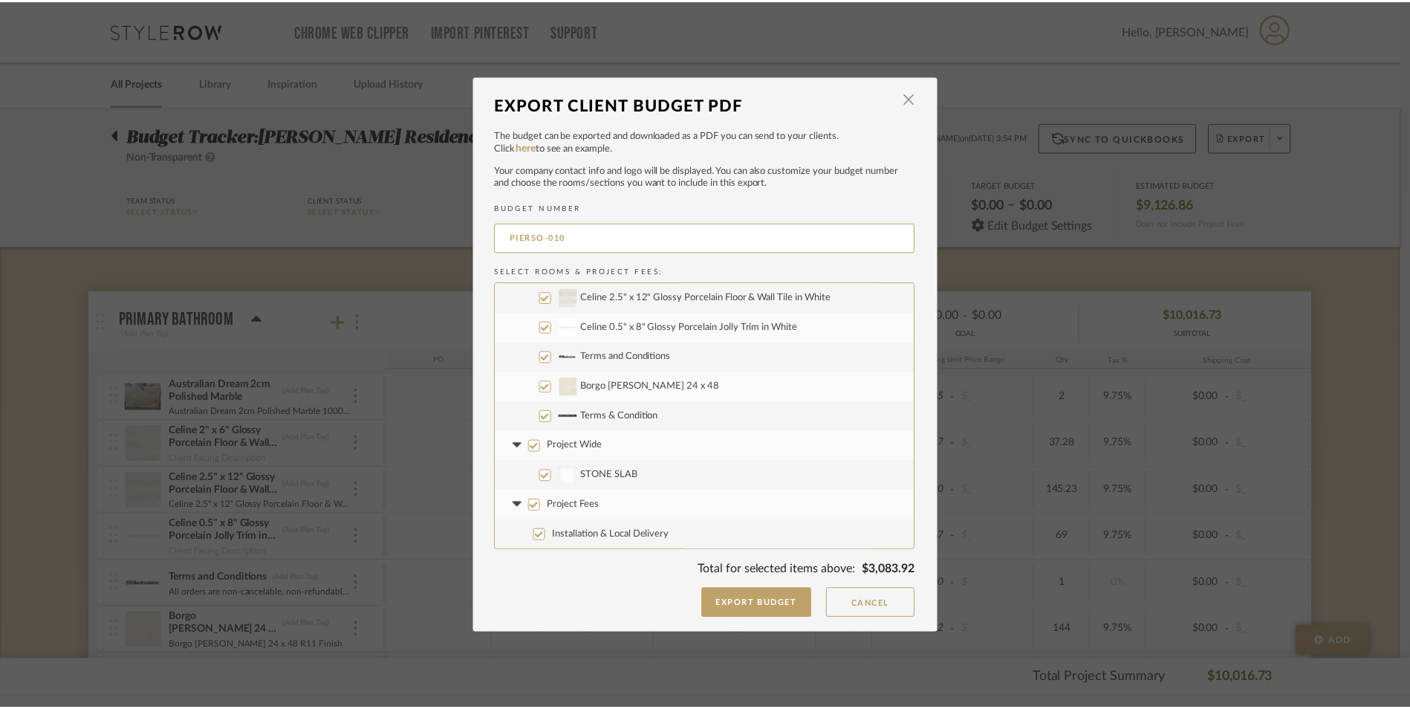
scroll to position [90, 0]
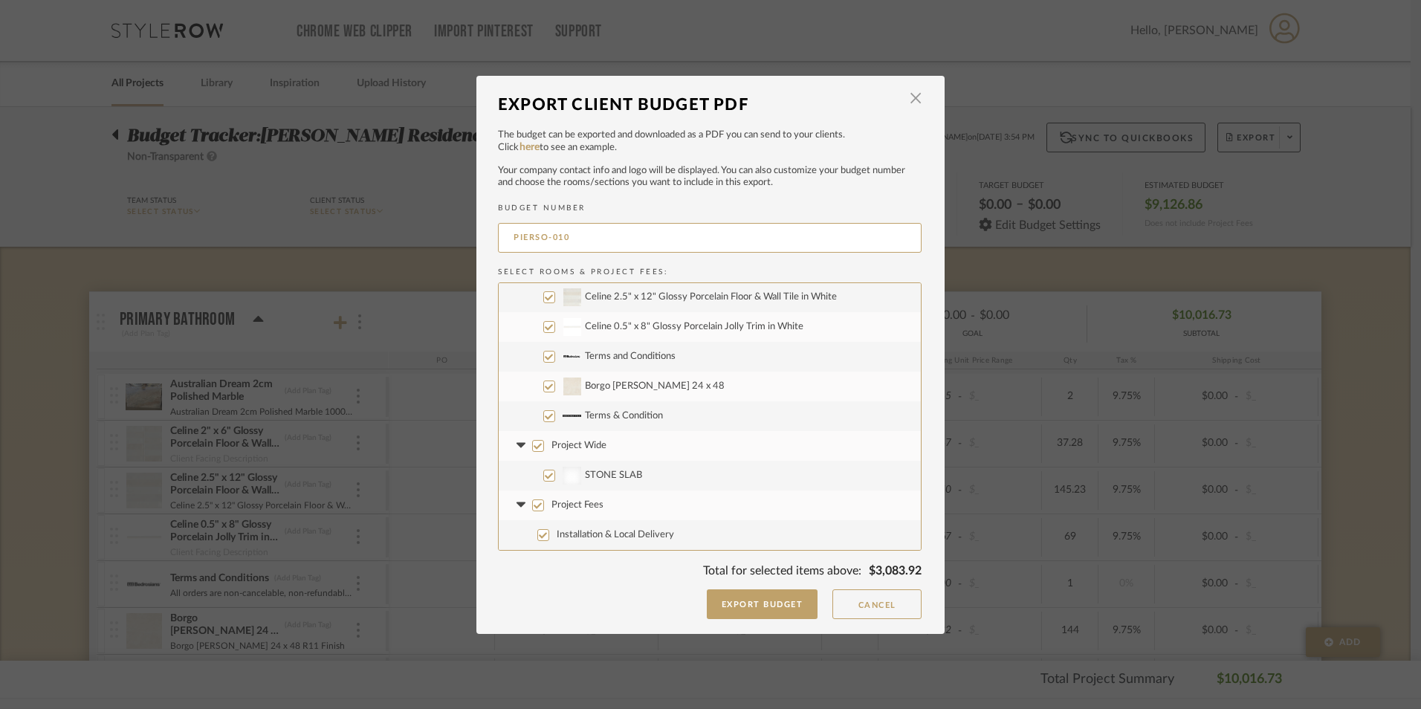
click at [532, 447] on input "Project Wide" at bounding box center [538, 446] width 12 height 12
checkbox input "false"
click at [534, 508] on input "Project Fees" at bounding box center [538, 505] width 12 height 12
checkbox input "false"
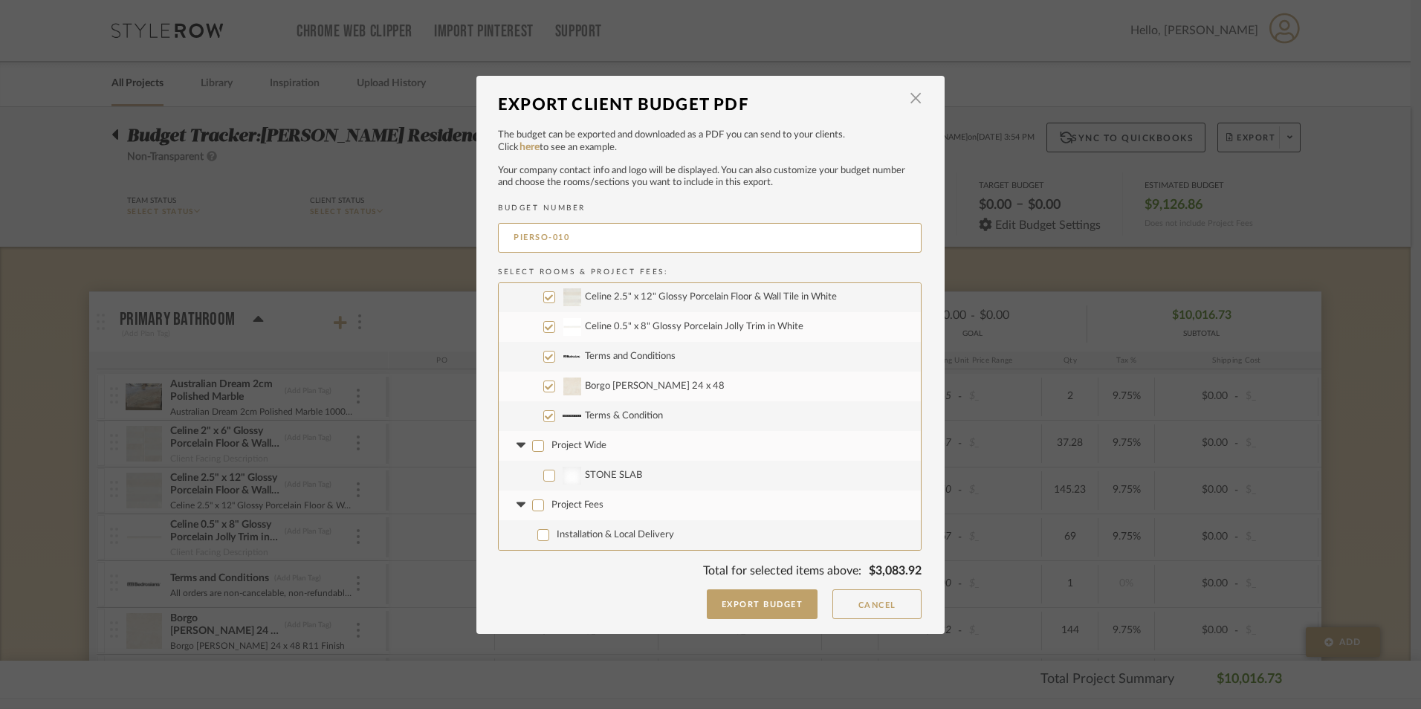
checkbox input "false"
click at [784, 608] on button "Export Budget" at bounding box center [762, 604] width 111 height 30
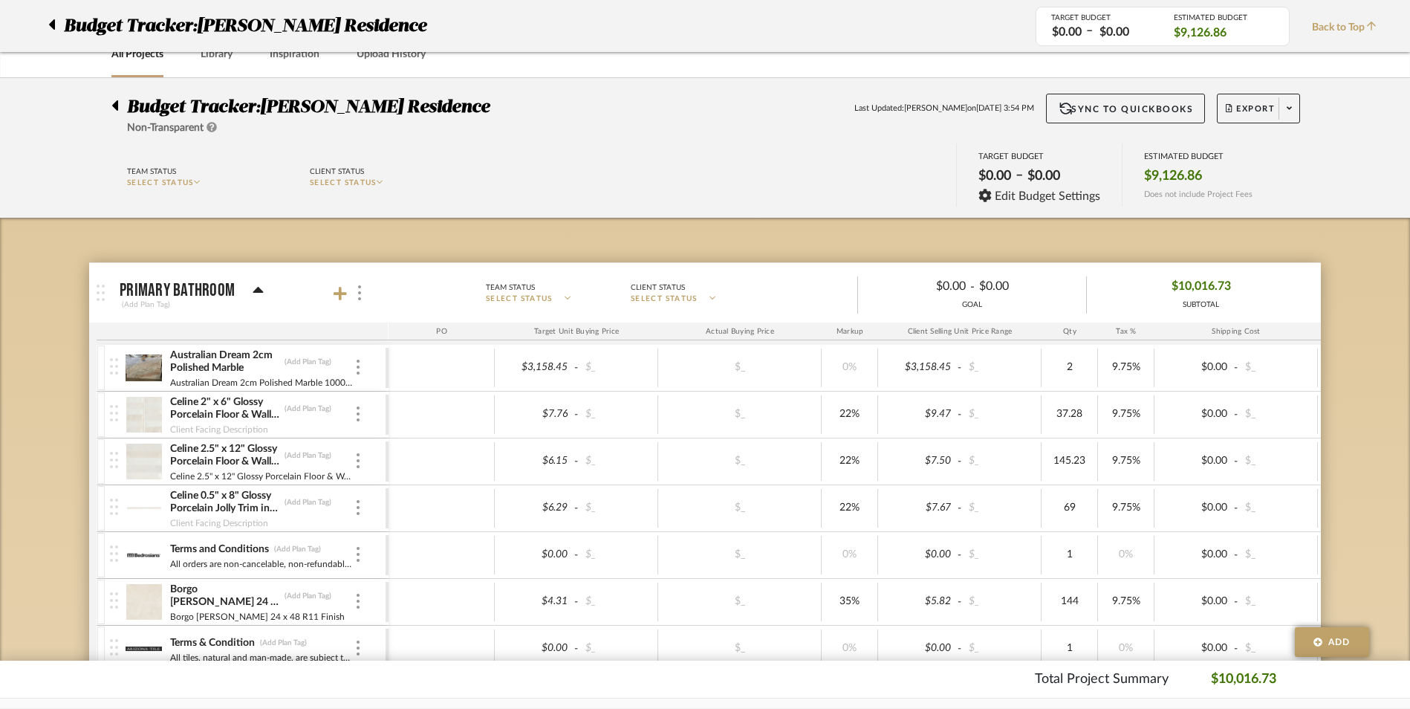
scroll to position [0, 0]
